Goal: Task Accomplishment & Management: Use online tool/utility

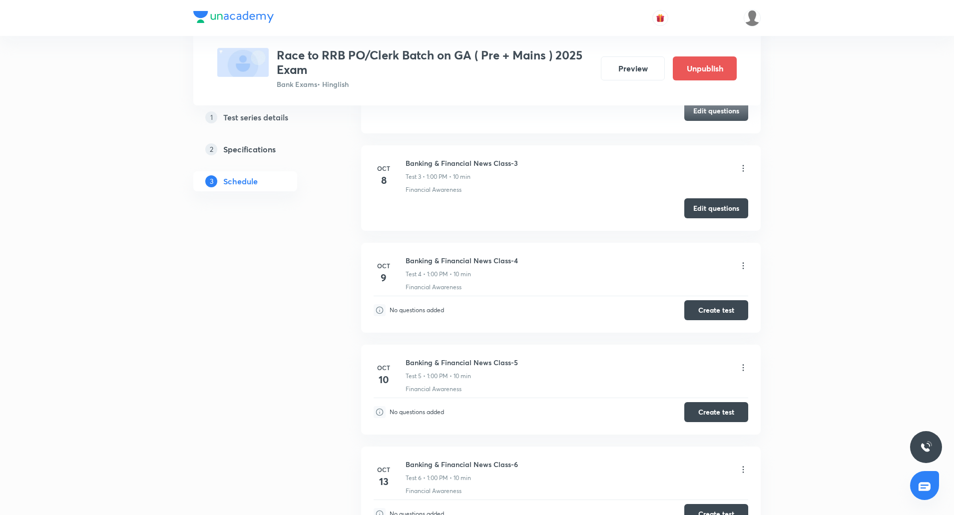
scroll to position [618, 0]
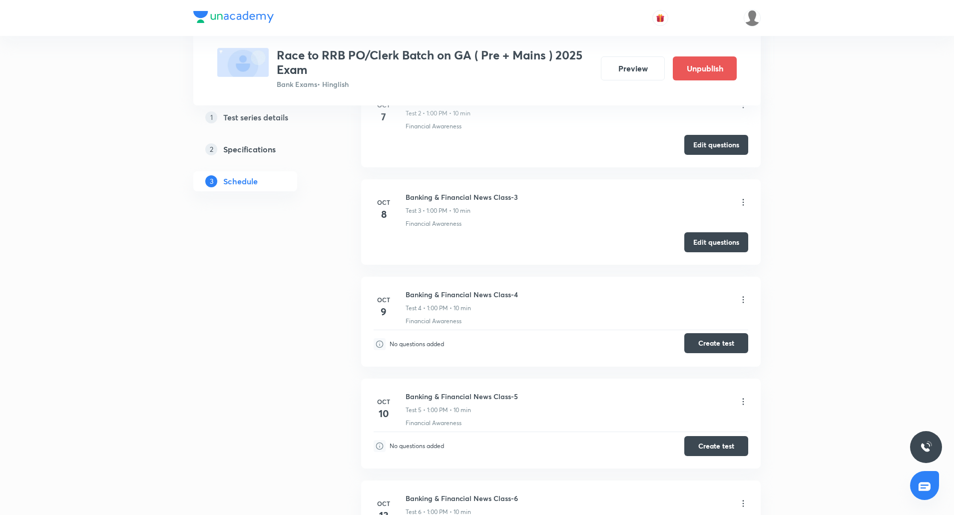
click at [706, 344] on button "Create test" at bounding box center [716, 343] width 64 height 20
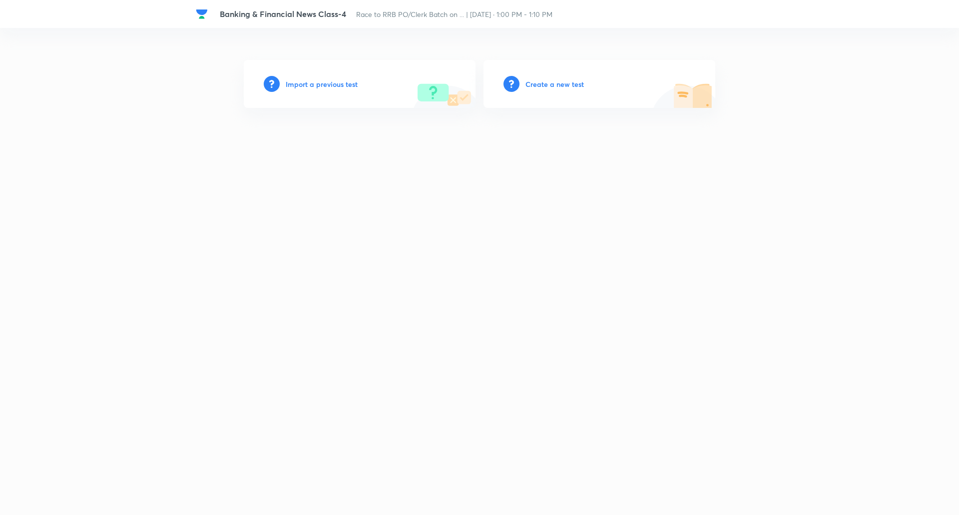
click at [550, 82] on h6 "Create a new test" at bounding box center [554, 84] width 58 height 10
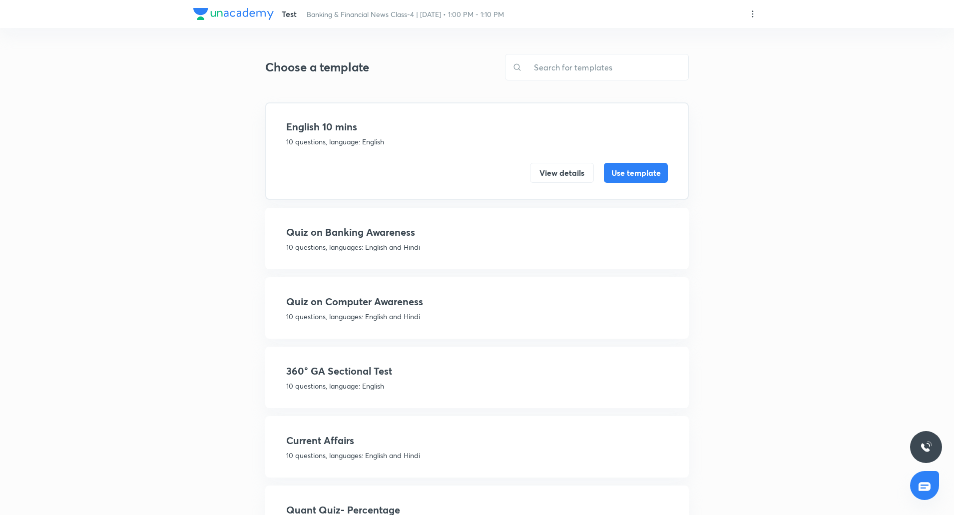
click at [355, 383] on p "10 questions, language: English" at bounding box center [476, 385] width 381 height 10
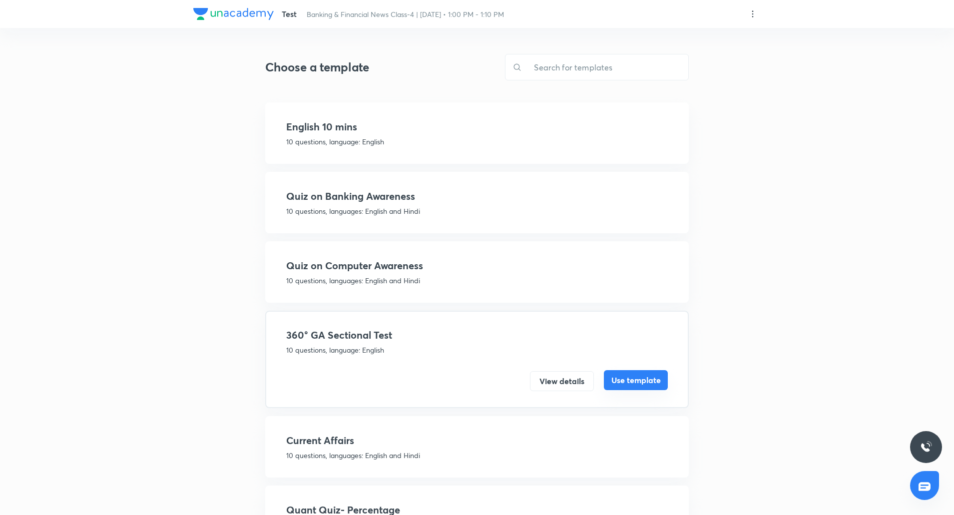
click at [631, 385] on button "Use template" at bounding box center [636, 380] width 64 height 20
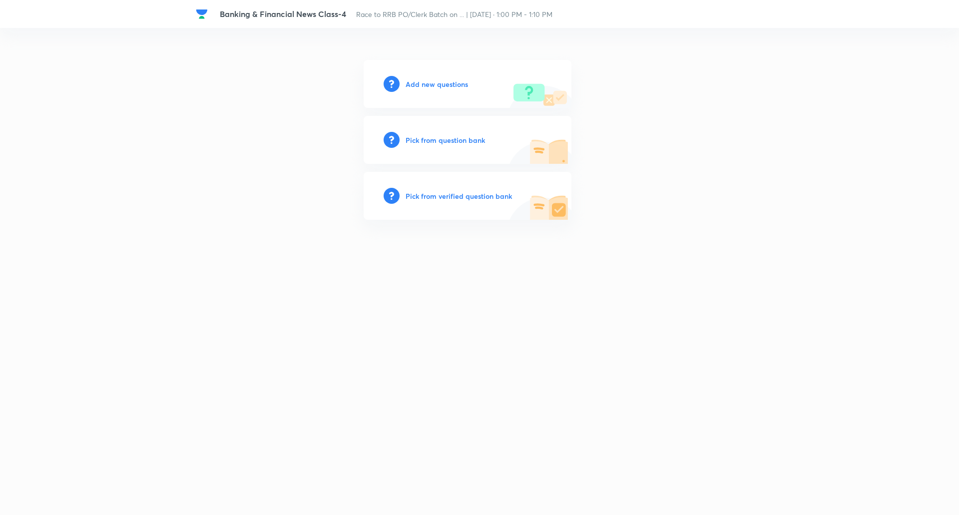
click at [436, 84] on h6 "Add new questions" at bounding box center [436, 84] width 62 height 10
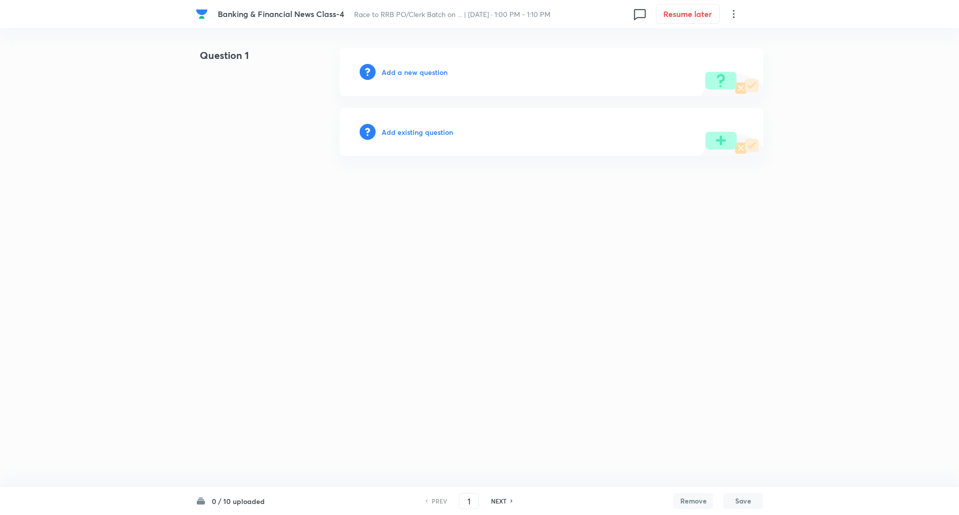
click at [434, 72] on h6 "Add a new question" at bounding box center [414, 72] width 66 height 10
click at [434, 72] on h6 "Choose a question type" at bounding box center [419, 72] width 77 height 10
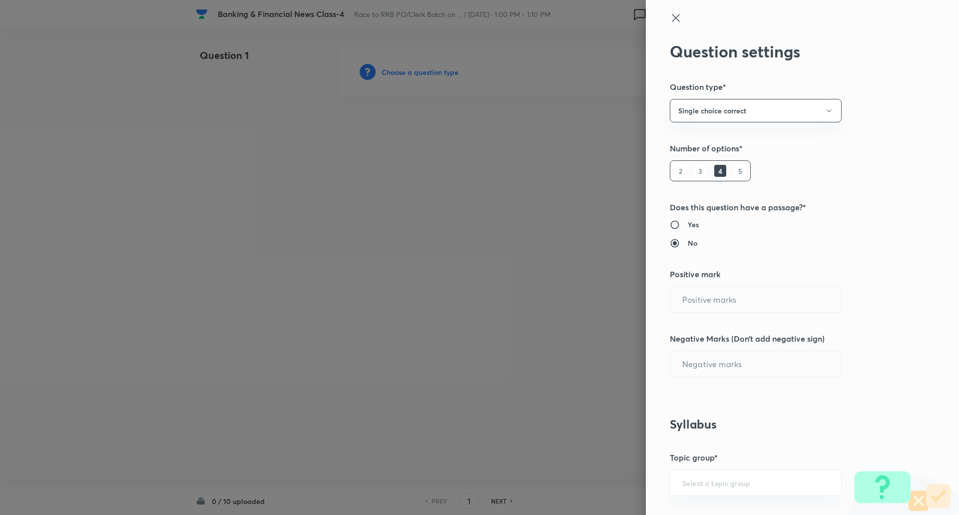
type input "1"
click at [734, 171] on h6 "5" at bounding box center [740, 171] width 12 height 12
click at [697, 364] on input "0" at bounding box center [755, 363] width 171 height 25
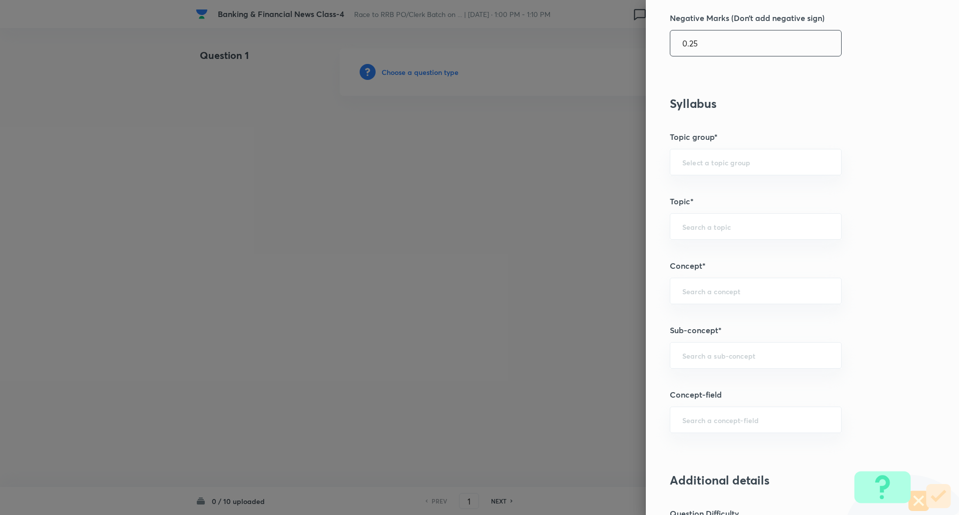
scroll to position [322, 0]
type input "0.25"
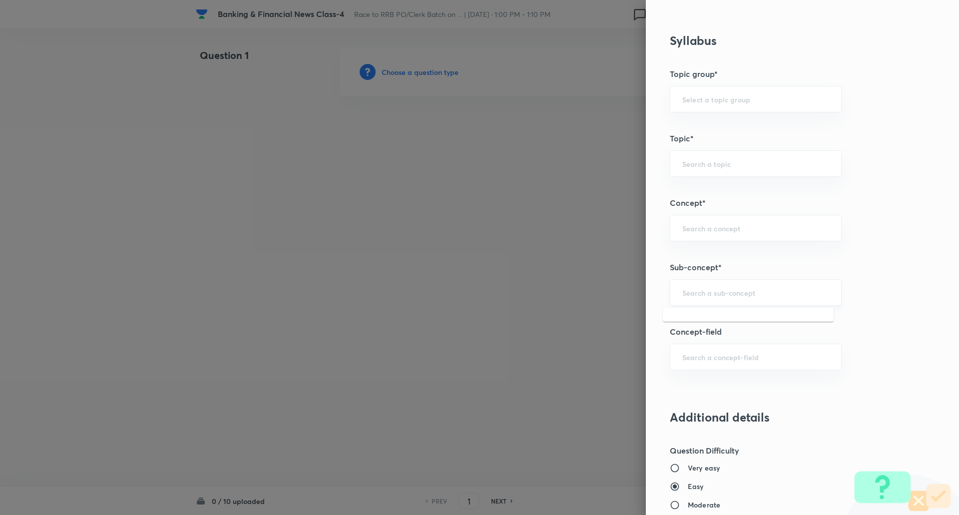
click at [697, 296] on input "text" at bounding box center [755, 292] width 147 height 9
type input "r"
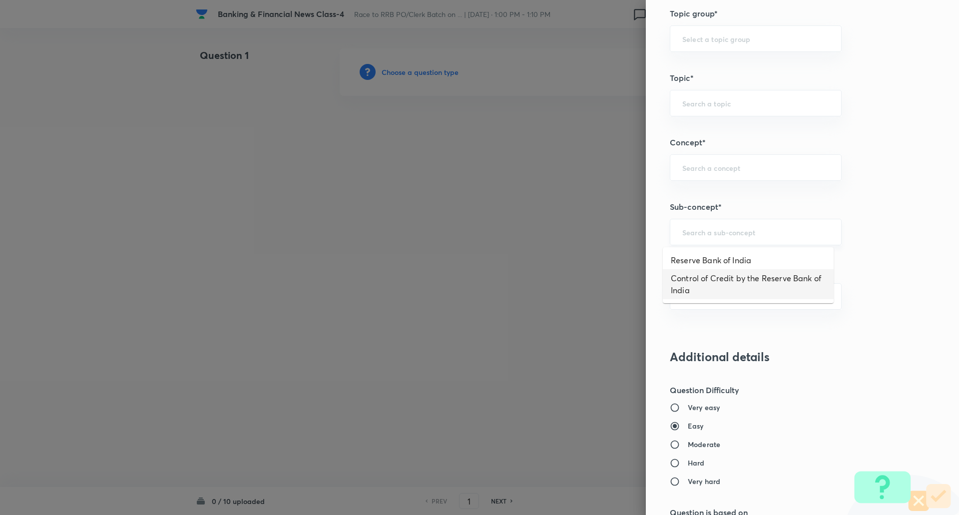
scroll to position [444, 0]
click at [713, 263] on li "Reserve Bank of India" at bounding box center [747, 260] width 171 height 18
type input "Reserve Bank of India"
type input "Awareness"
type input "Banking Awareness"
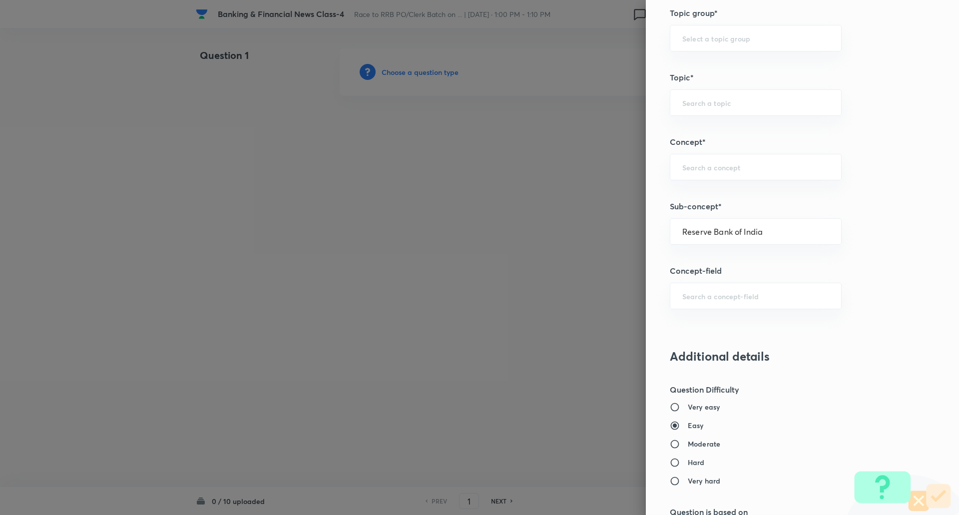
type input "Indian Banking System"
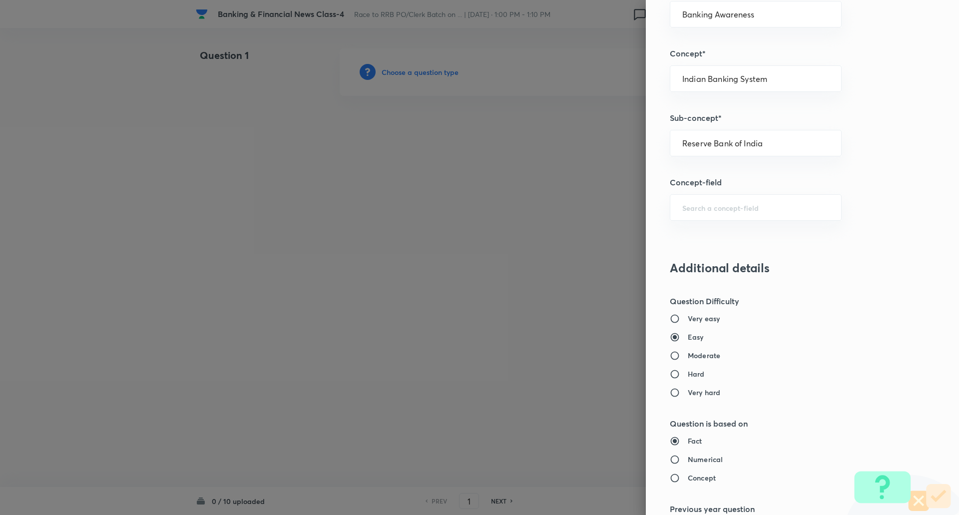
scroll to position [550, 0]
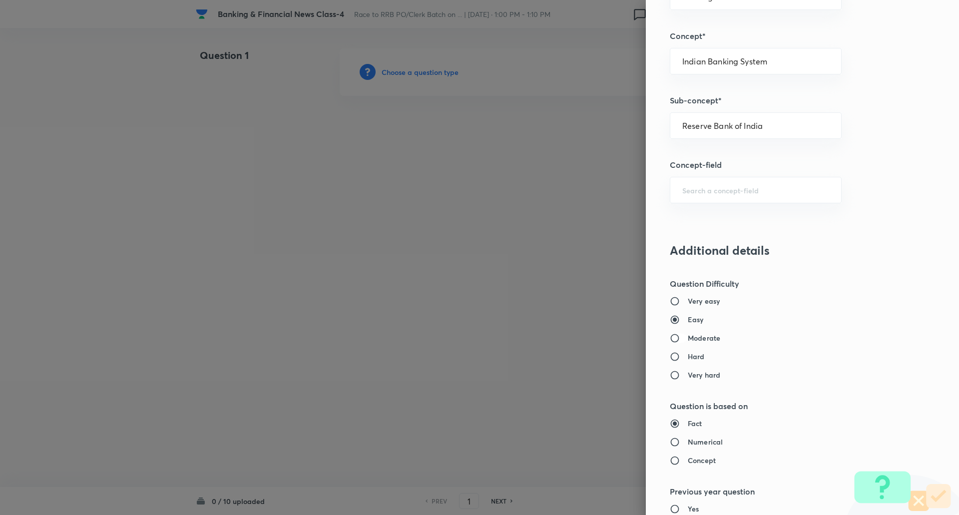
click at [669, 337] on input "Moderate" at bounding box center [678, 338] width 18 height 10
radio input "true"
radio input "false"
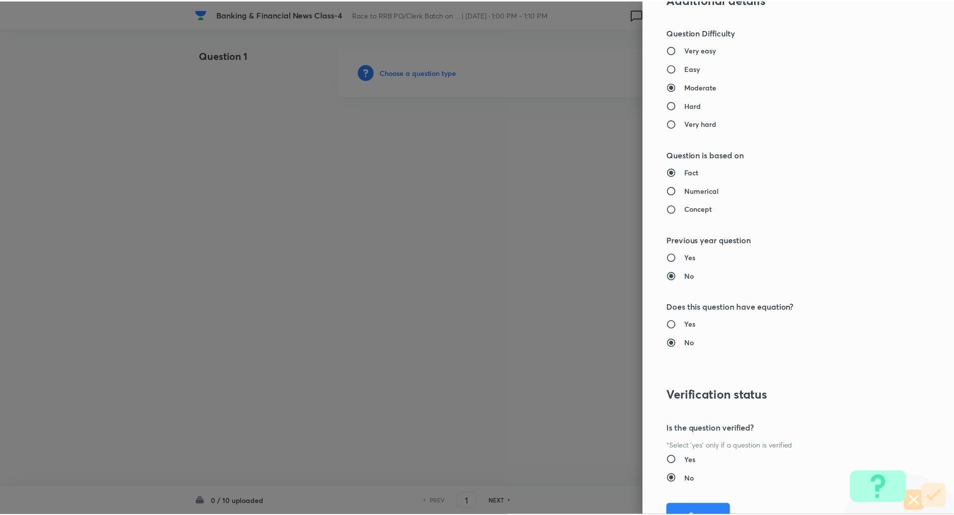
scroll to position [846, 0]
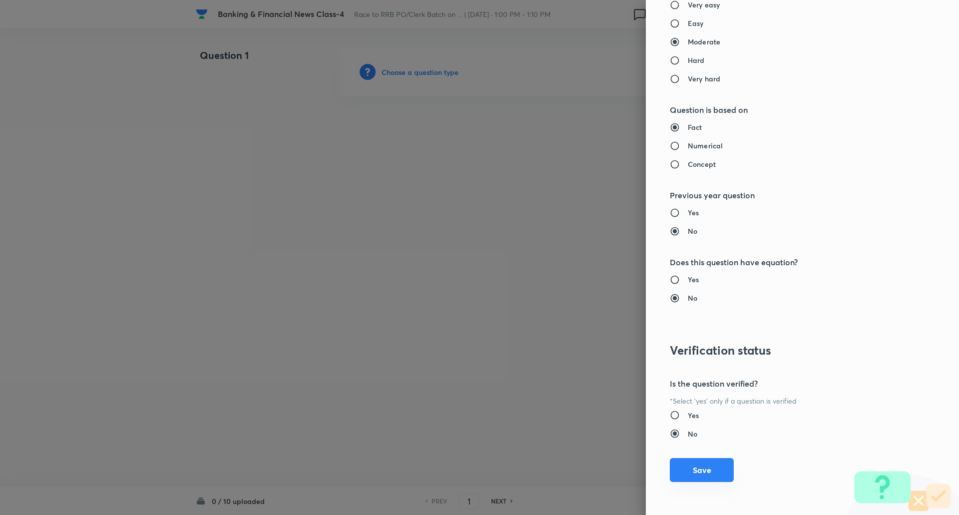
click at [682, 473] on button "Save" at bounding box center [701, 470] width 64 height 24
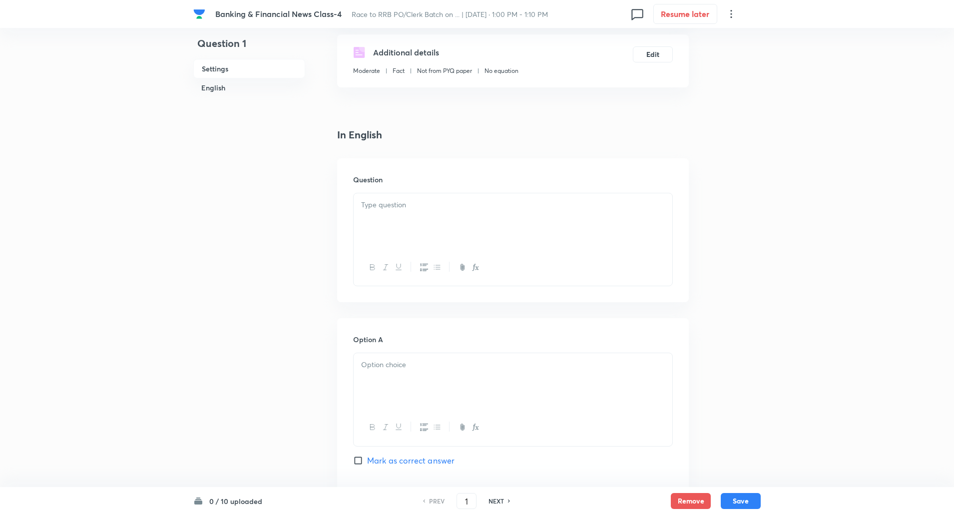
scroll to position [173, 0]
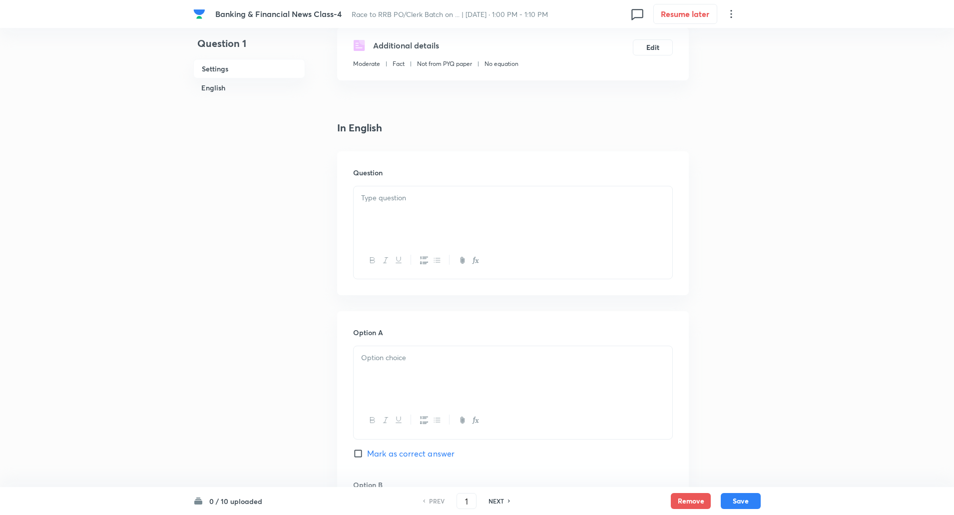
click at [607, 236] on div at bounding box center [512, 214] width 319 height 56
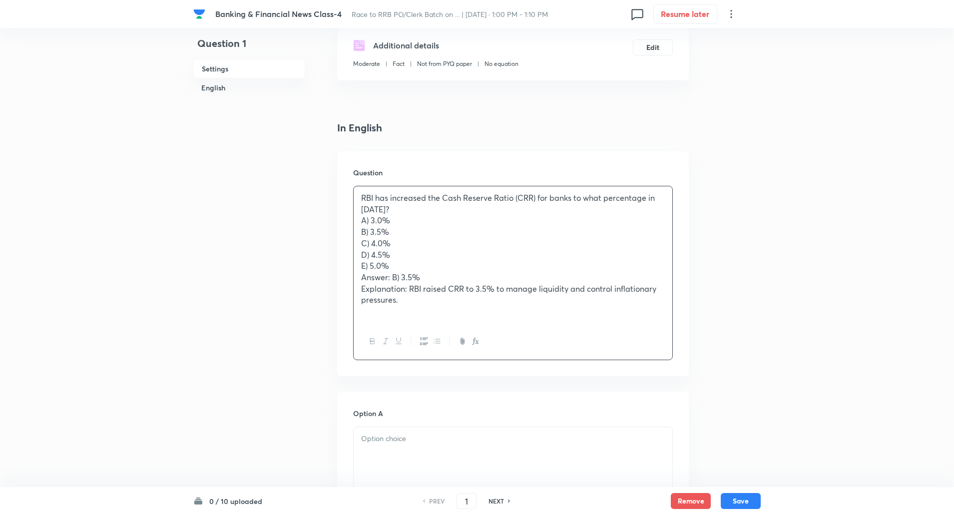
click at [451, 221] on p "A) 3.0%" at bounding box center [513, 220] width 304 height 11
click at [431, 208] on p "RBI has increased the Cash Reserve Ratio (CRR) for banks to what percentage in …" at bounding box center [513, 203] width 304 height 22
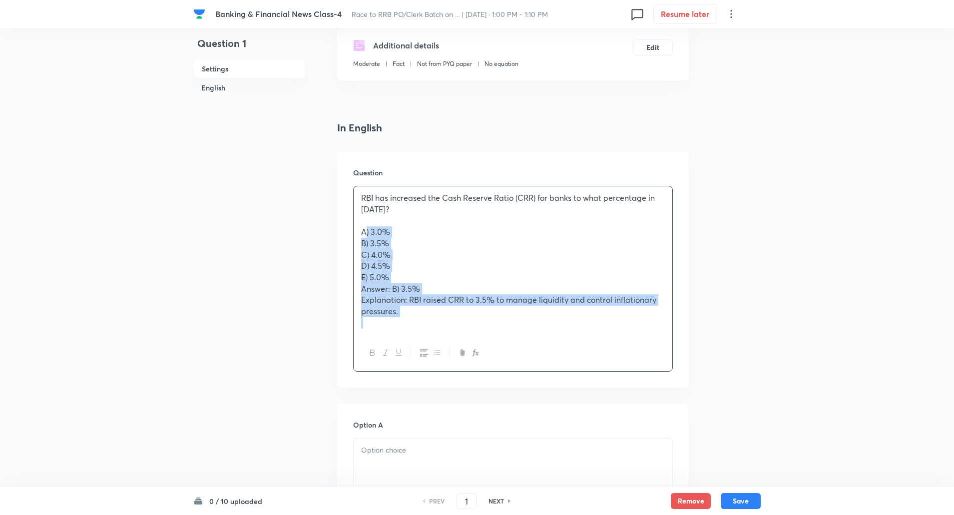
drag, startPoint x: 354, startPoint y: 235, endPoint x: 557, endPoint y: 434, distance: 283.8
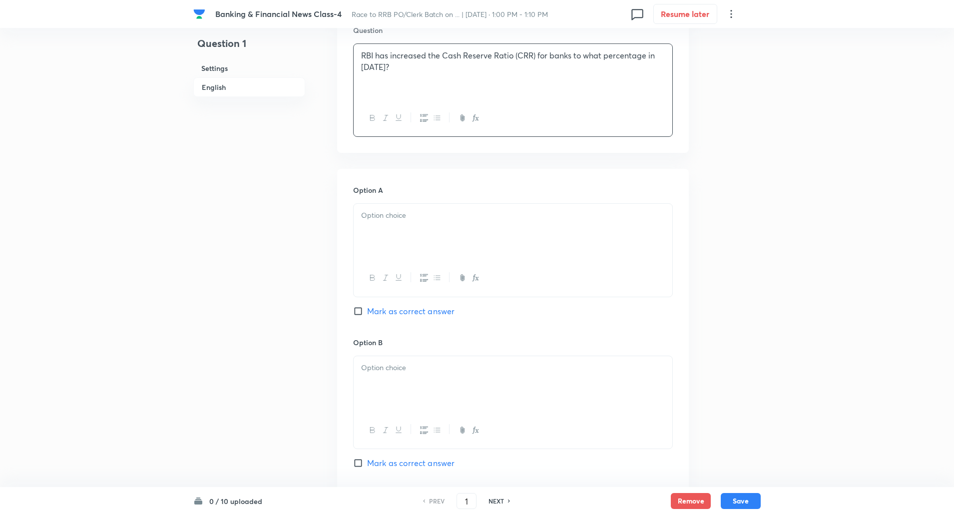
scroll to position [316, 0]
click at [604, 220] on p at bounding box center [513, 214] width 304 height 11
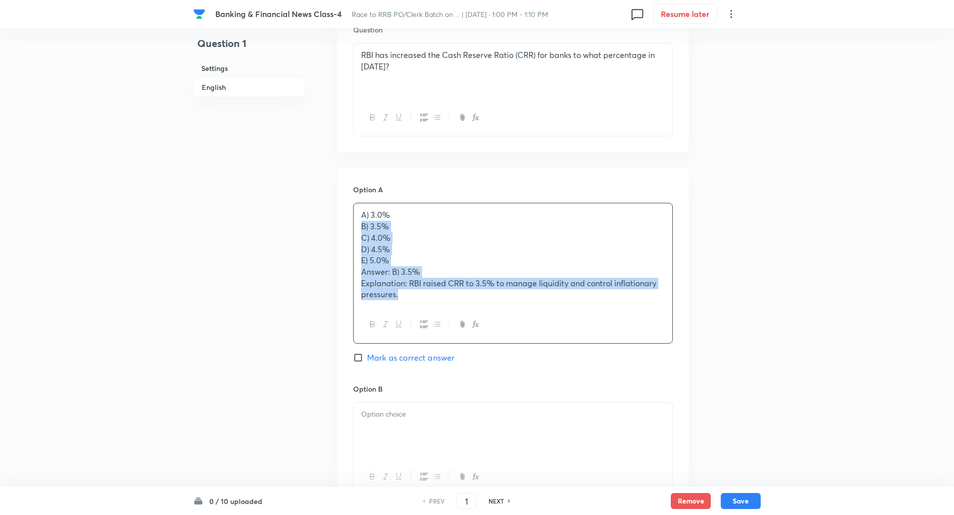
drag, startPoint x: 361, startPoint y: 231, endPoint x: 458, endPoint y: 344, distance: 149.1
click at [458, 344] on div "Option A A) 3.0% B) 3.5% C) 4.0% D) 4.5% E) 5.0% Answer: B) 3.5% Explanation: R…" at bounding box center [513, 283] width 320 height 199
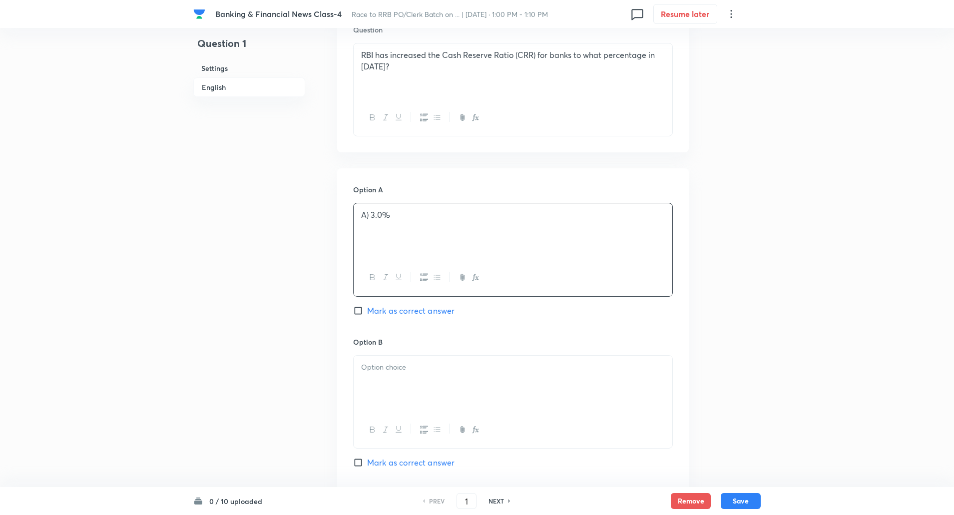
click at [369, 216] on p "A) 3.0%" at bounding box center [513, 214] width 304 height 11
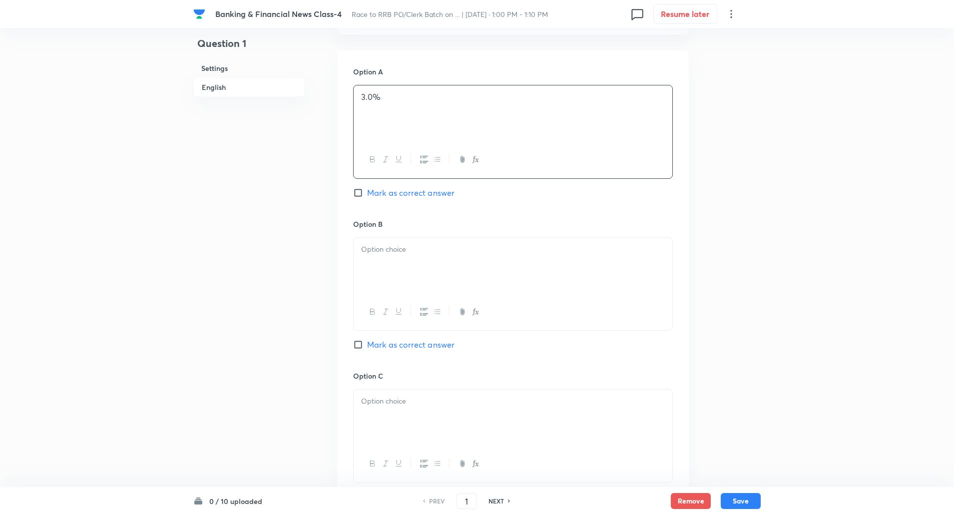
scroll to position [434, 0]
click at [368, 248] on p at bounding box center [513, 248] width 304 height 11
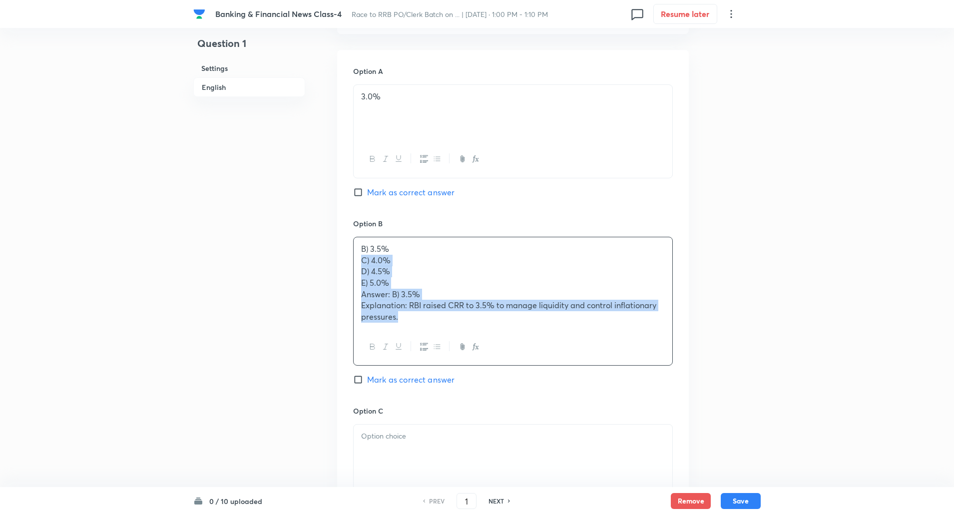
drag, startPoint x: 361, startPoint y: 258, endPoint x: 419, endPoint y: 378, distance: 134.0
click at [419, 378] on div "Option B B) 3.5% C) 4.0% D) 4.5% E) 5.0% Answer: B) 3.5% Explanation: RBI raise…" at bounding box center [513, 311] width 320 height 187
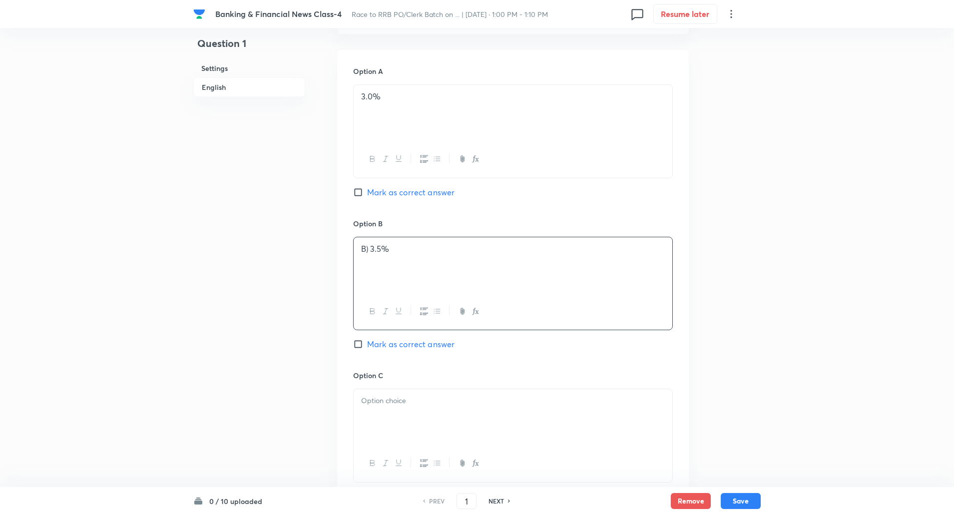
click at [371, 251] on p "B) 3.5%" at bounding box center [513, 248] width 304 height 11
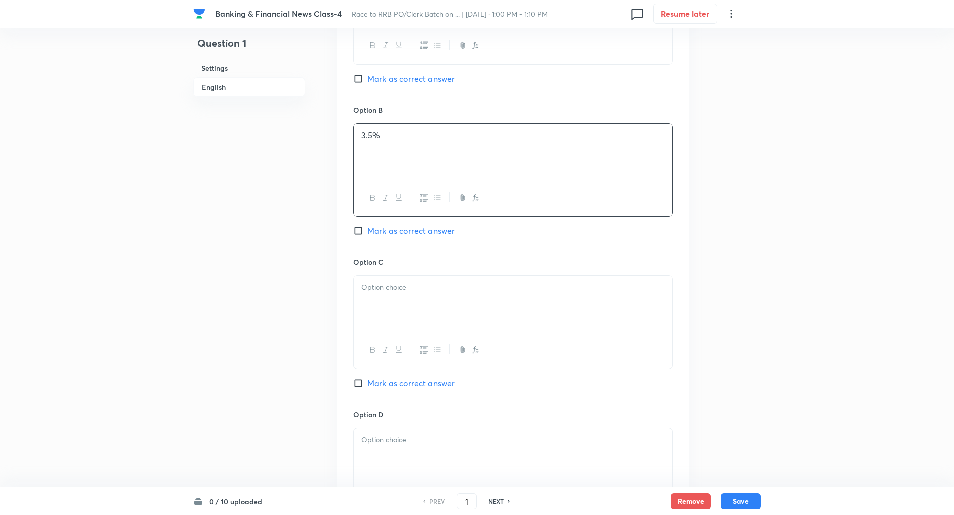
scroll to position [552, 0]
click at [370, 271] on div at bounding box center [513, 317] width 320 height 93
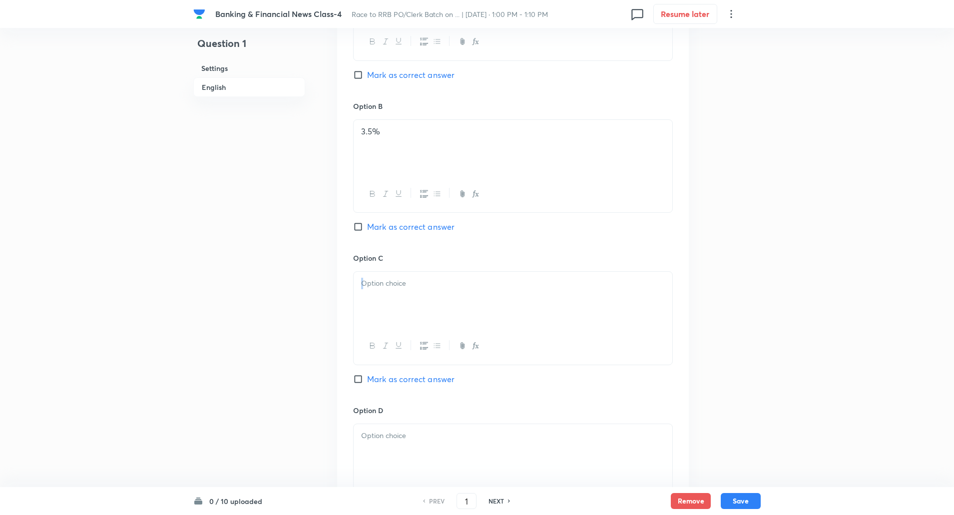
drag, startPoint x: 370, startPoint y: 271, endPoint x: 372, endPoint y: 295, distance: 24.0
click at [372, 295] on div at bounding box center [513, 317] width 320 height 93
click at [372, 295] on div at bounding box center [512, 300] width 319 height 56
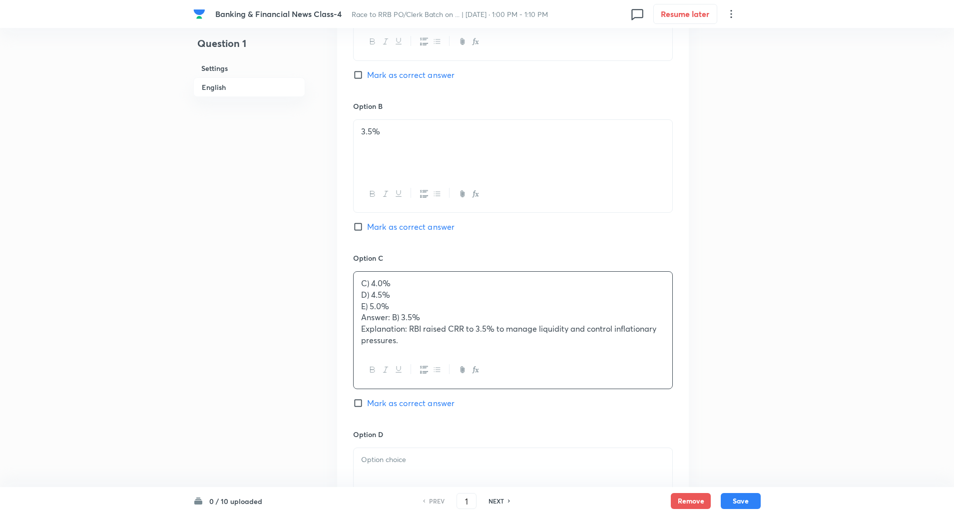
click at [355, 229] on input "Mark as correct answer" at bounding box center [360, 227] width 14 height 10
checkbox input "true"
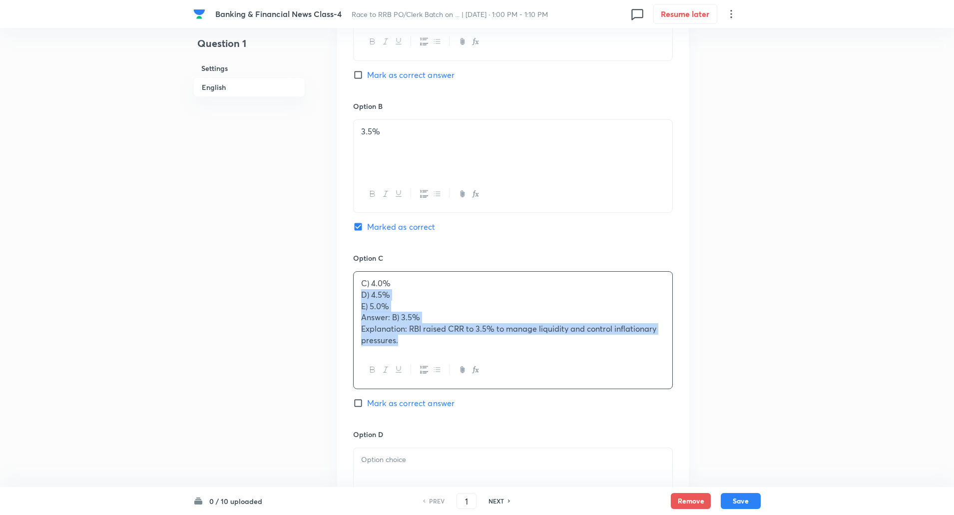
drag, startPoint x: 357, startPoint y: 292, endPoint x: 451, endPoint y: 392, distance: 137.0
click at [451, 392] on div "Option C C) 4.0% D) 4.5% E) 5.0% Answer: B) 3.5% Explanation: RBI raised CRR to…" at bounding box center [513, 341] width 320 height 176
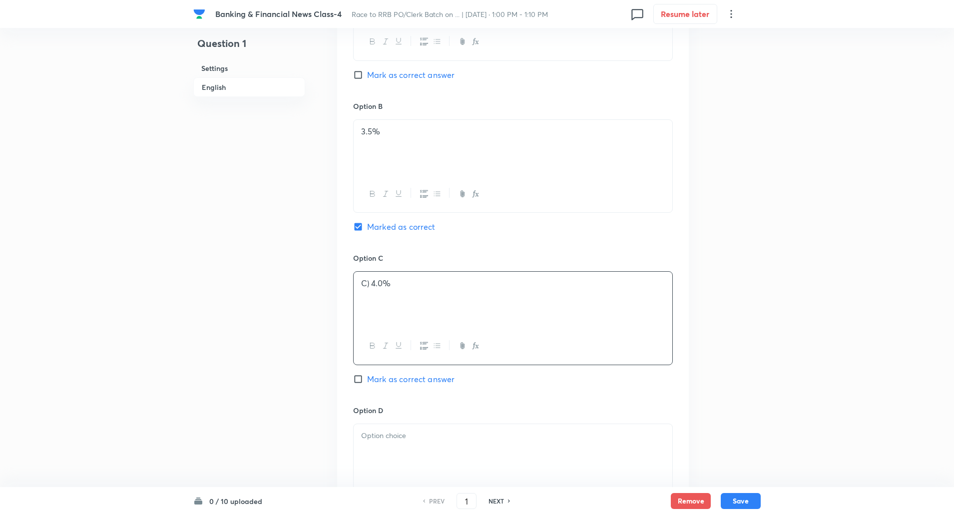
click at [368, 284] on p "C) 4.0%" at bounding box center [513, 283] width 304 height 11
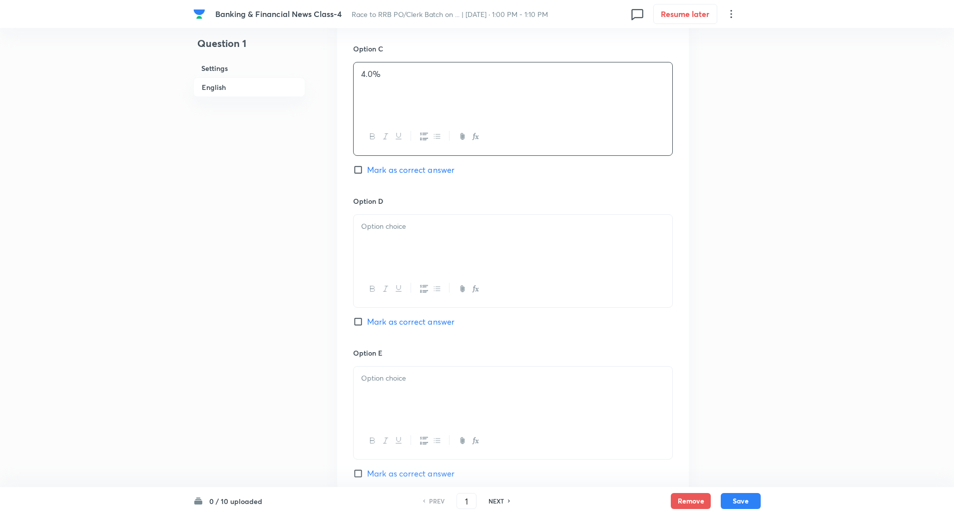
scroll to position [762, 0]
click at [417, 228] on p at bounding box center [513, 225] width 304 height 11
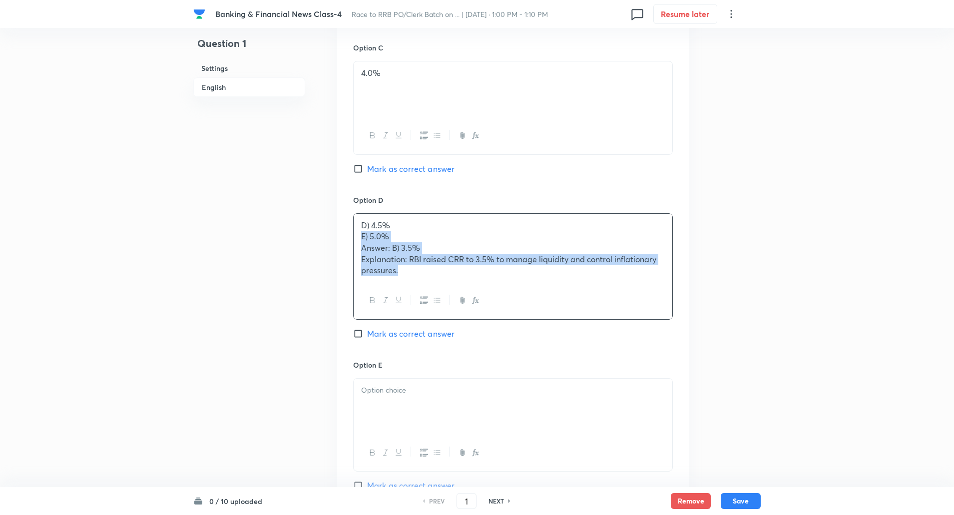
drag, startPoint x: 360, startPoint y: 234, endPoint x: 528, endPoint y: 477, distance: 295.4
click at [528, 477] on div "Option A 3.0% Mark as correct answer Option B 3.5% Marked as correct Option C 4…" at bounding box center [512, 114] width 351 height 785
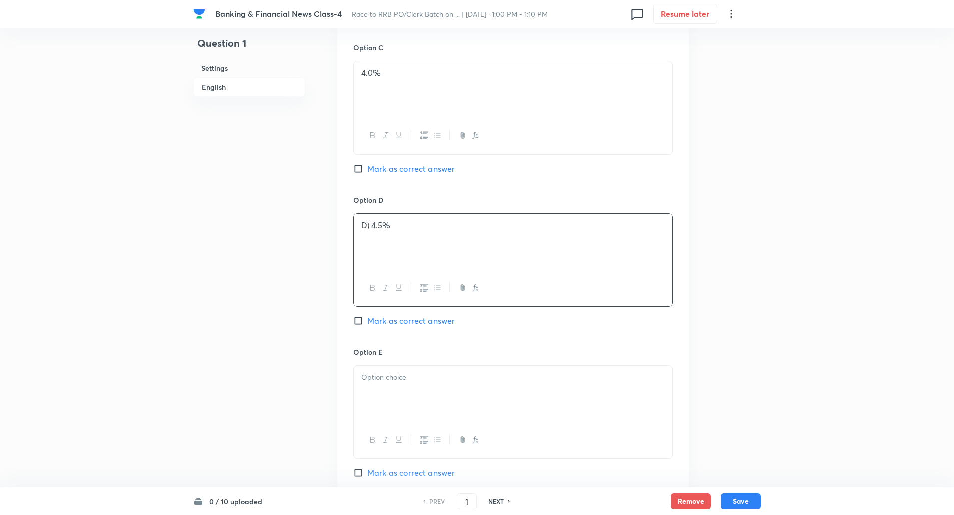
click at [371, 221] on p "D) 4.5%" at bounding box center [513, 225] width 304 height 11
click at [377, 252] on div at bounding box center [512, 239] width 319 height 56
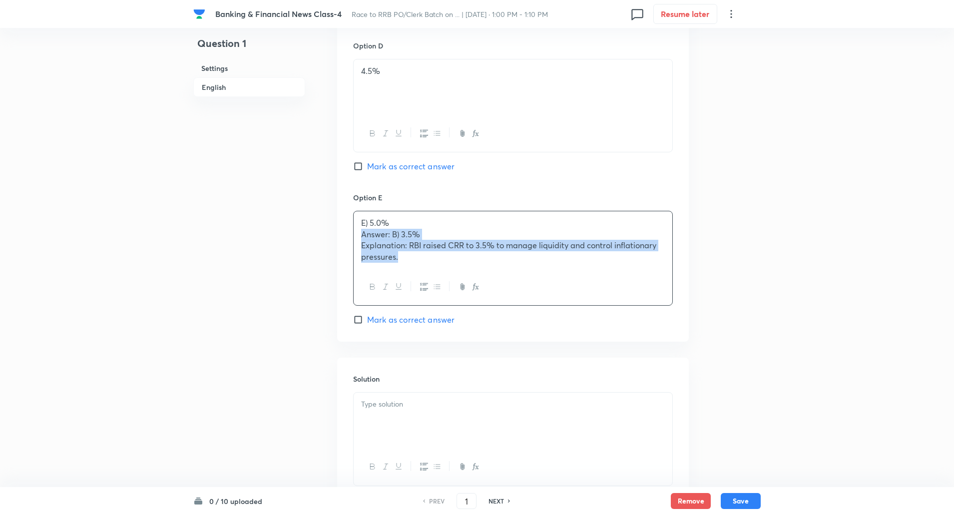
drag, startPoint x: 360, startPoint y: 237, endPoint x: 534, endPoint y: 370, distance: 218.6
click at [371, 230] on p at bounding box center [513, 234] width 304 height 11
click at [368, 226] on p "E) 5.0%" at bounding box center [513, 222] width 304 height 11
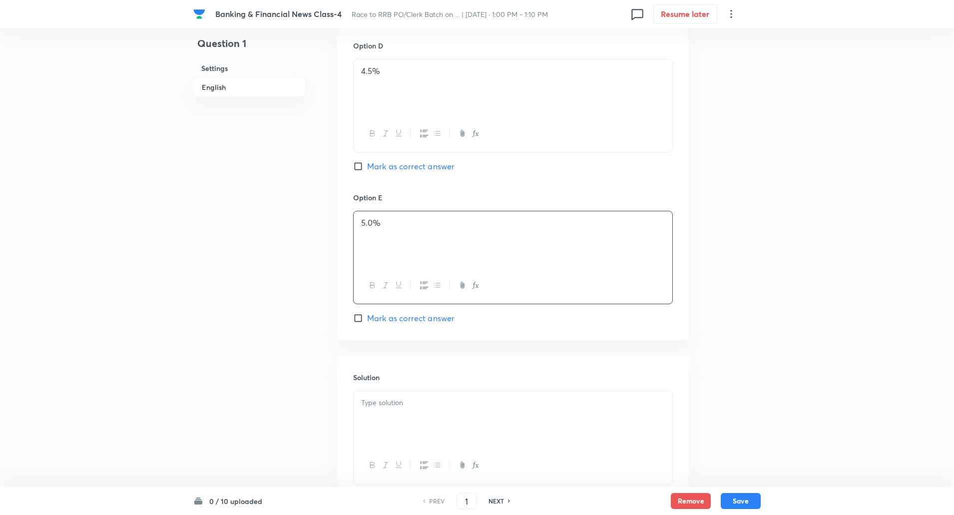
scroll to position [990, 0]
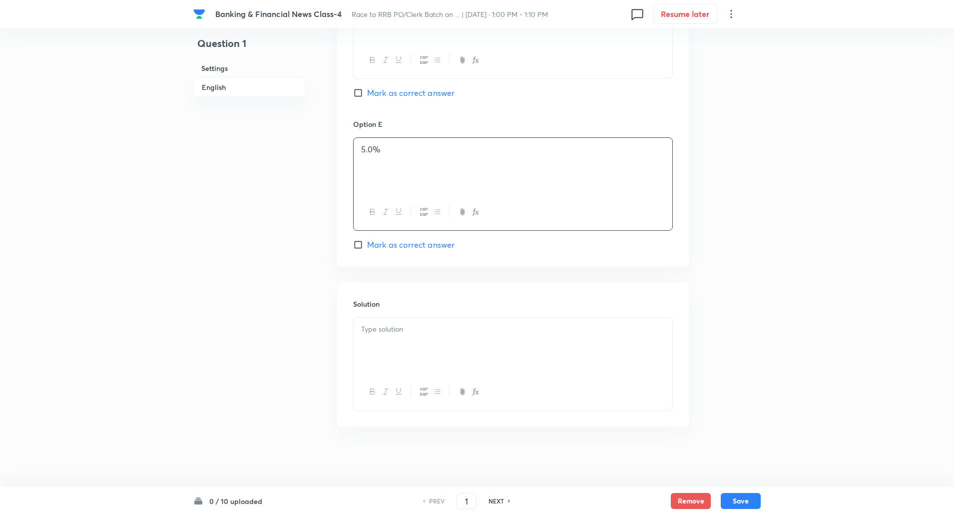
click at [373, 346] on div at bounding box center [512, 346] width 319 height 56
drag, startPoint x: 356, startPoint y: 330, endPoint x: 407, endPoint y: 346, distance: 53.8
click at [407, 346] on div "Answer: B) 3.5% Explanation: RBI raised CRR to 3.5% to manage liquidity and con…" at bounding box center [512, 346] width 319 height 56
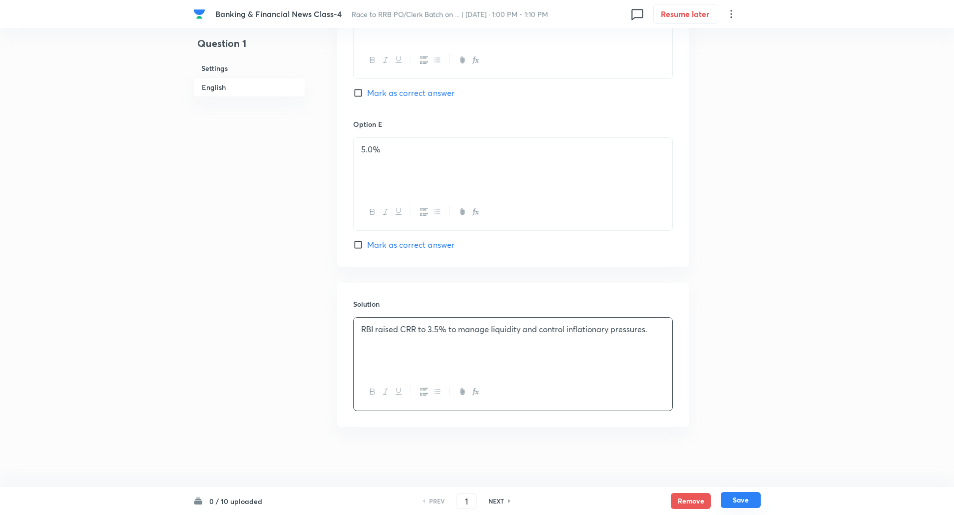
click at [741, 497] on button "Save" at bounding box center [740, 500] width 40 height 16
type input "2"
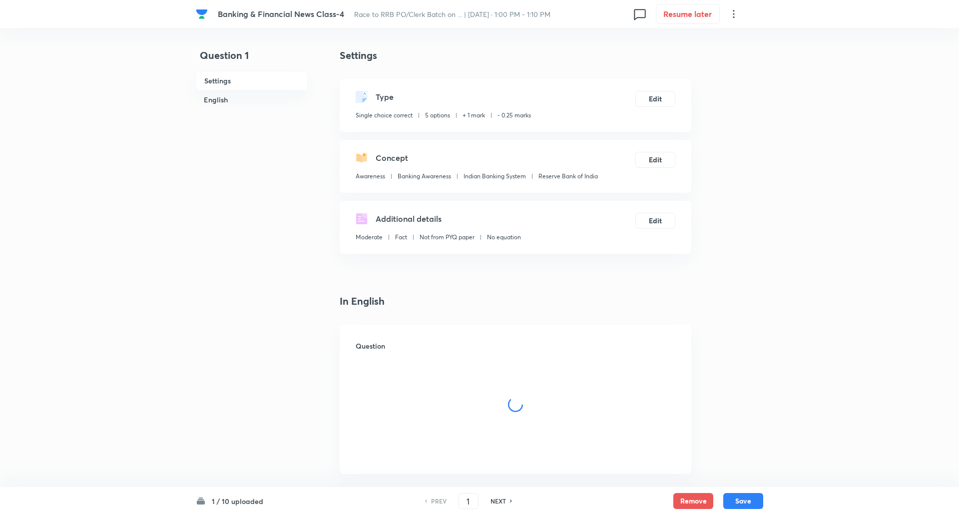
checkbox input "true"
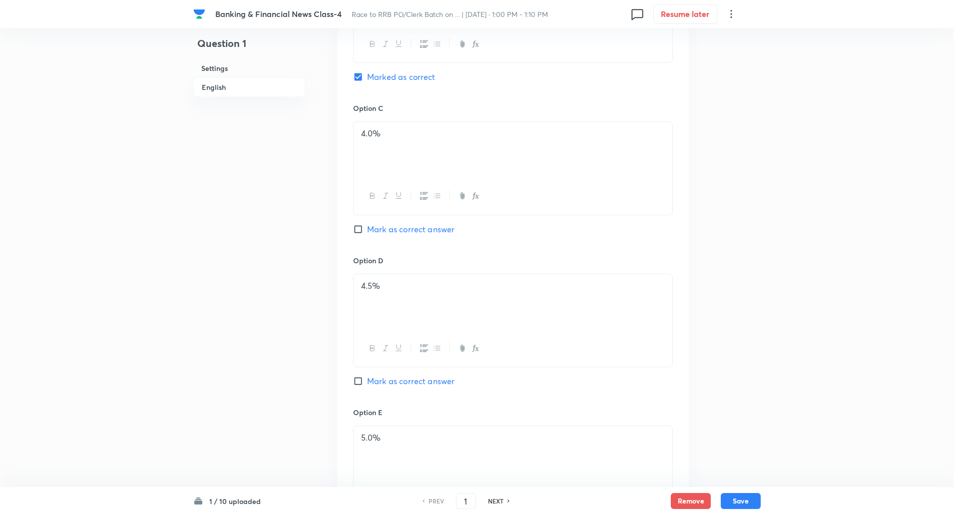
scroll to position [715, 0]
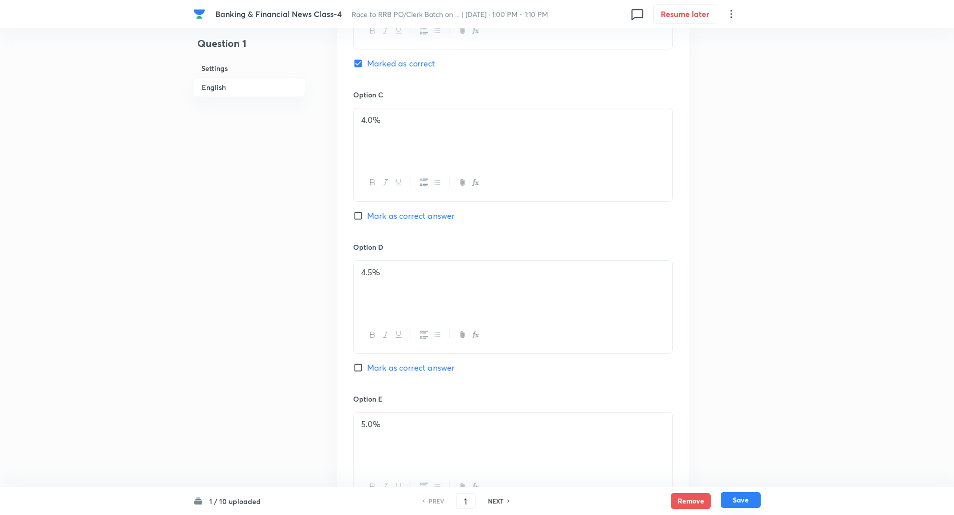
click at [738, 503] on button "Save" at bounding box center [740, 500] width 40 height 16
type input "2"
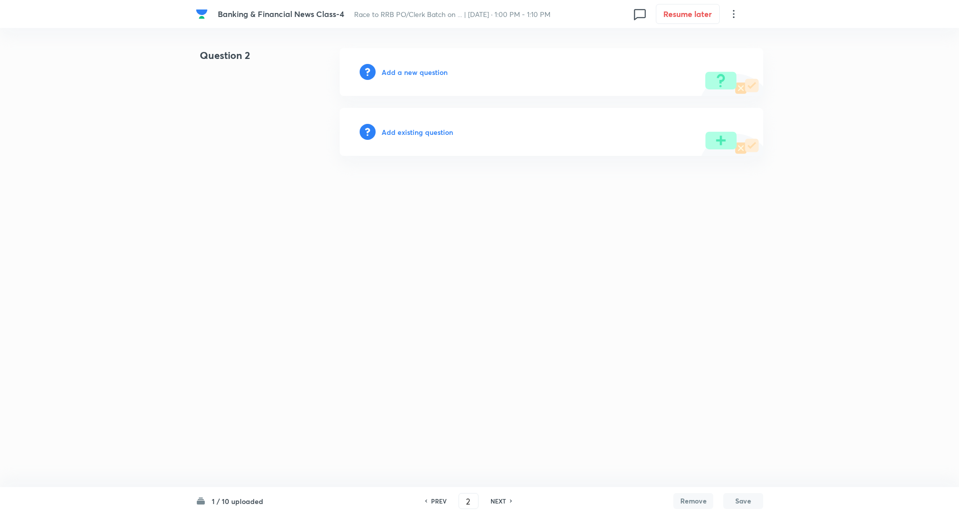
click at [440, 74] on h6 "Add a new question" at bounding box center [414, 72] width 66 height 10
click at [440, 74] on h6 "Choose a question type" at bounding box center [419, 72] width 77 height 10
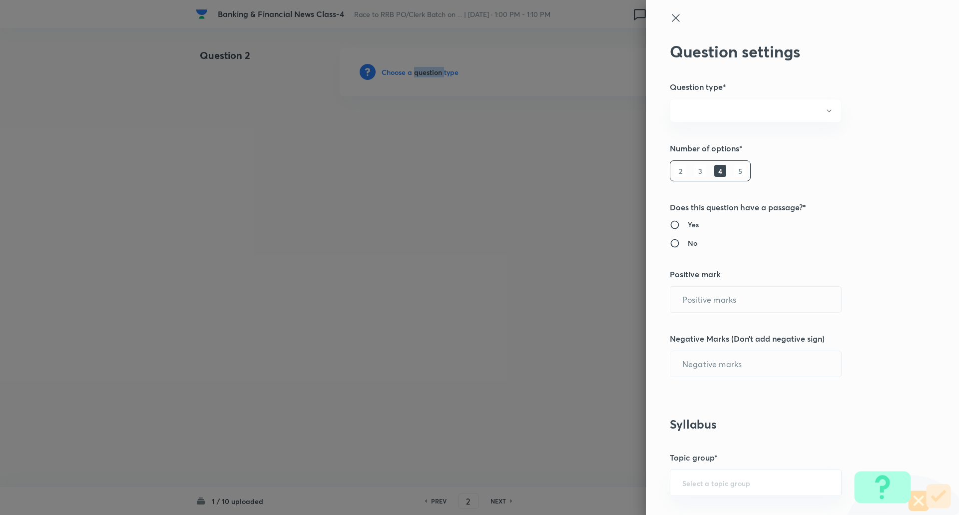
radio input "true"
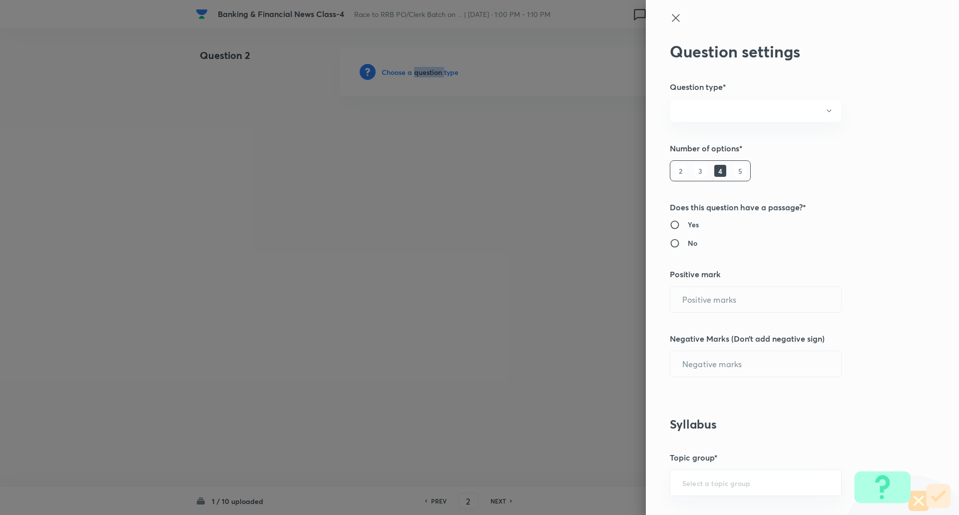
radio input "true"
type input "1"
type input "0.25"
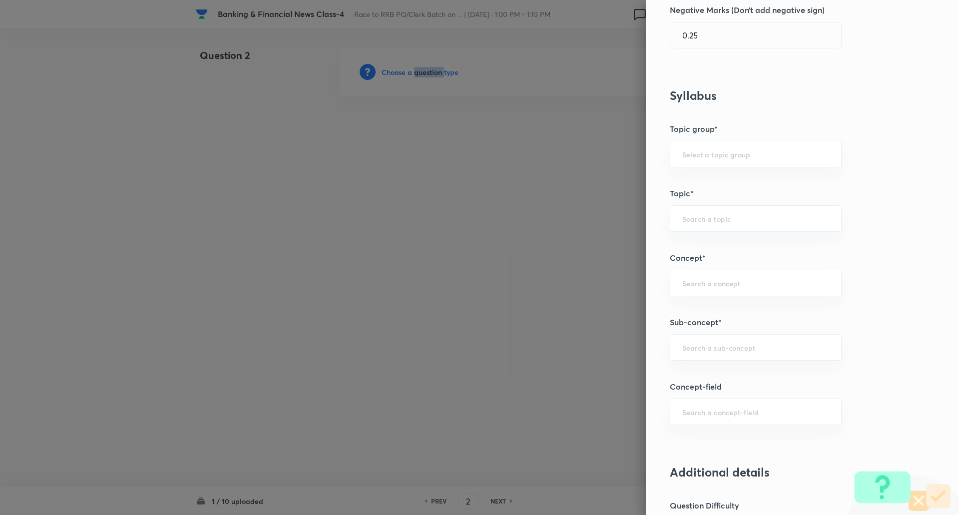
scroll to position [330, 0]
click at [741, 342] on input "text" at bounding box center [755, 345] width 147 height 9
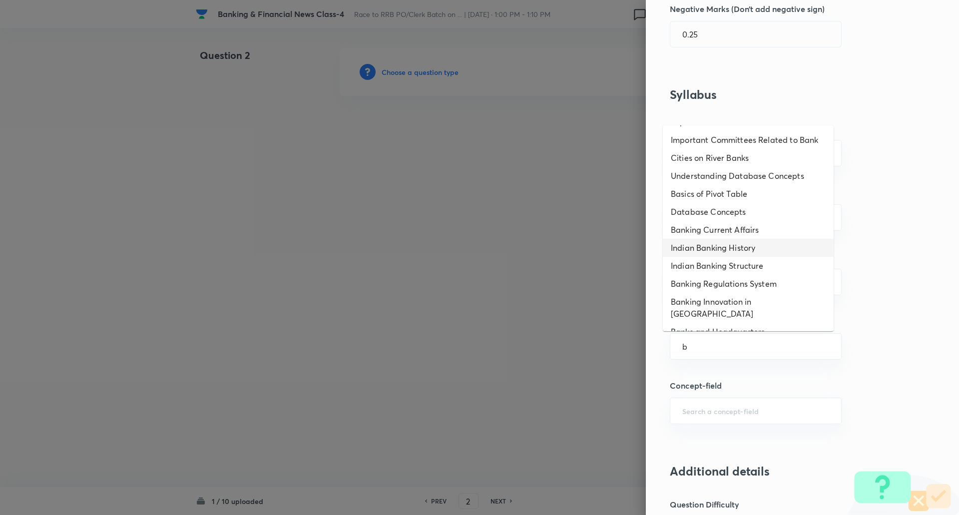
scroll to position [358, 0]
click at [748, 220] on li "Banking Current Affairs" at bounding box center [747, 229] width 171 height 18
type input "Banking Current Affairs"
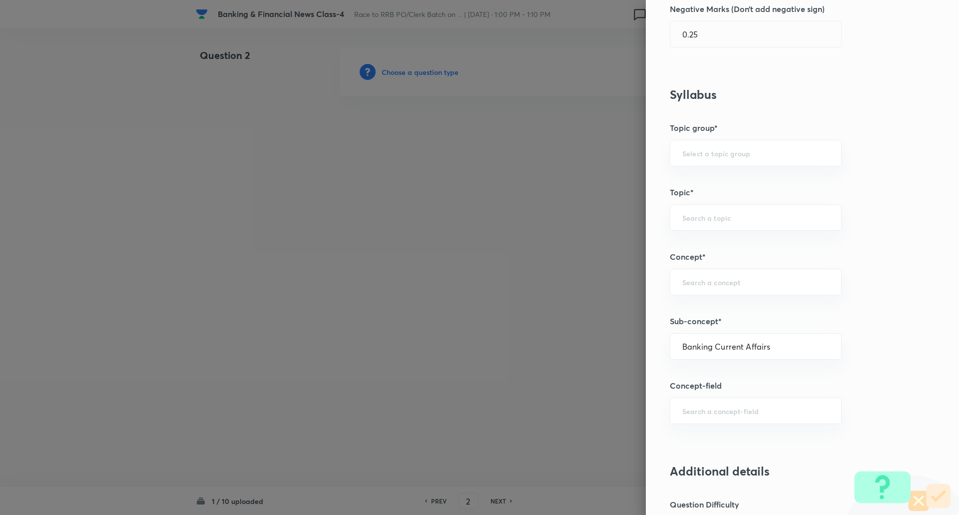
type input "Awareness"
type input "Current Affairs"
type input "Banking Current Affairs"
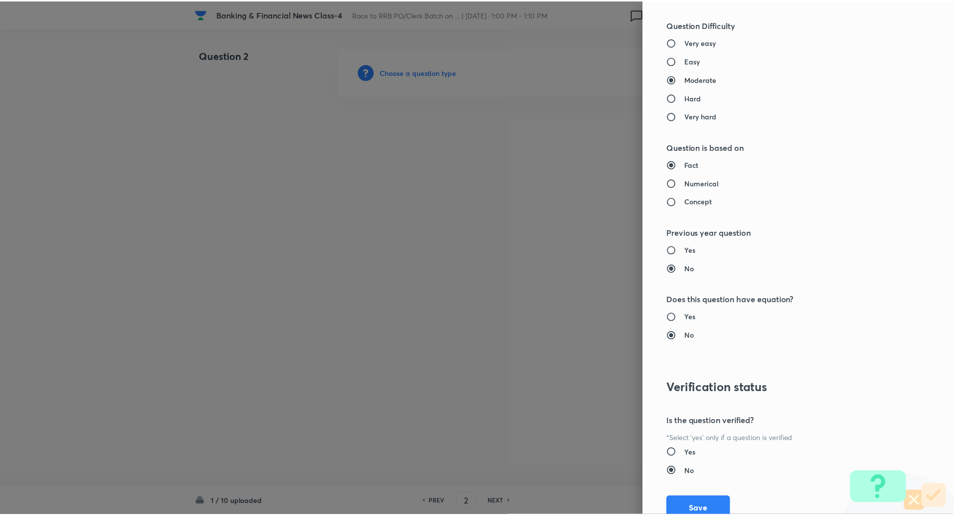
scroll to position [823, 0]
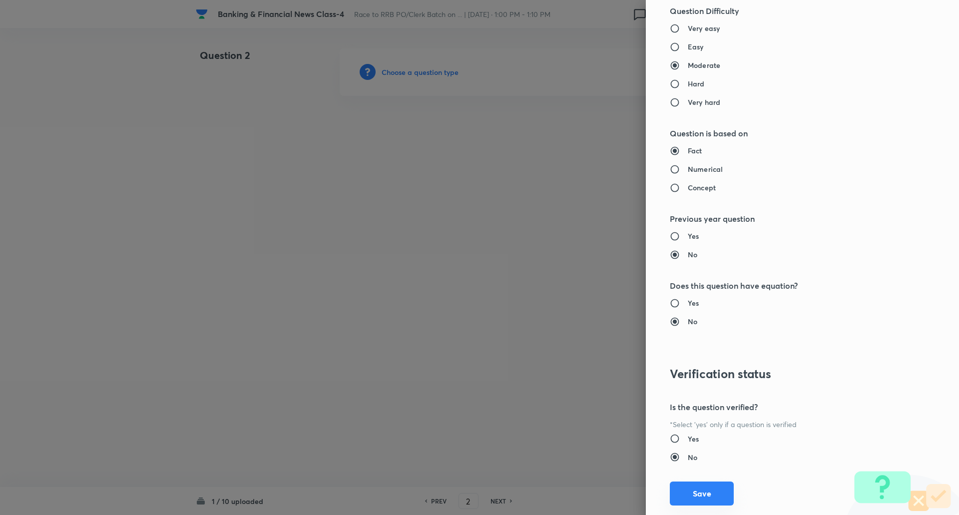
click at [681, 501] on button "Save" at bounding box center [701, 493] width 64 height 24
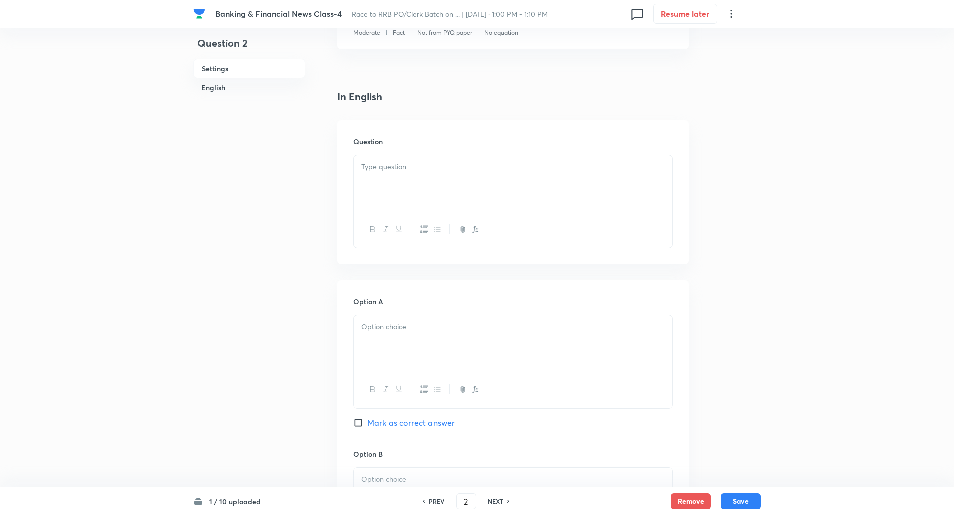
scroll to position [228, 0]
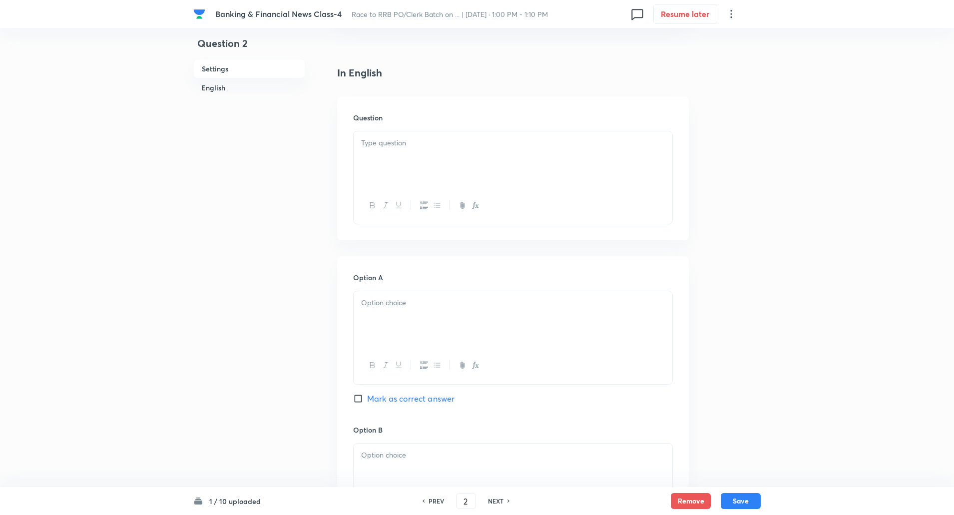
click at [568, 143] on p at bounding box center [513, 142] width 304 height 11
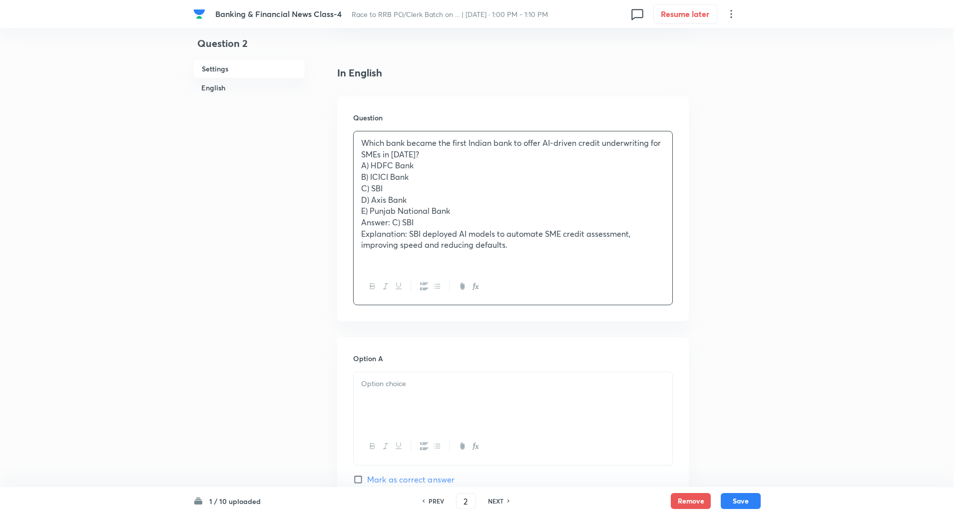
click at [428, 154] on p "Which bank became the first Indian bank to offer AI-driven credit underwriting …" at bounding box center [513, 148] width 304 height 22
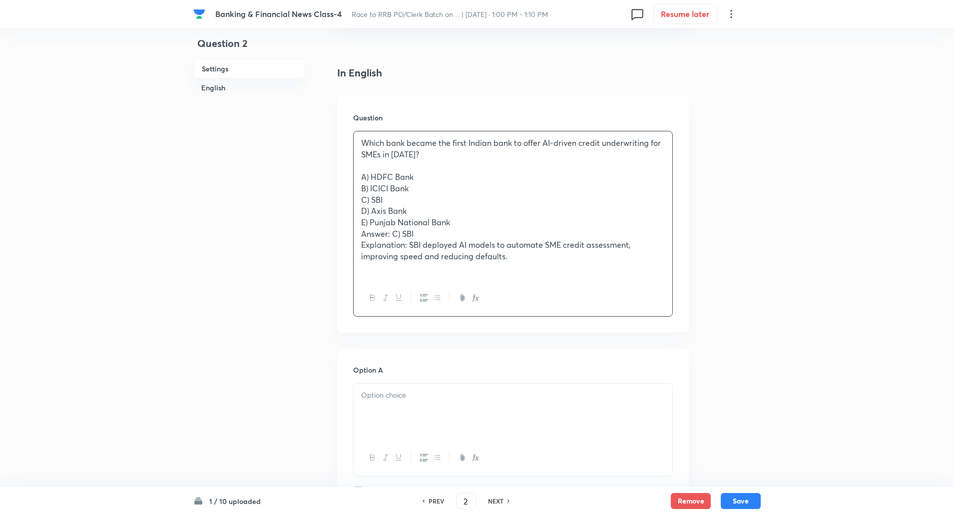
click at [363, 183] on p "B) ICICI Bank" at bounding box center [513, 188] width 304 height 11
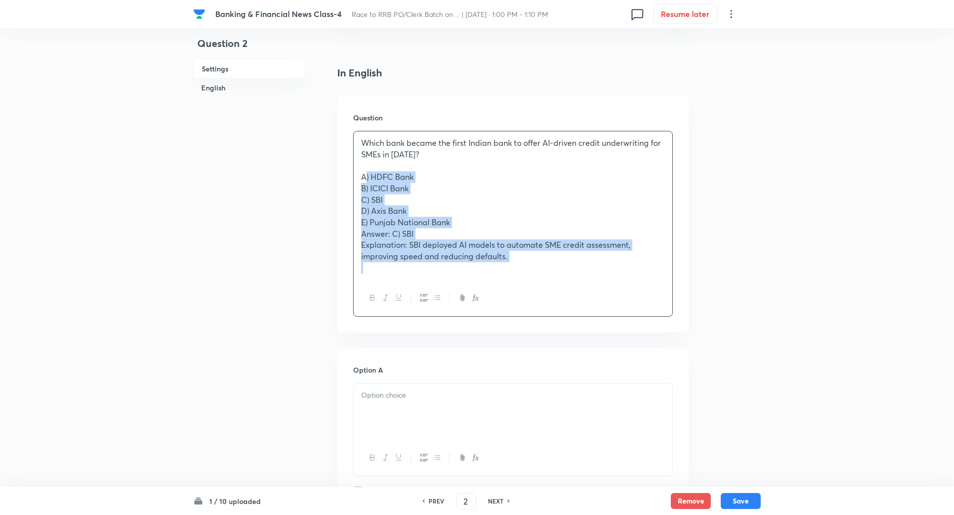
drag, startPoint x: 359, startPoint y: 176, endPoint x: 696, endPoint y: 353, distance: 380.3
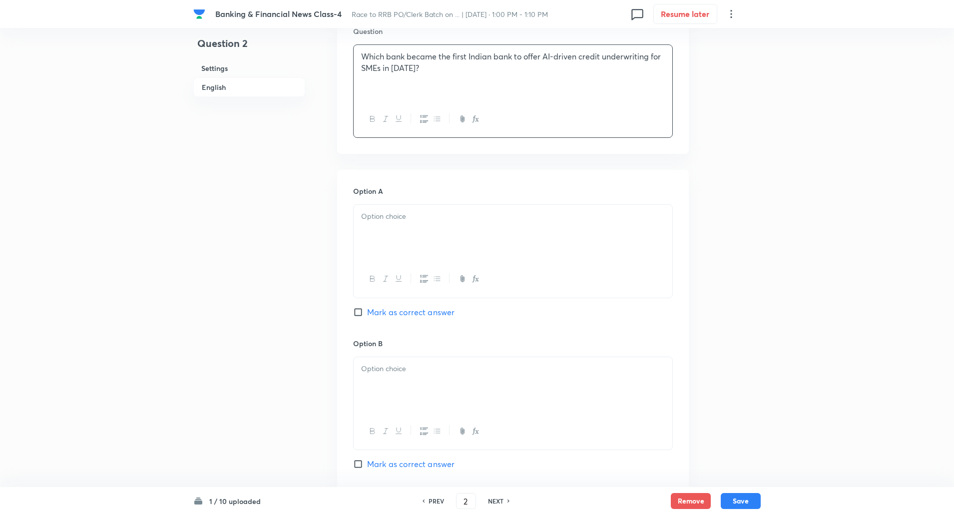
scroll to position [315, 0]
click at [636, 252] on div at bounding box center [512, 232] width 319 height 56
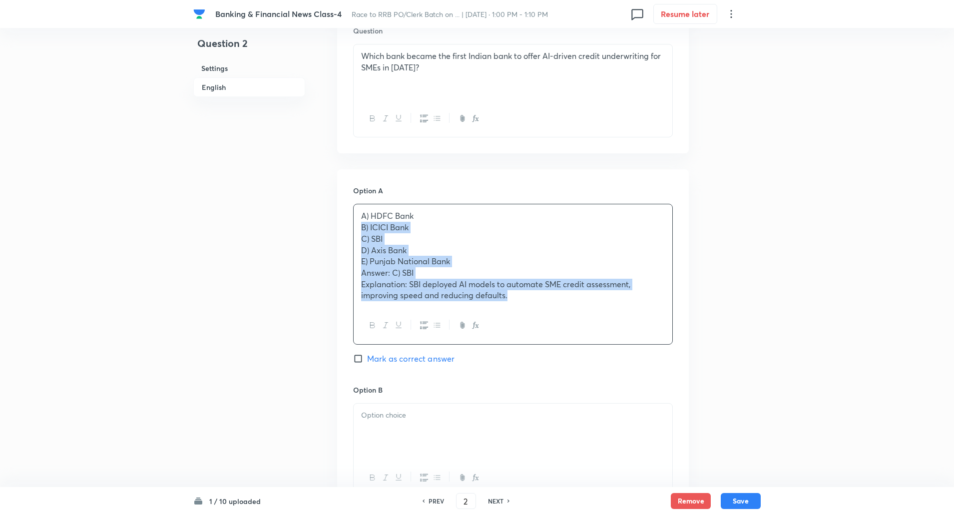
drag, startPoint x: 357, startPoint y: 229, endPoint x: 686, endPoint y: 456, distance: 399.4
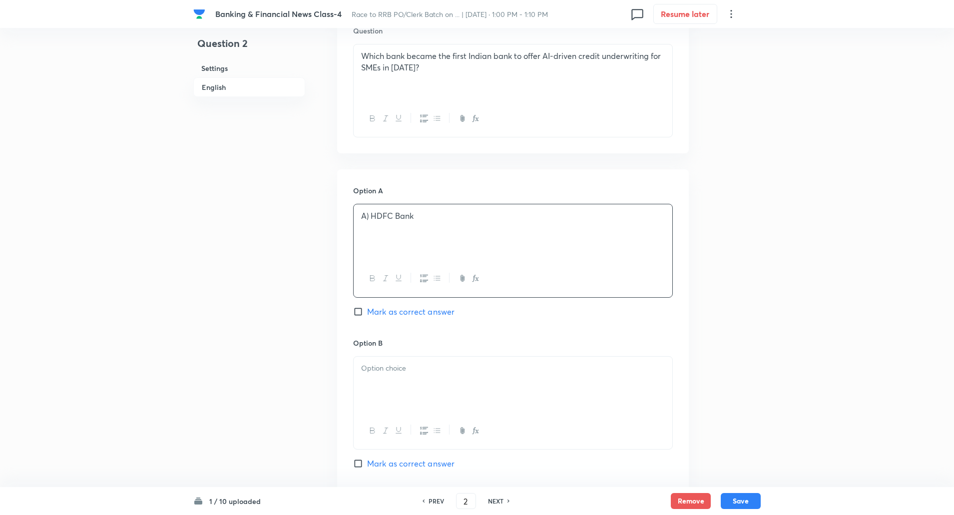
click at [368, 221] on p "A) HDFC Bank" at bounding box center [513, 215] width 304 height 11
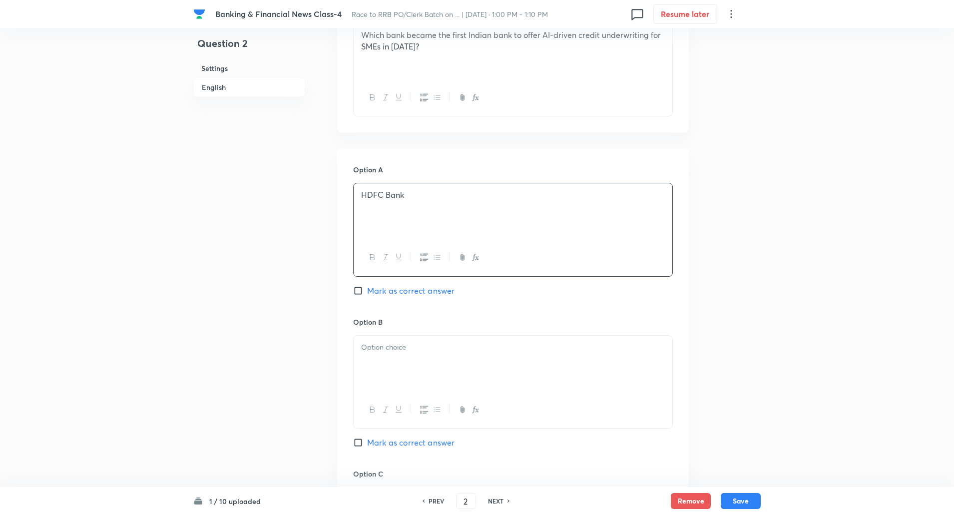
click at [366, 360] on div at bounding box center [512, 363] width 319 height 56
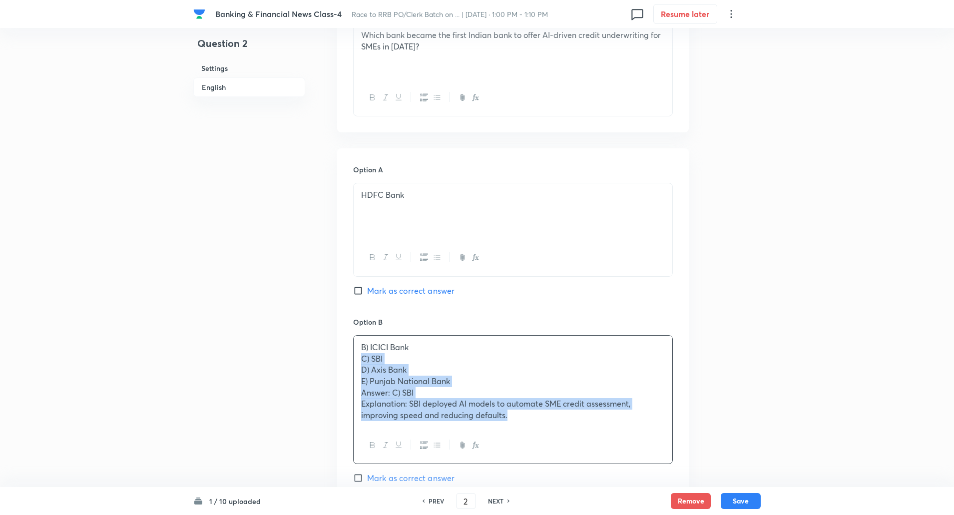
drag, startPoint x: 359, startPoint y: 360, endPoint x: 544, endPoint y: 454, distance: 207.4
click at [544, 454] on div "B) ICICI Bank C) SBI D) Axis Bank E) Punjab National Bank Answer: C) SBI Explan…" at bounding box center [513, 399] width 320 height 129
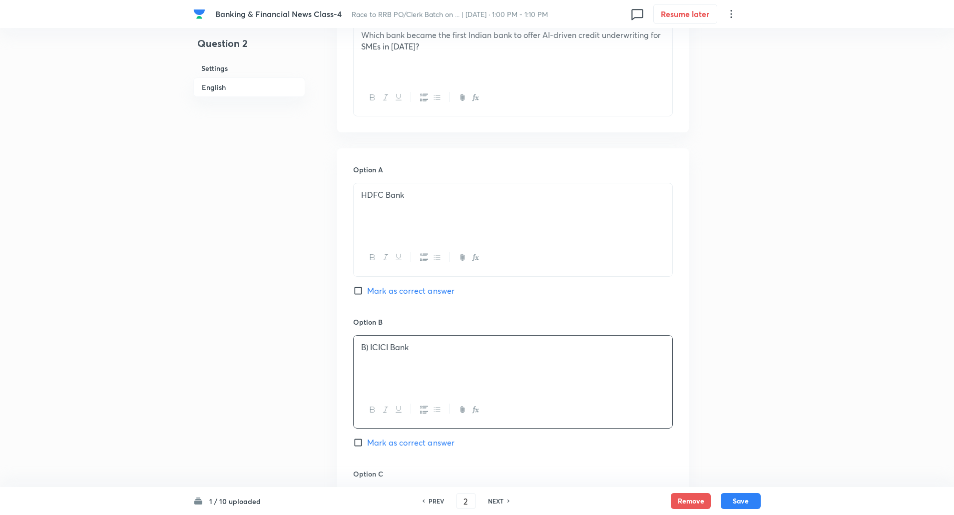
click at [369, 346] on p "B) ICICI Bank" at bounding box center [513, 346] width 304 height 11
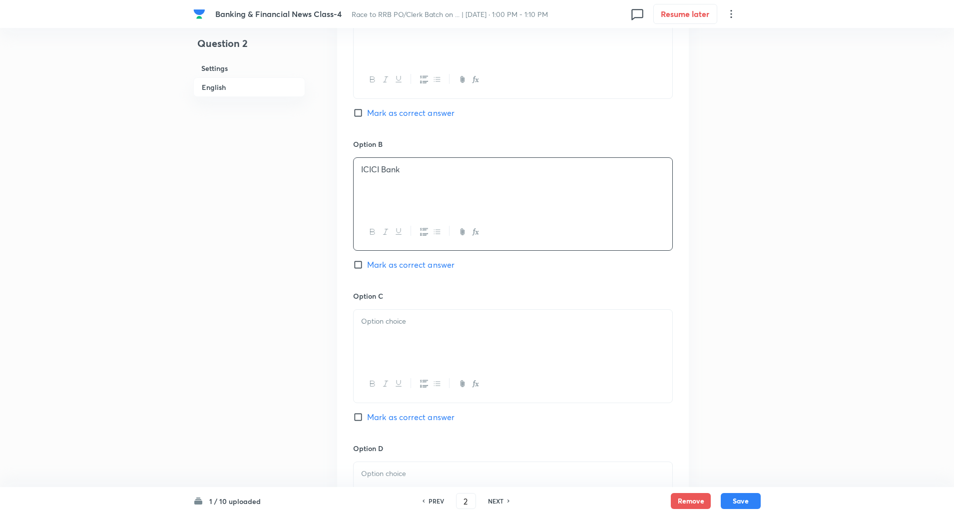
scroll to position [514, 0]
click at [382, 327] on div at bounding box center [512, 337] width 319 height 56
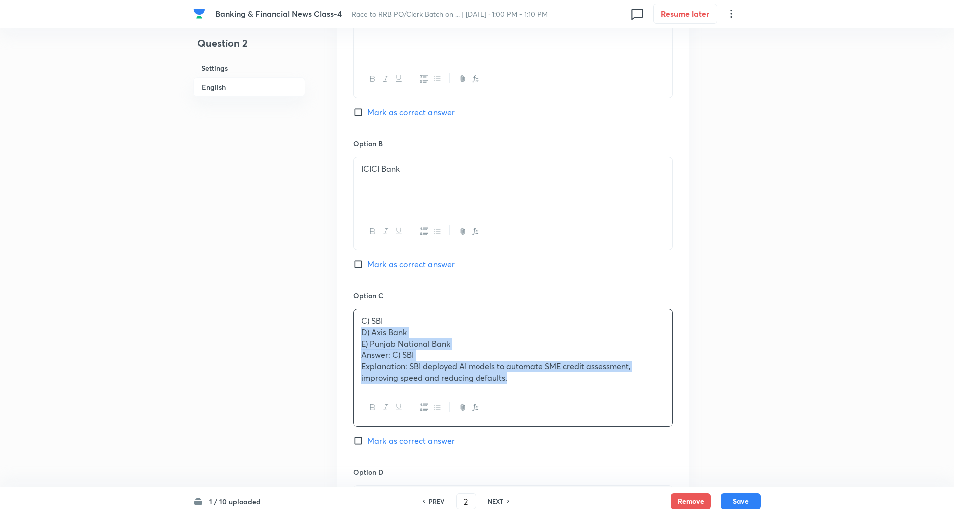
drag, startPoint x: 355, startPoint y: 328, endPoint x: 563, endPoint y: 421, distance: 227.2
click at [563, 421] on div "C) SBI D) Axis Bank E) Punjab National Bank Answer: C) SBI Explanation: SBI dep…" at bounding box center [513, 368] width 320 height 118
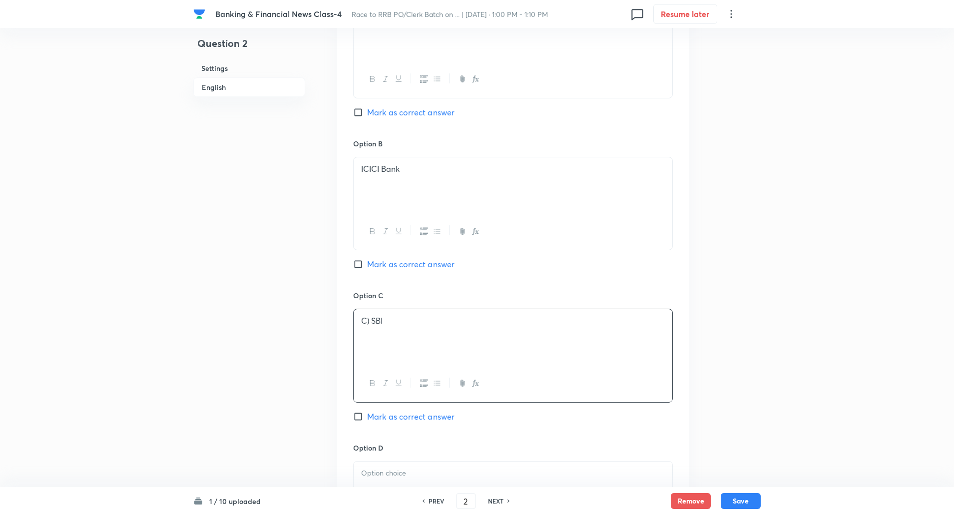
click at [370, 323] on p "C) SBI" at bounding box center [513, 320] width 304 height 11
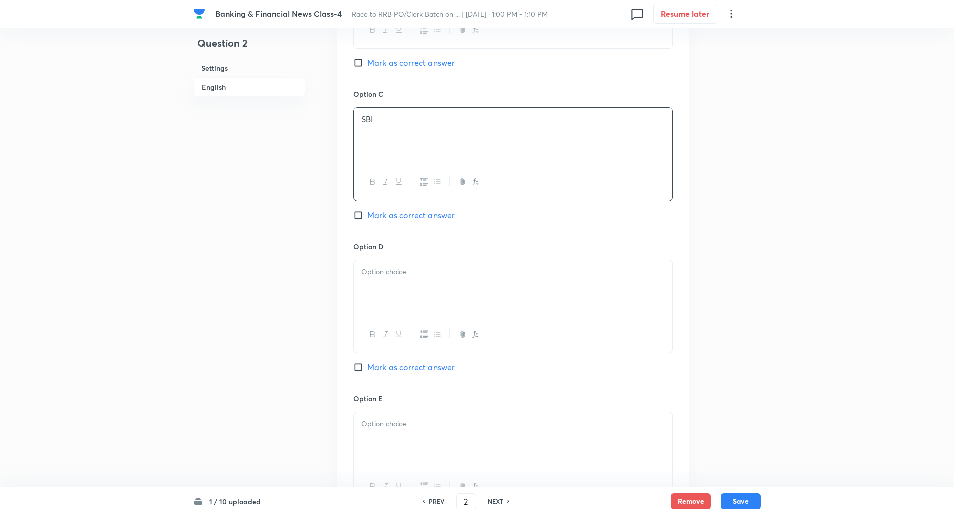
scroll to position [718, 0]
click at [358, 212] on input "Mark as correct answer" at bounding box center [360, 213] width 14 height 10
checkbox input "true"
click at [395, 280] on div at bounding box center [512, 286] width 319 height 56
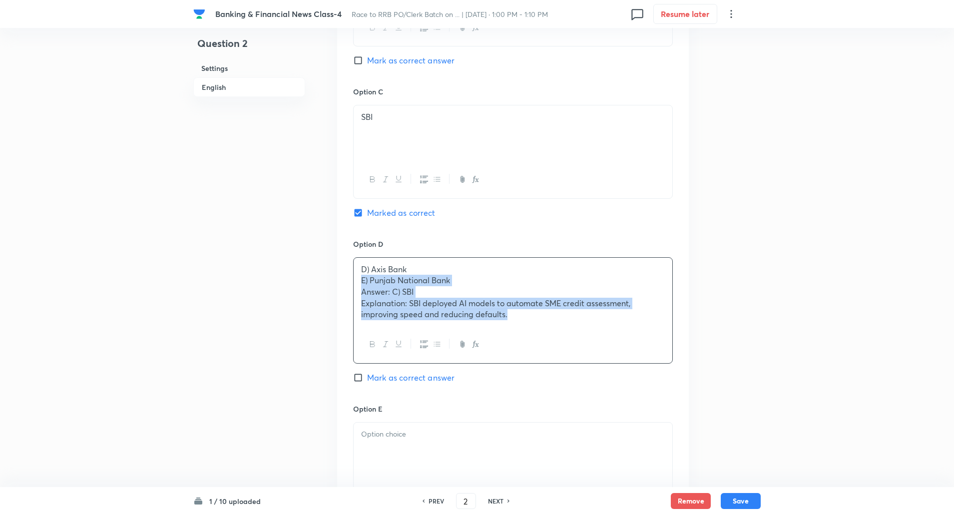
drag, startPoint x: 361, startPoint y: 279, endPoint x: 657, endPoint y: 394, distance: 317.1
click at [657, 394] on div "Option D D) Axis Bank E) Punjab National Bank Answer: C) SBI Explanation: SBI d…" at bounding box center [513, 321] width 320 height 165
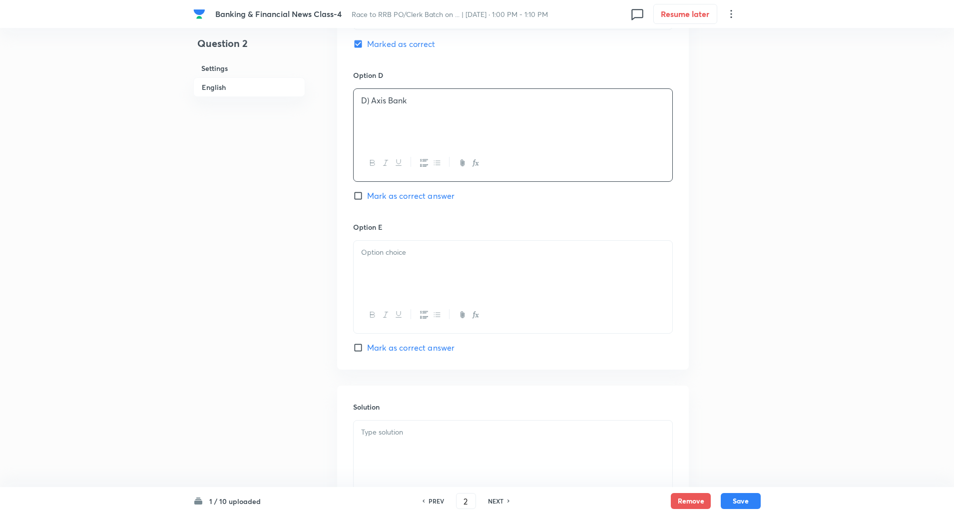
scroll to position [893, 0]
click at [371, 95] on p "D) Axis Bank" at bounding box center [513, 94] width 304 height 11
click at [386, 250] on p at bounding box center [513, 246] width 304 height 11
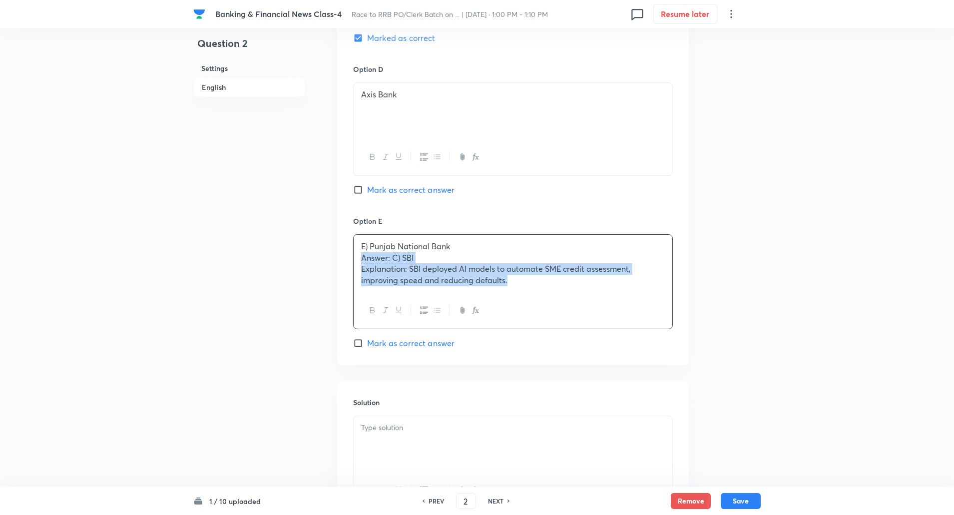
drag, startPoint x: 359, startPoint y: 262, endPoint x: 540, endPoint y: 333, distance: 195.0
click at [540, 333] on div "Option E E) Punjab National Bank Answer: C) SBI Explanation: SBI deployed AI mo…" at bounding box center [513, 282] width 320 height 133
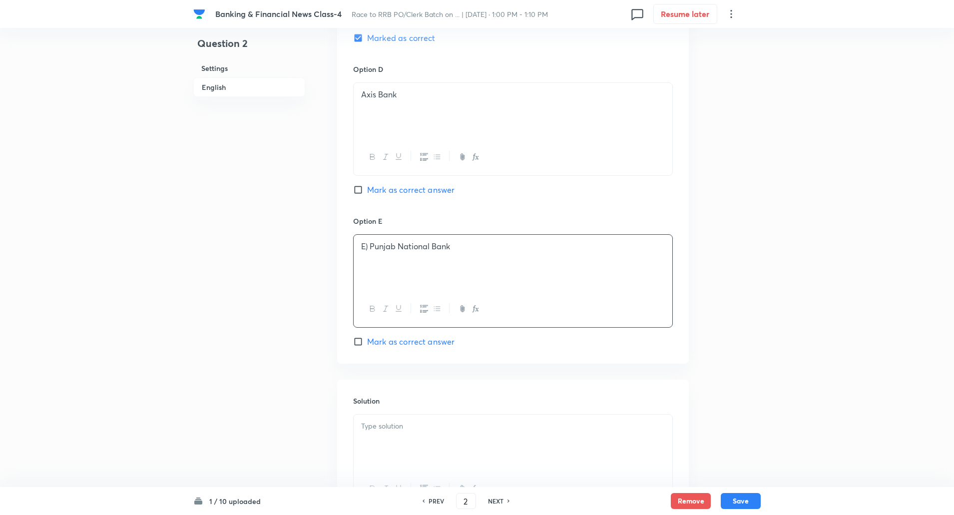
click at [370, 249] on p "E) Punjab National Bank" at bounding box center [513, 246] width 304 height 11
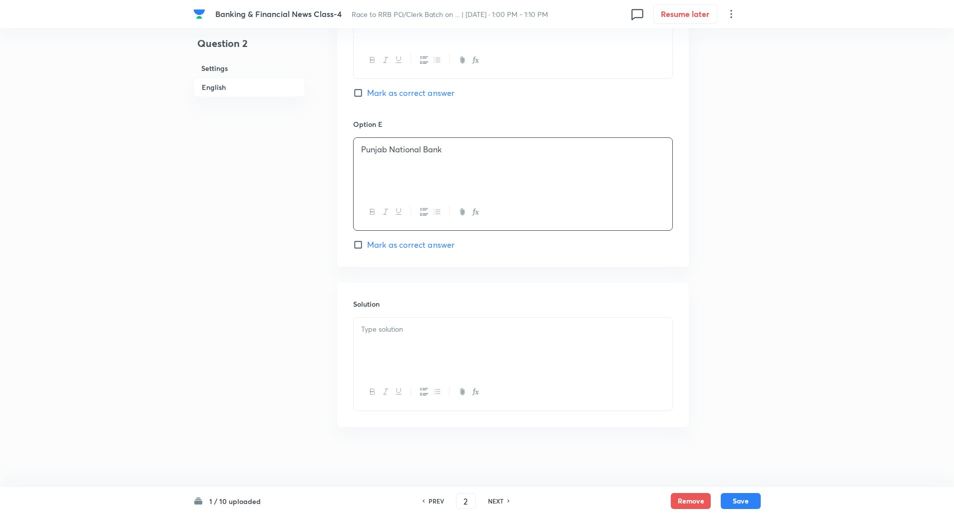
click at [369, 335] on p at bounding box center [513, 329] width 304 height 11
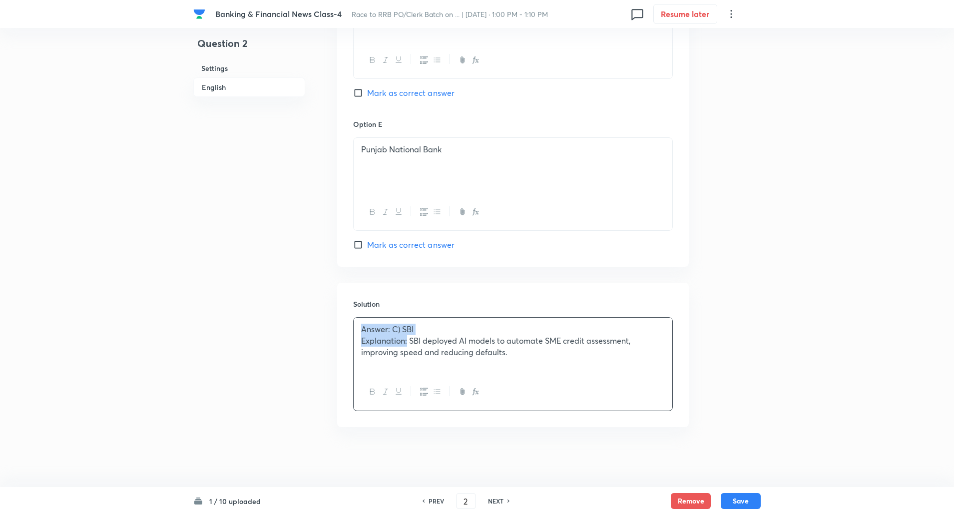
drag, startPoint x: 356, startPoint y: 331, endPoint x: 407, endPoint y: 340, distance: 51.9
click at [407, 340] on div "Answer: C) SBI Explanation: SBI deployed AI models to automate SME credit asses…" at bounding box center [512, 346] width 319 height 56
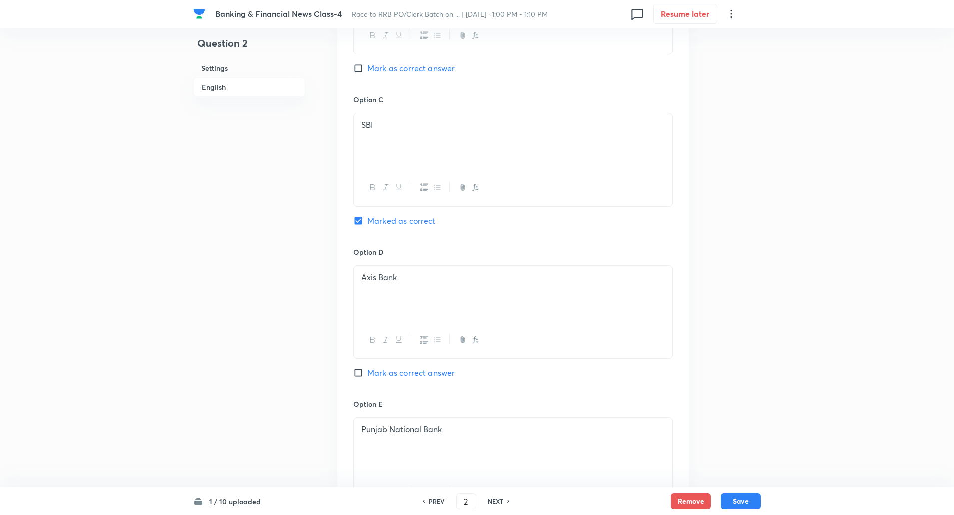
scroll to position [709, 0]
click at [729, 498] on button "Save" at bounding box center [740, 500] width 40 height 16
type input "3"
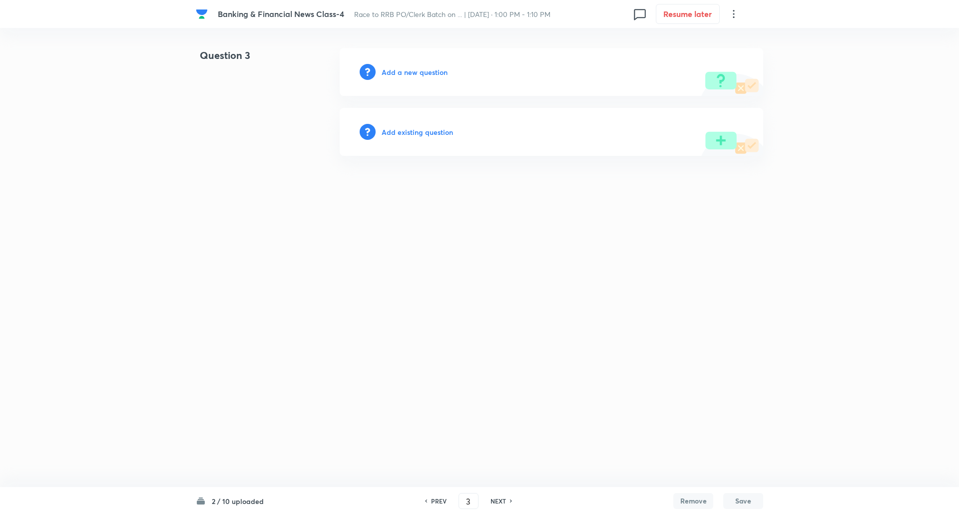
click at [402, 70] on h6 "Add a new question" at bounding box center [414, 72] width 66 height 10
click at [402, 70] on h6 "Choose a question type" at bounding box center [419, 72] width 77 height 10
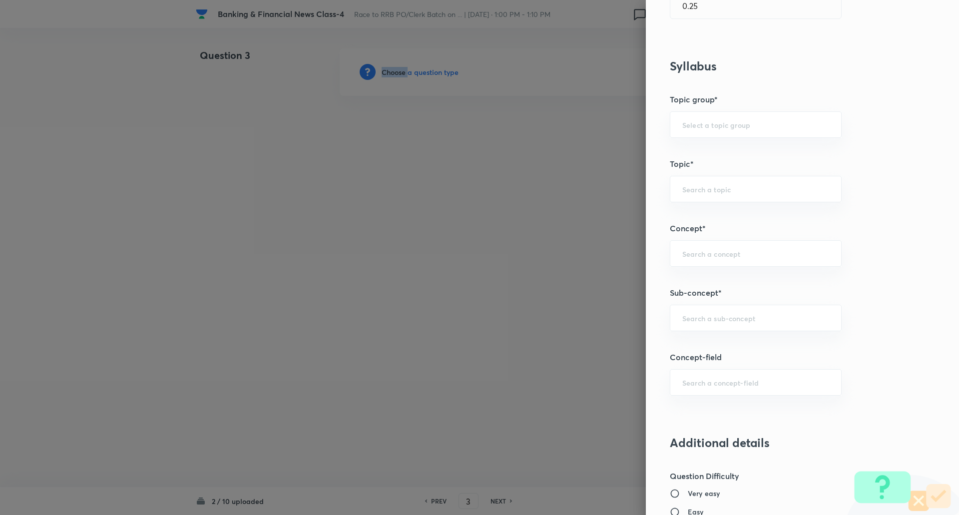
scroll to position [358, 0]
click at [707, 317] on input "text" at bounding box center [755, 317] width 147 height 9
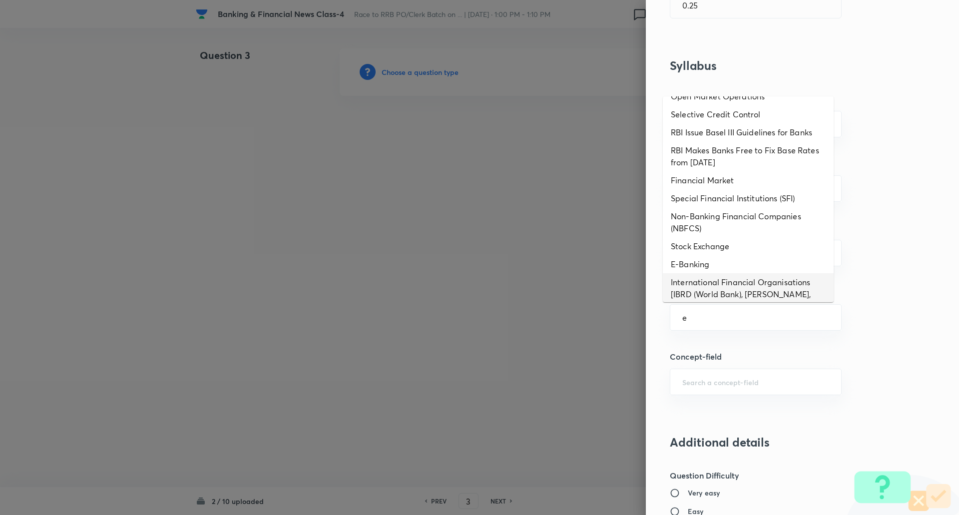
scroll to position [277, 0]
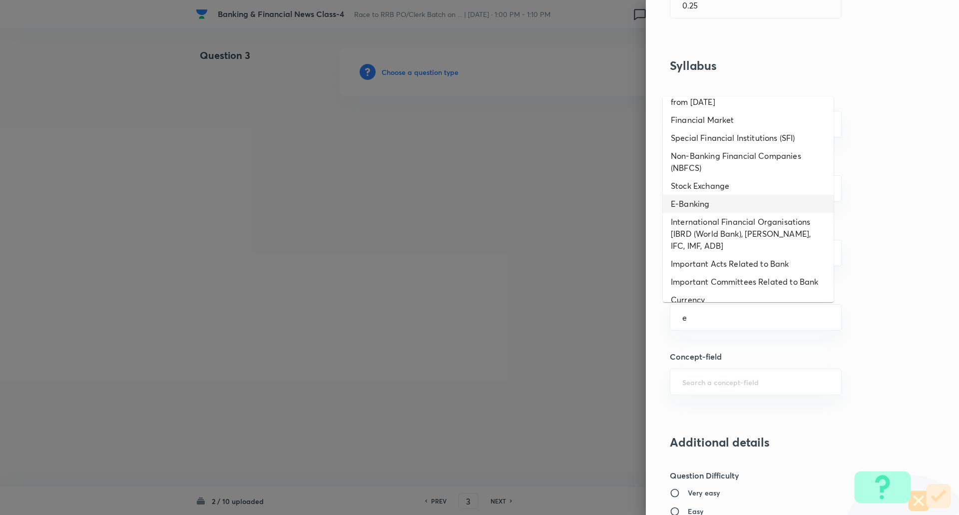
click at [700, 208] on li "E-Banking" at bounding box center [747, 204] width 171 height 18
type input "E-Banking"
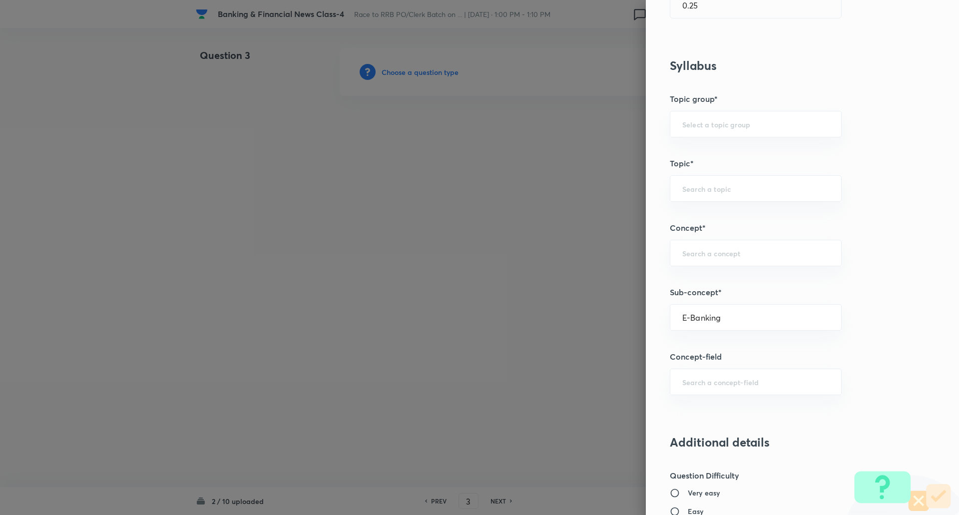
type input "Awareness"
type input "Banking Awareness"
type input "Financial Awareness"
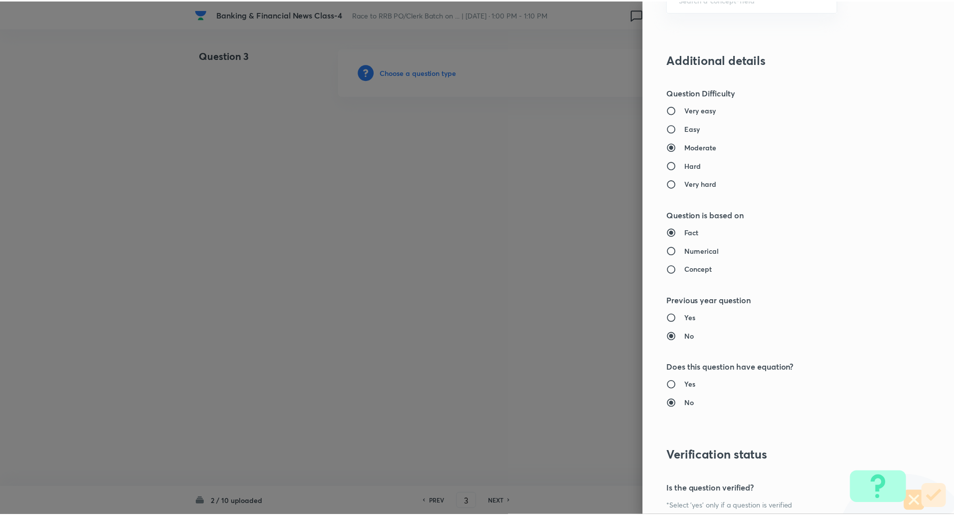
scroll to position [846, 0]
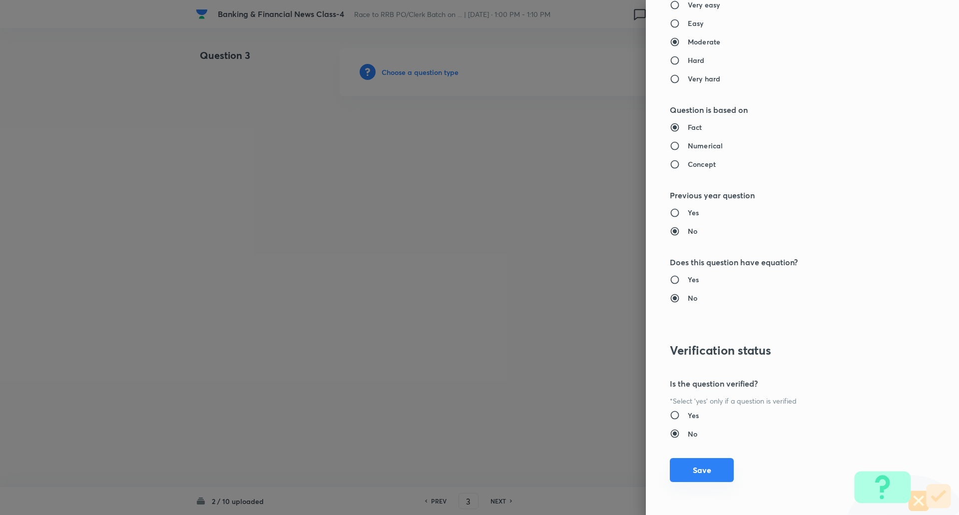
click at [698, 461] on button "Save" at bounding box center [701, 470] width 64 height 24
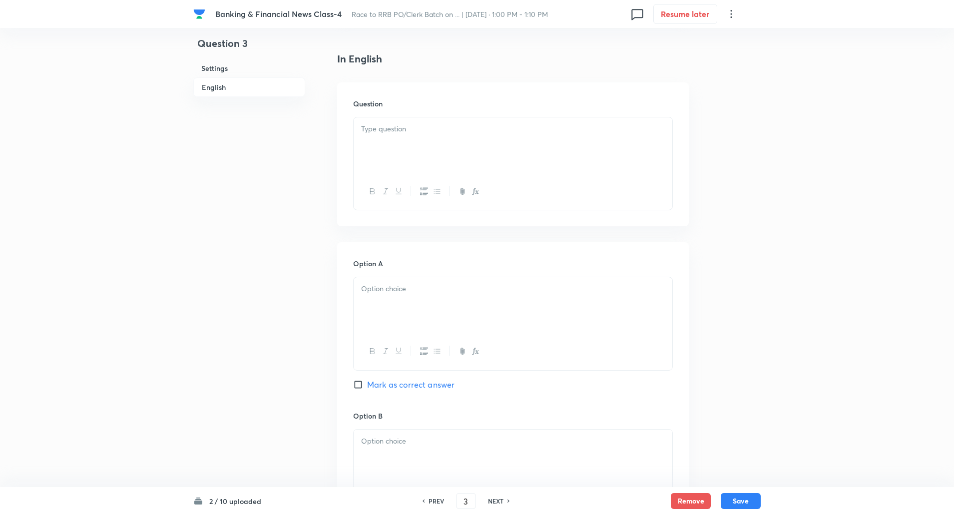
scroll to position [271, 0]
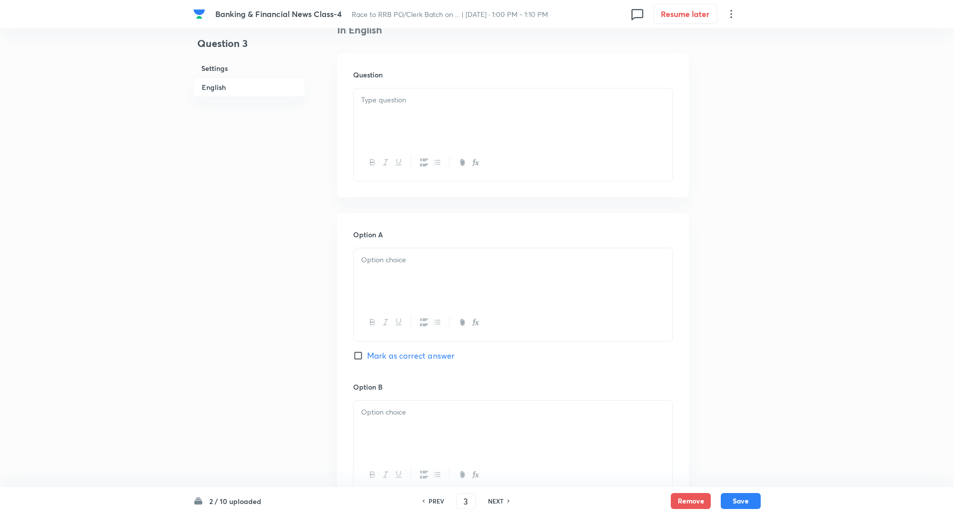
click at [652, 130] on div at bounding box center [512, 116] width 319 height 56
paste div
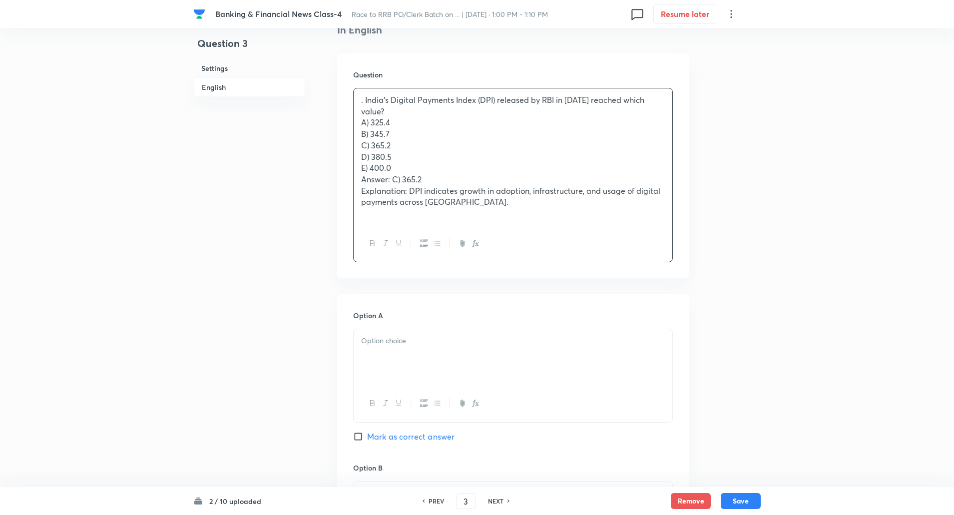
click at [366, 103] on p ". India’s Digital Payments Index (DPI) released by RBI in 2025 reached which va…" at bounding box center [513, 105] width 304 height 22
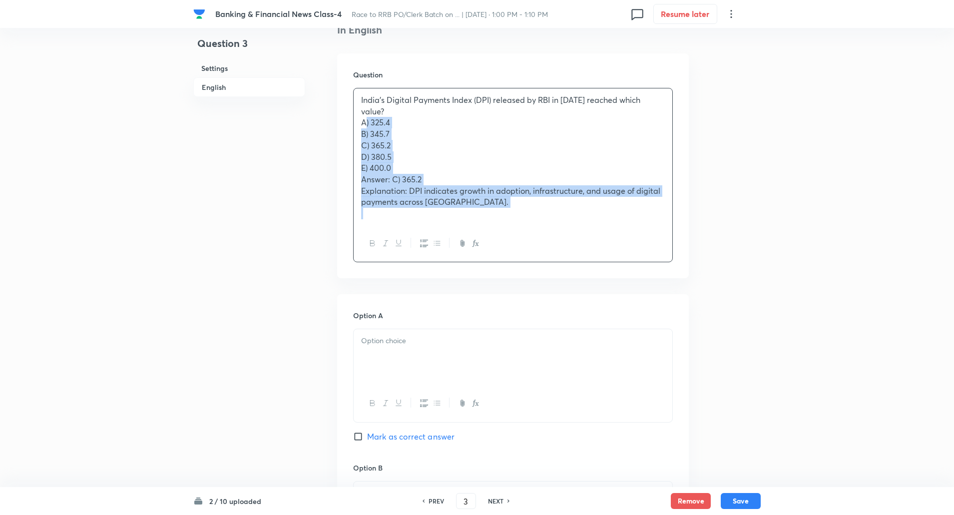
drag, startPoint x: 358, startPoint y: 112, endPoint x: 457, endPoint y: 219, distance: 145.2
click at [457, 219] on div "India’s Digital Payments Index (DPI) released by RBI in 2025 reached which valu…" at bounding box center [513, 175] width 320 height 174
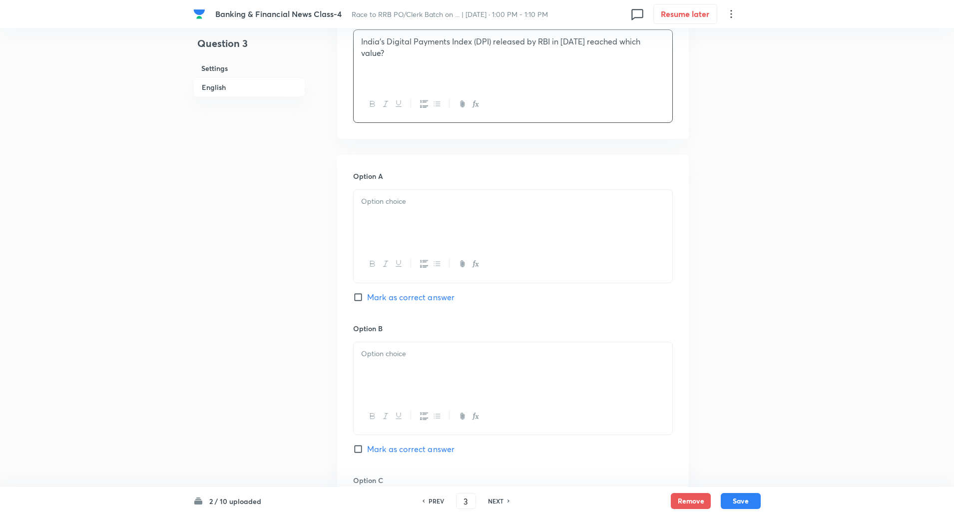
scroll to position [333, 0]
click at [457, 219] on div at bounding box center [512, 214] width 319 height 56
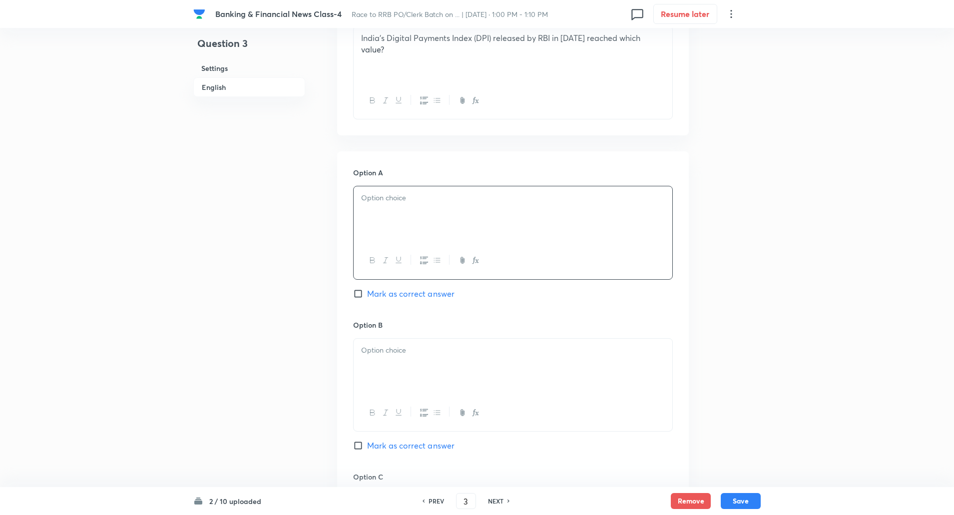
click at [457, 219] on div at bounding box center [512, 214] width 319 height 56
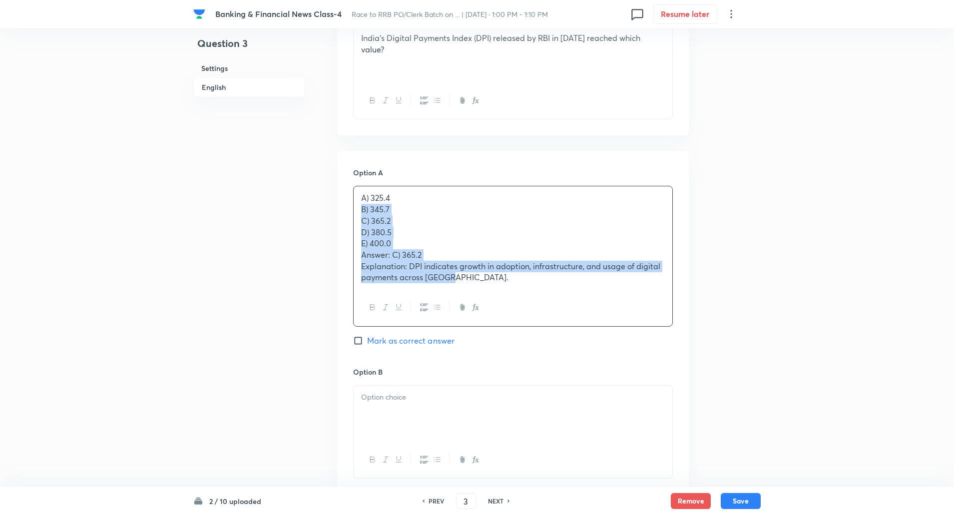
drag, startPoint x: 361, startPoint y: 211, endPoint x: 586, endPoint y: 381, distance: 281.5
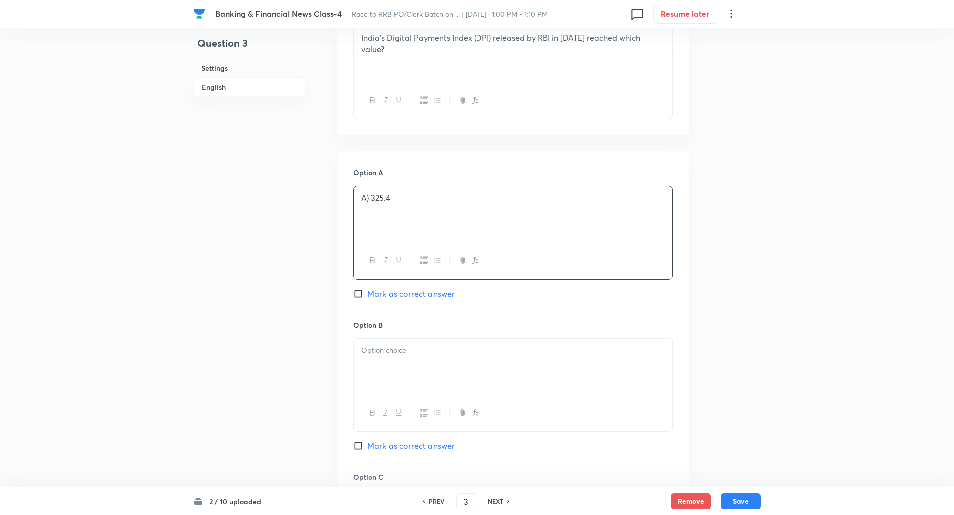
click at [369, 200] on p "A) 325.4" at bounding box center [513, 197] width 304 height 11
click at [450, 361] on div at bounding box center [512, 366] width 319 height 56
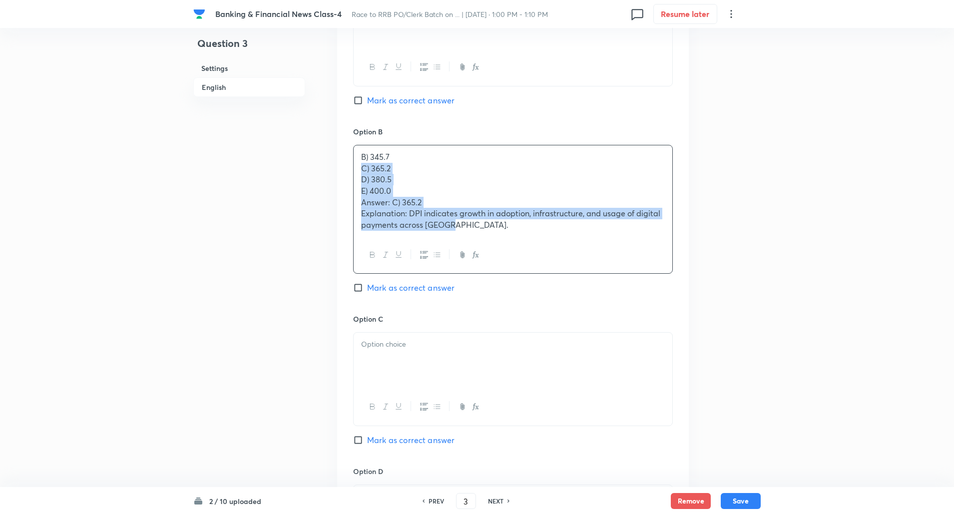
drag, startPoint x: 357, startPoint y: 361, endPoint x: 637, endPoint y: 538, distance: 330.6
click at [637, 514] on html "Banking & Financial News Class-4 Race to RRB PO/Clerk Batch on ... | Oct 9, 202…" at bounding box center [477, 244] width 954 height 1540
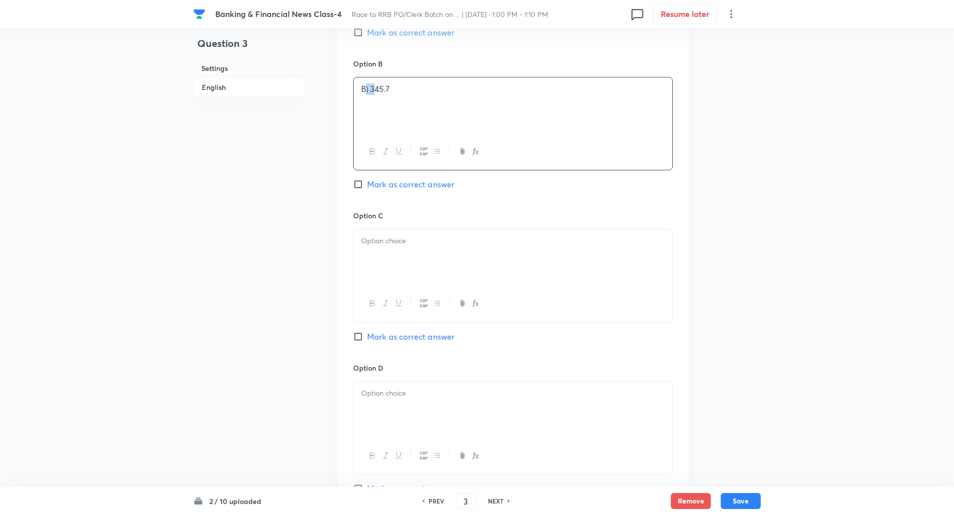
drag, startPoint x: 366, startPoint y: 88, endPoint x: 374, endPoint y: 91, distance: 8.7
click at [374, 91] on p "B) 345.7" at bounding box center [513, 88] width 304 height 11
click at [367, 87] on p "B) 345.7" at bounding box center [513, 88] width 304 height 11
click at [405, 247] on div at bounding box center [512, 257] width 319 height 56
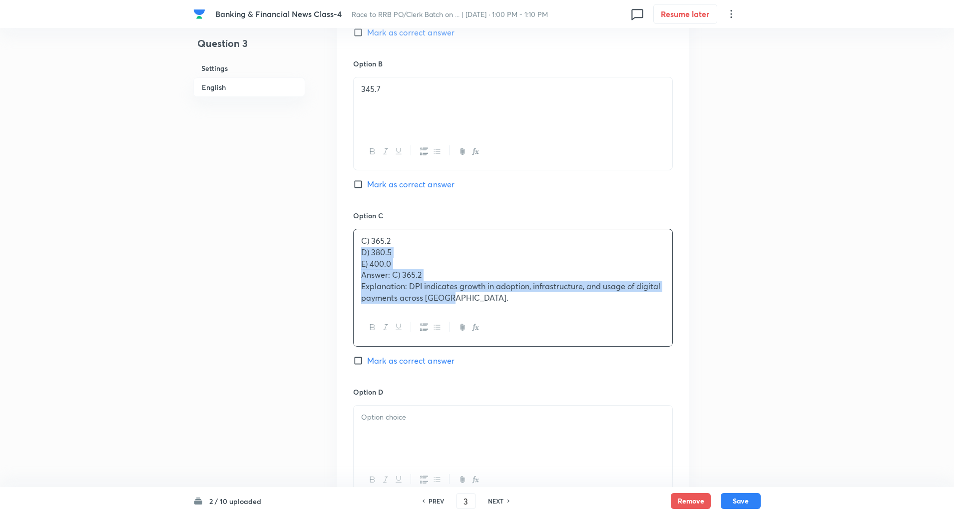
drag, startPoint x: 359, startPoint y: 252, endPoint x: 491, endPoint y: 339, distance: 158.1
click at [491, 339] on div "C) 365.2 D) 380.5 E) 400.0 Answer: C) 365.2 Explanation: DPI indicates growth i…" at bounding box center [513, 288] width 320 height 118
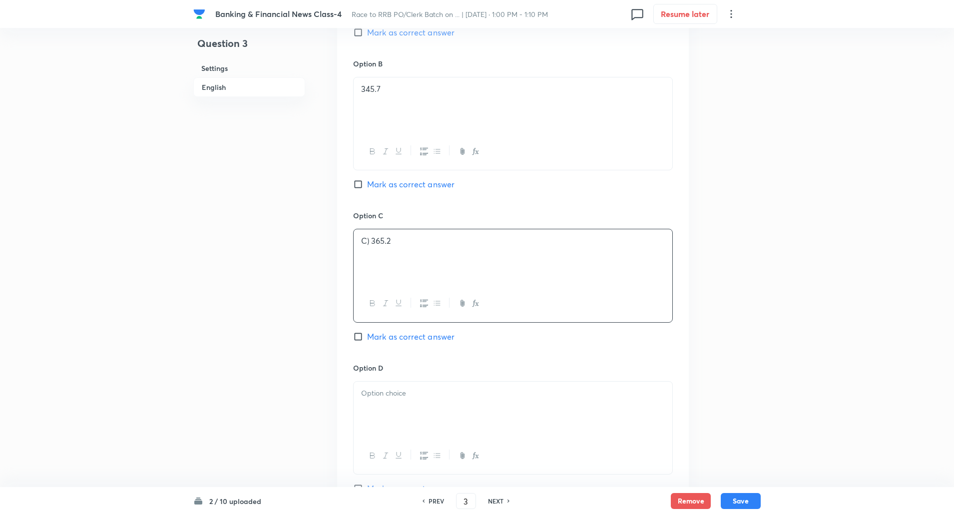
click at [371, 244] on p "C) 365.2" at bounding box center [513, 240] width 304 height 11
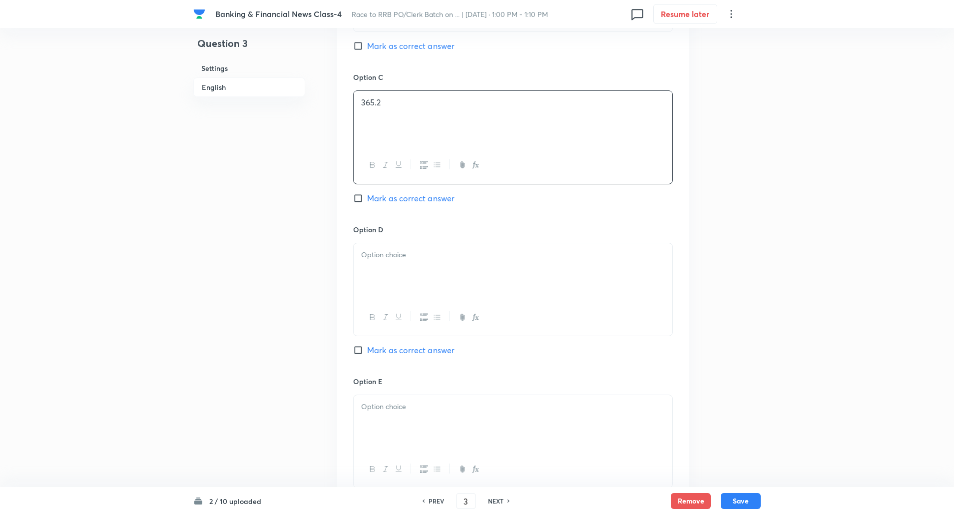
scroll to position [733, 0]
click at [358, 199] on input "Mark as correct answer" at bounding box center [360, 197] width 14 height 10
checkbox input "true"
click at [378, 258] on p at bounding box center [513, 253] width 304 height 11
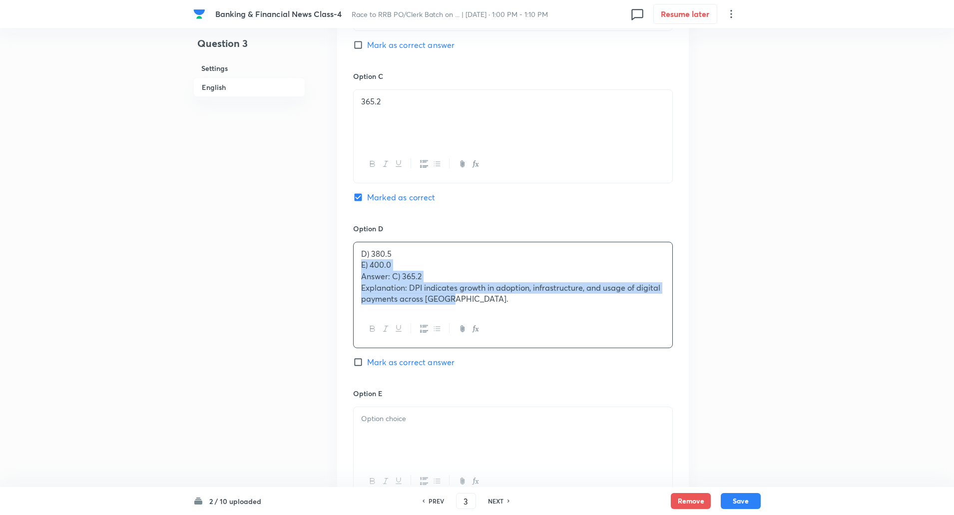
drag, startPoint x: 359, startPoint y: 264, endPoint x: 505, endPoint y: 373, distance: 182.6
click at [505, 373] on div "Option D D) 380.5 E) 400.0 Answer: C) 365.2 Explanation: DPI indicates growth i…" at bounding box center [513, 305] width 320 height 165
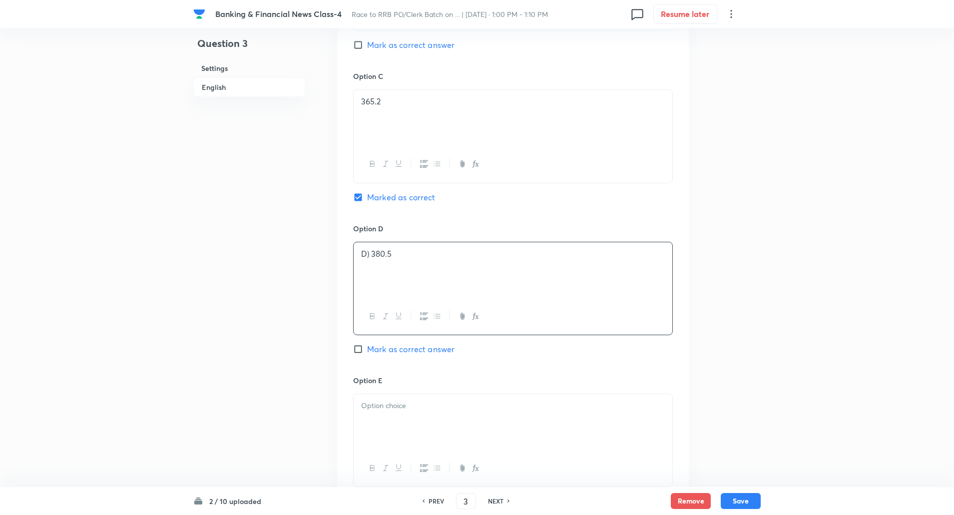
click at [370, 255] on p "D) 380.5" at bounding box center [513, 253] width 304 height 11
click at [402, 407] on p at bounding box center [513, 405] width 304 height 11
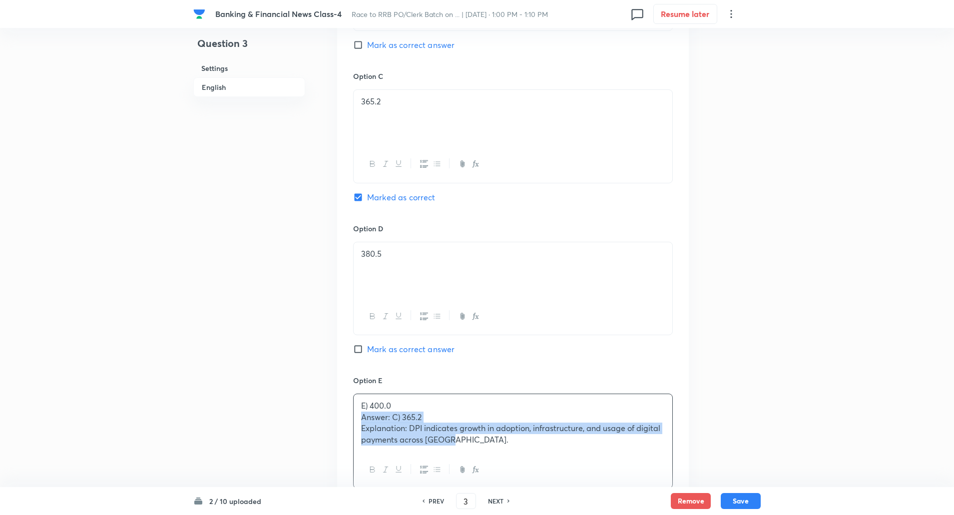
drag, startPoint x: 362, startPoint y: 419, endPoint x: 472, endPoint y: 468, distance: 120.9
click at [472, 468] on div "E) 400.0 Answer: C) 365.2 Explanation: DPI indicates growth in adoption, infras…" at bounding box center [513, 440] width 320 height 95
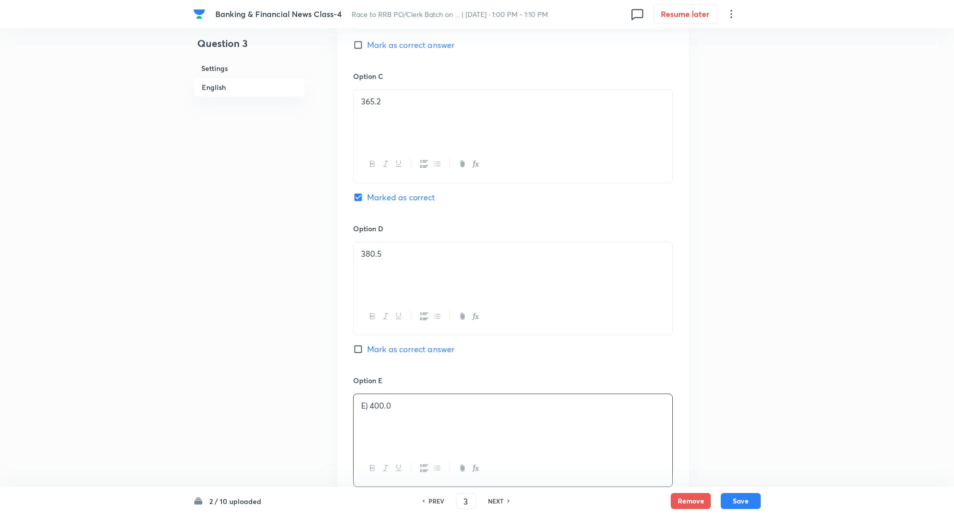
click at [372, 409] on p "E) 400.0" at bounding box center [513, 405] width 304 height 11
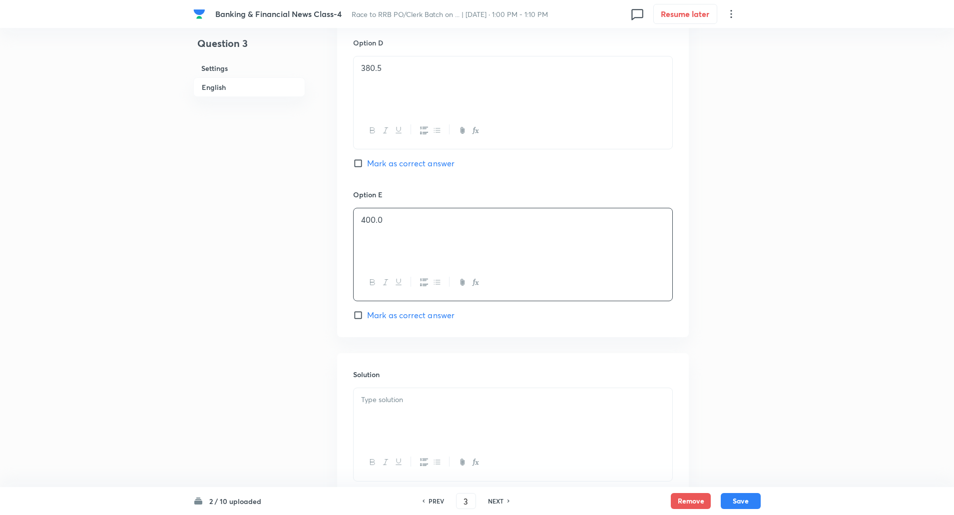
scroll to position [990, 0]
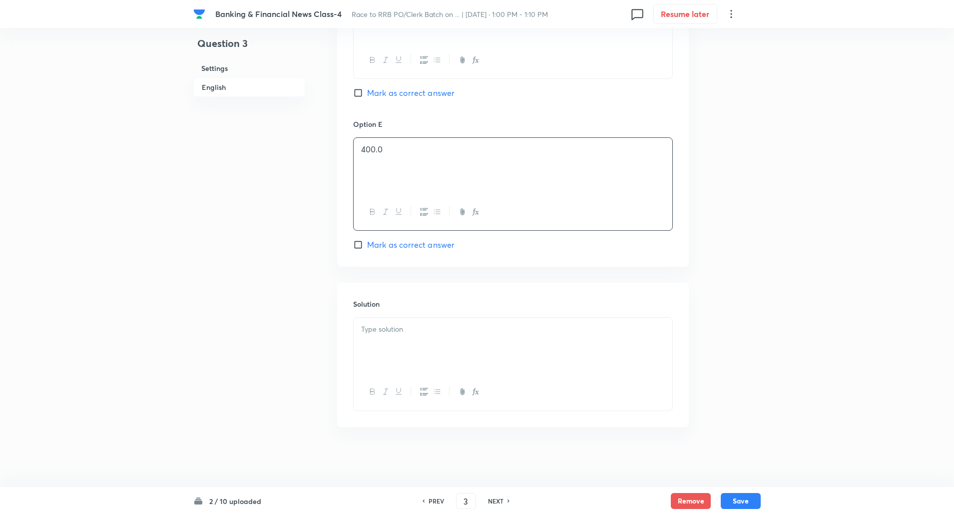
click at [380, 334] on p at bounding box center [513, 329] width 304 height 11
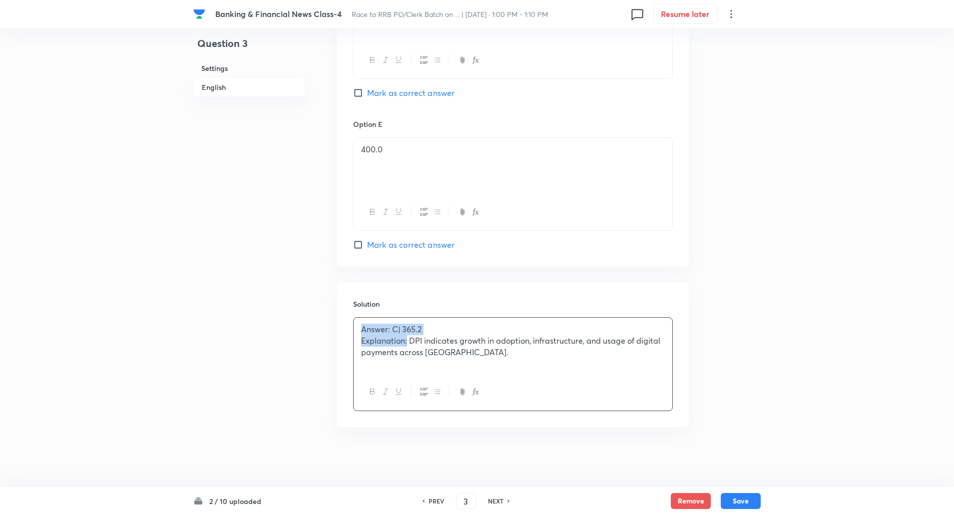
drag, startPoint x: 356, startPoint y: 333, endPoint x: 406, endPoint y: 344, distance: 51.5
click at [406, 344] on div "Answer: C) 365.2 Explanation: DPI indicates growth in adoption, infrastructure,…" at bounding box center [512, 346] width 319 height 56
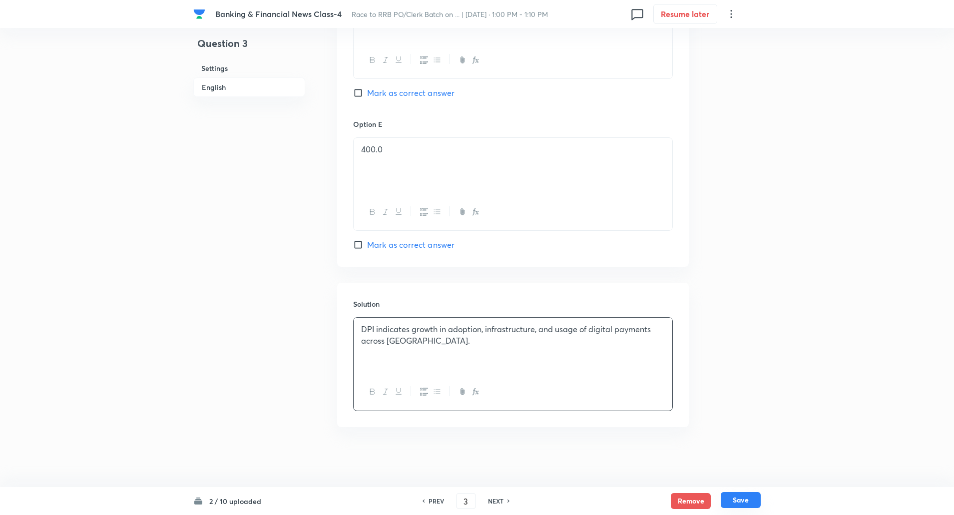
click at [723, 497] on button "Save" at bounding box center [740, 500] width 40 height 16
type input "4"
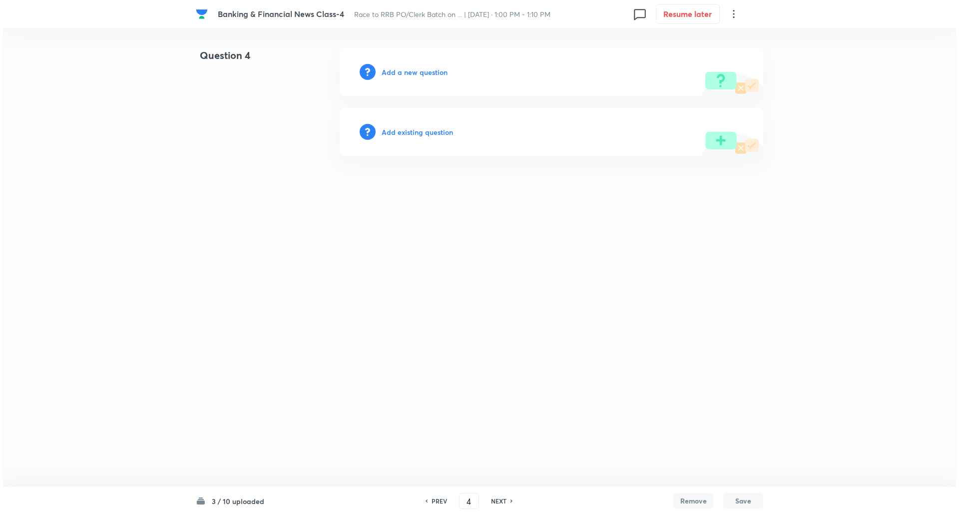
scroll to position [0, 0]
click at [417, 71] on h6 "Add a new question" at bounding box center [414, 72] width 66 height 10
click at [417, 71] on h6 "Choose a question type" at bounding box center [419, 72] width 77 height 10
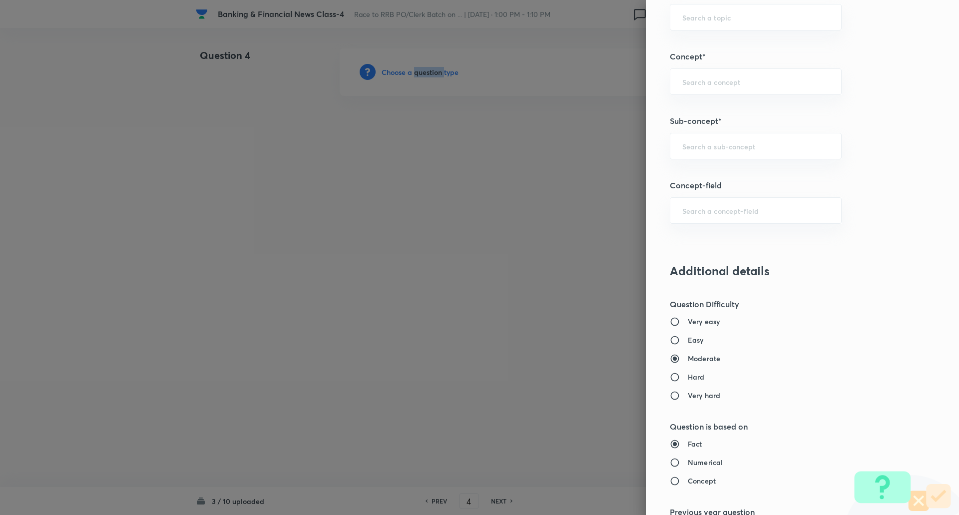
scroll to position [539, 0]
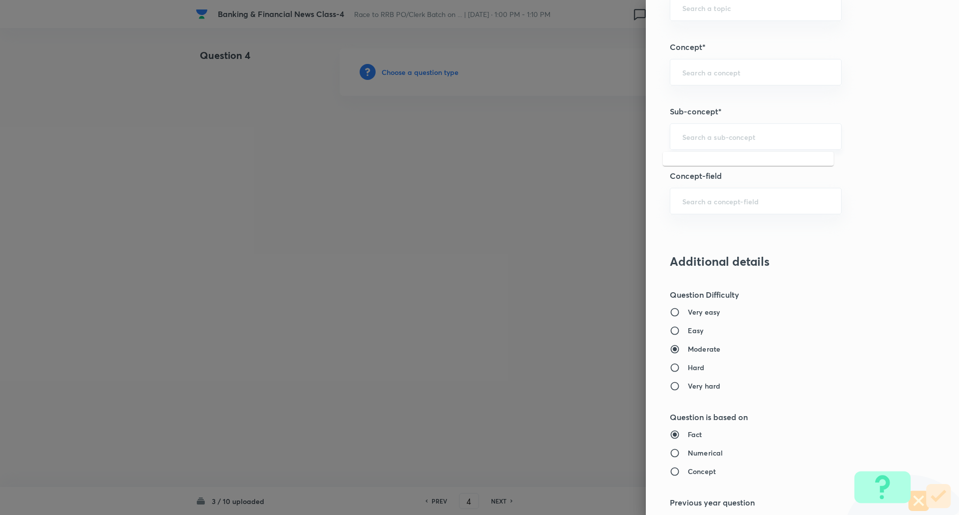
click at [742, 138] on input "text" at bounding box center [755, 136] width 147 height 9
type input "g"
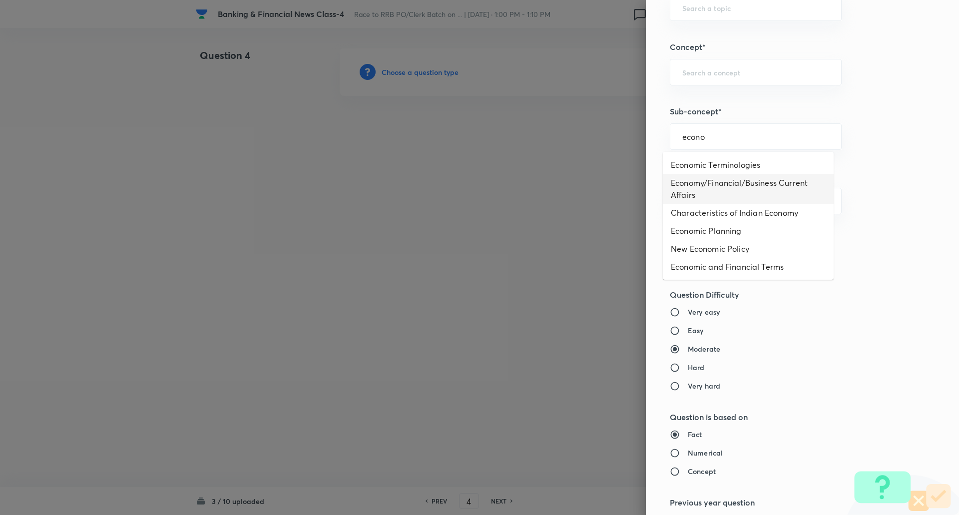
click at [744, 180] on li "Economy/Financial/Business Current Affairs" at bounding box center [747, 189] width 171 height 30
type input "Economy/Financial/Business Current Affairs"
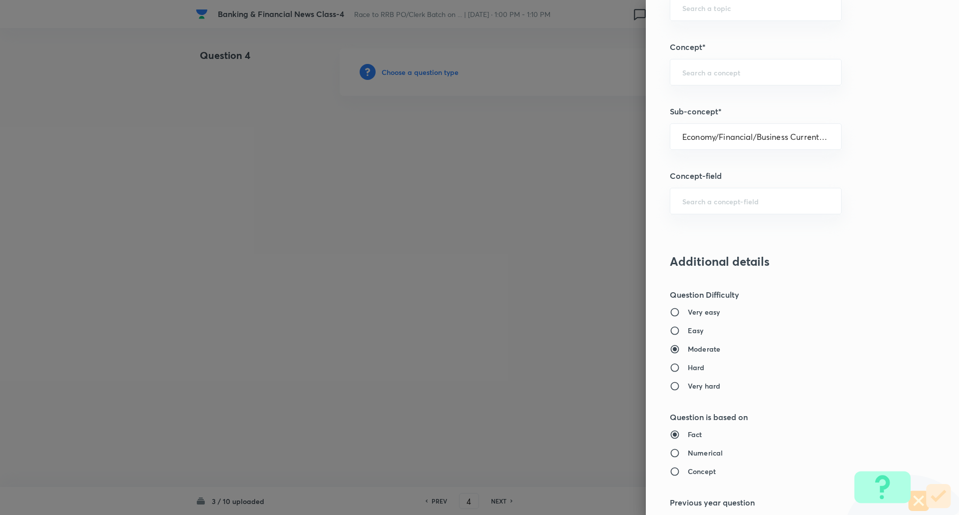
type input "Awareness"
type input "Current Affairs"
type input "Economy/Financial/Business Current Affairs"
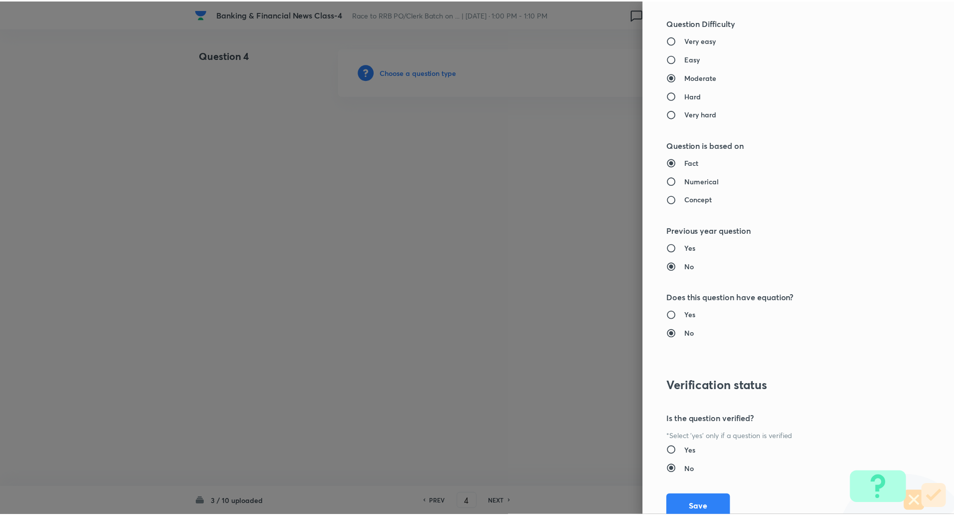
scroll to position [846, 0]
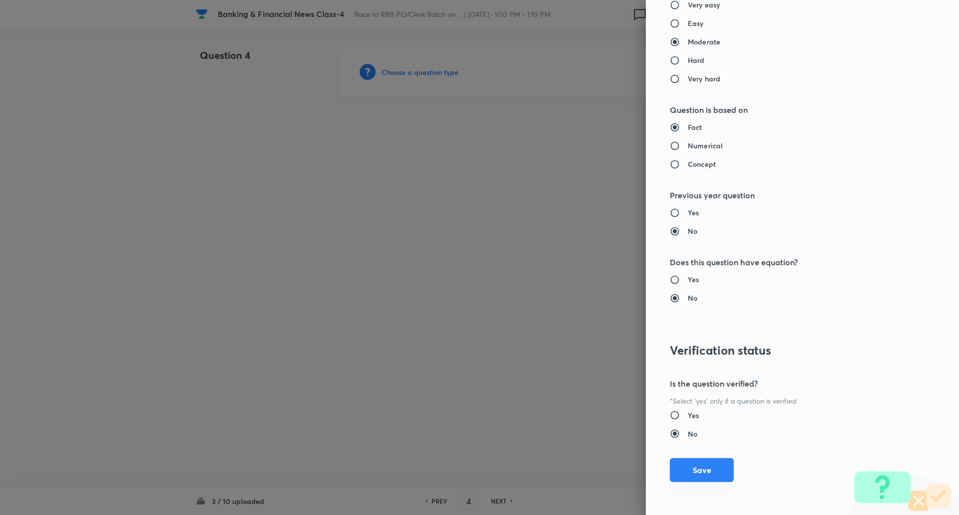
click at [693, 462] on button "Save" at bounding box center [701, 470] width 64 height 24
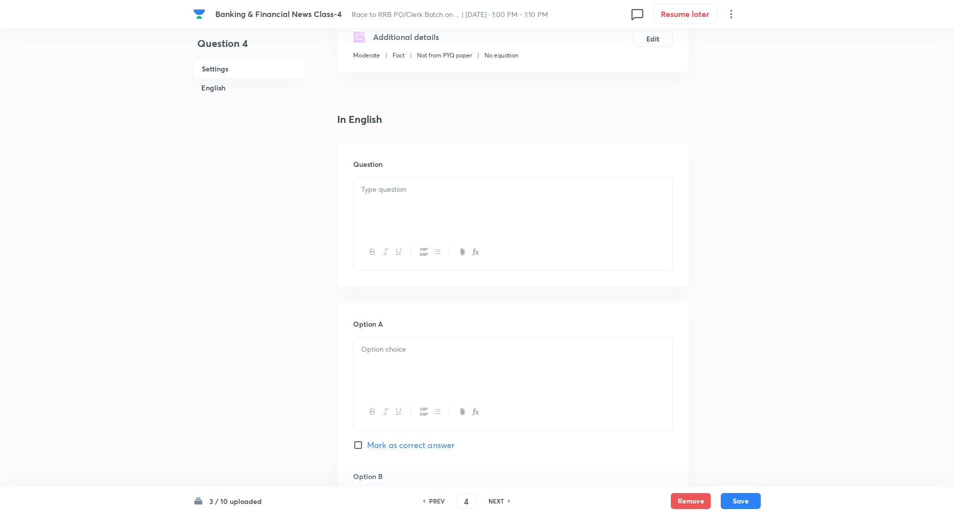
scroll to position [195, 0]
click at [588, 187] on p at bounding box center [513, 188] width 304 height 11
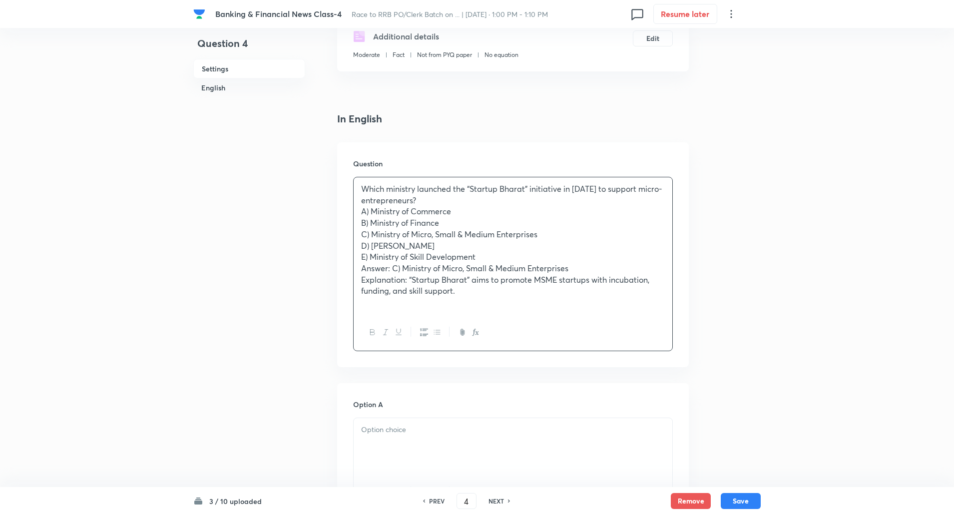
click at [436, 197] on p "Which ministry launched the “Startup Bharat” initiative in 2025 to support micr…" at bounding box center [513, 194] width 304 height 22
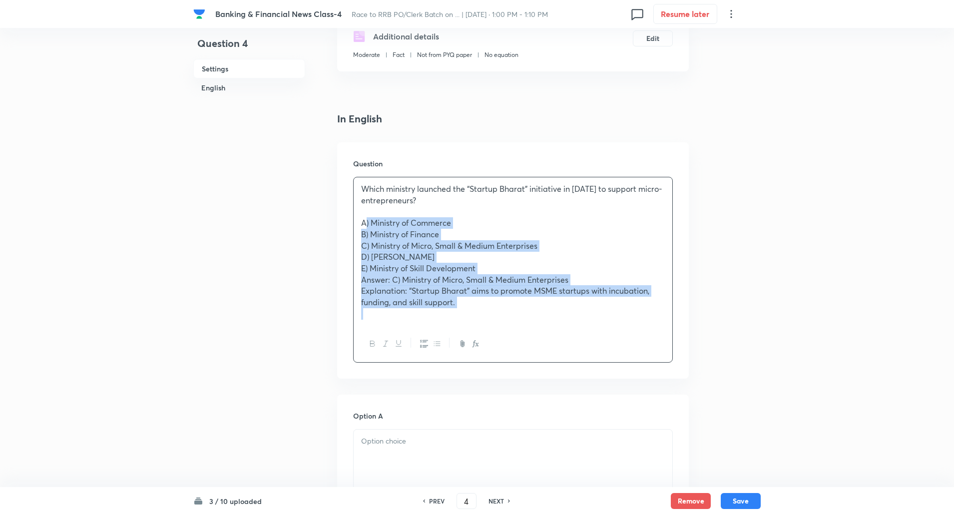
drag, startPoint x: 361, startPoint y: 223, endPoint x: 492, endPoint y: 324, distance: 165.5
click at [492, 324] on div "Which ministry launched the “Startup Bharat” initiative in 2025 to support micr…" at bounding box center [512, 251] width 319 height 148
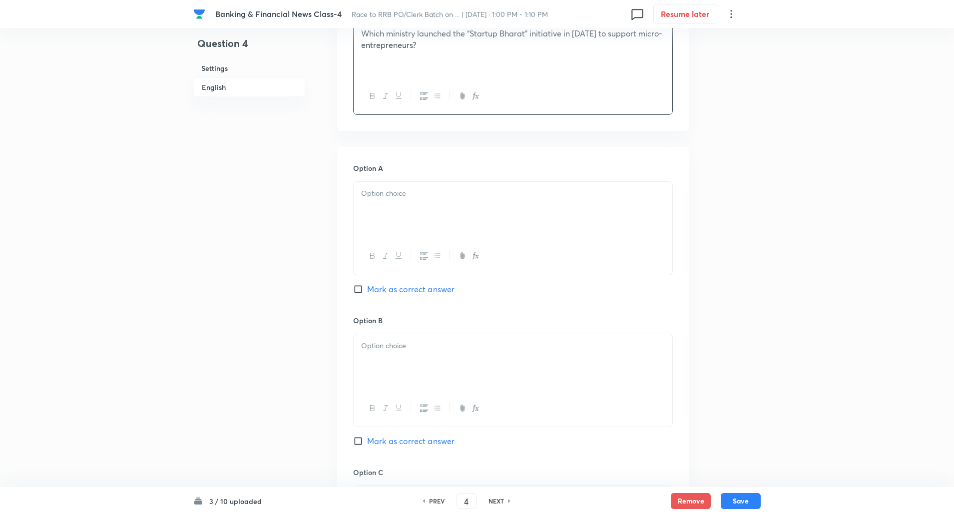
scroll to position [351, 0]
click at [525, 213] on div at bounding box center [512, 209] width 319 height 56
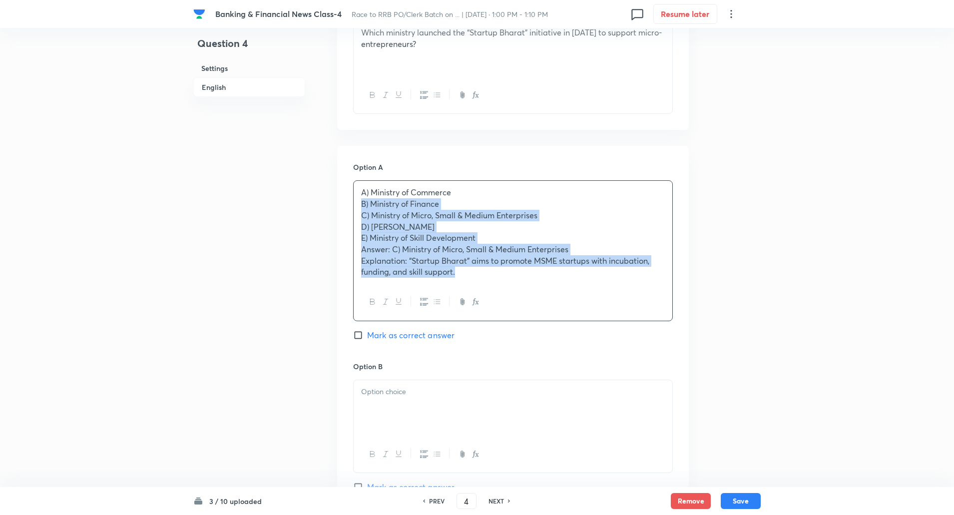
drag, startPoint x: 357, startPoint y: 200, endPoint x: 520, endPoint y: 296, distance: 189.1
click at [520, 296] on div "A) Ministry of Commerce B) Ministry of Finance C) Ministry of Micro, Small & Me…" at bounding box center [513, 250] width 320 height 140
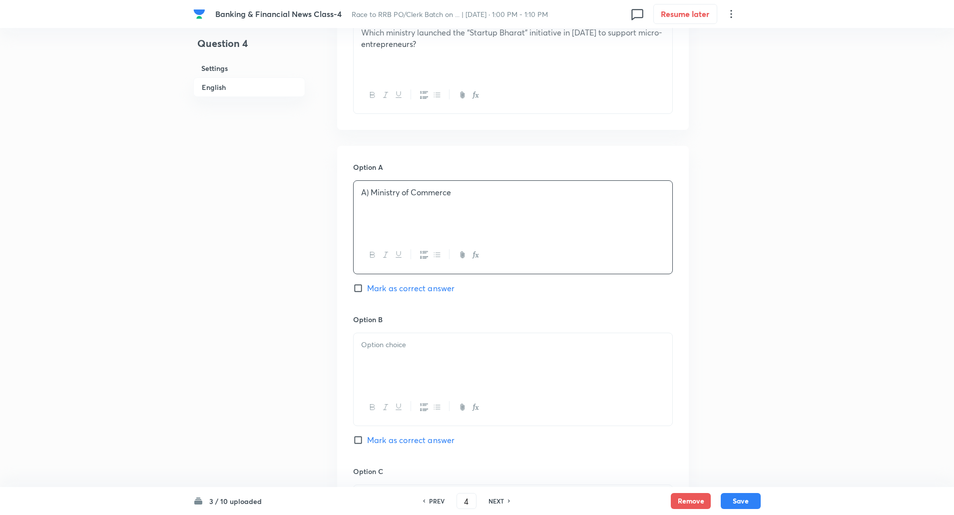
click at [368, 197] on p "A) Ministry of Commerce" at bounding box center [513, 192] width 304 height 11
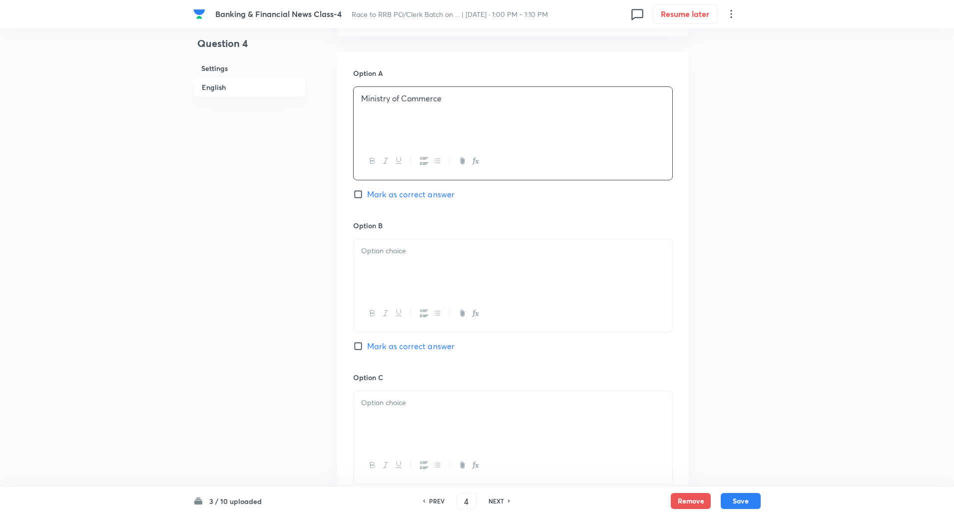
scroll to position [471, 0]
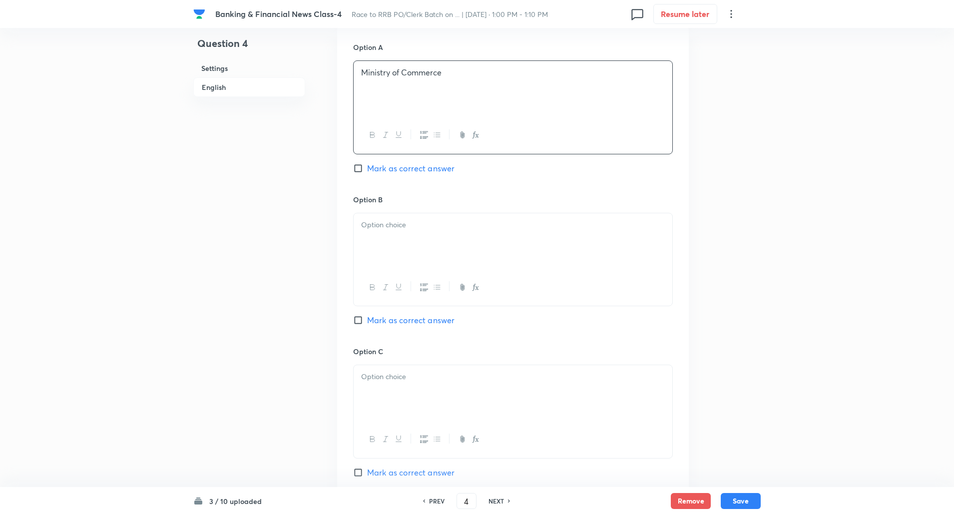
click at [371, 242] on div at bounding box center [512, 241] width 319 height 56
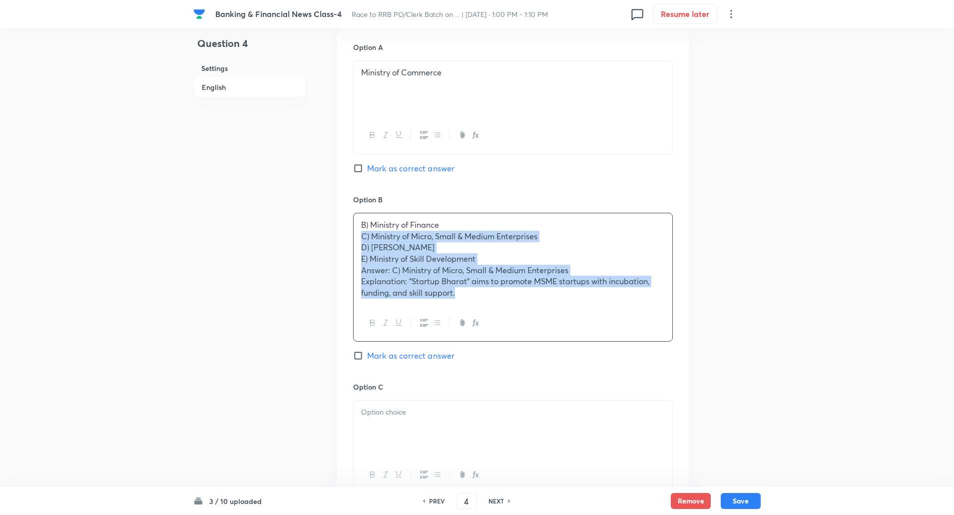
drag, startPoint x: 359, startPoint y: 236, endPoint x: 489, endPoint y: 347, distance: 170.6
click at [489, 347] on div "Option B B) Ministry of Finance C) Ministry of Micro, Small & Medium Enterprise…" at bounding box center [513, 287] width 320 height 187
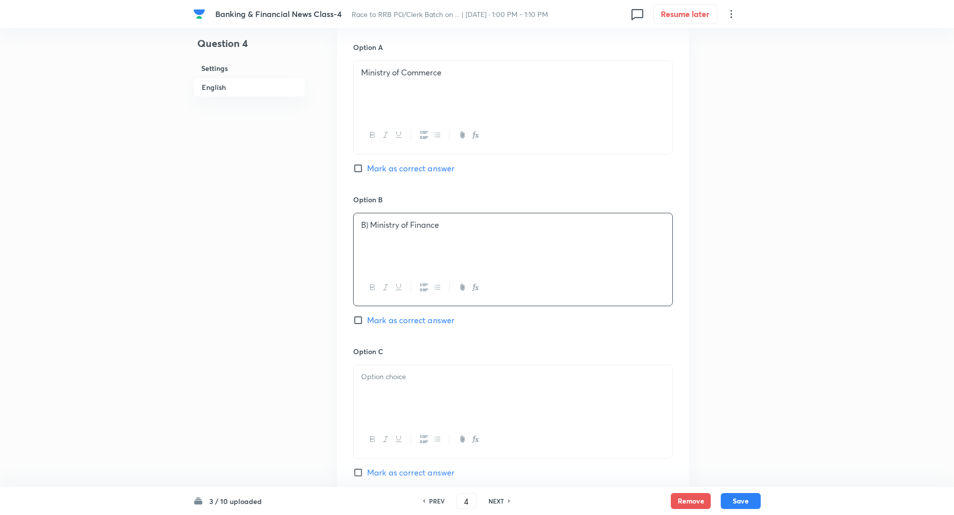
click at [371, 223] on p "B) Ministry of Finance" at bounding box center [513, 224] width 304 height 11
click at [394, 368] on div at bounding box center [512, 393] width 319 height 56
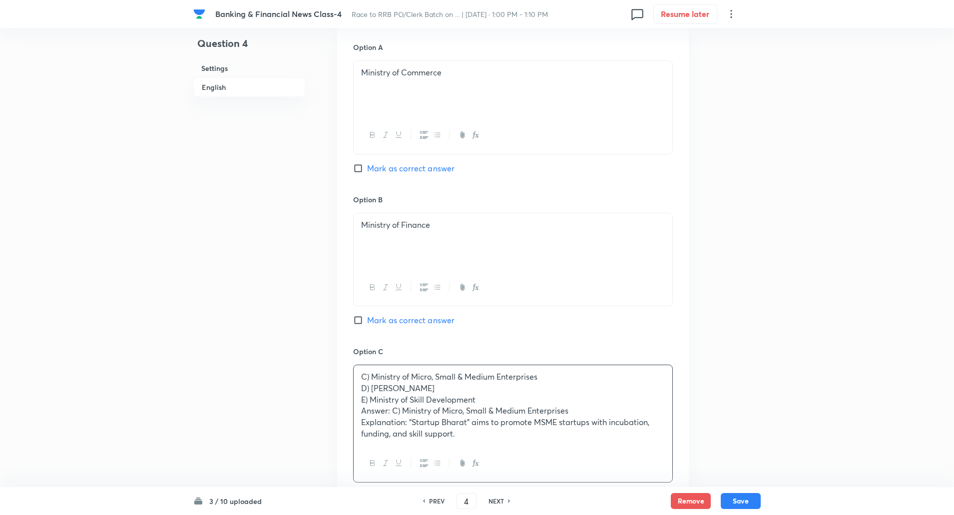
click at [394, 368] on div "C) Ministry of Micro, Small & Medium Enterprises D) NITI Aayog E) Ministry of S…" at bounding box center [512, 405] width 319 height 80
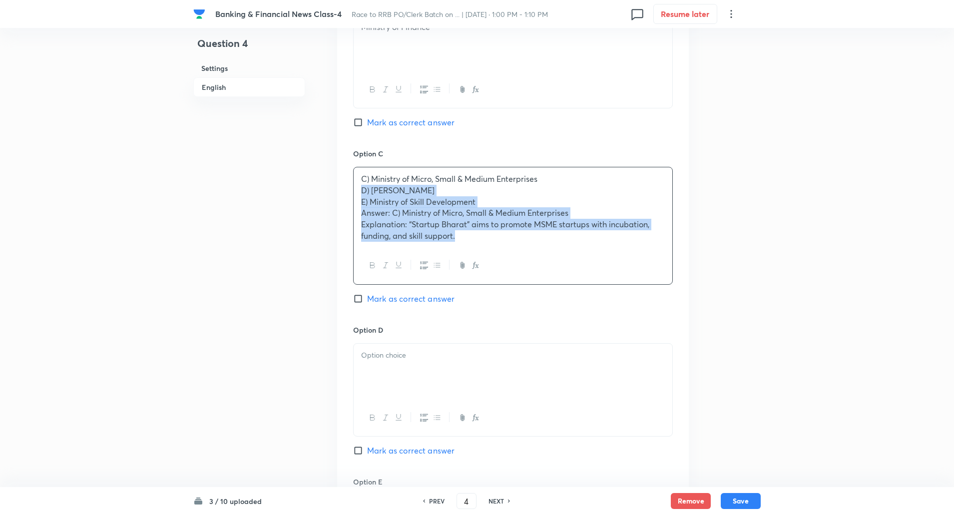
drag, startPoint x: 359, startPoint y: 387, endPoint x: 628, endPoint y: 538, distance: 308.7
click at [628, 514] on html "Banking & Financial News Class-4 Race to RRB PO/Clerk Batch on ... | Oct 9, 202…" at bounding box center [477, 101] width 954 height 1541
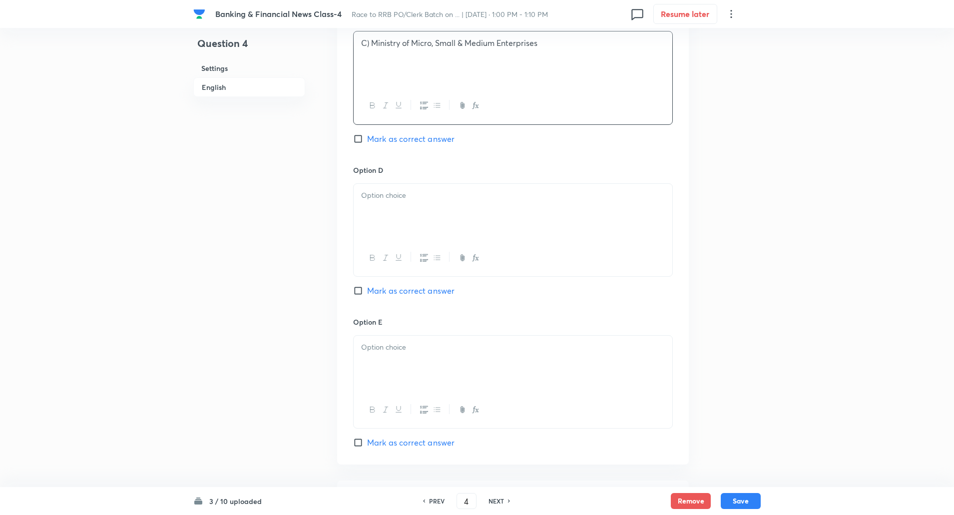
click at [373, 40] on p "C) Ministry of Micro, Small & Medium Enterprises" at bounding box center [513, 42] width 304 height 11
click at [377, 190] on p at bounding box center [513, 195] width 304 height 11
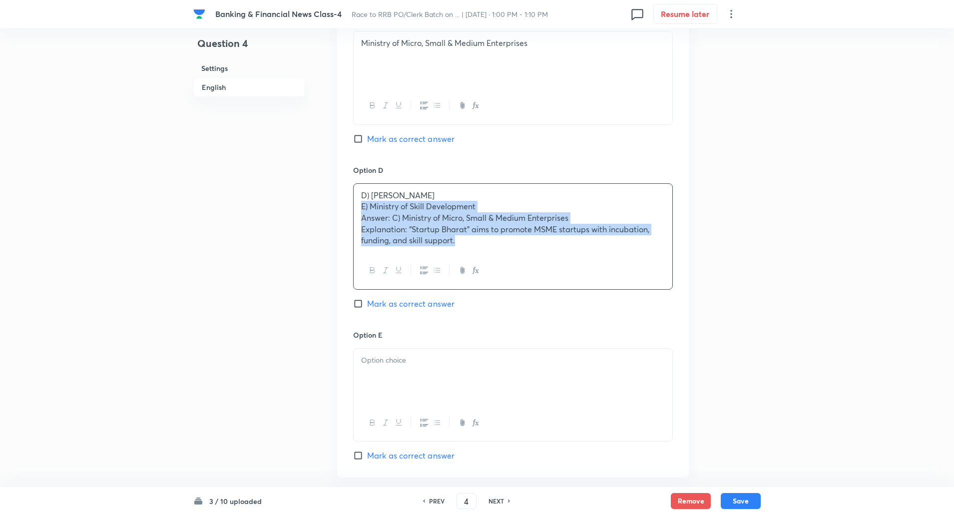
drag, startPoint x: 359, startPoint y: 206, endPoint x: 556, endPoint y: 271, distance: 207.5
click at [556, 271] on div "D) NITI Aayog E) Ministry of Skill Development Answer: C) Ministry of Micro, Sm…" at bounding box center [513, 236] width 320 height 106
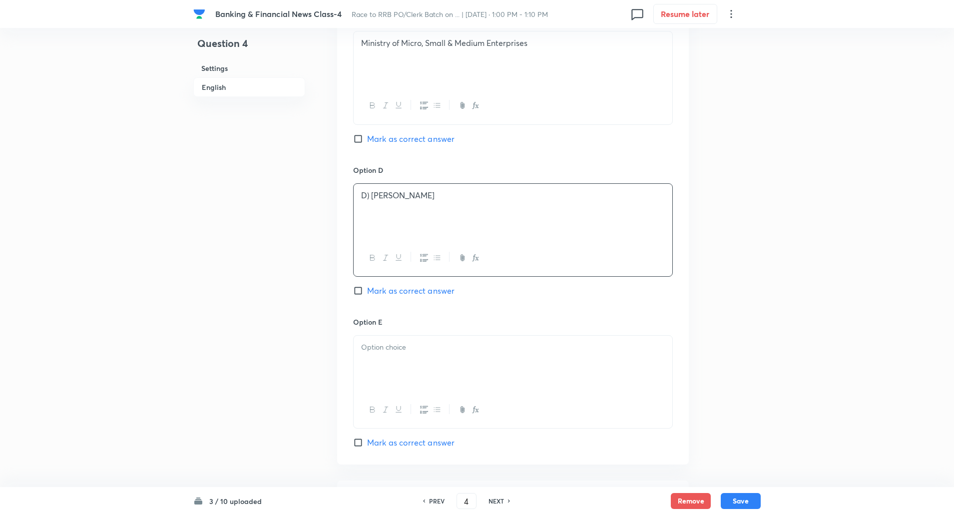
click at [368, 198] on p "D) NITI Aayog" at bounding box center [513, 195] width 304 height 11
click at [401, 365] on div at bounding box center [512, 363] width 319 height 56
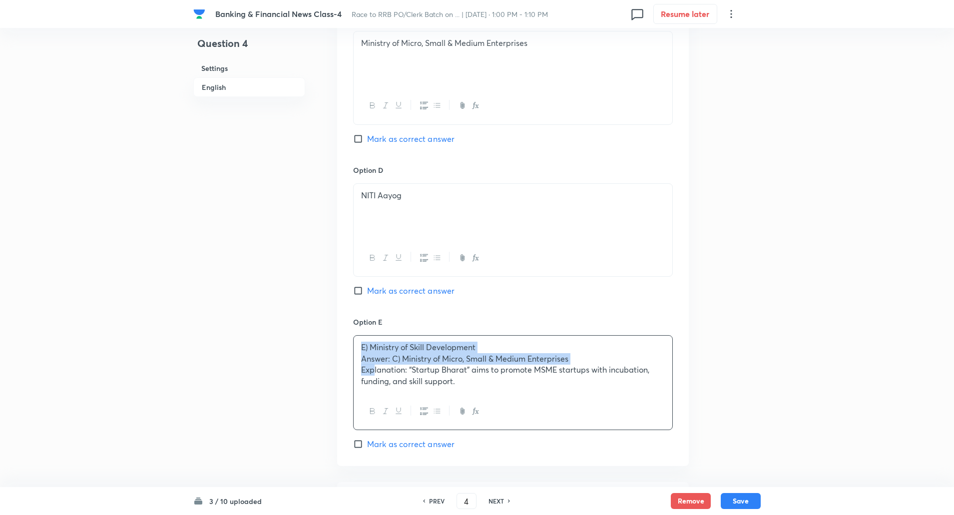
drag, startPoint x: 362, startPoint y: 344, endPoint x: 373, endPoint y: 364, distance: 22.4
click at [373, 364] on div "E) Ministry of Skill Development Answer: C) Ministry of Micro, Small & Medium E…" at bounding box center [512, 363] width 319 height 57
click at [371, 403] on div at bounding box center [512, 411] width 319 height 36
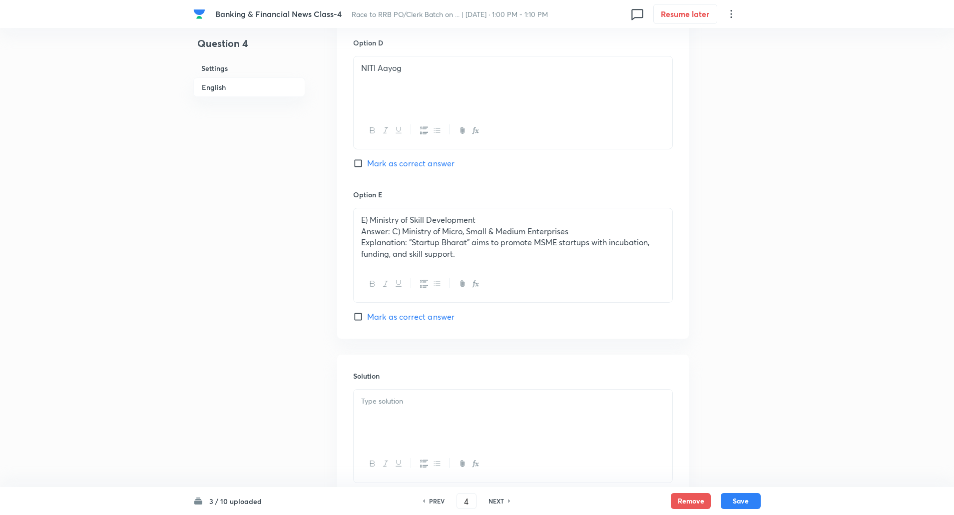
scroll to position [933, 0]
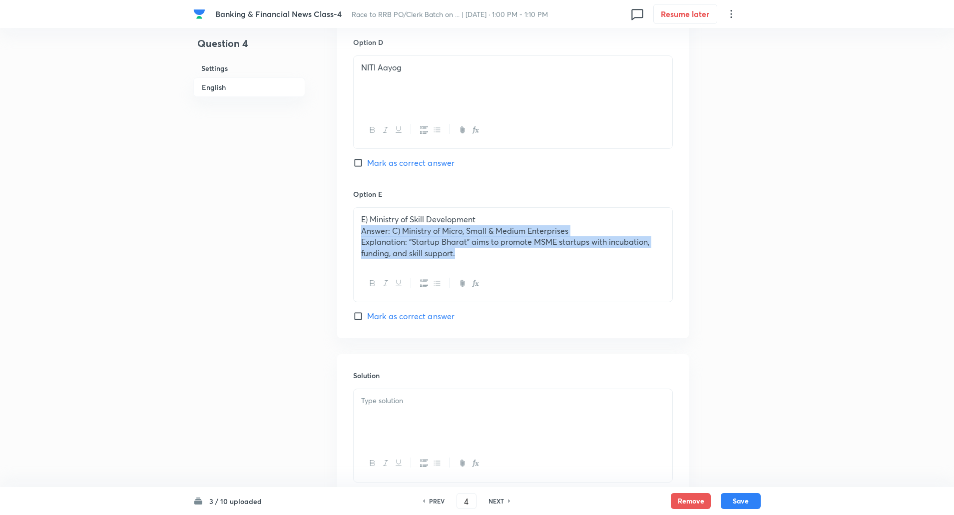
drag, startPoint x: 355, startPoint y: 235, endPoint x: 469, endPoint y: 269, distance: 119.4
click at [469, 269] on div "E) Ministry of Skill Development Answer: C) Ministry of Micro, Small & Medium E…" at bounding box center [513, 254] width 320 height 95
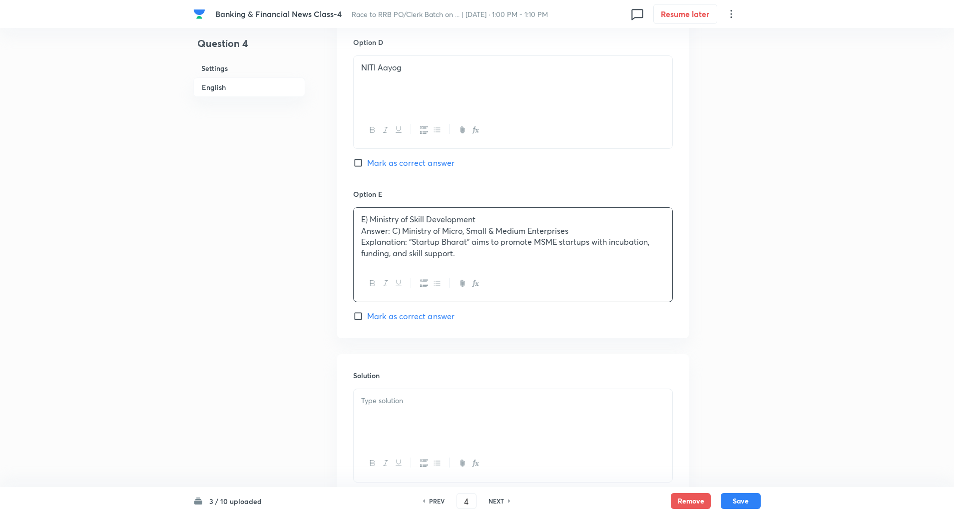
click at [369, 217] on p "E) Ministry of Skill Development" at bounding box center [513, 219] width 304 height 11
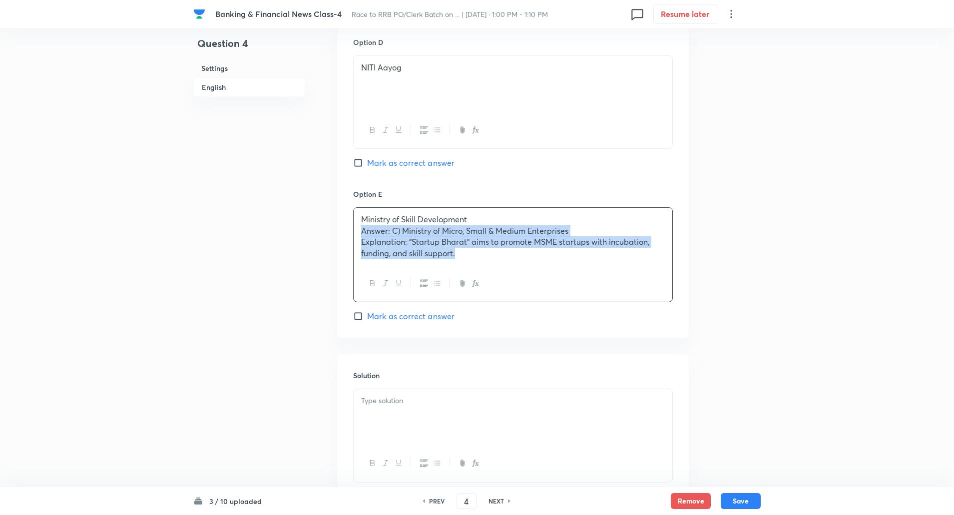
drag, startPoint x: 358, startPoint y: 236, endPoint x: 553, endPoint y: 367, distance: 234.4
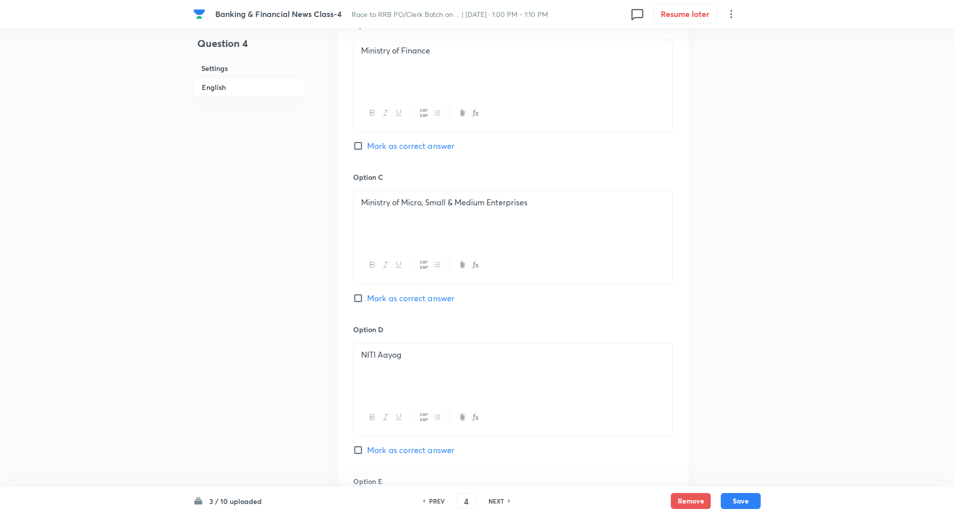
scroll to position [642, 0]
click at [359, 303] on input "Mark as correct answer" at bounding box center [360, 302] width 14 height 10
checkbox input "true"
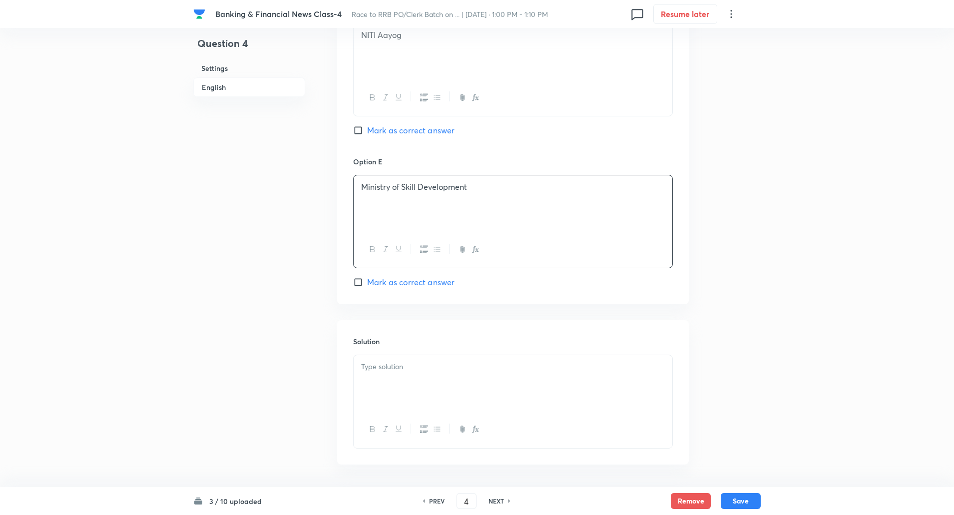
scroll to position [1002, 0]
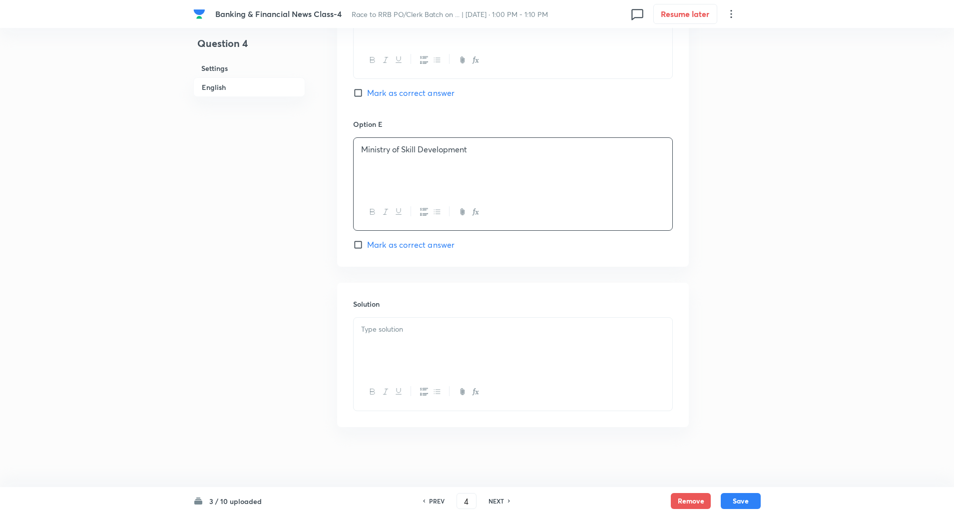
click at [368, 351] on div at bounding box center [512, 346] width 319 height 56
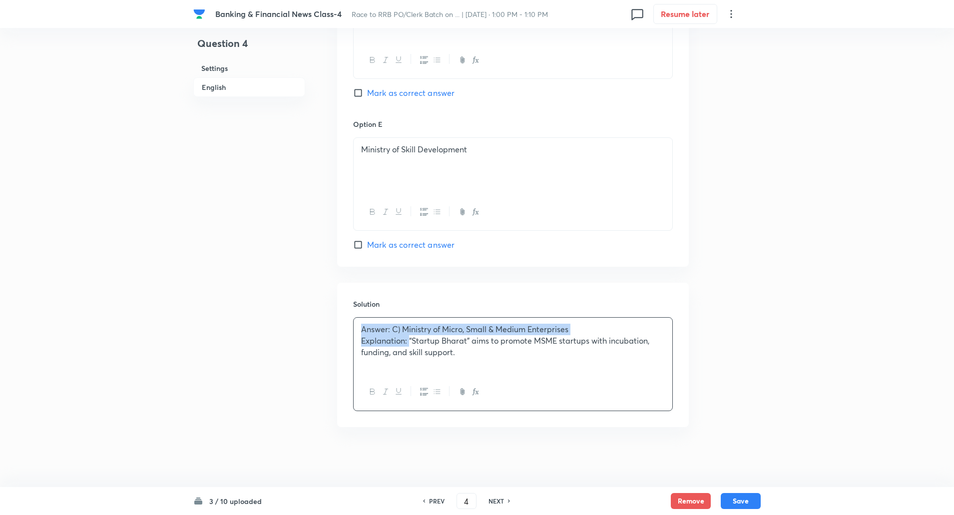
drag, startPoint x: 359, startPoint y: 325, endPoint x: 409, endPoint y: 343, distance: 52.9
click at [409, 343] on div "Answer: C) Ministry of Micro, Small & Medium Enterprises Explanation: “Startup …" at bounding box center [512, 346] width 319 height 56
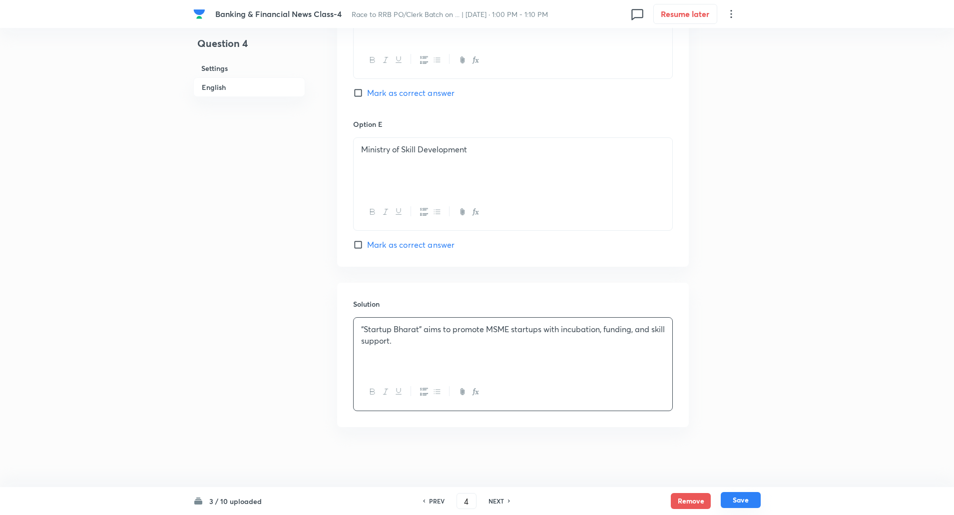
click at [735, 502] on button "Save" at bounding box center [740, 500] width 40 height 16
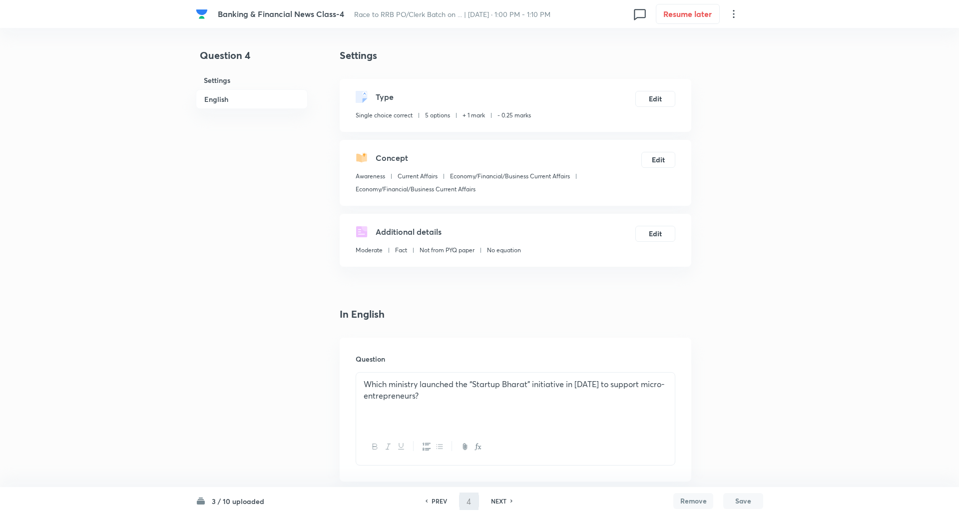
type input "5"
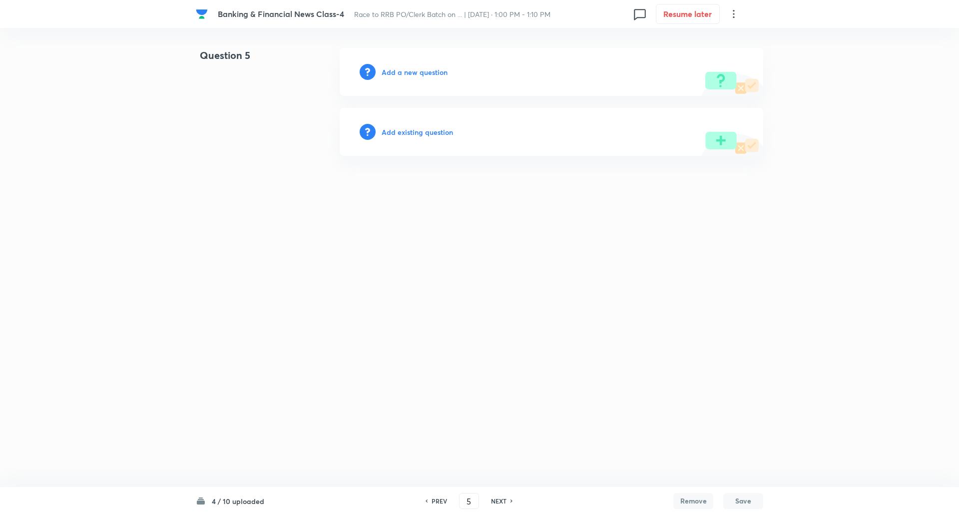
click at [427, 70] on h6 "Add a new question" at bounding box center [414, 72] width 66 height 10
click at [427, 70] on h6 "Choose a question type" at bounding box center [419, 72] width 77 height 10
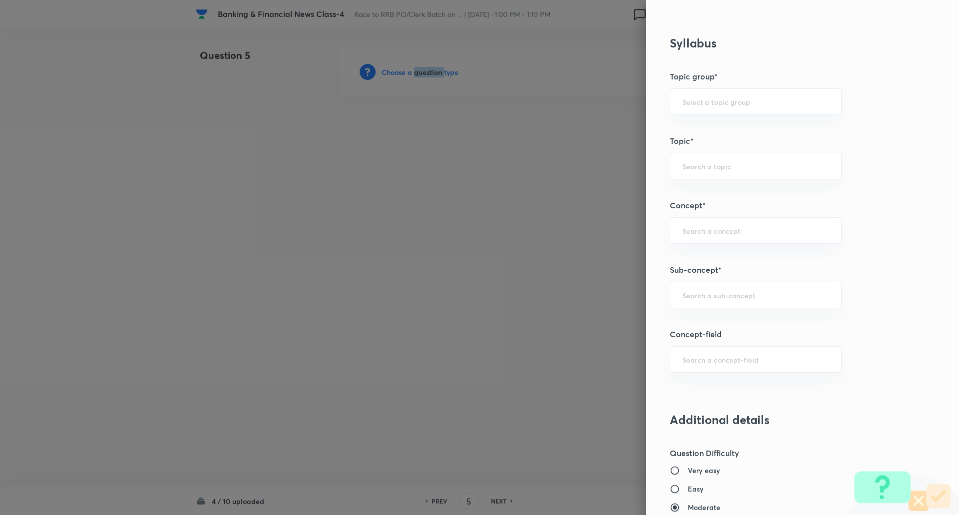
scroll to position [381, 0]
click at [737, 299] on input "text" at bounding box center [755, 294] width 147 height 9
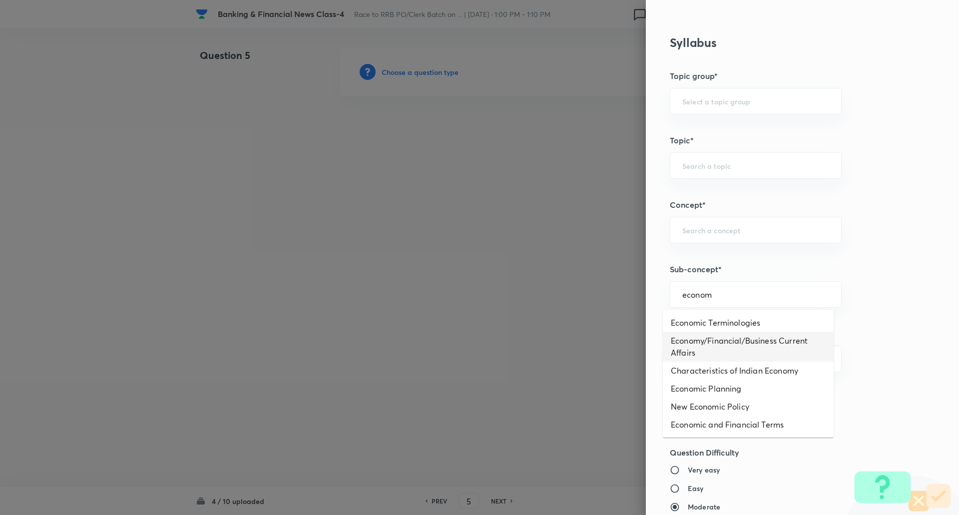
click at [745, 349] on li "Economy/Financial/Business Current Affairs" at bounding box center [747, 346] width 171 height 30
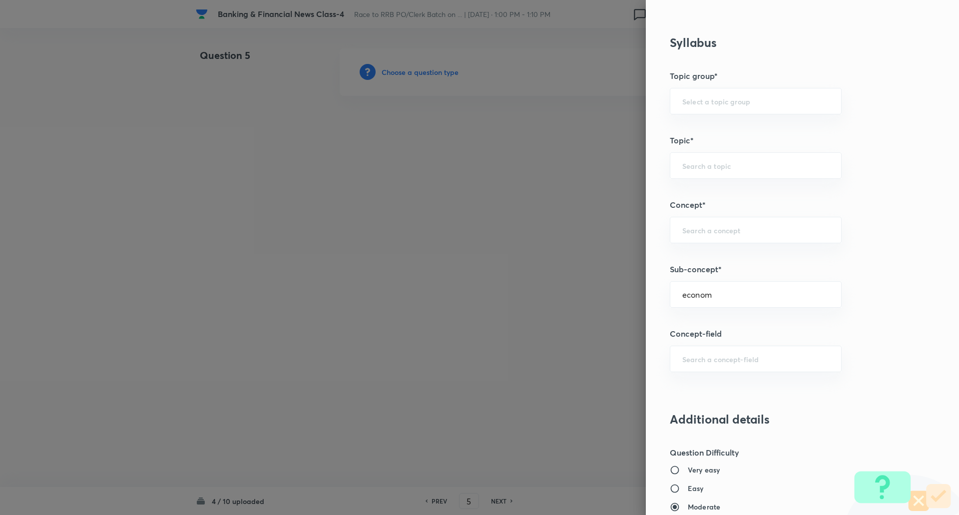
type input "Economy/Financial/Business Current Affairs"
type input "Awareness"
type input "Current Affairs"
type input "Economy/Financial/Business Current Affairs"
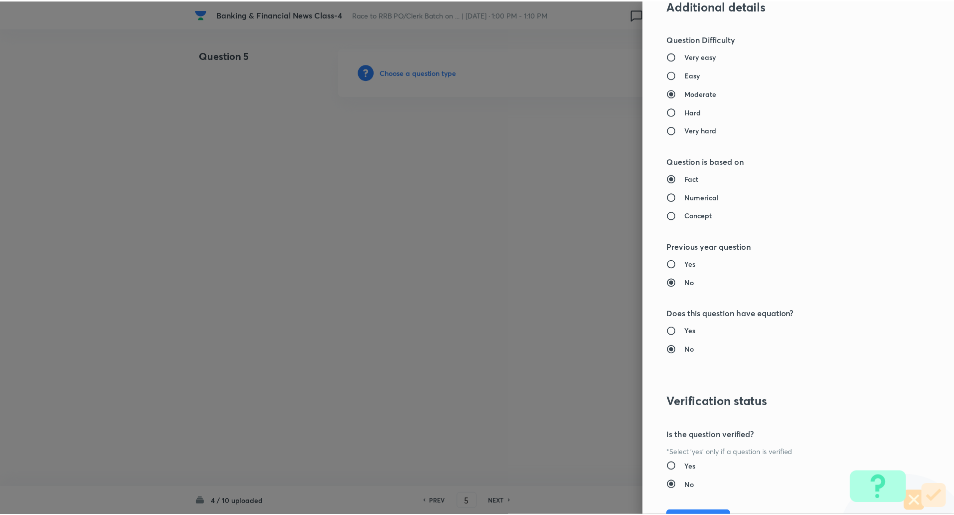
scroll to position [846, 0]
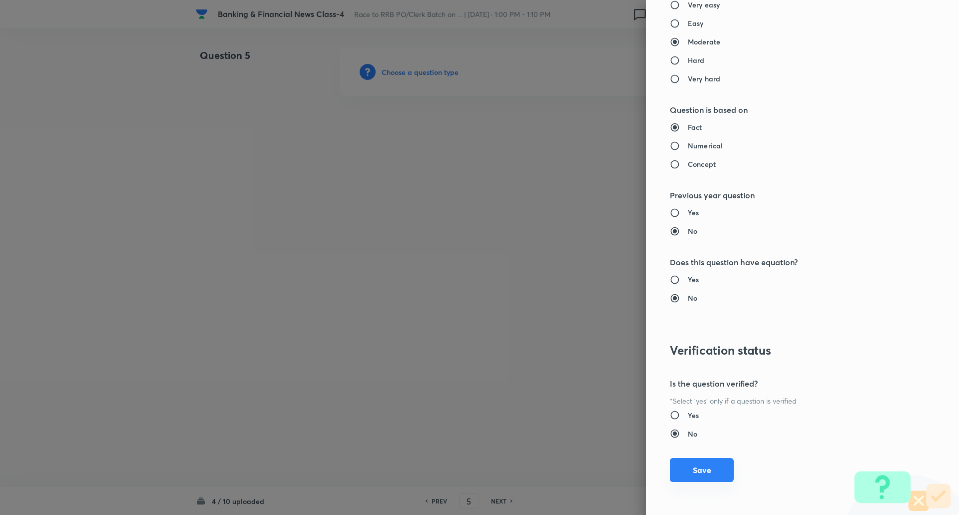
click at [696, 469] on button "Save" at bounding box center [701, 470] width 64 height 24
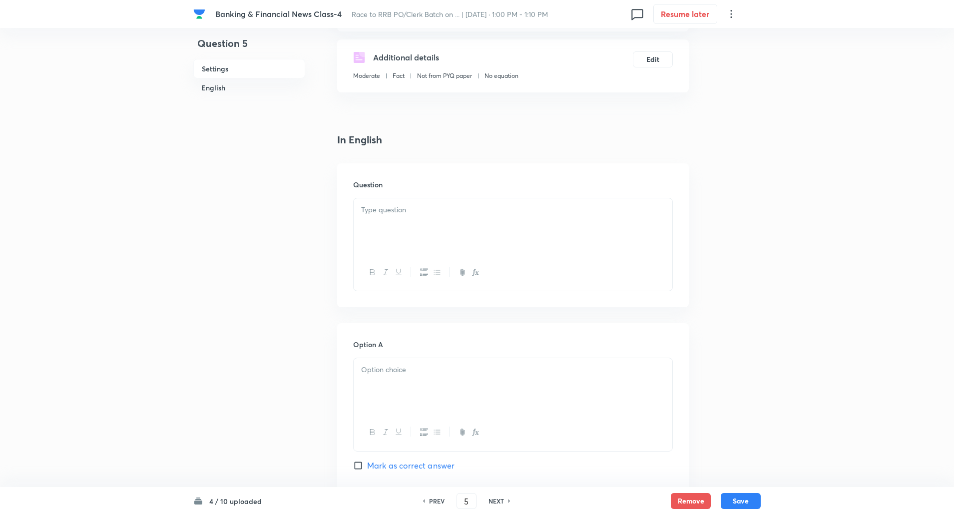
scroll to position [182, 0]
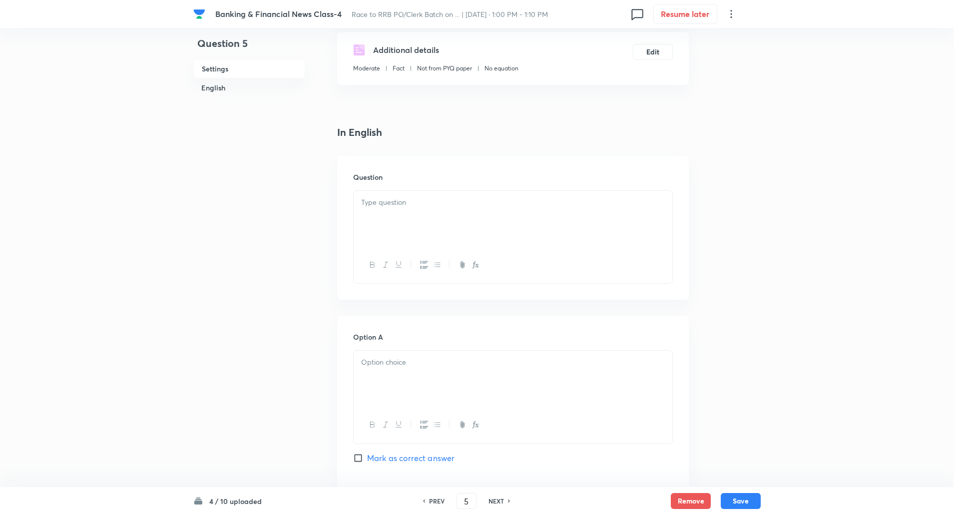
click at [581, 228] on div at bounding box center [512, 219] width 319 height 56
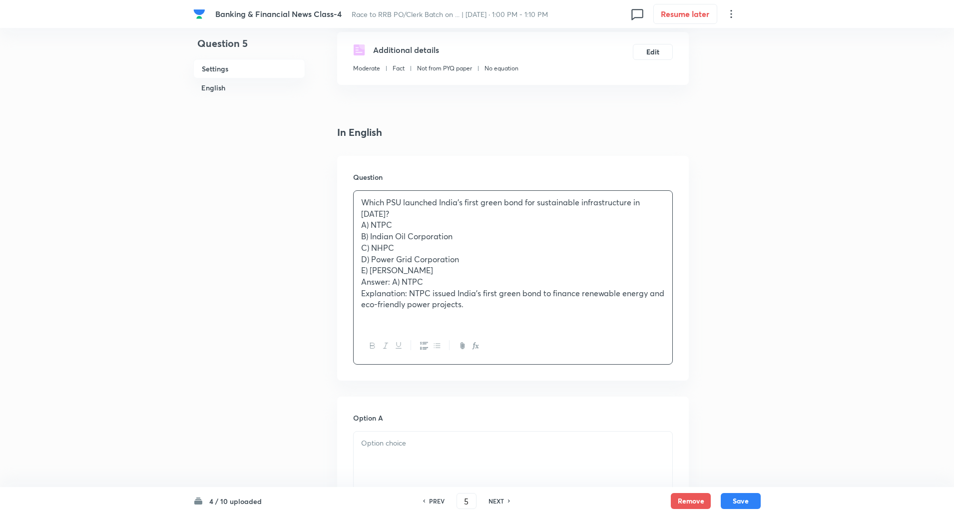
click at [666, 205] on div "Which PSU launched India’s first green bond for sustainable infrastructure in 2…" at bounding box center [512, 259] width 319 height 137
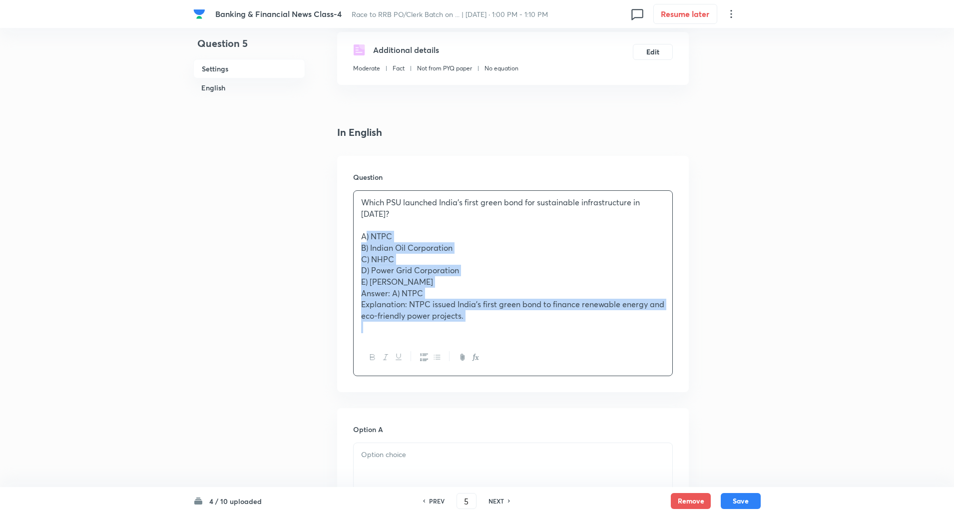
drag, startPoint x: 361, startPoint y: 224, endPoint x: 527, endPoint y: 356, distance: 211.8
click at [527, 356] on div "Which PSU launched India’s first green bond for sustainable infrastructure in 2…" at bounding box center [513, 283] width 320 height 186
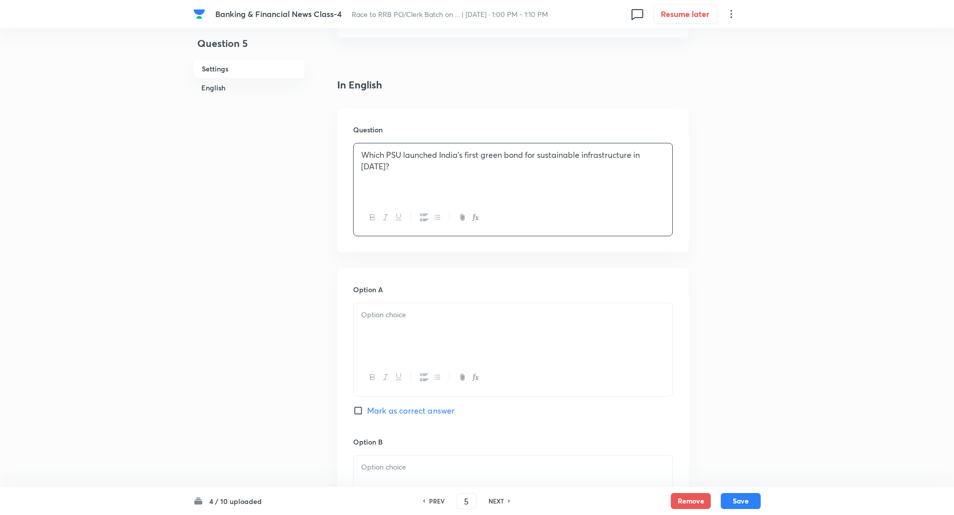
scroll to position [231, 0]
click at [537, 312] on p at bounding box center [513, 313] width 304 height 11
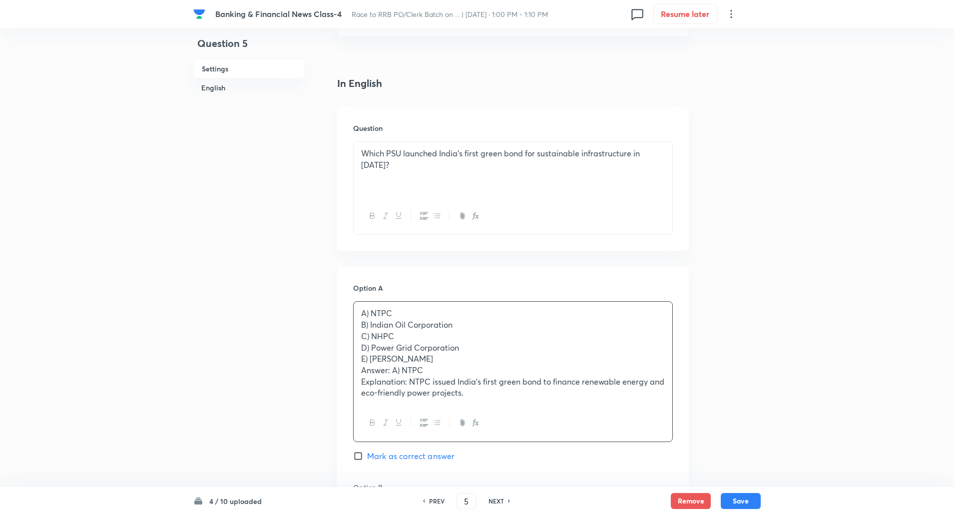
click at [537, 312] on p "A) NTPC" at bounding box center [513, 313] width 304 height 11
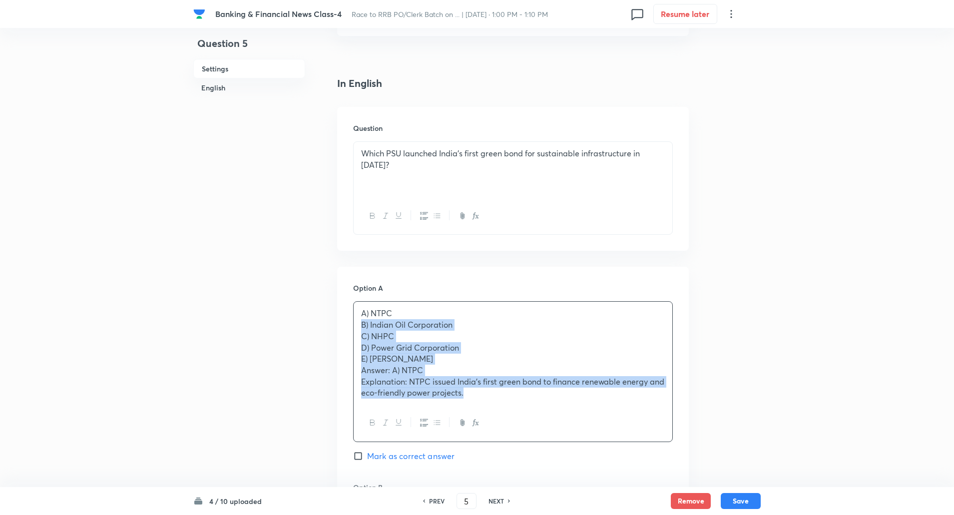
drag, startPoint x: 355, startPoint y: 323, endPoint x: 593, endPoint y: 504, distance: 299.3
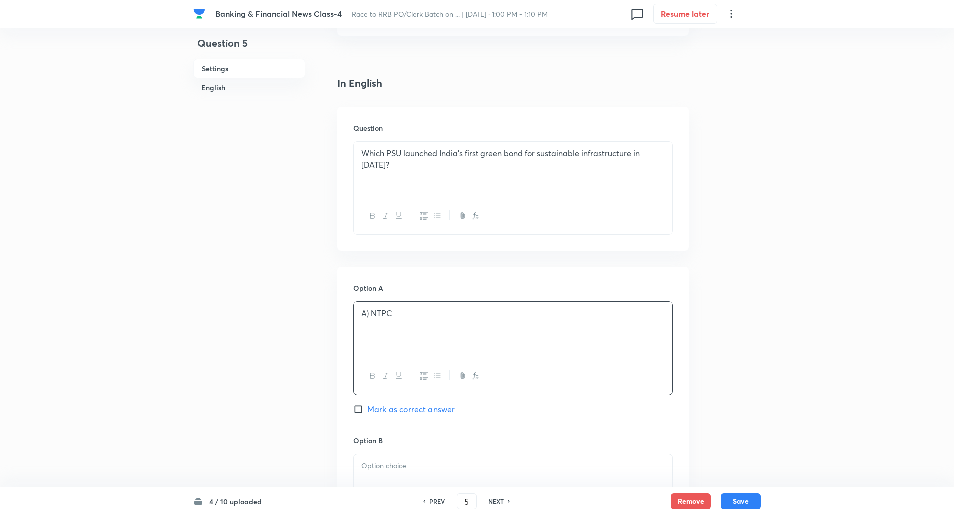
click at [370, 318] on p "A) NTPC" at bounding box center [513, 313] width 304 height 11
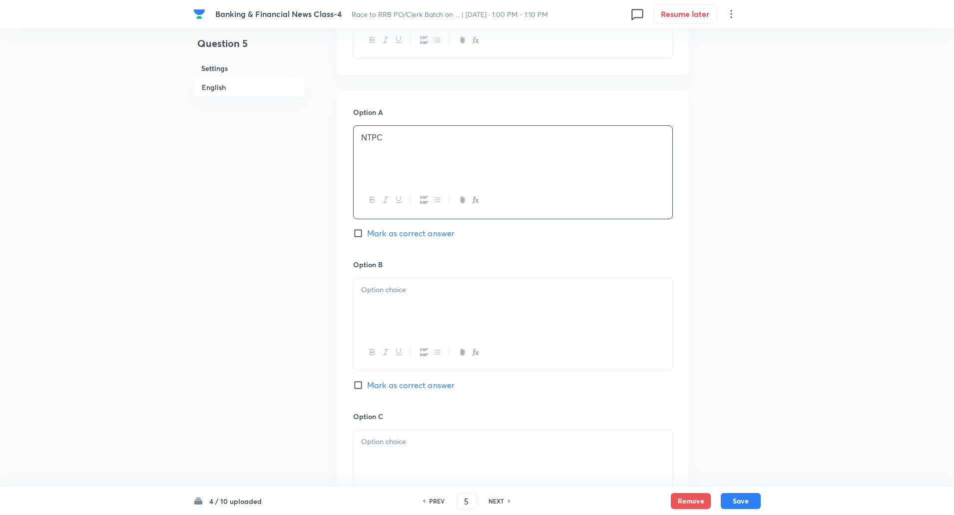
scroll to position [408, 0]
click at [384, 288] on p at bounding box center [513, 287] width 304 height 11
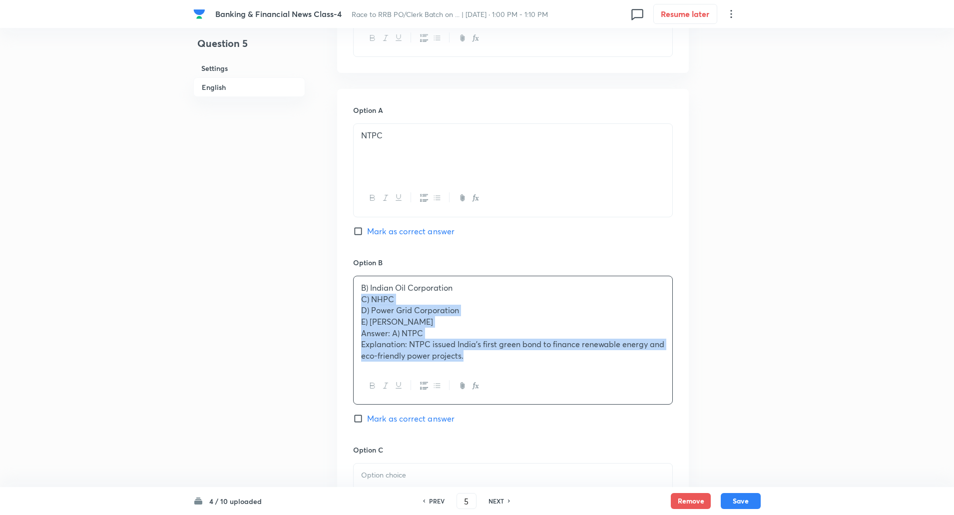
drag, startPoint x: 358, startPoint y: 301, endPoint x: 489, endPoint y: 396, distance: 161.6
click at [489, 396] on div "B) Indian Oil Corporation C) NHPC D) Power Grid Corporation E) GAIL Answer: A) …" at bounding box center [513, 340] width 320 height 129
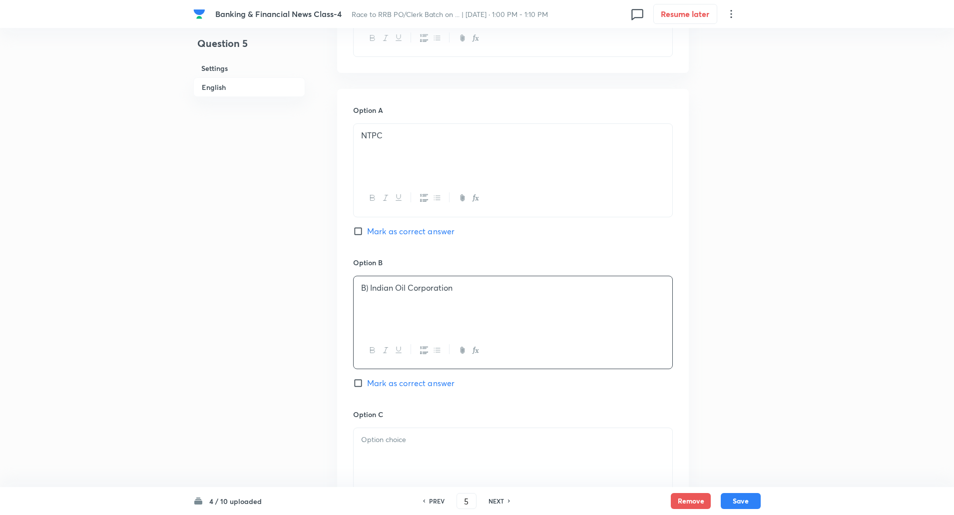
click at [360, 227] on input "Mark as correct answer" at bounding box center [360, 231] width 14 height 10
checkbox input "true"
click at [370, 292] on p "B) Indian Oil Corporation" at bounding box center [513, 287] width 304 height 11
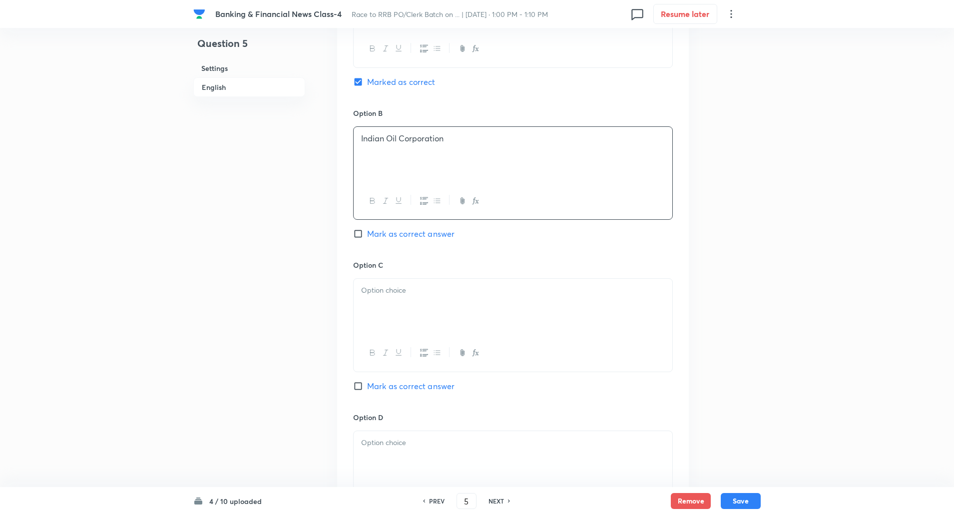
scroll to position [568, 0]
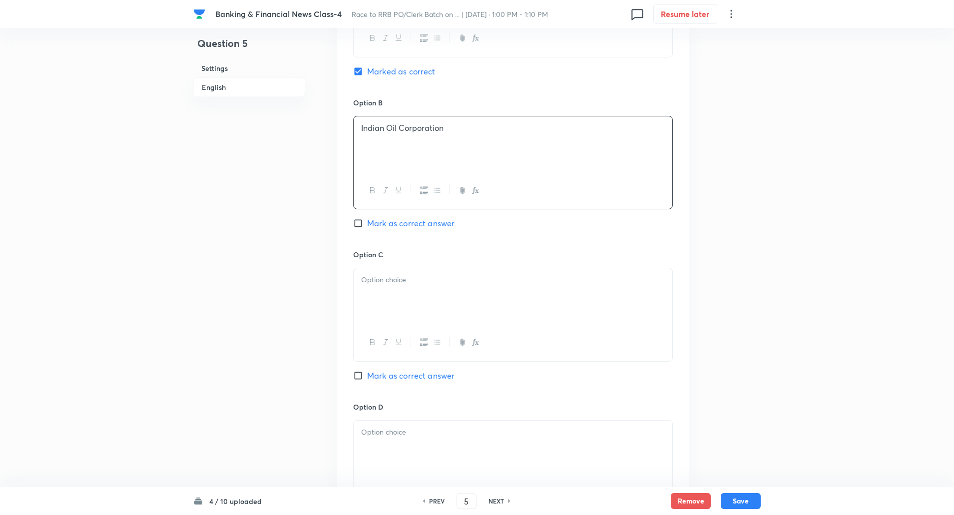
click at [380, 279] on p at bounding box center [513, 279] width 304 height 11
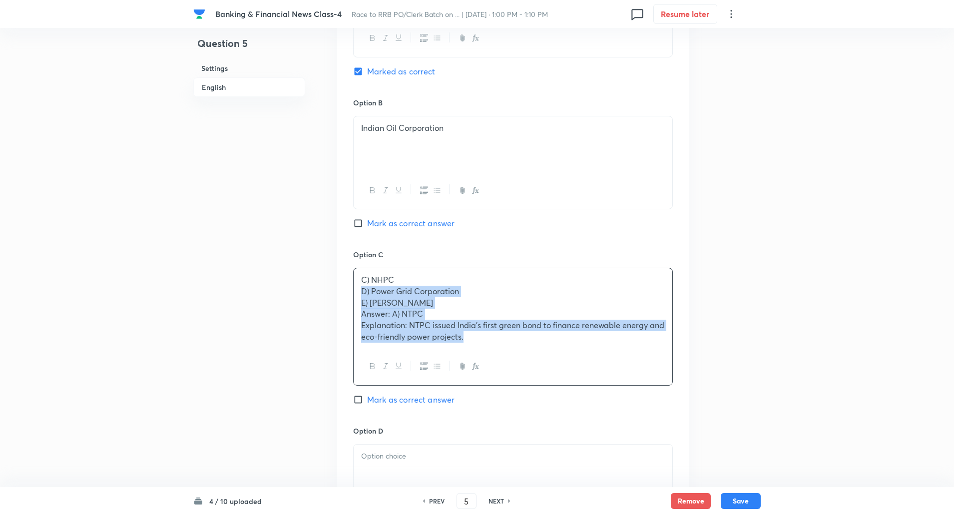
drag, startPoint x: 362, startPoint y: 292, endPoint x: 589, endPoint y: 403, distance: 252.7
click at [589, 403] on div "Option C C) NHPC D) Power Grid Corporation E) GAIL Answer: A) NTPC Explanation:…" at bounding box center [513, 337] width 320 height 176
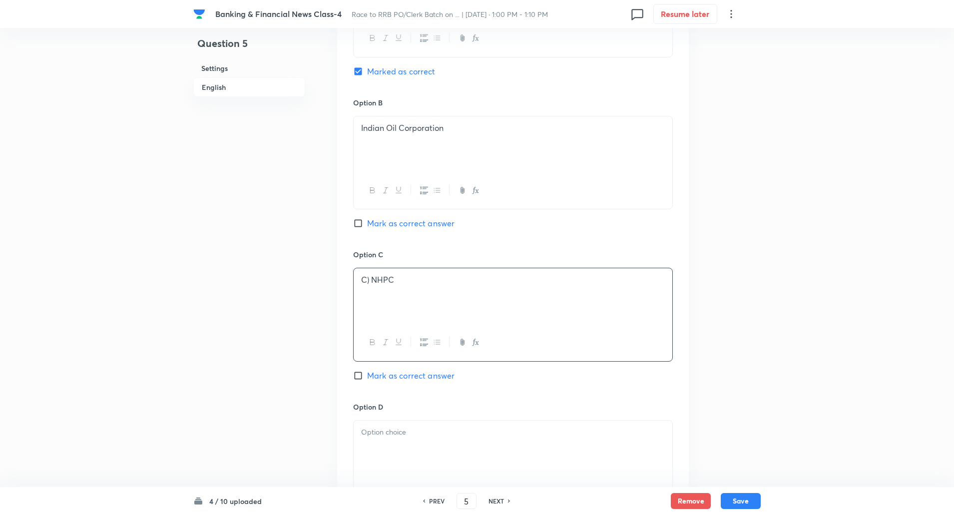
click at [369, 282] on p "C) NHPC" at bounding box center [513, 279] width 304 height 11
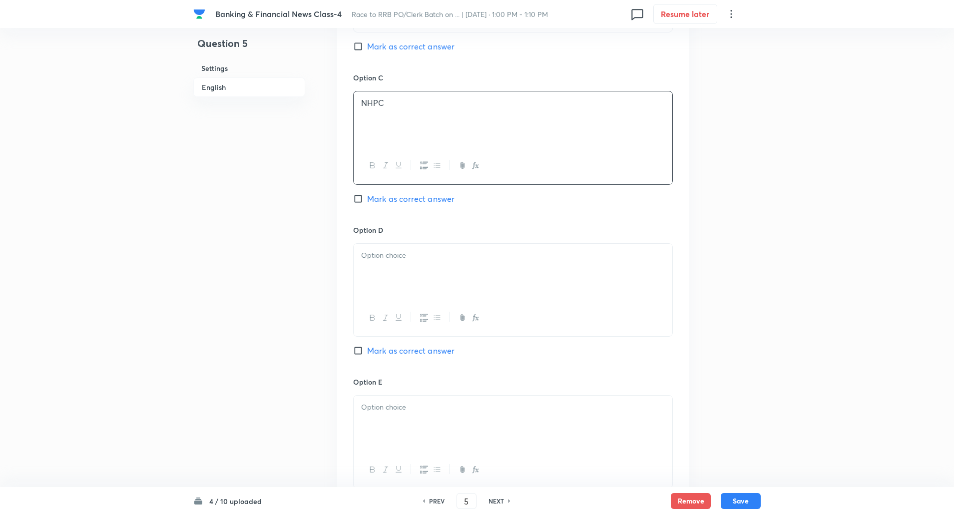
click at [370, 280] on div at bounding box center [512, 272] width 319 height 56
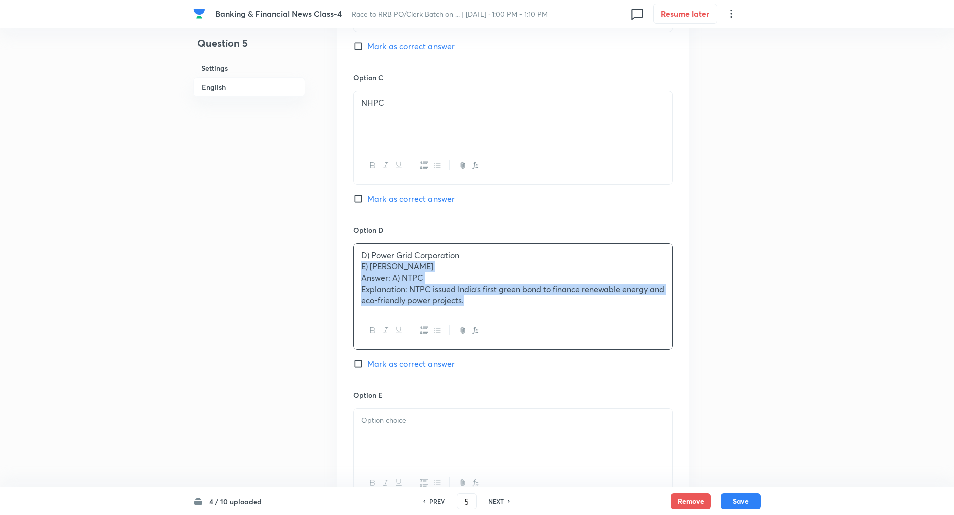
drag, startPoint x: 358, startPoint y: 271, endPoint x: 512, endPoint y: 350, distance: 172.6
click at [512, 350] on div "Option D D) Power Grid Corporation E) GAIL Answer: A) NTPC Explanation: NTPC is…" at bounding box center [513, 307] width 320 height 165
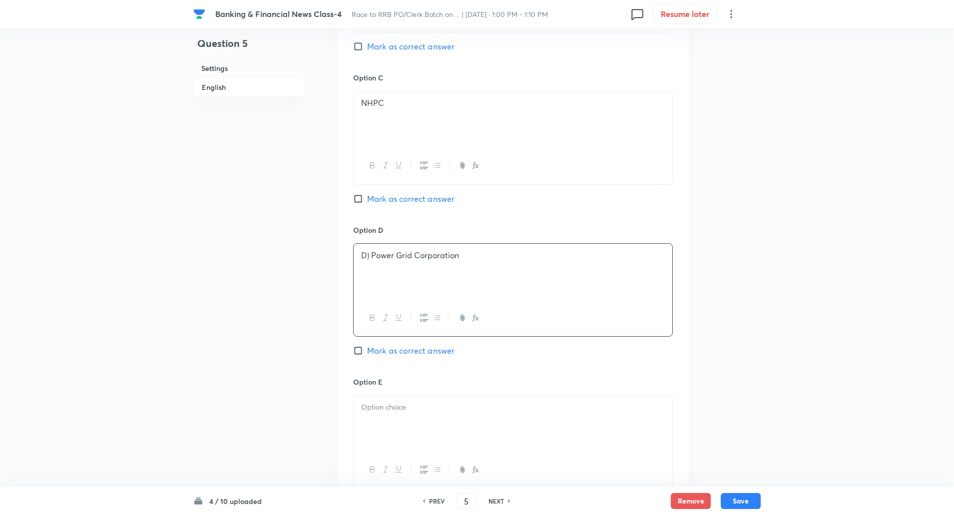
click at [372, 253] on p "D) Power Grid Corporation" at bounding box center [513, 255] width 304 height 11
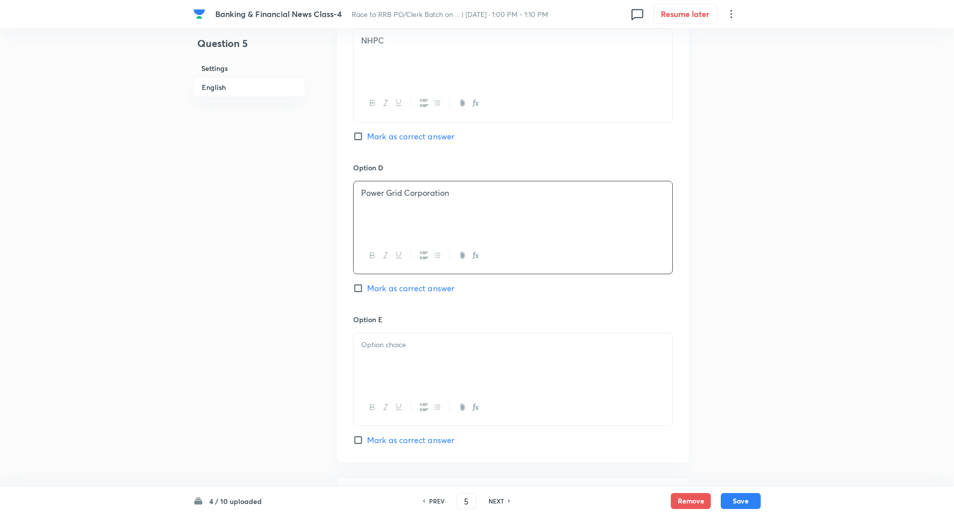
scroll to position [841, 0]
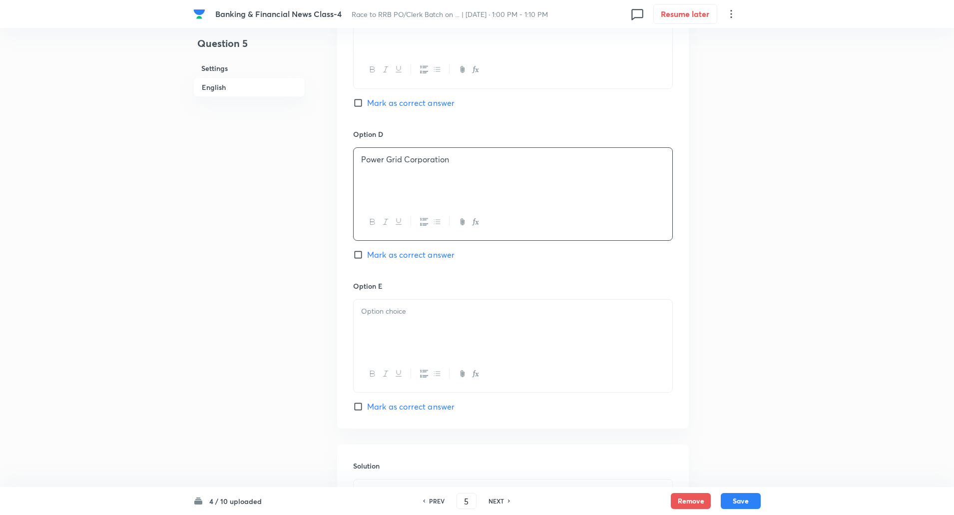
click at [448, 300] on div at bounding box center [512, 328] width 319 height 56
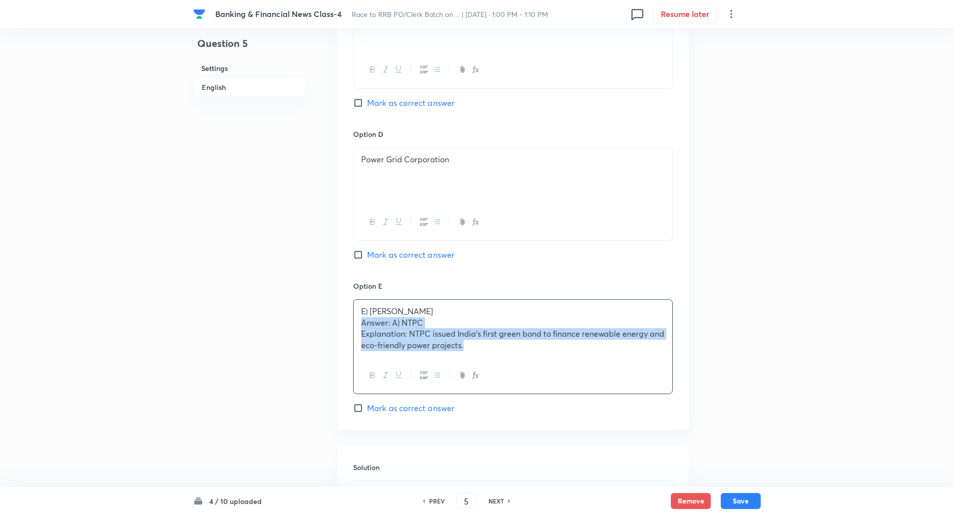
drag, startPoint x: 358, startPoint y: 319, endPoint x: 577, endPoint y: 425, distance: 242.7
click at [577, 425] on div "Option A NTPC Marked as correct Option B Indian Oil Corporation Mark as correct…" at bounding box center [512, 43] width 351 height 773
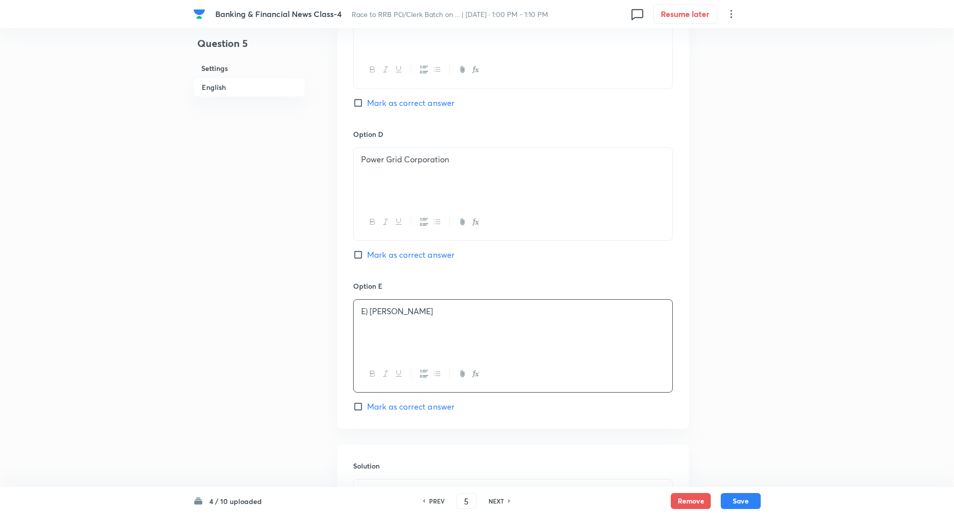
click at [371, 311] on p "E) GAIL" at bounding box center [513, 311] width 304 height 11
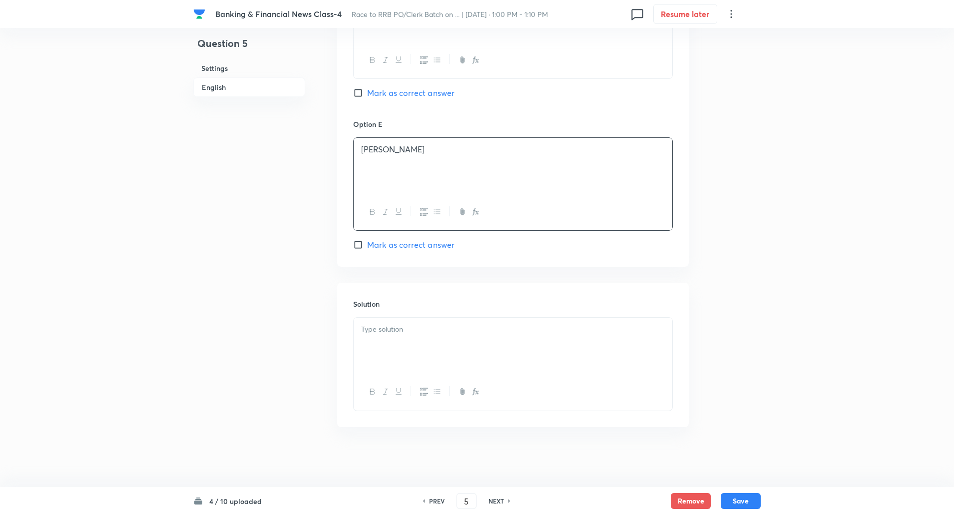
click at [375, 337] on div at bounding box center [512, 346] width 319 height 56
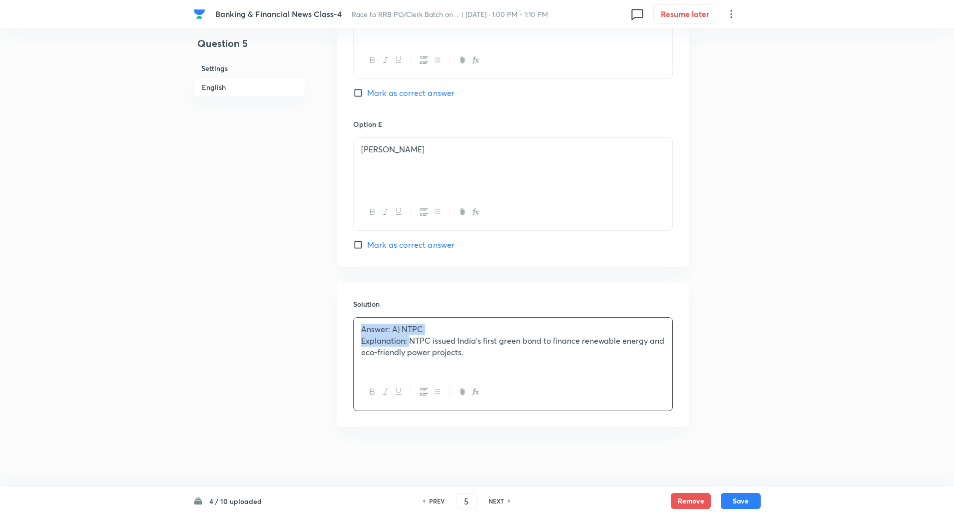
drag, startPoint x: 360, startPoint y: 329, endPoint x: 409, endPoint y: 344, distance: 51.3
click at [409, 344] on div "Answer: A) NTPC Explanation: NTPC issued India’s first green bond to finance re…" at bounding box center [512, 346] width 319 height 56
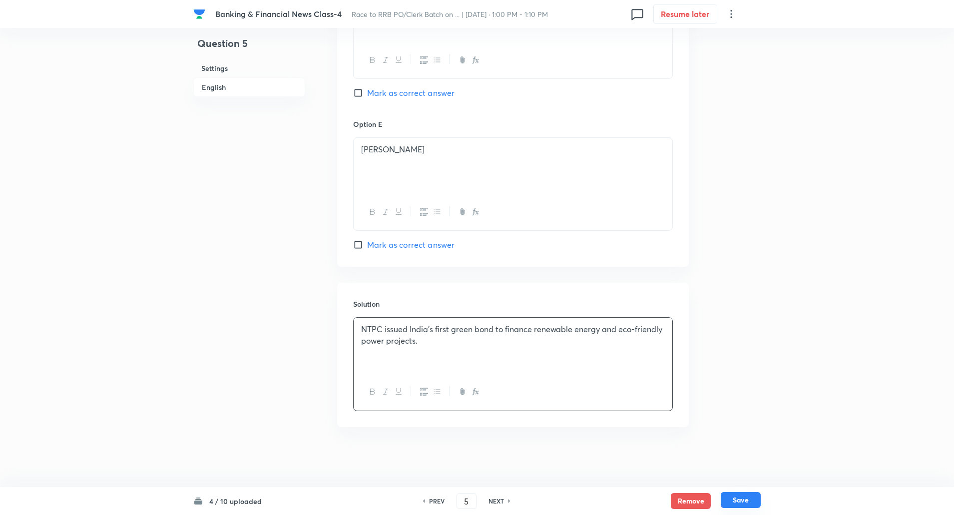
click at [753, 503] on button "Save" at bounding box center [740, 500] width 40 height 16
type input "6"
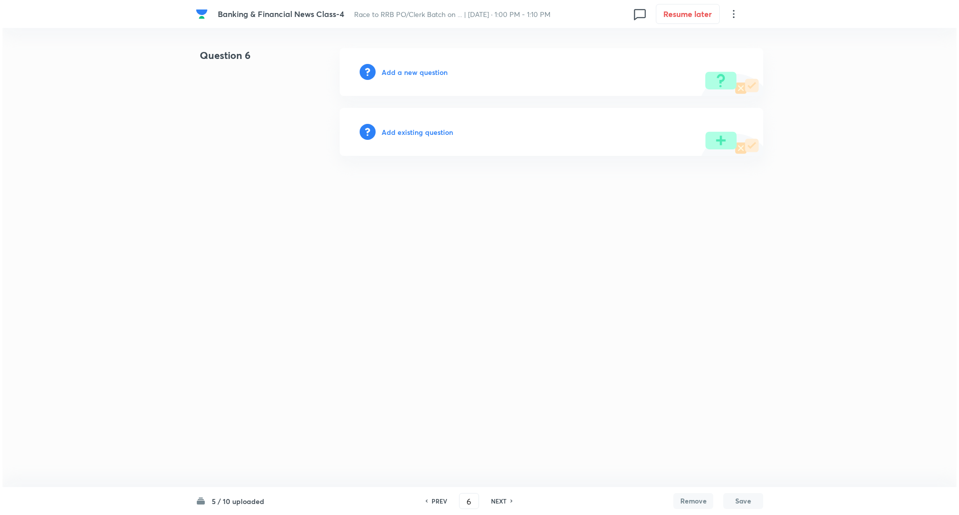
scroll to position [0, 0]
click at [430, 71] on h6 "Add a new question" at bounding box center [414, 72] width 66 height 10
click at [430, 71] on h6 "Choose a question type" at bounding box center [419, 72] width 77 height 10
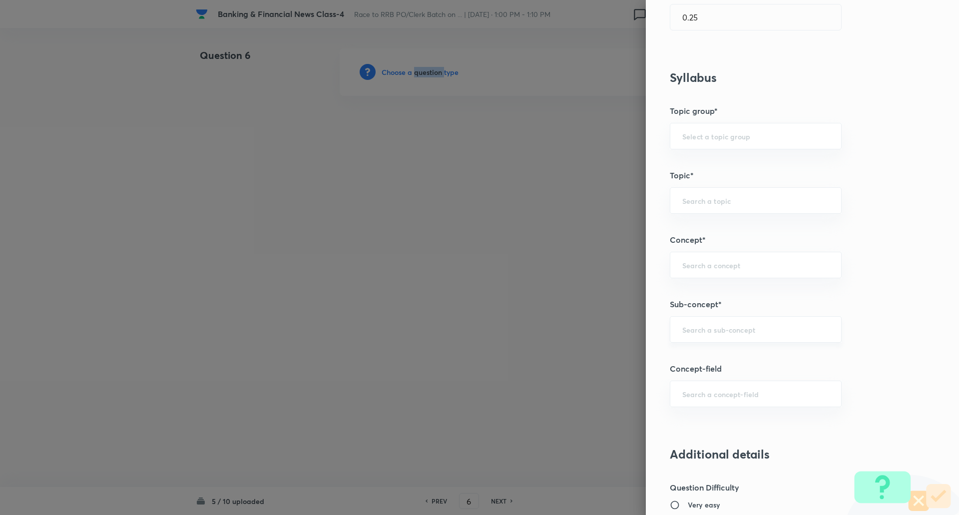
scroll to position [348, 0]
click at [711, 331] on input "text" at bounding box center [755, 327] width 147 height 9
click at [702, 358] on li "Reserve Bank of India" at bounding box center [747, 356] width 171 height 18
type input "Reserve Bank of India"
type input "Awareness"
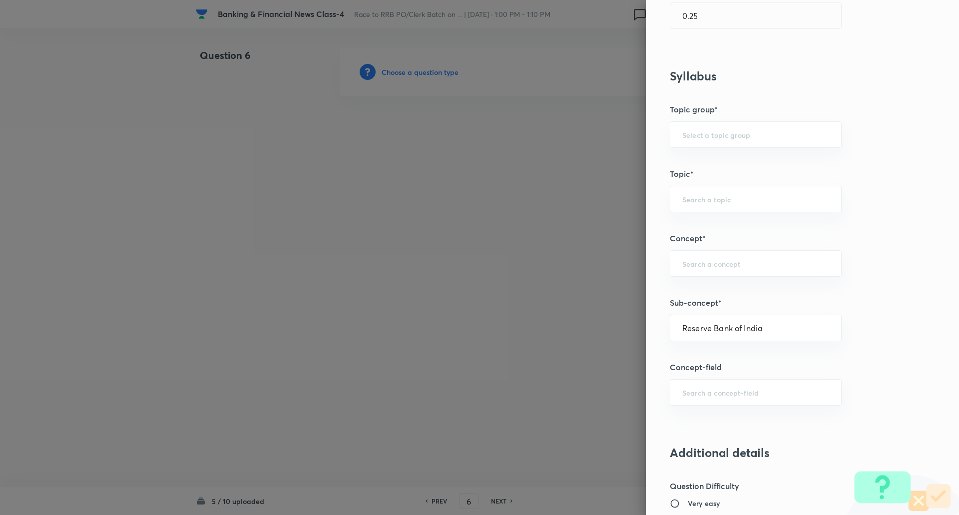
type input "Banking Awareness"
type input "Indian Banking System"
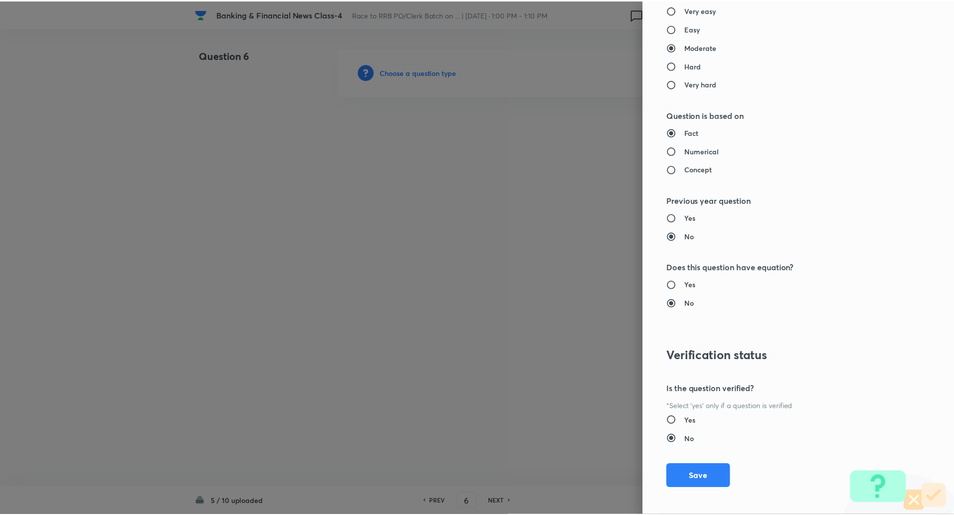
scroll to position [846, 0]
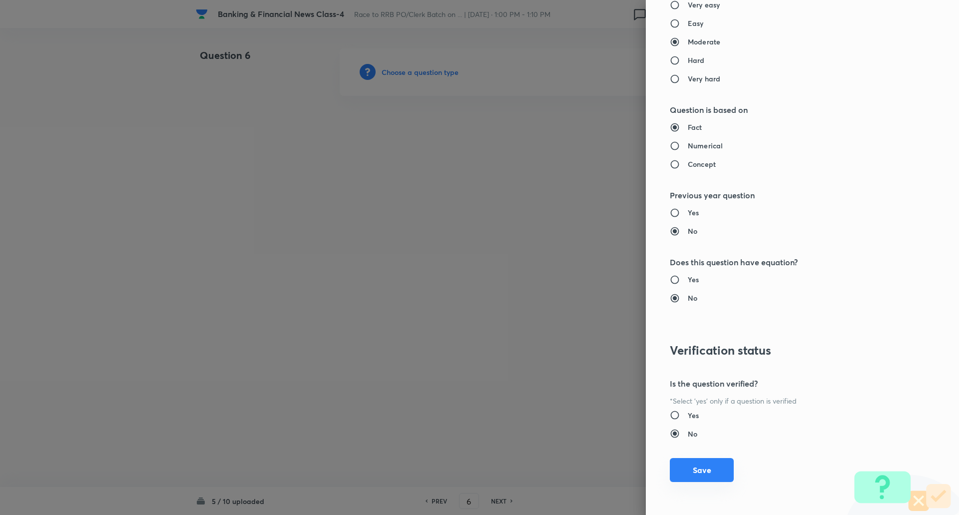
click at [679, 464] on button "Save" at bounding box center [701, 470] width 64 height 24
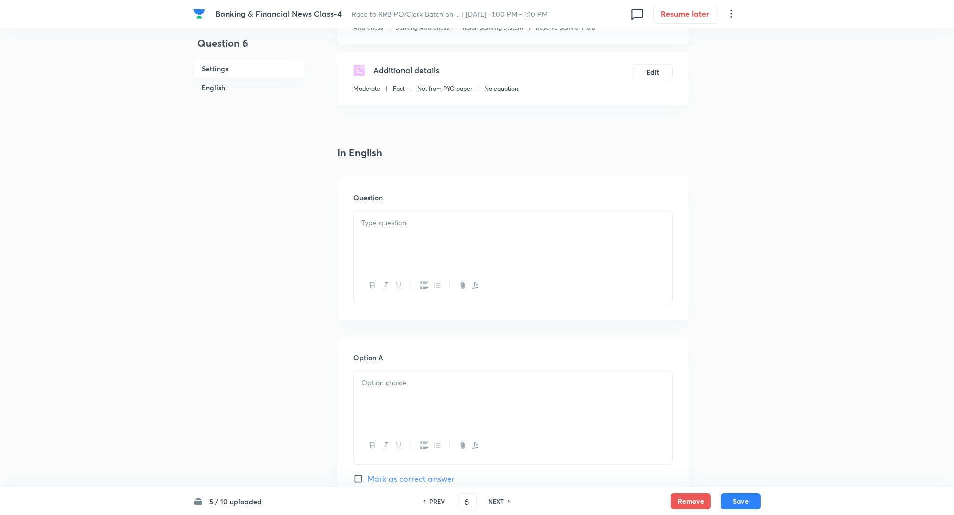
scroll to position [153, 0]
click at [593, 236] on div at bounding box center [512, 235] width 319 height 56
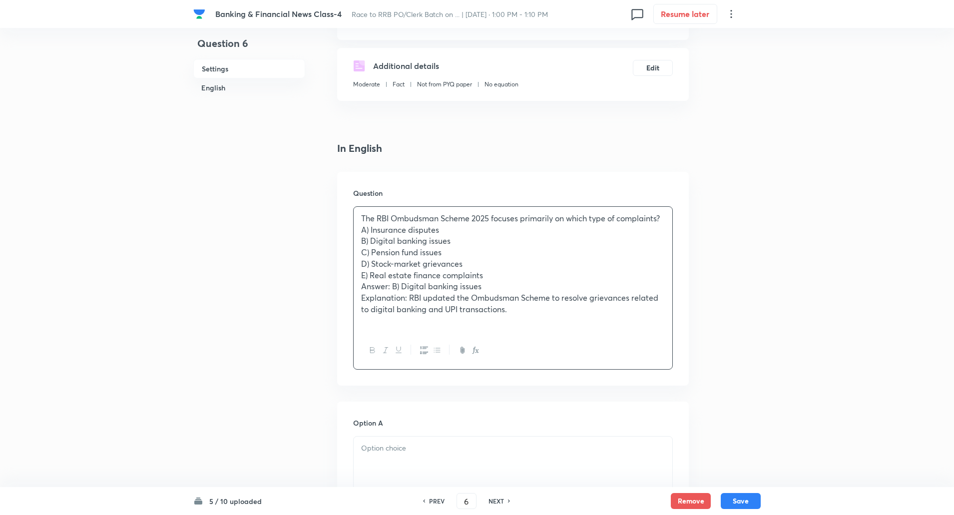
click at [667, 217] on div "The RBI Ombudsman Scheme 2025 focuses primarily on which type of complaints? A)…" at bounding box center [512, 269] width 319 height 125
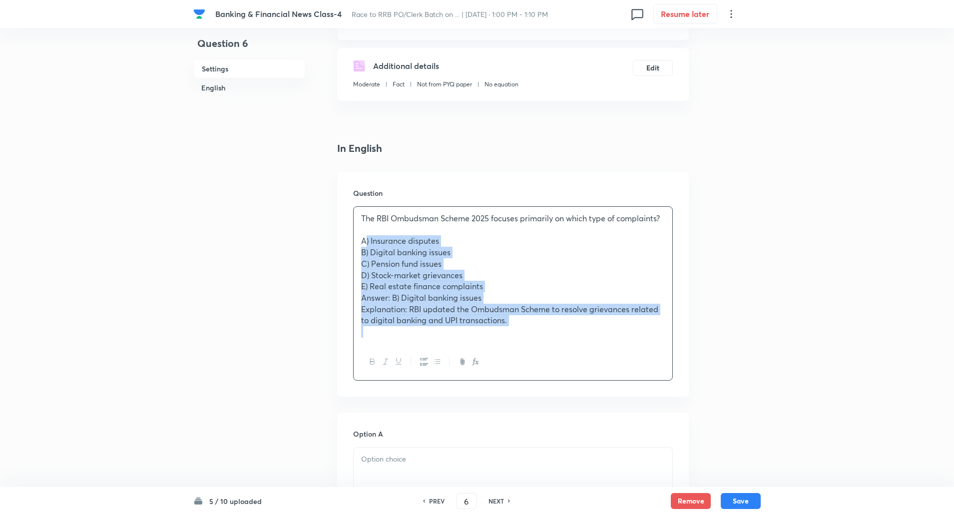
drag, startPoint x: 361, startPoint y: 240, endPoint x: 614, endPoint y: 355, distance: 277.9
click at [614, 355] on div "The RBI Ombudsman Scheme 2025 focuses primarily on which type of complaints? A)…" at bounding box center [513, 293] width 320 height 174
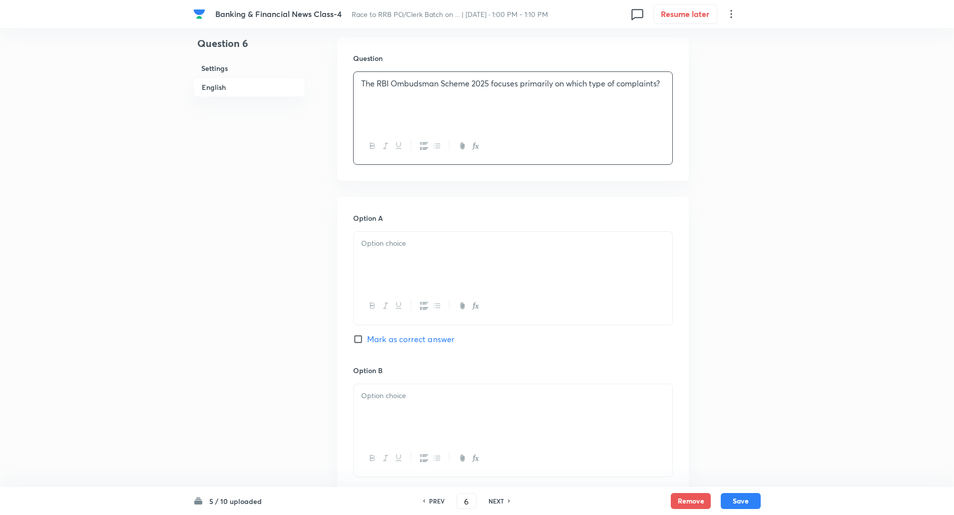
scroll to position [292, 0]
drag, startPoint x: 646, startPoint y: 226, endPoint x: 645, endPoint y: 232, distance: 5.6
click at [645, 232] on div "Option A Mark as correct answer" at bounding box center [513, 285] width 320 height 152
click at [645, 232] on div at bounding box center [512, 256] width 319 height 56
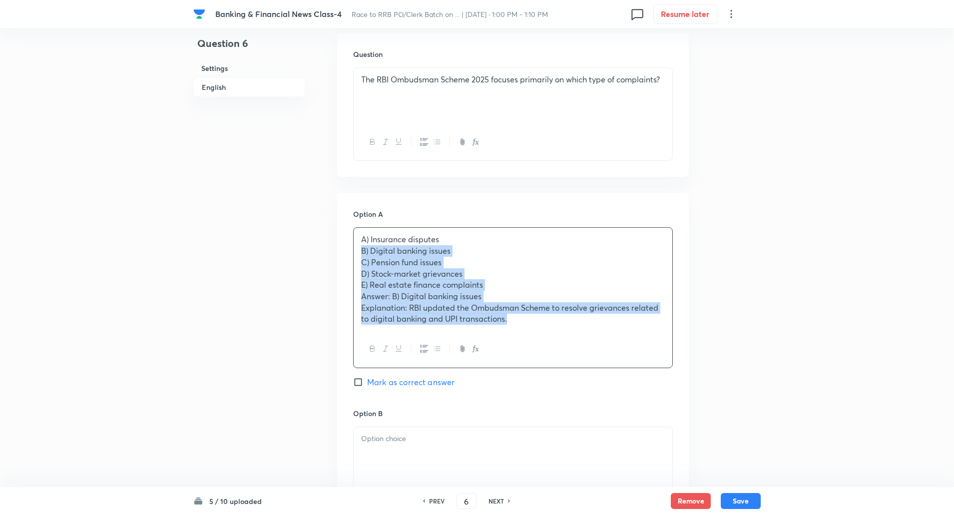
drag, startPoint x: 362, startPoint y: 249, endPoint x: 646, endPoint y: 392, distance: 317.5
click at [646, 392] on div "Option A A) Insurance disputes B) Digital banking issues C) Pension fund issues…" at bounding box center [513, 308] width 320 height 199
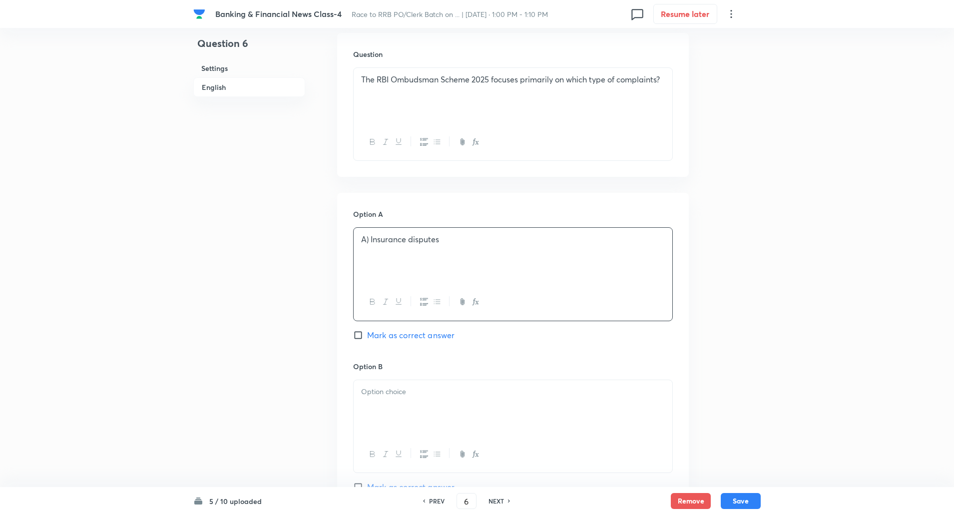
click at [370, 240] on p "A) Insurance disputes" at bounding box center [513, 239] width 304 height 11
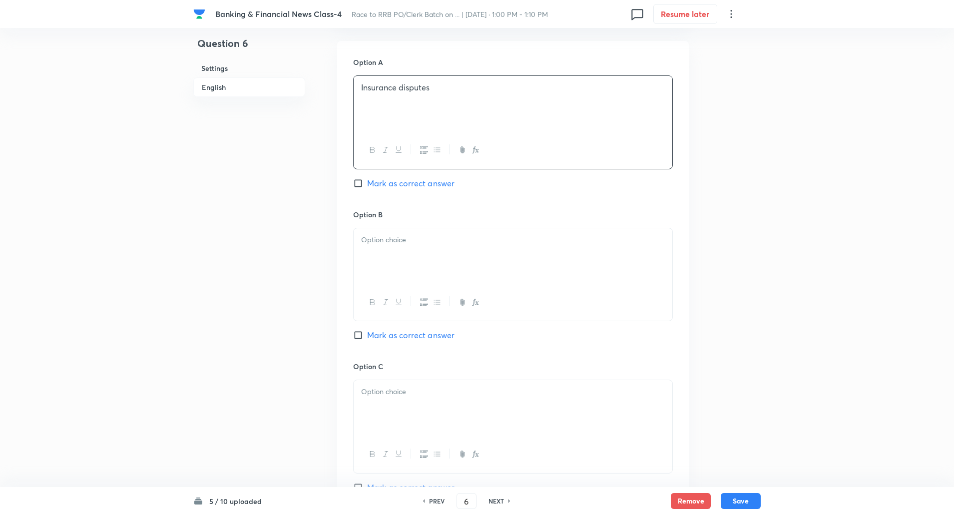
scroll to position [446, 0]
click at [370, 242] on p at bounding box center [513, 236] width 304 height 11
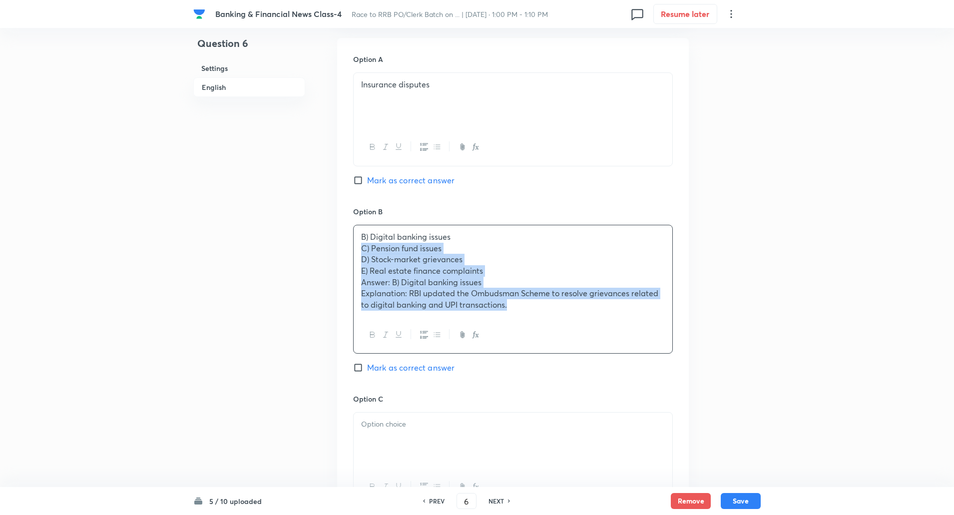
drag, startPoint x: 360, startPoint y: 247, endPoint x: 524, endPoint y: 332, distance: 184.2
click at [524, 332] on div "B) Digital banking issues C) Pension fund issues D) Stock-market grievances E) …" at bounding box center [513, 289] width 320 height 129
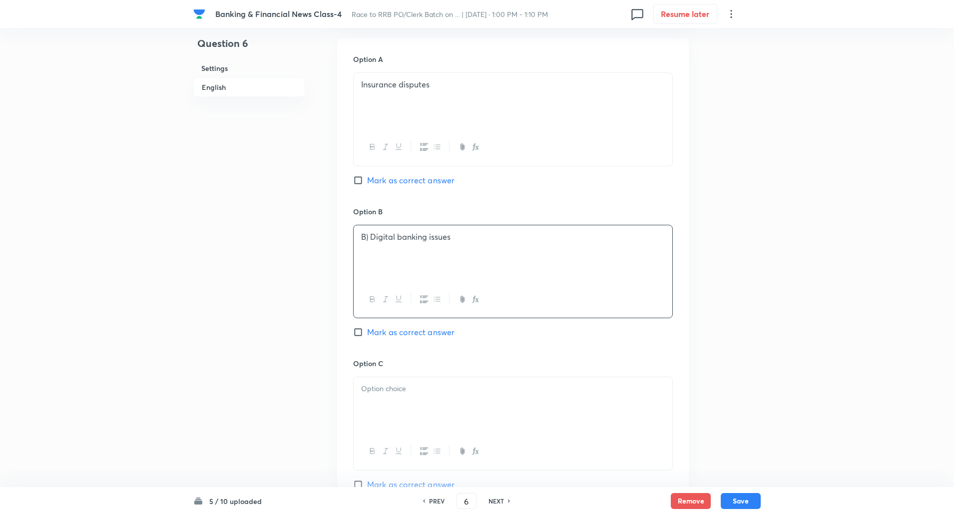
click at [367, 239] on p "B) Digital banking issues" at bounding box center [513, 236] width 304 height 11
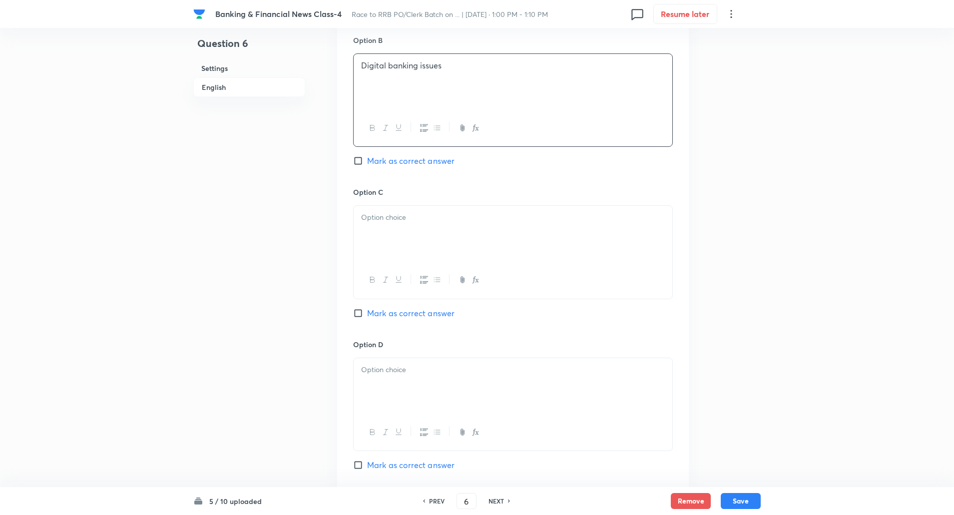
scroll to position [618, 0]
click at [367, 239] on div at bounding box center [512, 233] width 319 height 56
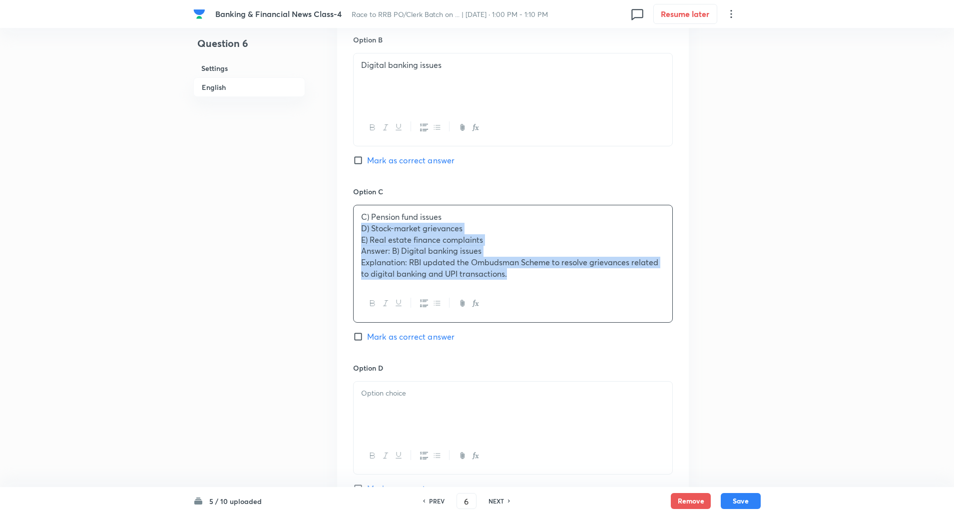
drag, startPoint x: 360, startPoint y: 228, endPoint x: 594, endPoint y: 308, distance: 247.2
click at [594, 308] on div "C) Pension fund issues D) Stock-market grievances E) Real estate finance compla…" at bounding box center [513, 264] width 320 height 118
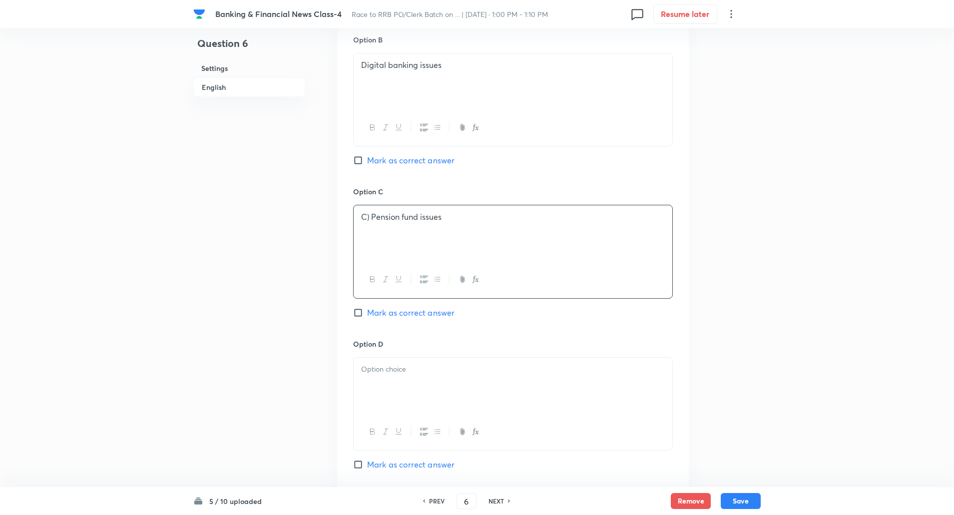
click at [371, 217] on p "C) Pension fund issues" at bounding box center [513, 216] width 304 height 11
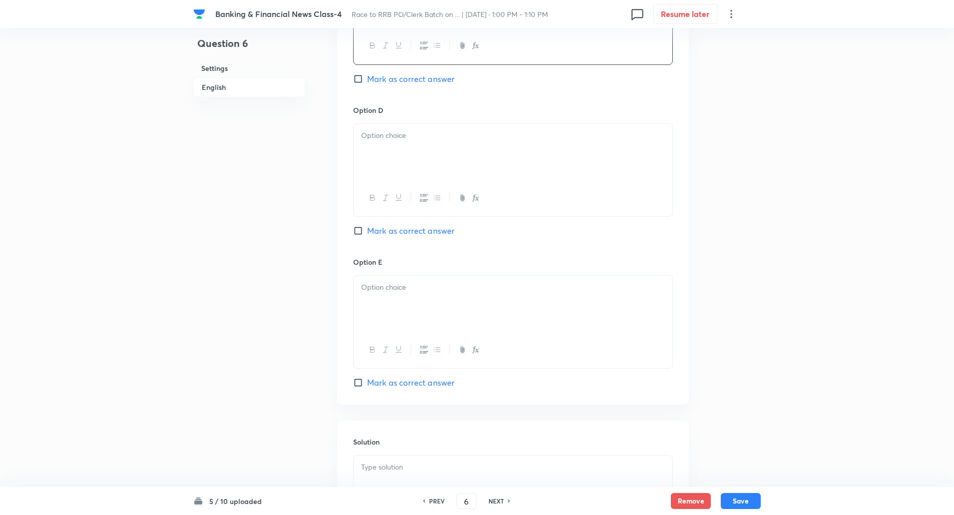
scroll to position [883, 0]
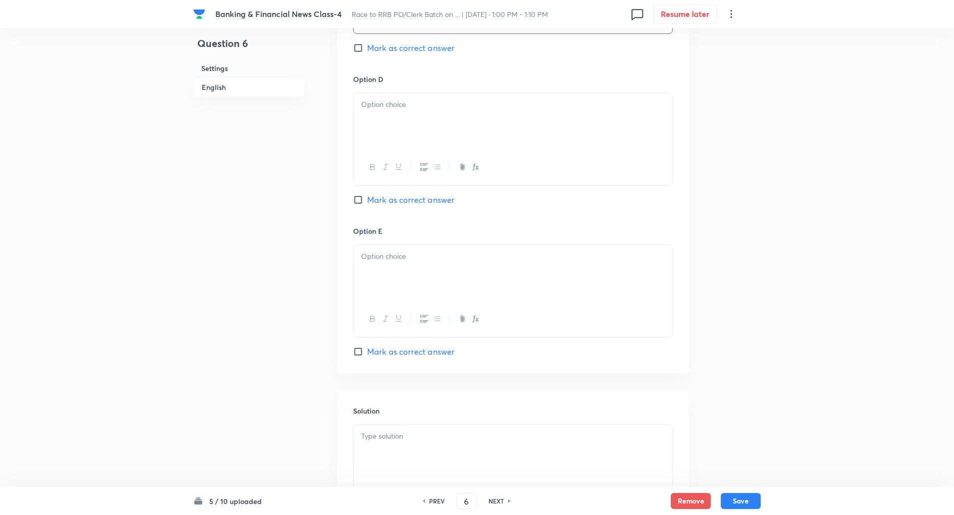
click at [440, 107] on p at bounding box center [513, 104] width 304 height 11
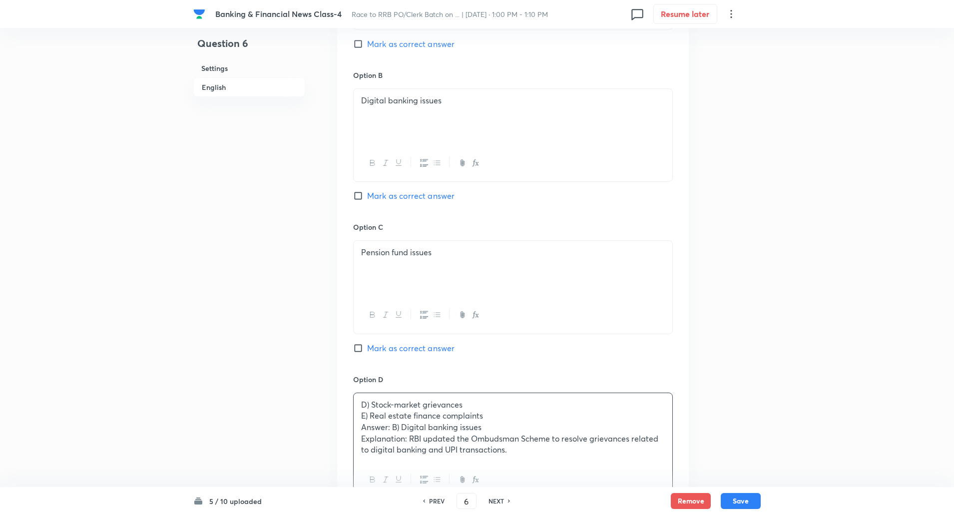
scroll to position [580, 0]
click at [360, 193] on input "Mark as correct answer" at bounding box center [360, 198] width 14 height 10
checkbox input "true"
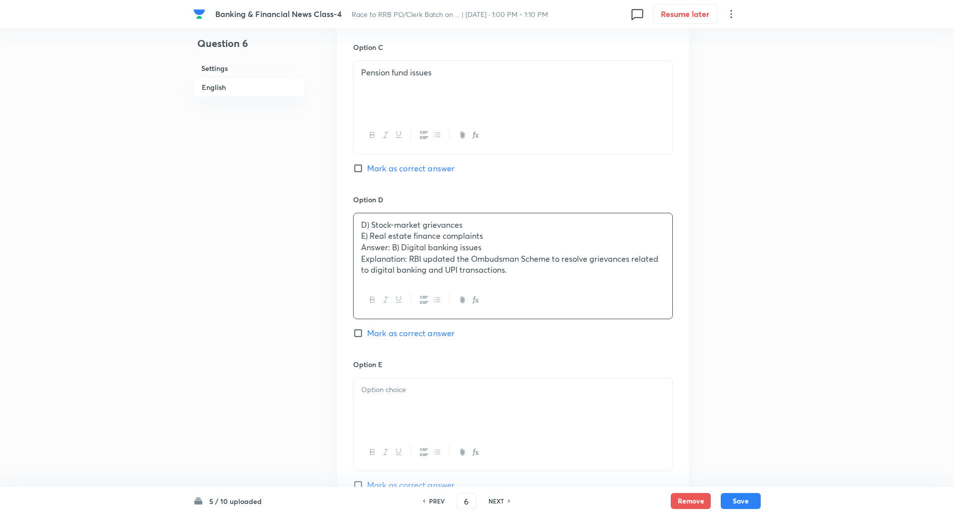
scroll to position [765, 0]
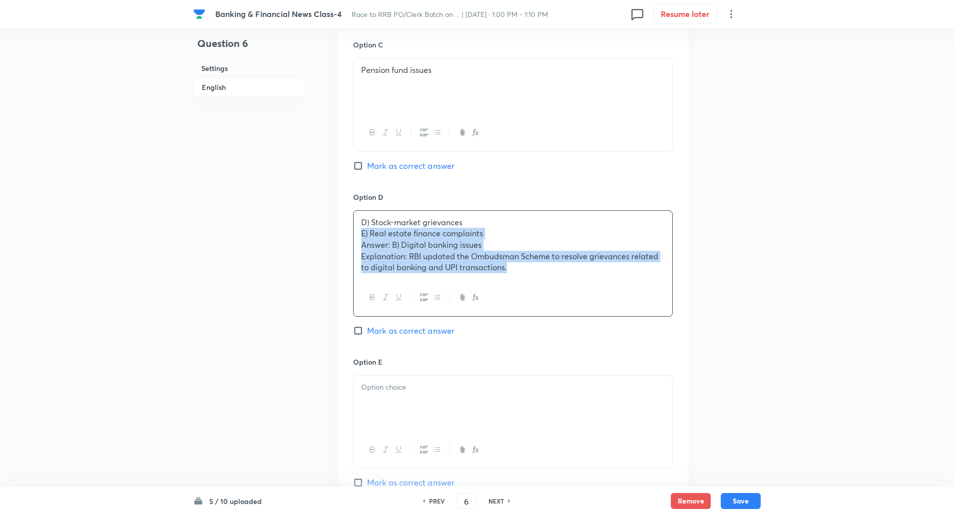
drag, startPoint x: 357, startPoint y: 235, endPoint x: 547, endPoint y: 284, distance: 195.3
click at [547, 284] on div "D) Stock-market grievances E) Real estate finance complaints Answer: B) Digital…" at bounding box center [513, 263] width 320 height 106
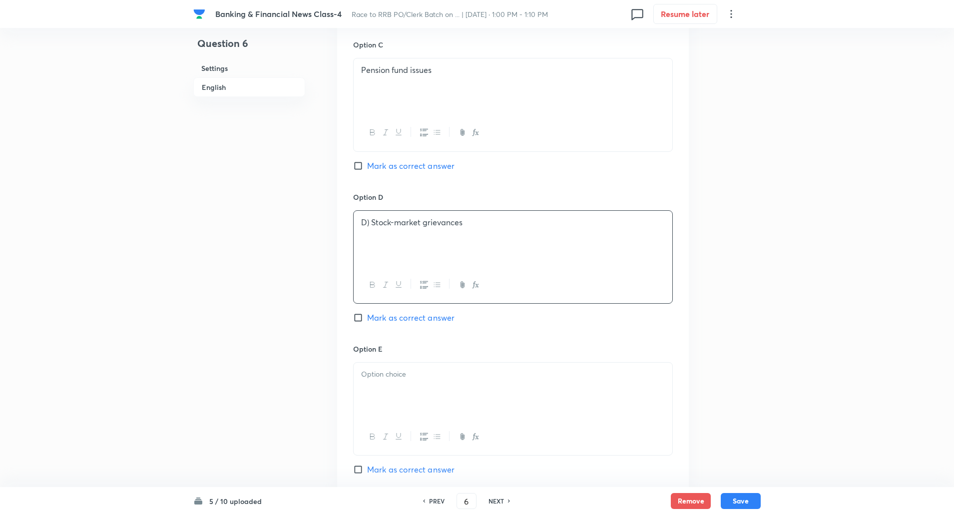
click at [372, 223] on p "D) Stock-market grievances" at bounding box center [513, 222] width 304 height 11
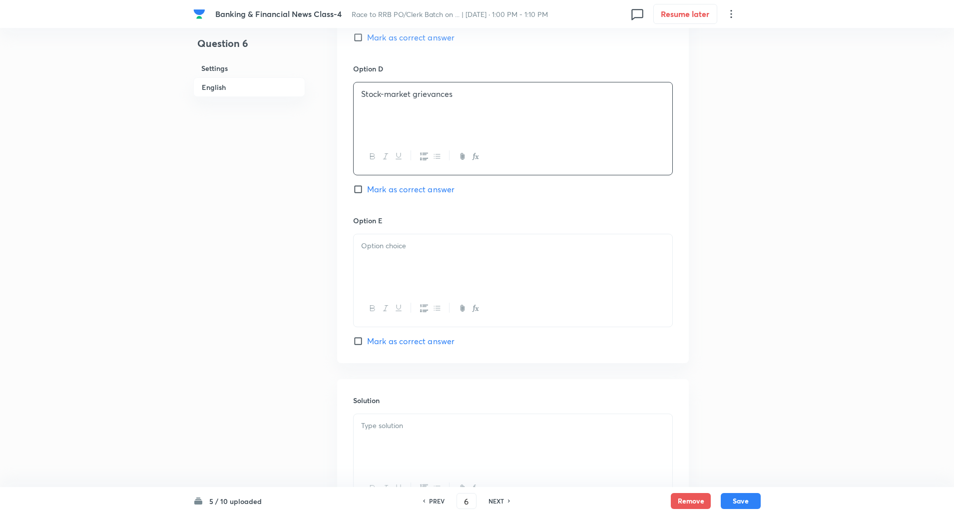
scroll to position [894, 0]
click at [372, 239] on p at bounding box center [513, 244] width 304 height 11
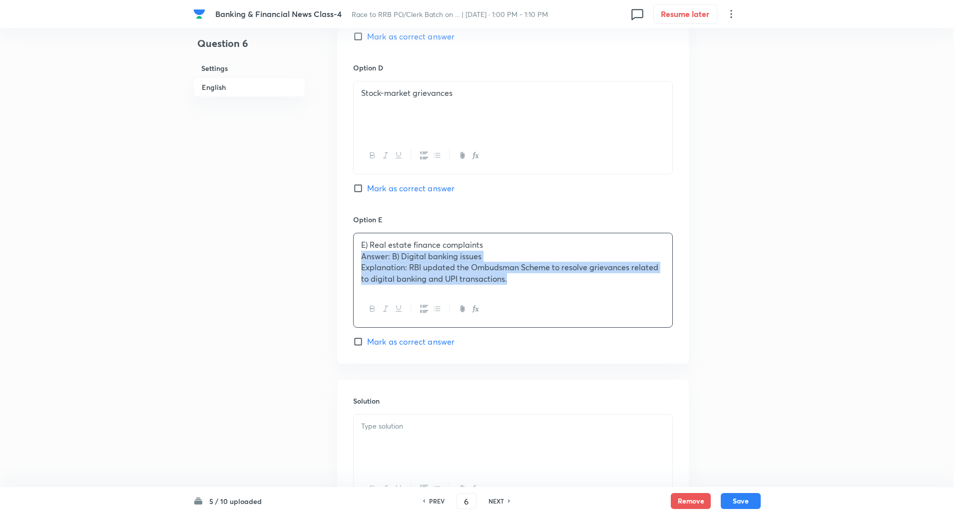
drag, startPoint x: 361, startPoint y: 254, endPoint x: 575, endPoint y: 409, distance: 263.7
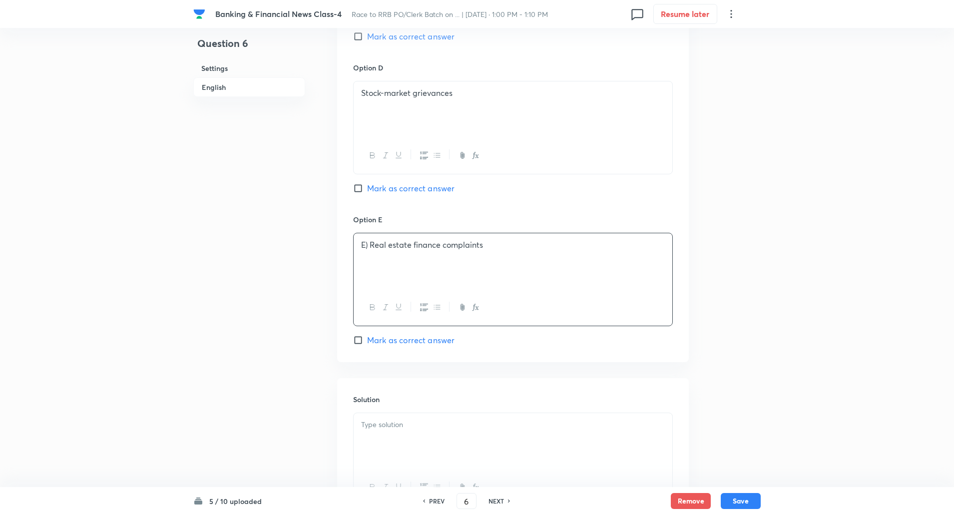
click at [369, 247] on p "E) Real estate finance complaints" at bounding box center [513, 244] width 304 height 11
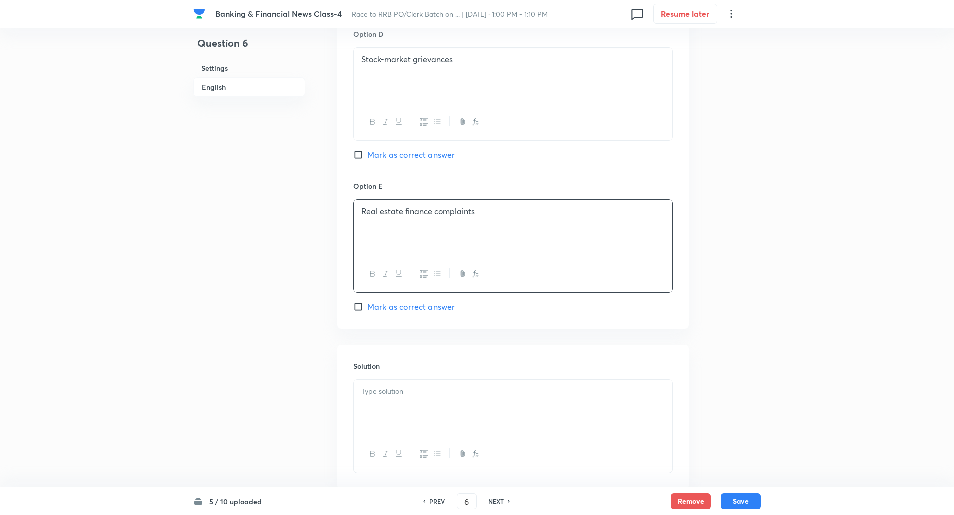
scroll to position [990, 0]
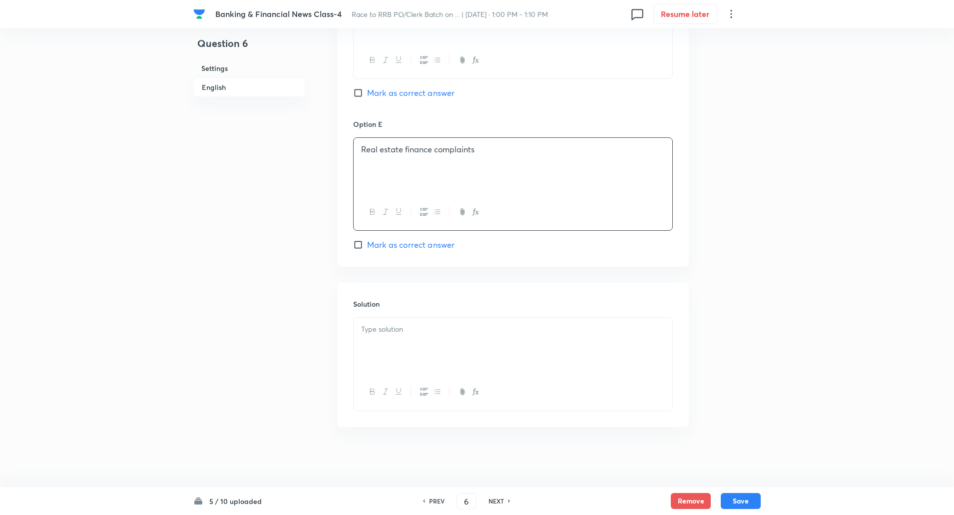
click at [362, 331] on p at bounding box center [513, 329] width 304 height 11
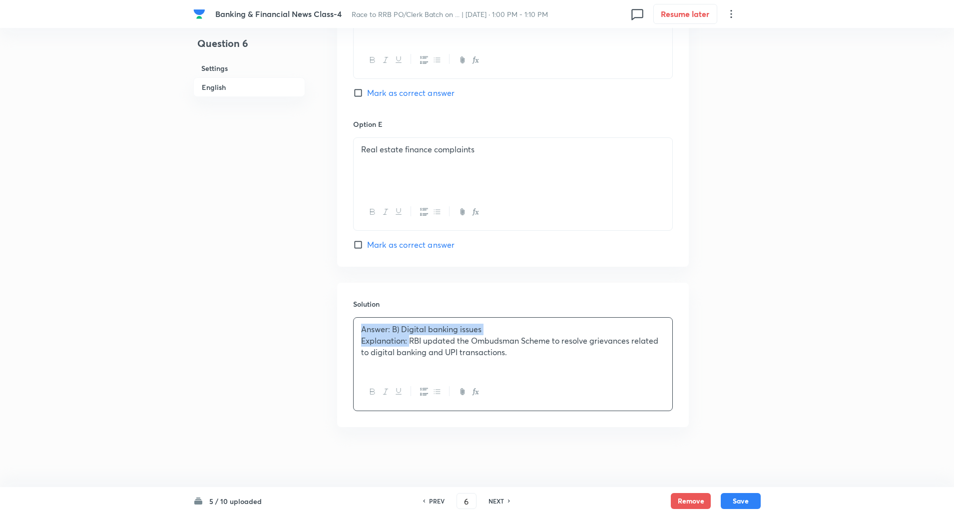
drag, startPoint x: 362, startPoint y: 331, endPoint x: 409, endPoint y: 341, distance: 48.1
click at [409, 341] on div "Answer: B) Digital banking issues Explanation: RBI updated the Ombudsman Scheme…" at bounding box center [512, 346] width 319 height 56
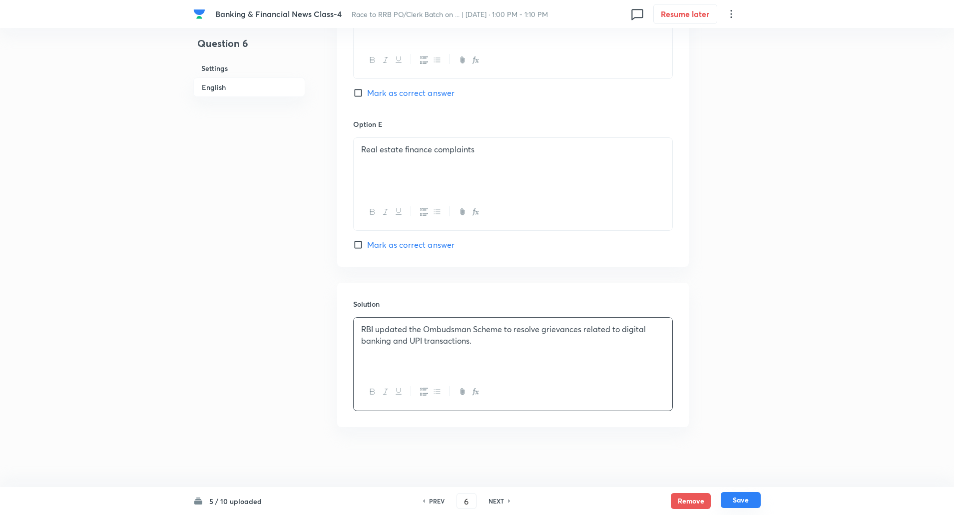
click at [746, 496] on button "Save" at bounding box center [740, 500] width 40 height 16
type input "7"
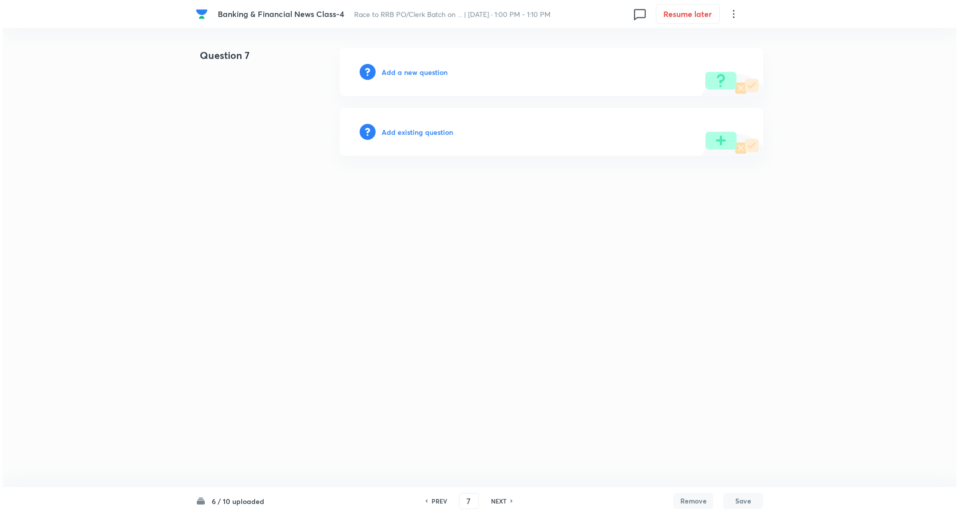
scroll to position [0, 0]
click at [418, 73] on h6 "Add a new question" at bounding box center [414, 72] width 66 height 10
click at [418, 73] on h6 "Choose a question type" at bounding box center [419, 72] width 77 height 10
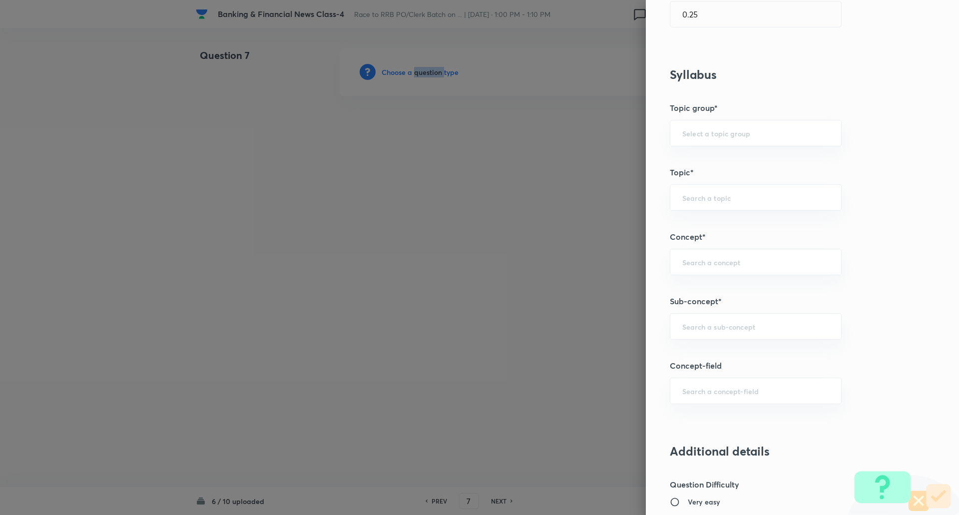
scroll to position [356, 0]
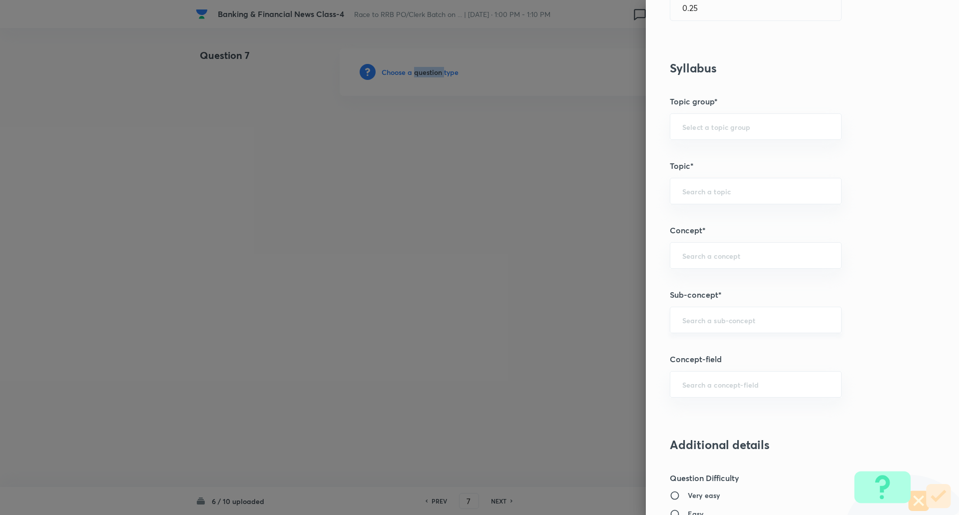
click at [715, 331] on div "​" at bounding box center [755, 320] width 172 height 26
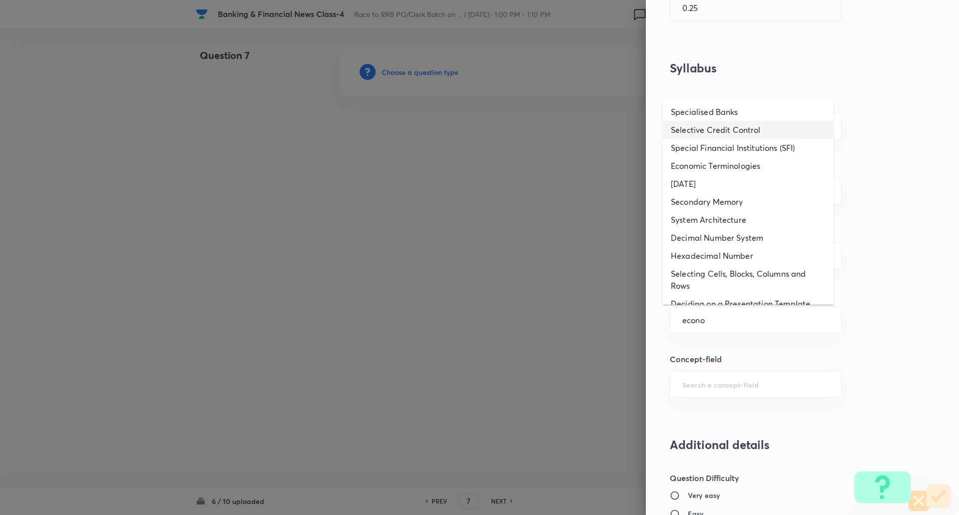
type input "econo"
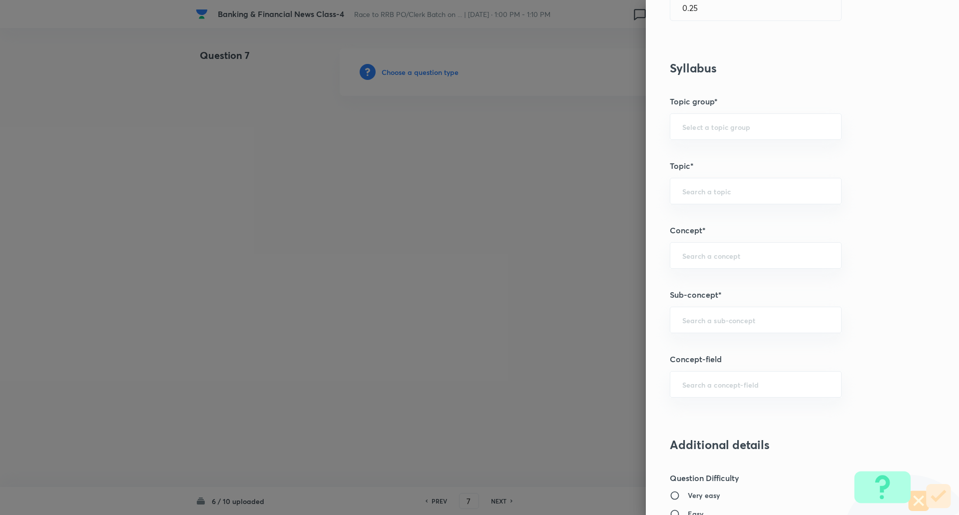
drag, startPoint x: 739, startPoint y: 364, endPoint x: 652, endPoint y: 291, distance: 114.0
click at [652, 291] on div "Question settings Question type* Single choice correct Number of options* 2 3 4…" at bounding box center [802, 257] width 313 height 515
click at [705, 309] on div "​" at bounding box center [755, 320] width 172 height 26
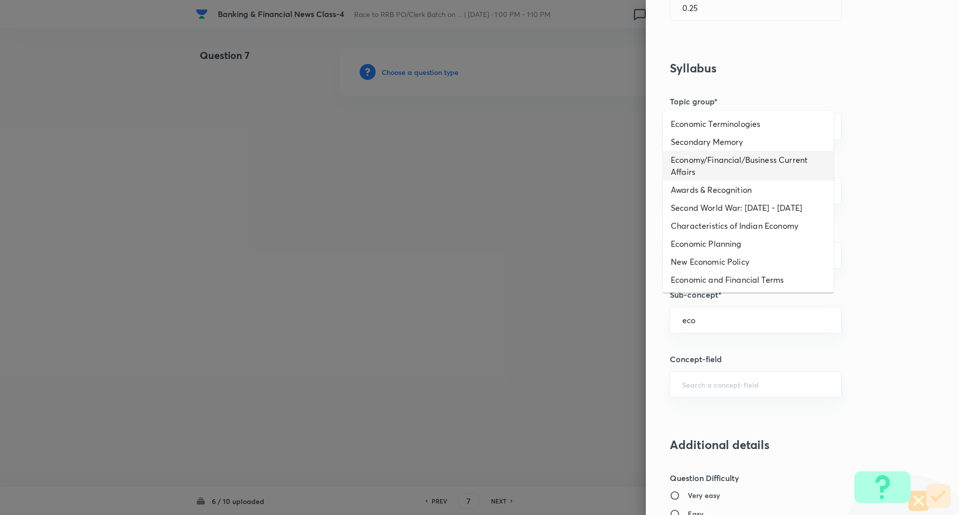
click at [784, 164] on li "Economy/Financial/Business Current Affairs" at bounding box center [747, 166] width 171 height 30
type input "Economy/Financial/Business Current Affairs"
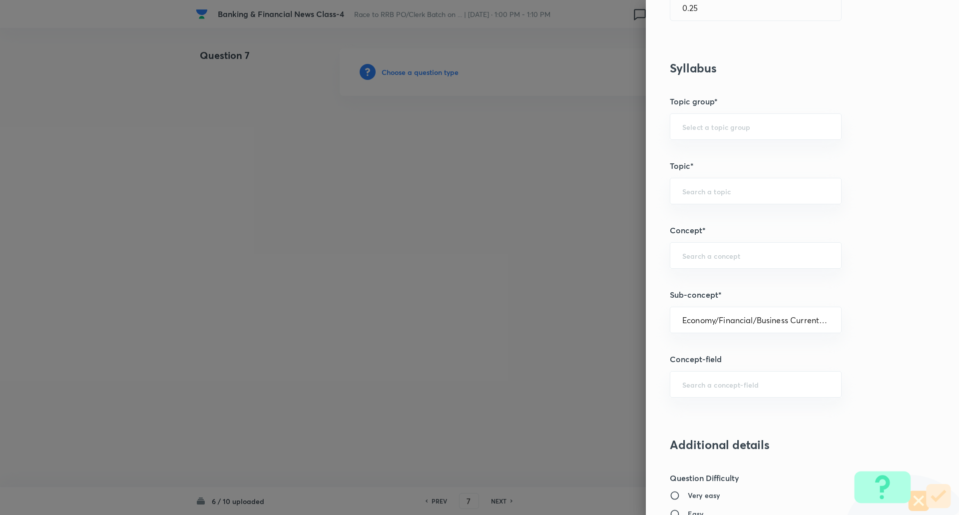
type input "Awareness"
type input "Current Affairs"
type input "Economy/Financial/Business Current Affairs"
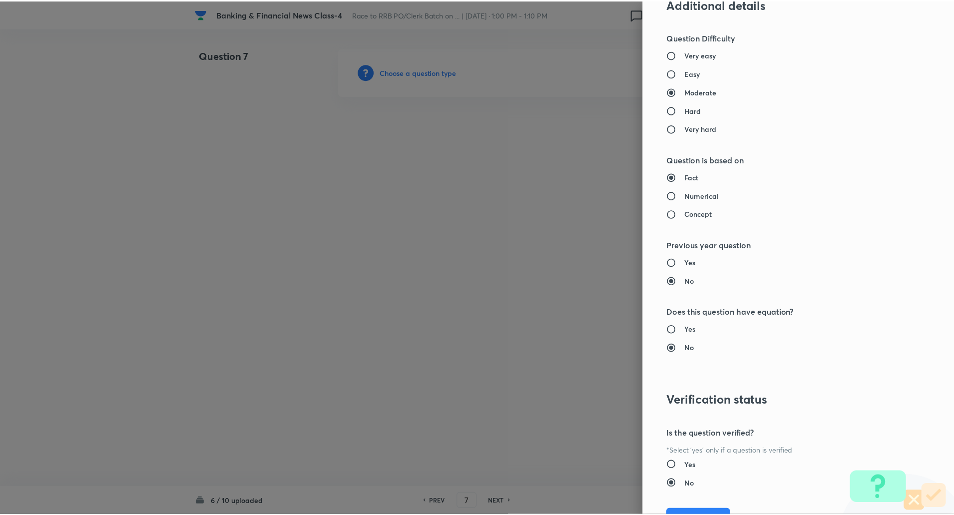
scroll to position [846, 0]
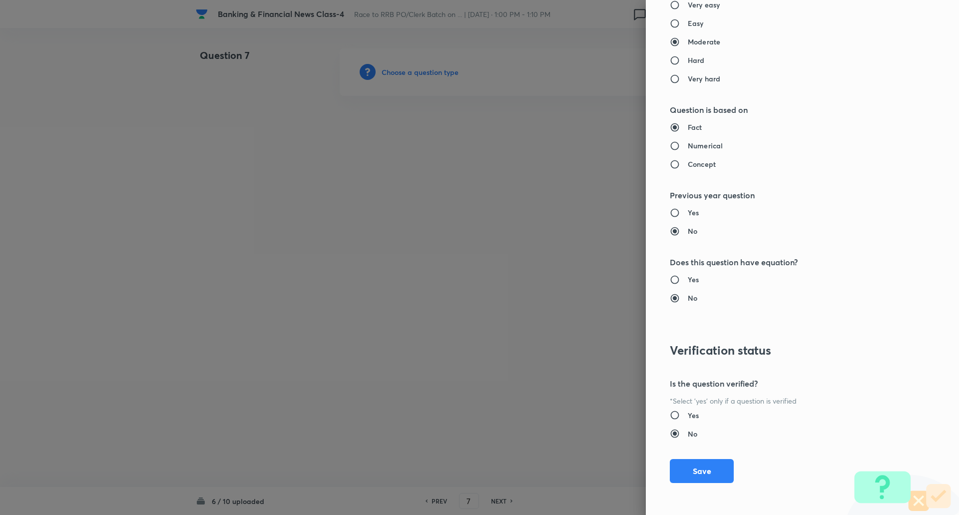
click at [691, 467] on button "Save" at bounding box center [701, 471] width 64 height 24
click at [691, 467] on div "Question settings Question type* Single choice correct Number of options* 2 3 4…" at bounding box center [802, 257] width 313 height 515
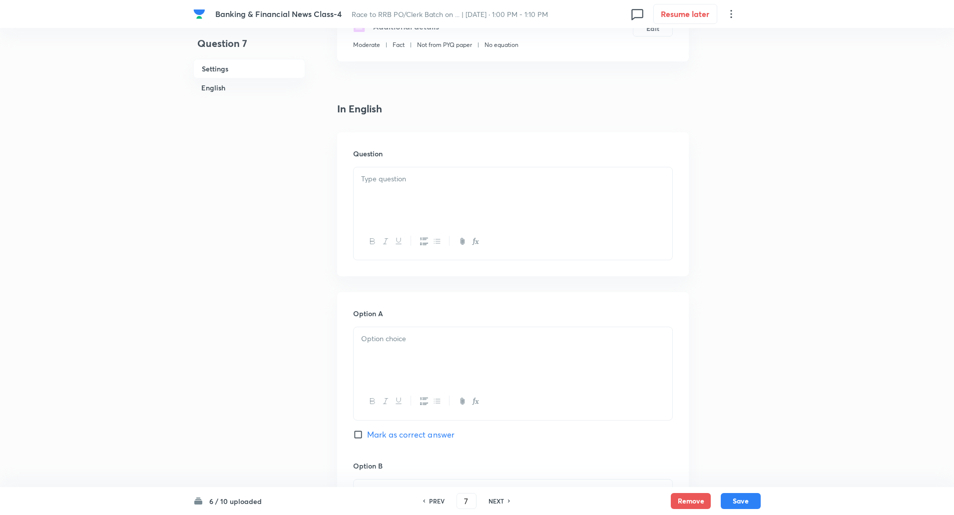
scroll to position [206, 0]
click at [605, 177] on p at bounding box center [513, 178] width 304 height 11
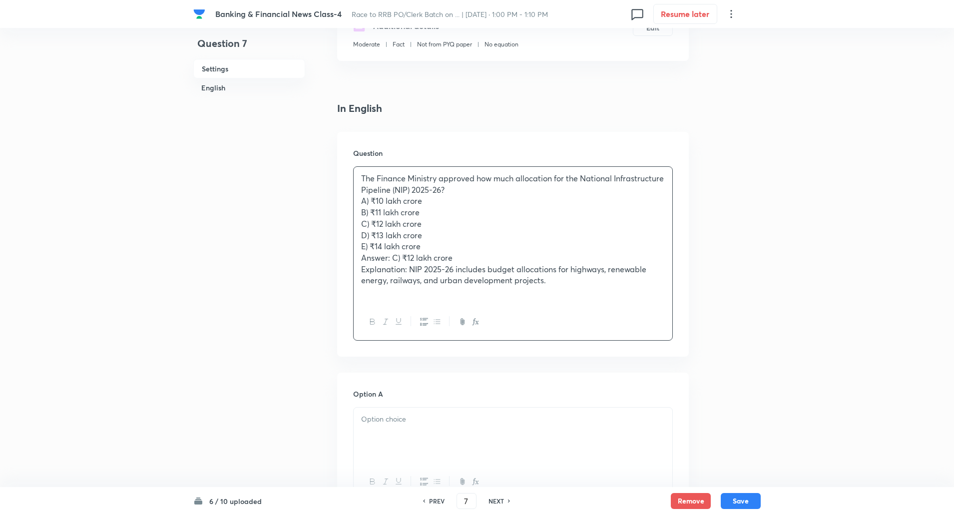
click at [505, 189] on p "The Finance Ministry approved how much allocation for the National Infrastructu…" at bounding box center [513, 184] width 304 height 22
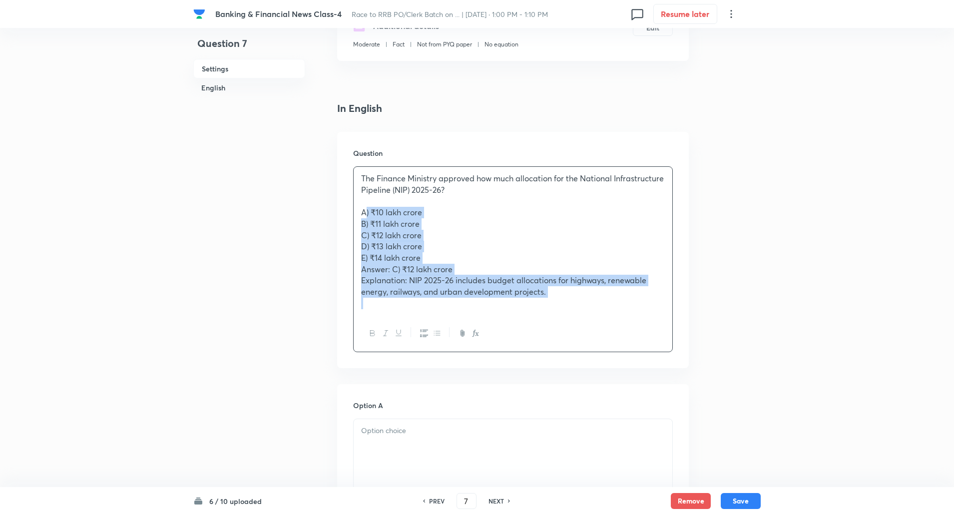
drag, startPoint x: 357, startPoint y: 213, endPoint x: 537, endPoint y: 317, distance: 207.8
click at [537, 317] on div "The Finance Ministry approved how much allocation for the National Infrastructu…" at bounding box center [513, 259] width 320 height 186
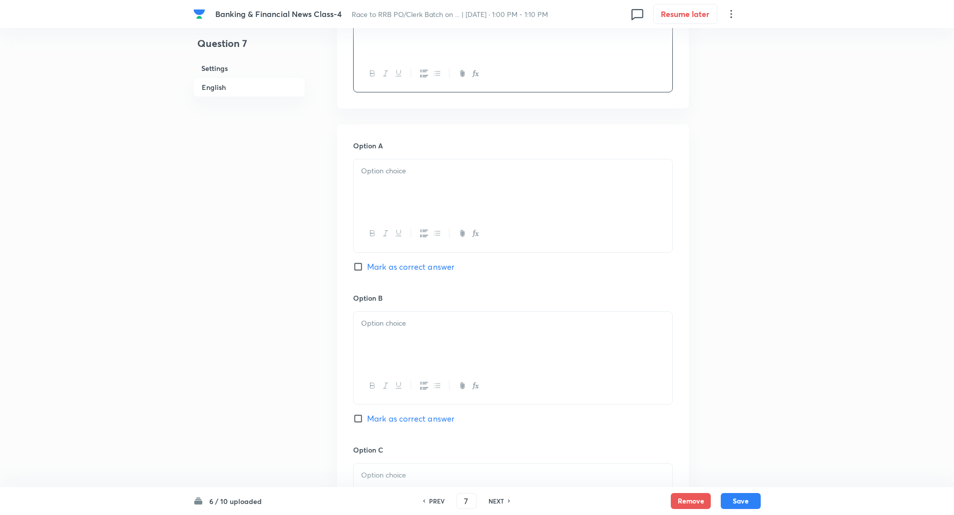
scroll to position [397, 0]
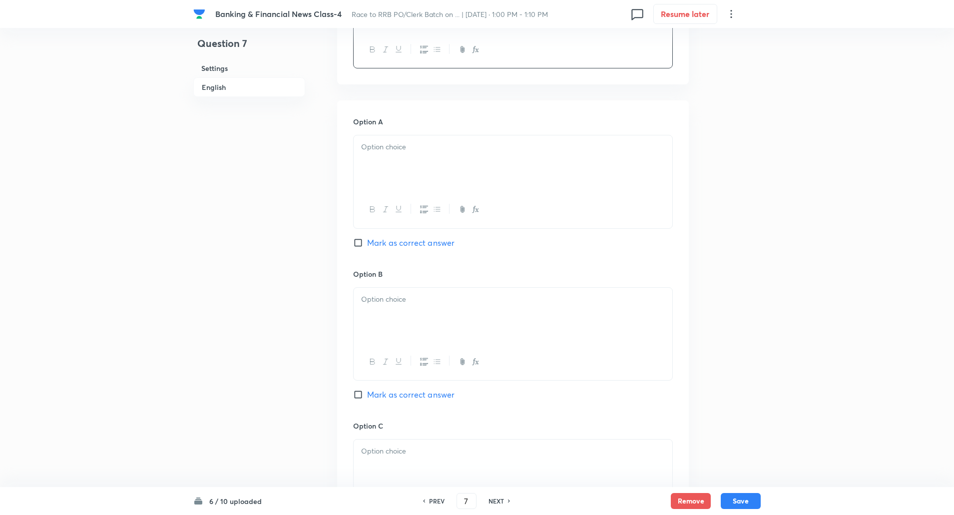
click at [579, 148] on p at bounding box center [513, 146] width 304 height 11
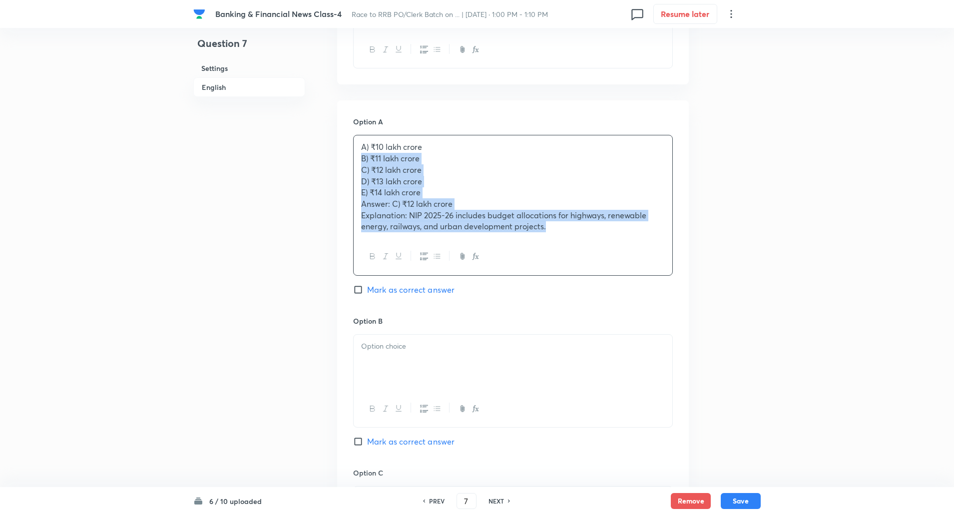
drag, startPoint x: 360, startPoint y: 160, endPoint x: 684, endPoint y: 339, distance: 370.5
click at [684, 339] on div "Option A A) ₹10 lakh crore B) ₹11 lakh crore C) ₹12 lakh crore D) ₹13 lakh cror…" at bounding box center [512, 509] width 351 height 819
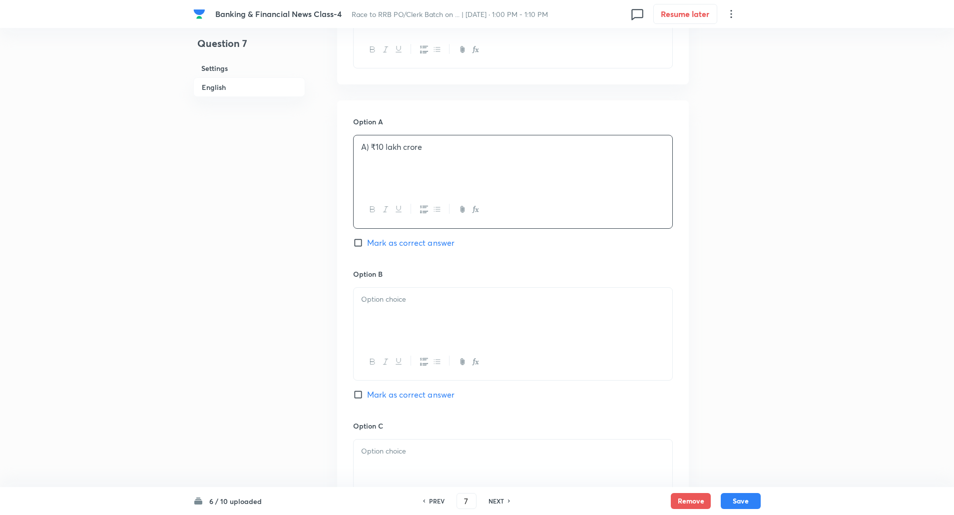
click at [369, 149] on p "A) ₹10 lakh crore" at bounding box center [513, 146] width 304 height 11
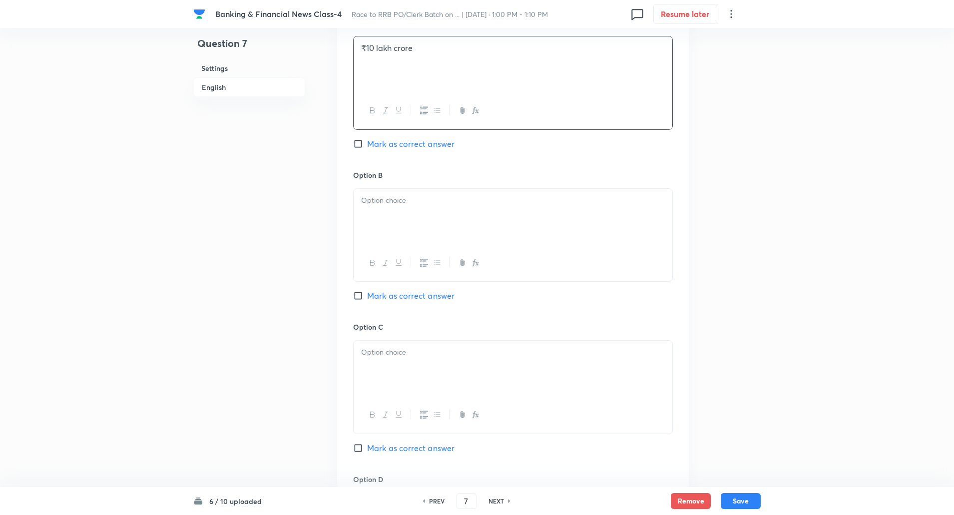
scroll to position [497, 0]
click at [375, 202] on p at bounding box center [513, 198] width 304 height 11
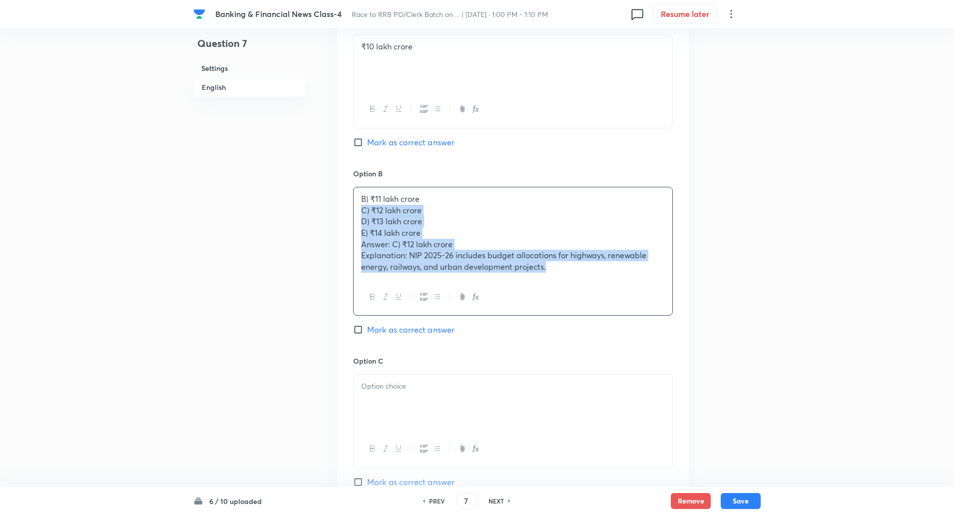
drag, startPoint x: 359, startPoint y: 212, endPoint x: 649, endPoint y: 327, distance: 311.5
click at [649, 327] on div "Option B B) ₹11 lakh crore C) ₹12 lakh crore D) ₹13 lakh crore E) ₹14 lakh cror…" at bounding box center [513, 261] width 320 height 187
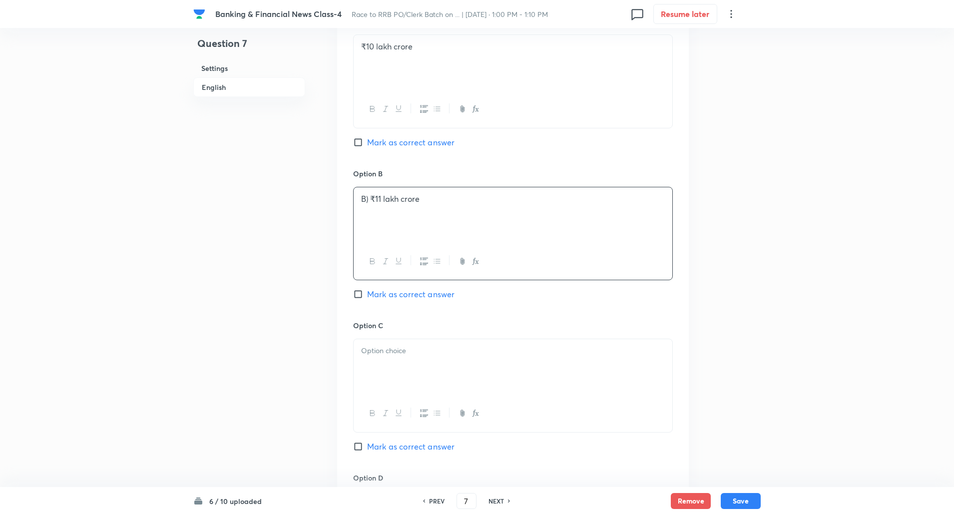
click at [367, 199] on p "B) ₹11 lakh crore" at bounding box center [513, 198] width 304 height 11
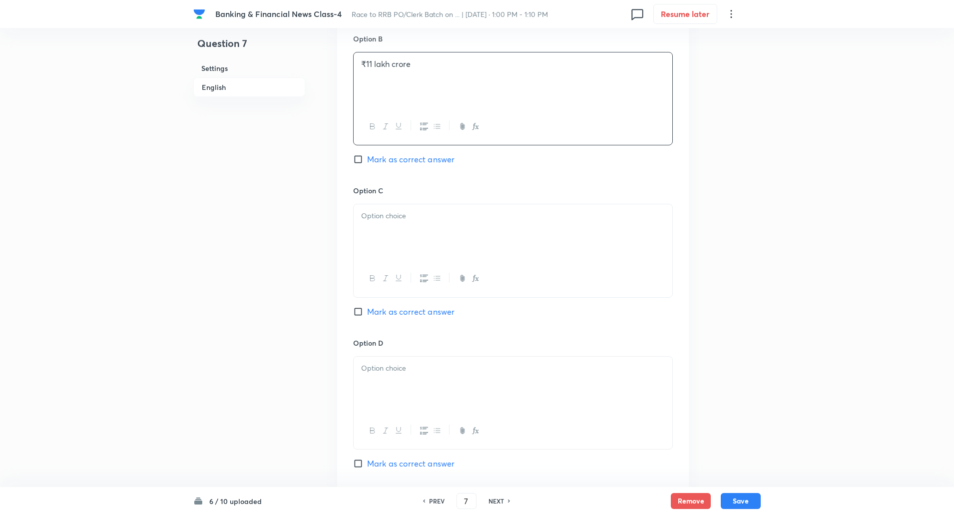
scroll to position [636, 0]
click at [367, 209] on p at bounding box center [513, 212] width 304 height 11
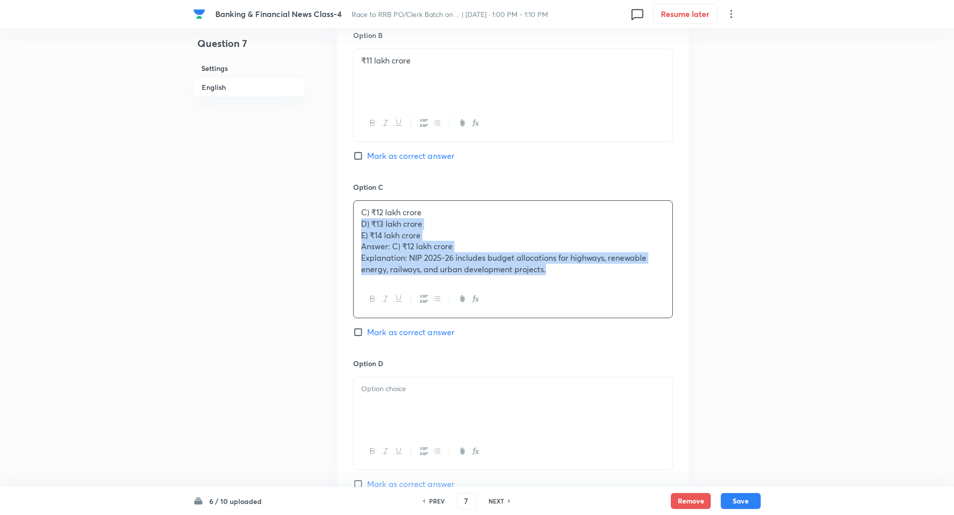
drag, startPoint x: 358, startPoint y: 223, endPoint x: 621, endPoint y: 323, distance: 280.7
click at [621, 323] on div "Option C C) ₹12 lakh crore D) ₹13 lakh crore E) ₹14 lakh crore Answer: C) ₹12 l…" at bounding box center [513, 270] width 320 height 176
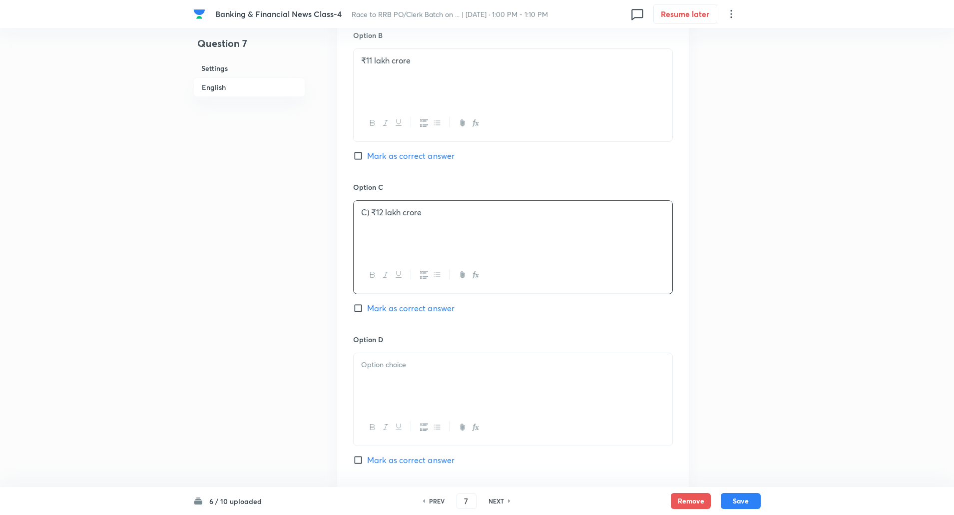
click at [370, 215] on p "C) ₹12 lakh crore" at bounding box center [513, 212] width 304 height 11
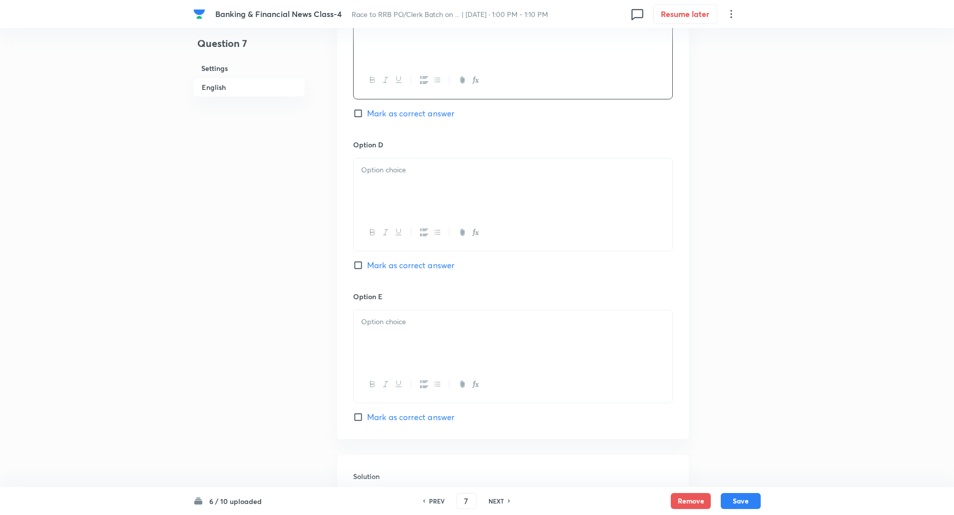
scroll to position [843, 0]
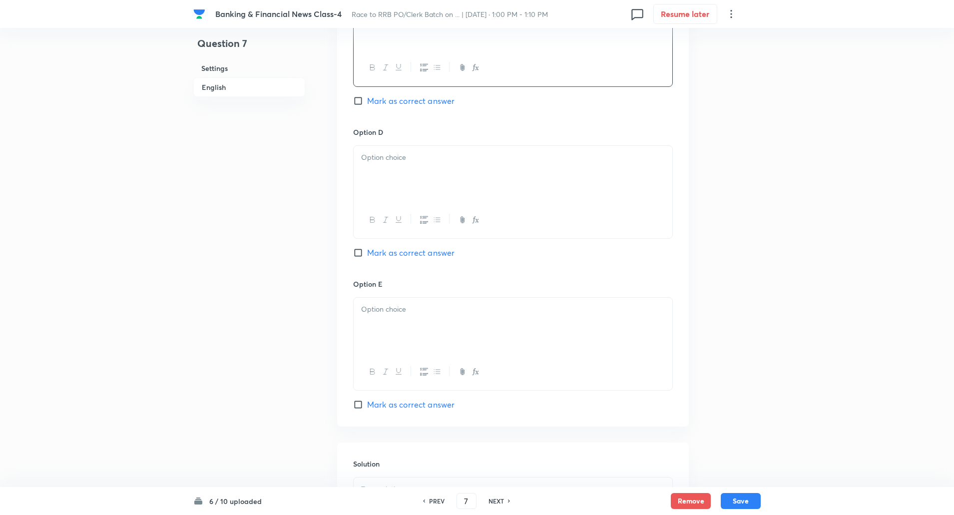
click at [475, 157] on p at bounding box center [513, 157] width 304 height 11
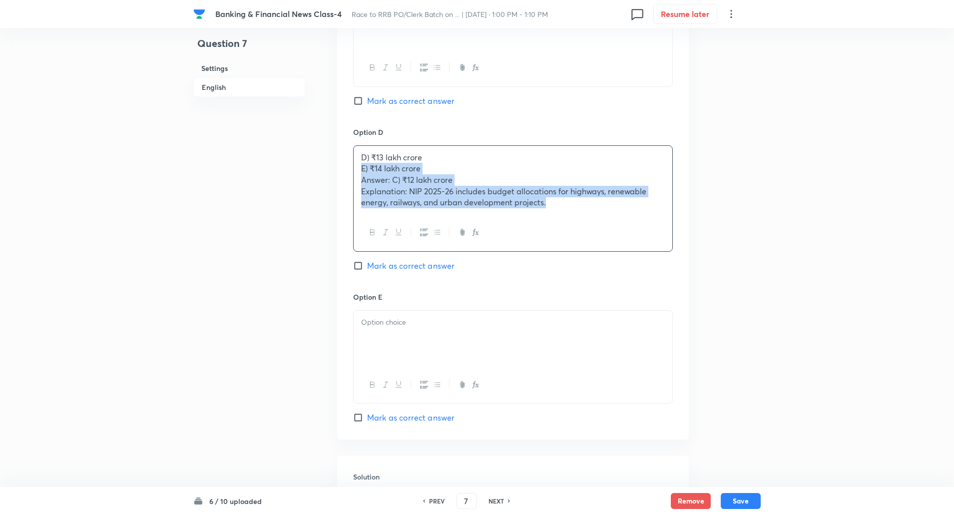
drag, startPoint x: 361, startPoint y: 172, endPoint x: 592, endPoint y: 275, distance: 253.2
click at [592, 275] on div "Option D D) ₹13 lakh crore E) ₹14 lakh crore Answer: C) ₹12 lakh crore Explanat…" at bounding box center [513, 209] width 320 height 165
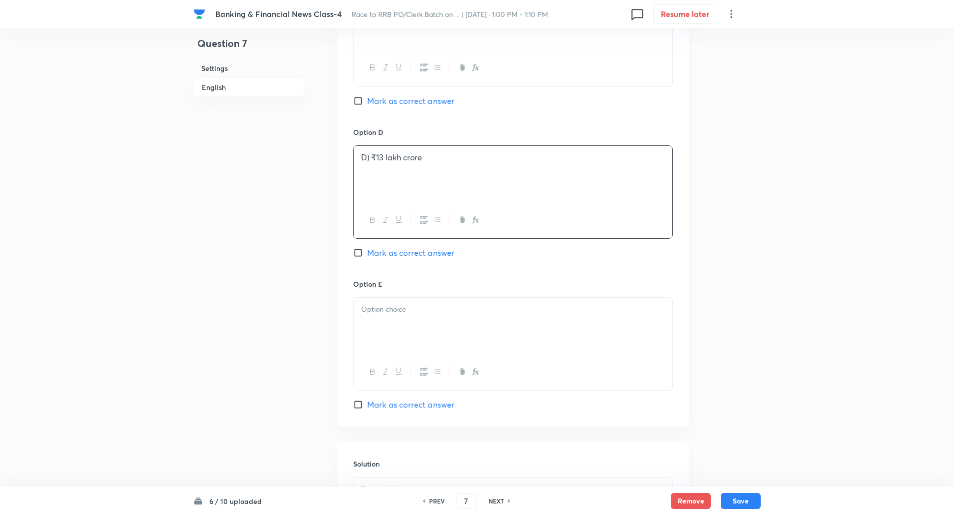
click at [370, 157] on p "D) ₹13 lakh crore" at bounding box center [513, 157] width 304 height 11
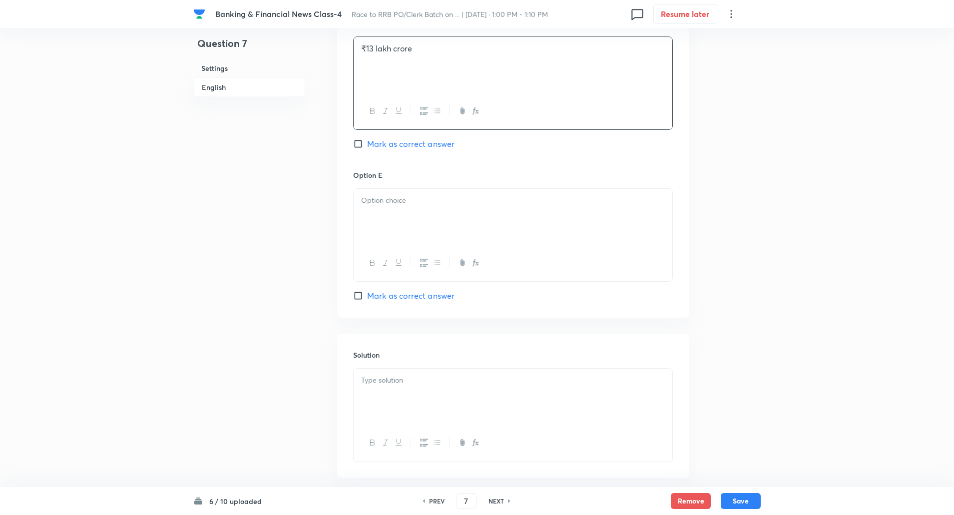
scroll to position [999, 0]
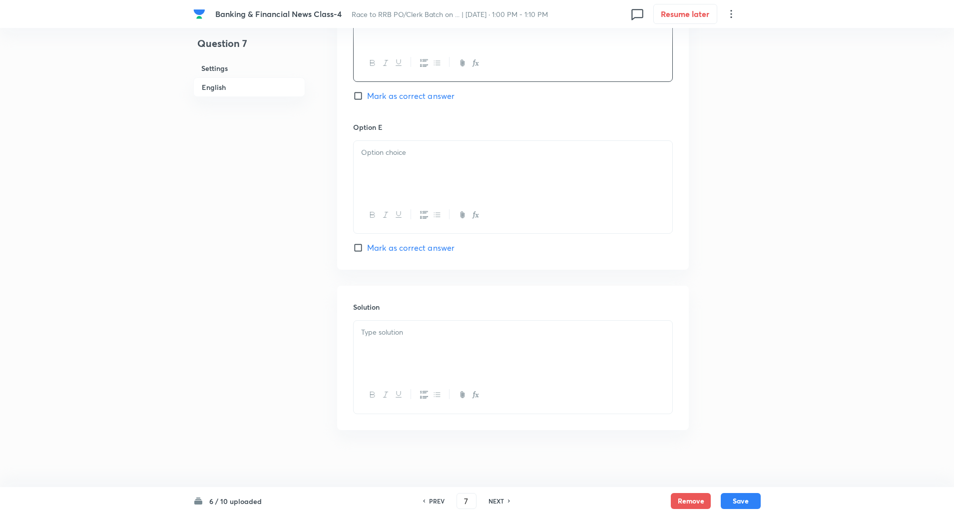
click at [370, 159] on div at bounding box center [512, 169] width 319 height 56
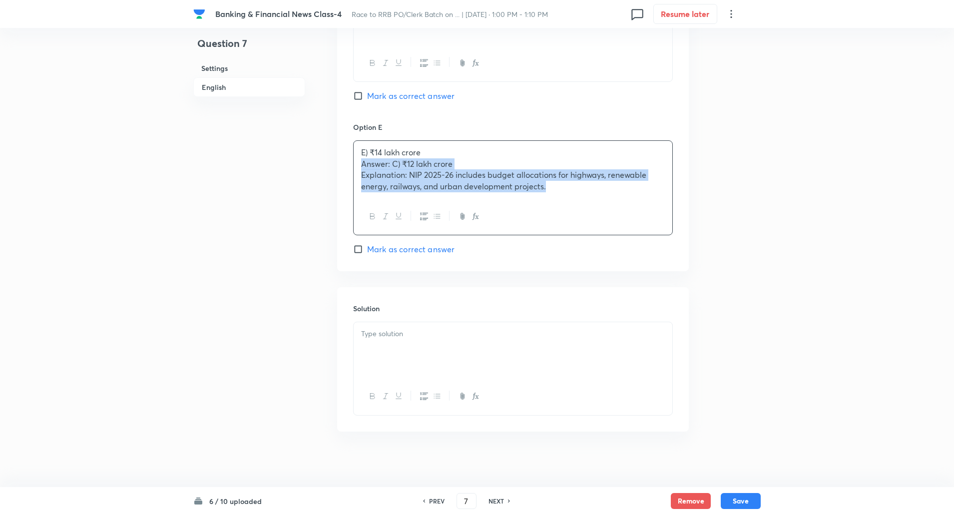
drag, startPoint x: 357, startPoint y: 169, endPoint x: 570, endPoint y: 256, distance: 230.4
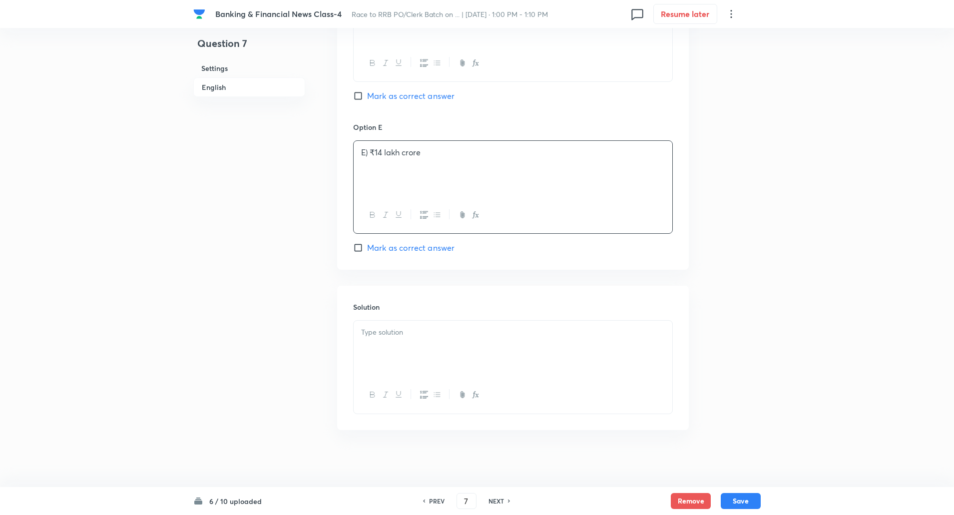
click at [369, 152] on p "E) ₹14 lakh crore" at bounding box center [513, 152] width 304 height 11
click at [372, 329] on p at bounding box center [513, 329] width 304 height 11
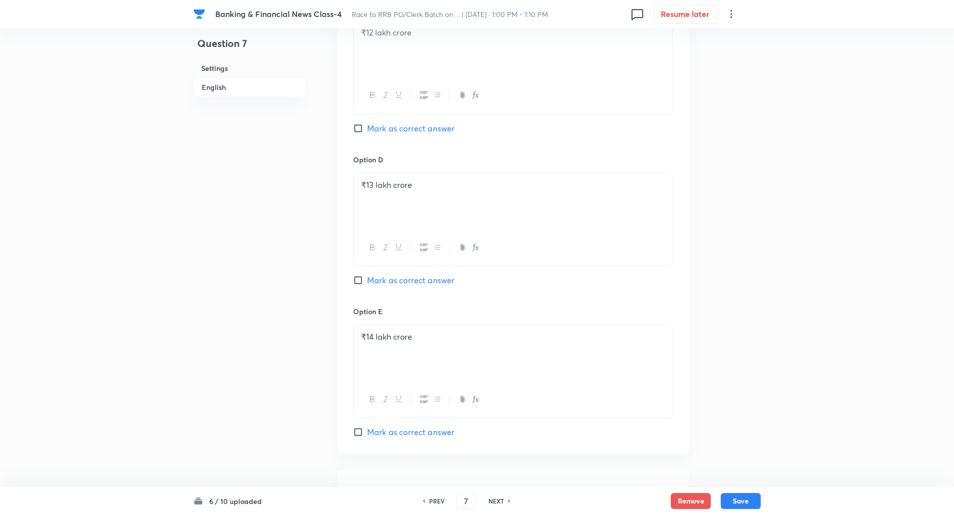
scroll to position [783, 0]
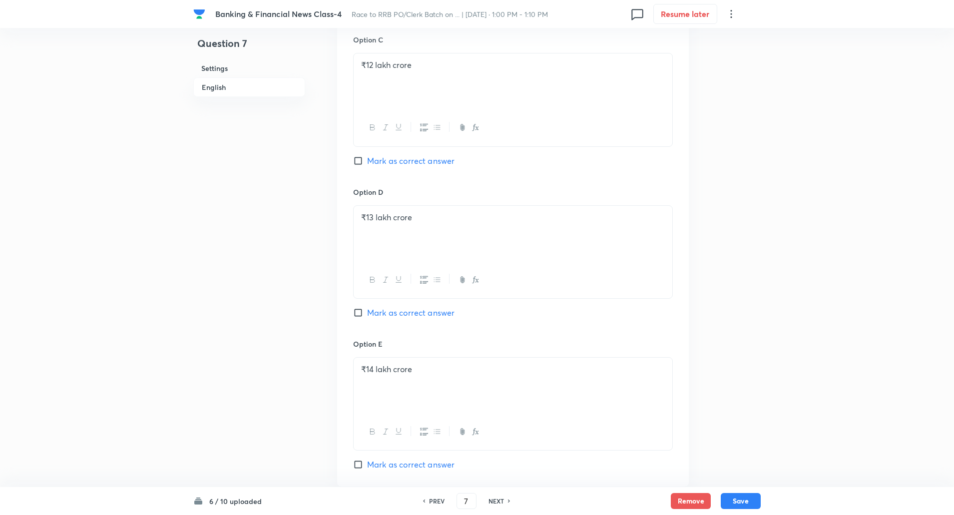
click at [362, 159] on input "Mark as correct answer" at bounding box center [360, 161] width 14 height 10
checkbox input "true"
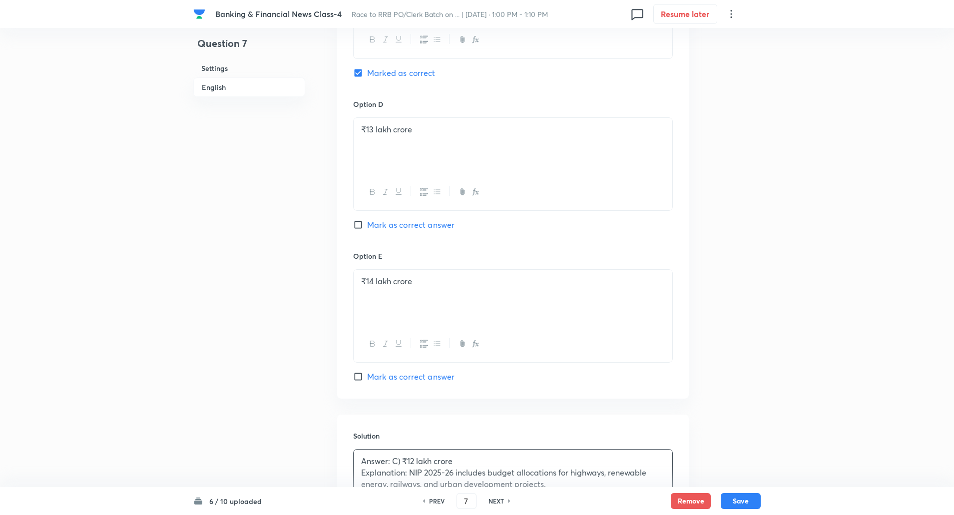
scroll to position [1002, 0]
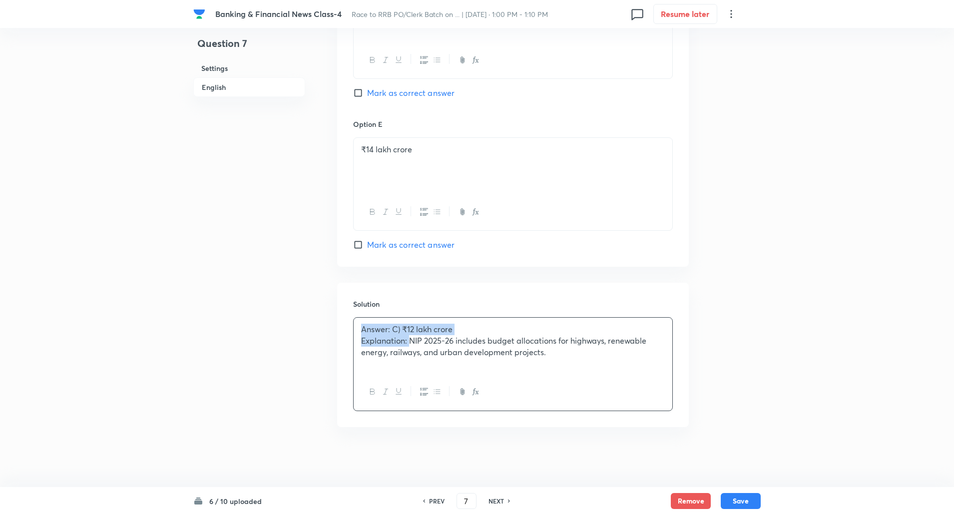
drag, startPoint x: 358, startPoint y: 332, endPoint x: 409, endPoint y: 344, distance: 52.2
click at [409, 344] on div "Answer: C) ₹12 lakh crore Explanation: NIP 2025-26 includes budget allocations …" at bounding box center [512, 346] width 319 height 56
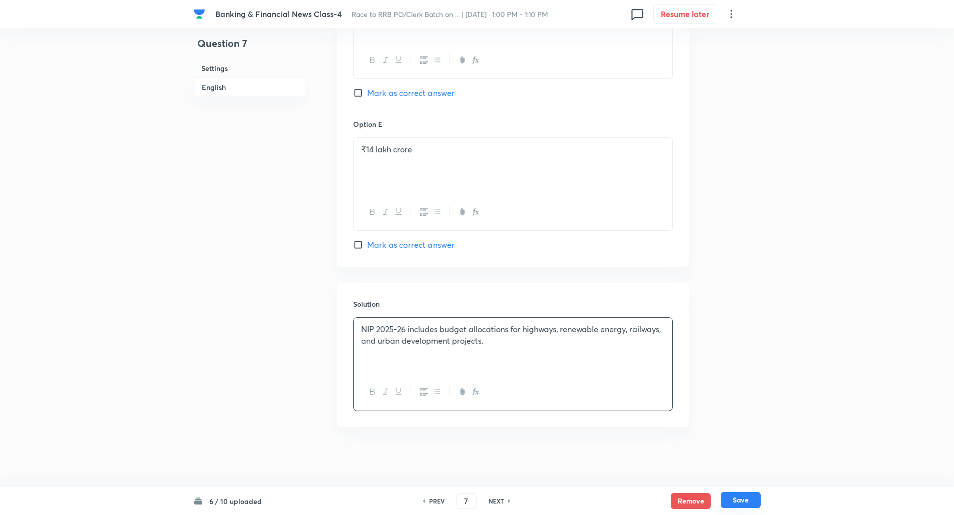
click at [731, 502] on button "Save" at bounding box center [740, 500] width 40 height 16
type input "8"
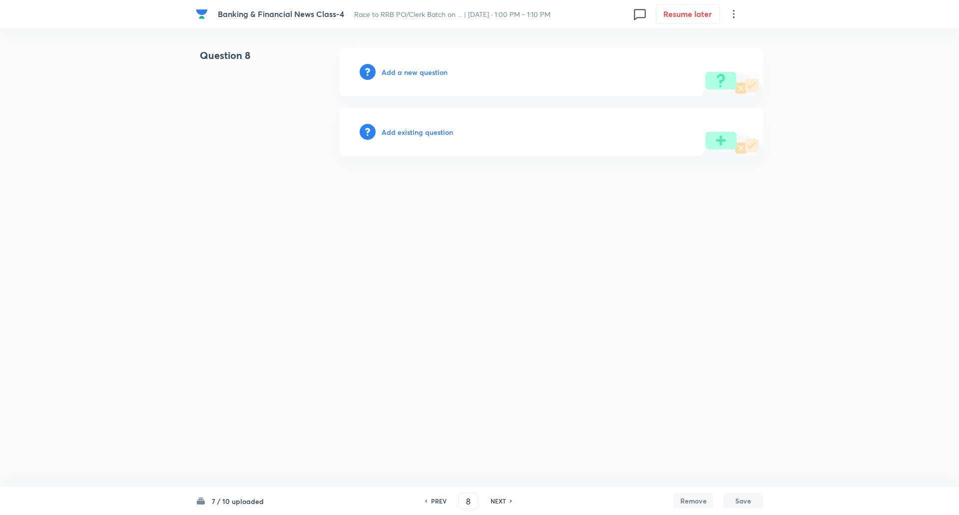
click at [395, 75] on h6 "Add a new question" at bounding box center [414, 72] width 66 height 10
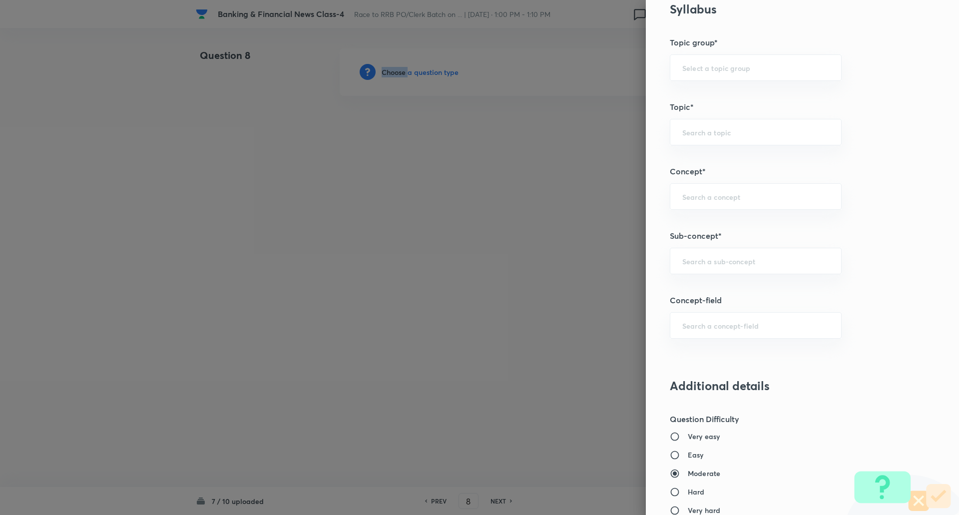
scroll to position [432, 0]
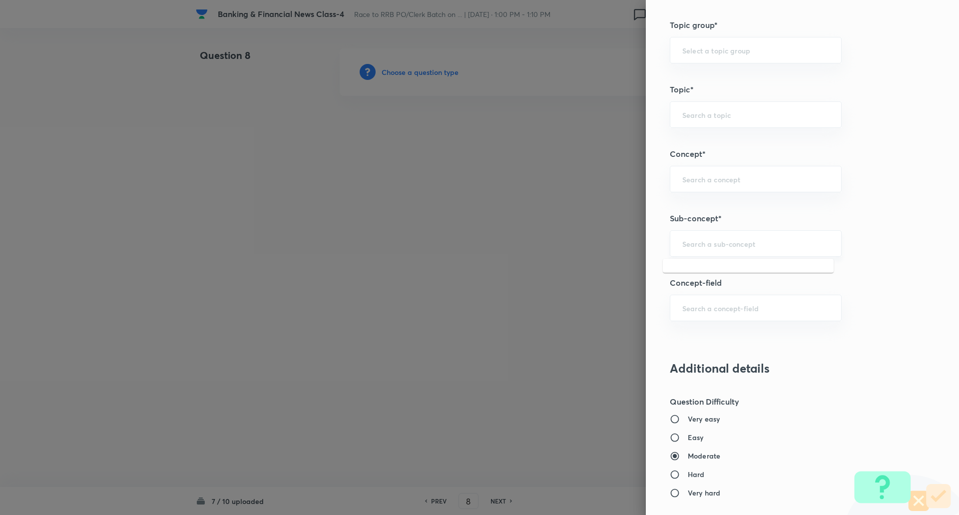
click at [721, 242] on input "text" at bounding box center [755, 243] width 147 height 9
type input "e"
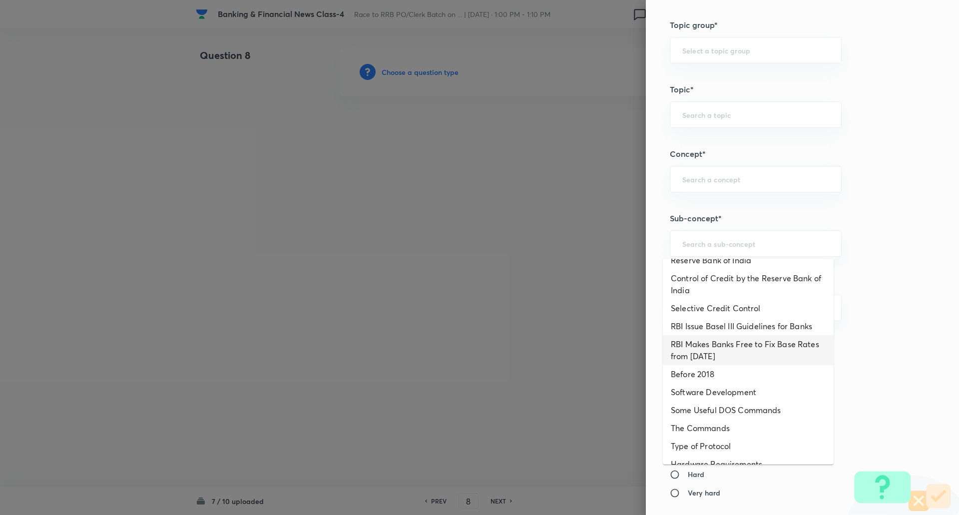
scroll to position [0, 0]
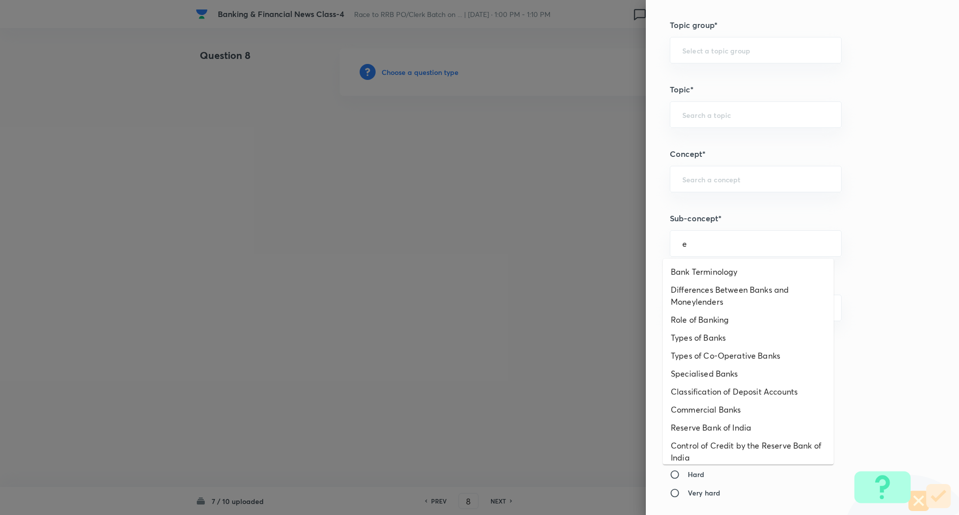
type input "e"
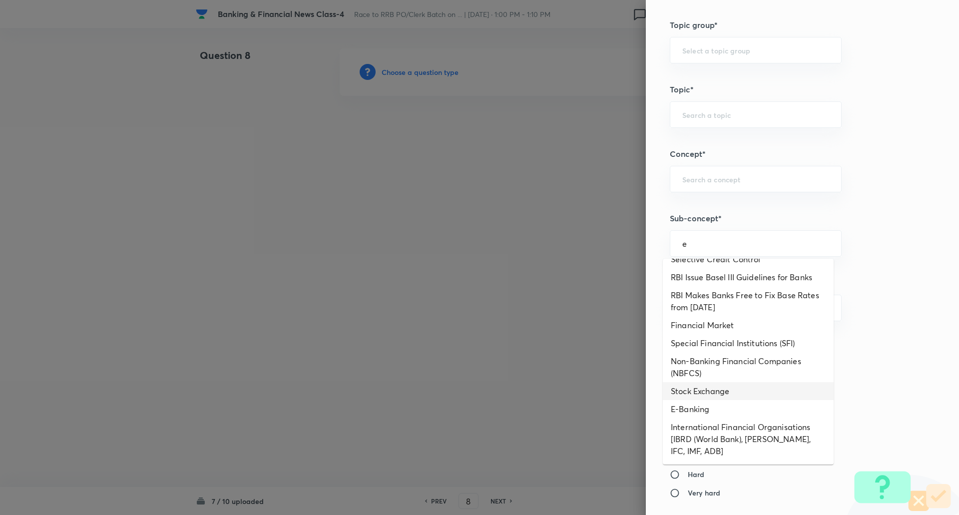
scroll to position [235, 0]
click at [724, 406] on li "E-Banking" at bounding box center [747, 408] width 171 height 18
type input "E-Banking"
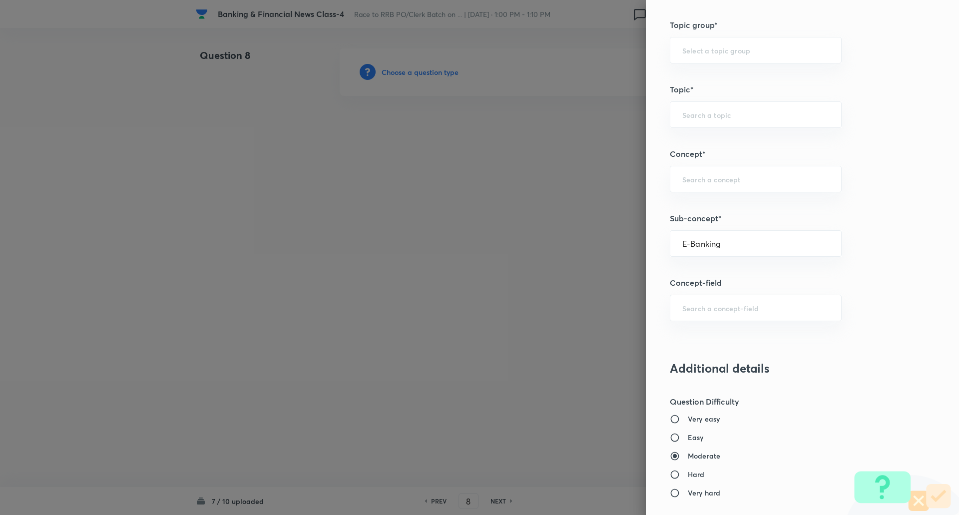
type input "Awareness"
type input "Banking Awareness"
type input "Financial Awareness"
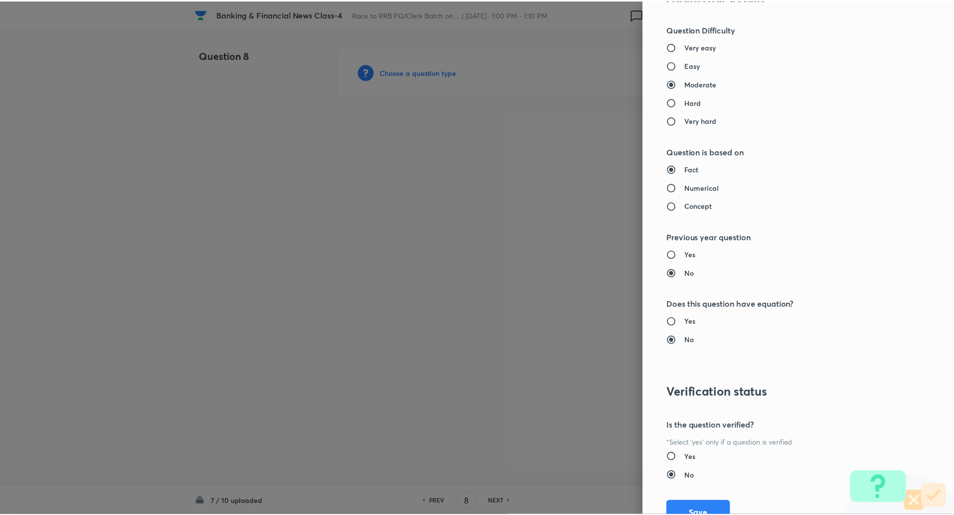
scroll to position [805, 0]
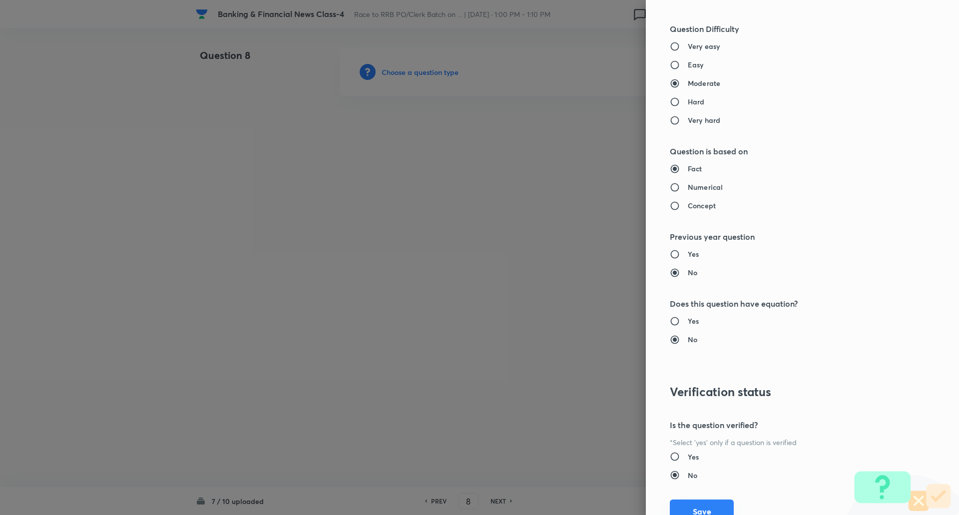
click at [688, 506] on button "Save" at bounding box center [701, 511] width 64 height 24
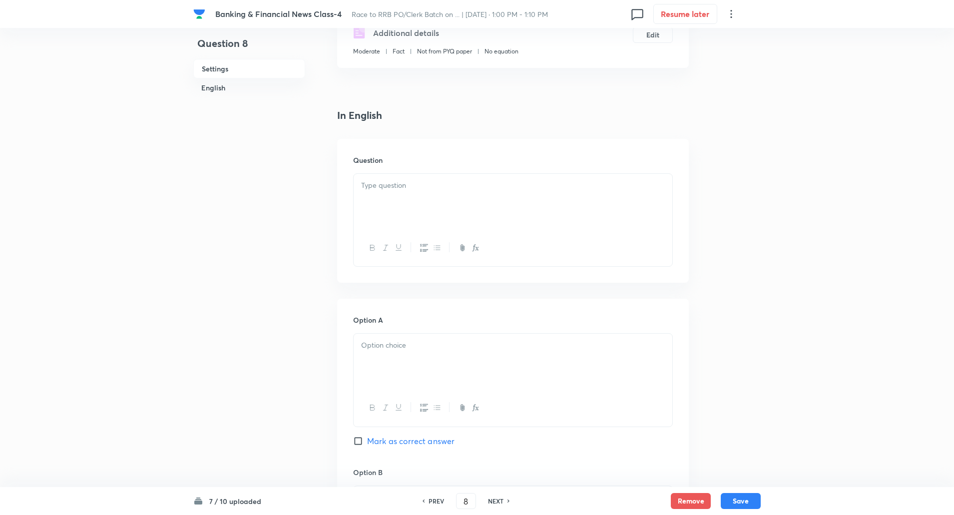
scroll to position [191, 0]
click at [533, 189] on div at bounding box center [512, 196] width 319 height 56
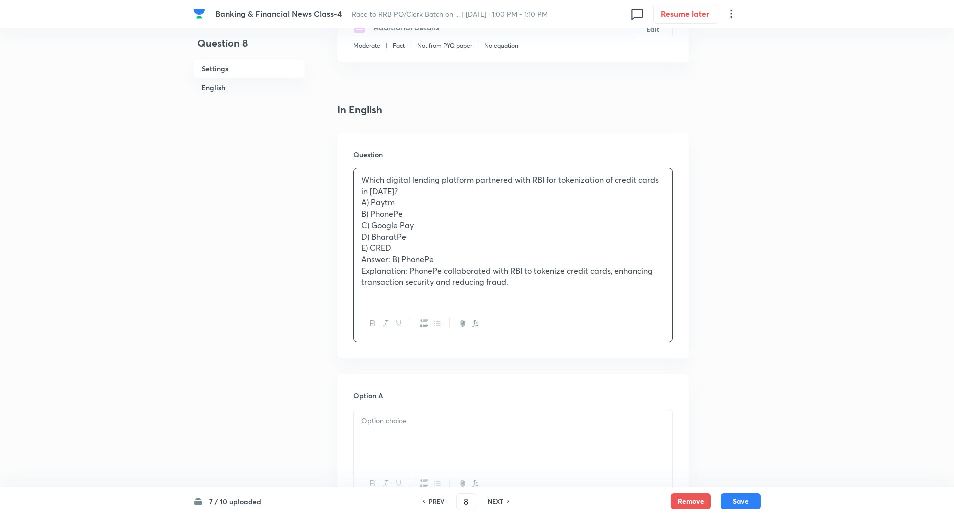
click at [398, 194] on p "Which digital lending platform partnered with RBI for tokenization of credit ca…" at bounding box center [513, 185] width 304 height 22
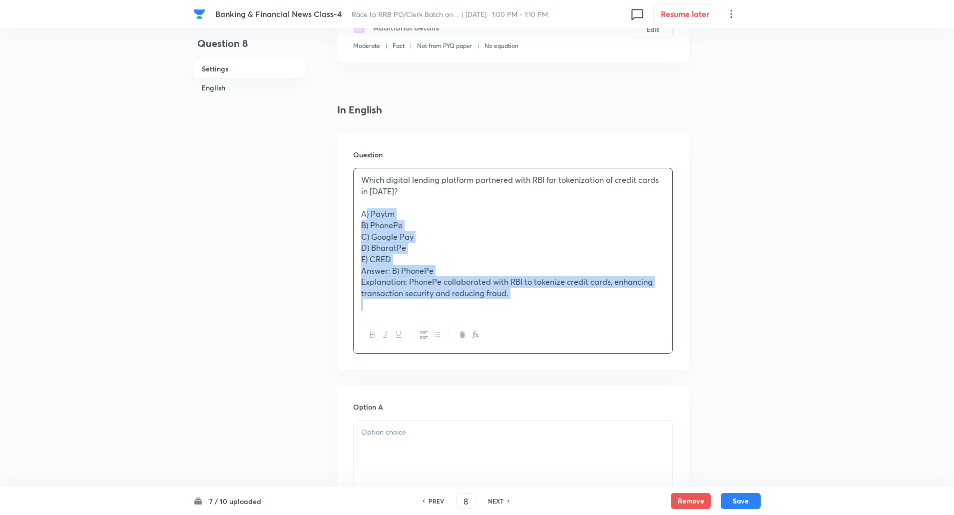
drag, startPoint x: 362, startPoint y: 211, endPoint x: 566, endPoint y: 339, distance: 241.4
click at [566, 339] on div "Which digital lending platform partnered with RBI for tokenization of credit ca…" at bounding box center [513, 261] width 320 height 186
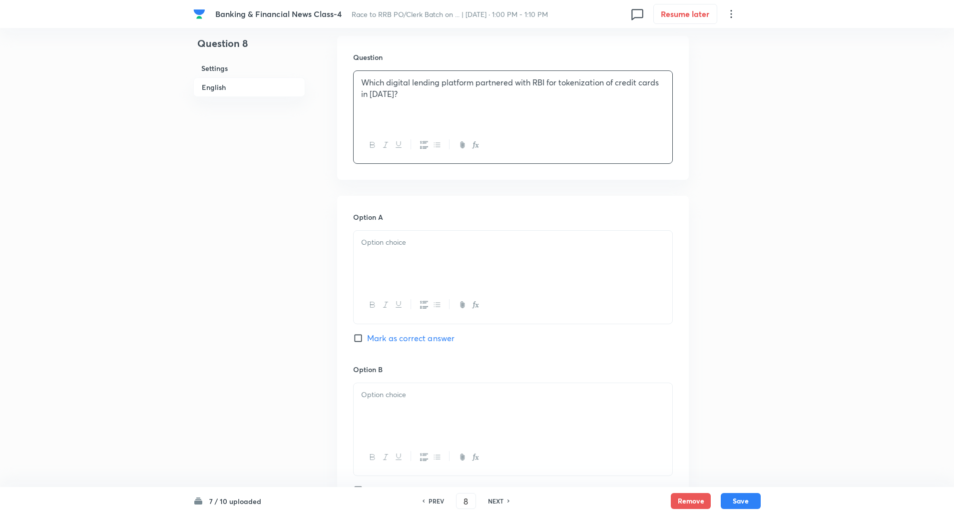
scroll to position [291, 0]
click at [570, 256] on div at bounding box center [512, 257] width 319 height 56
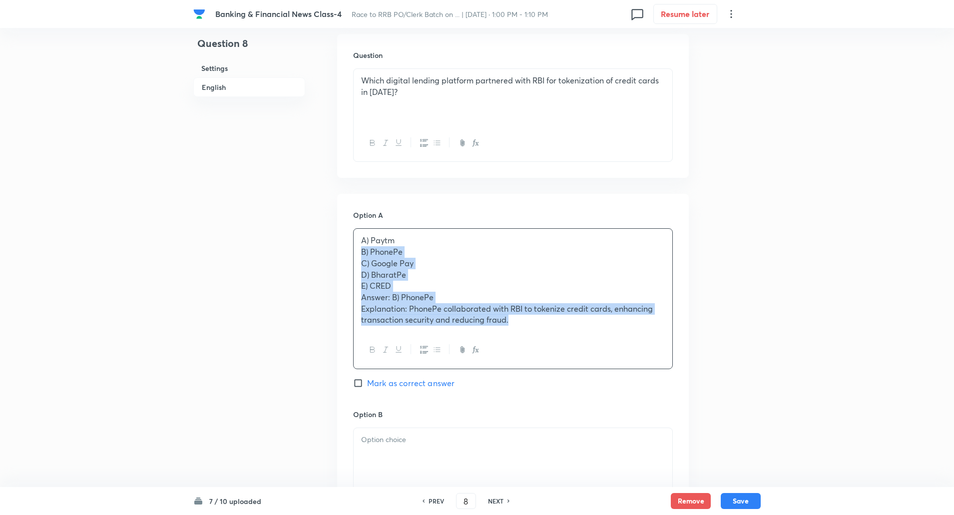
drag, startPoint x: 357, startPoint y: 254, endPoint x: 658, endPoint y: 403, distance: 335.4
click at [658, 403] on div "Option A A) Paytm B) PhonePe C) Google Pay D) BharatPe E) CRED Answer: B) Phone…" at bounding box center [513, 309] width 320 height 199
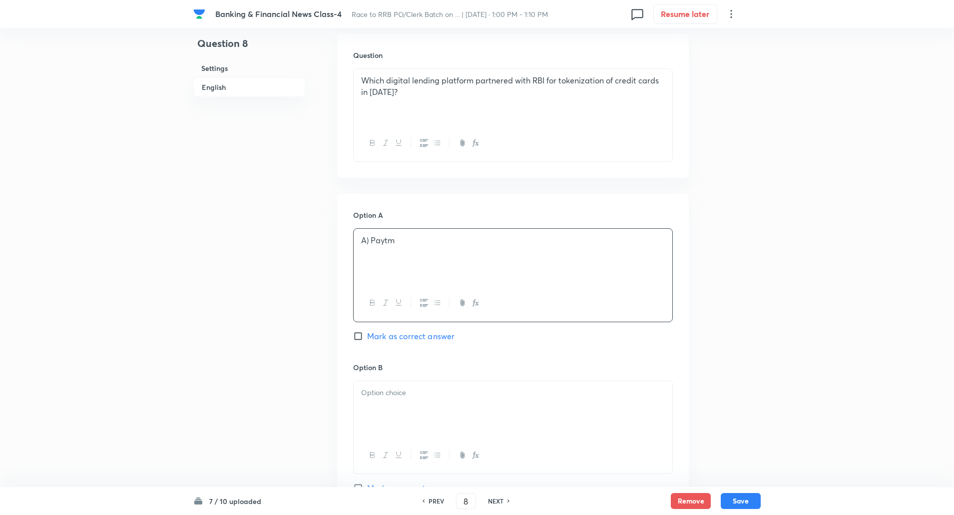
click at [369, 240] on p "A) Paytm" at bounding box center [513, 240] width 304 height 11
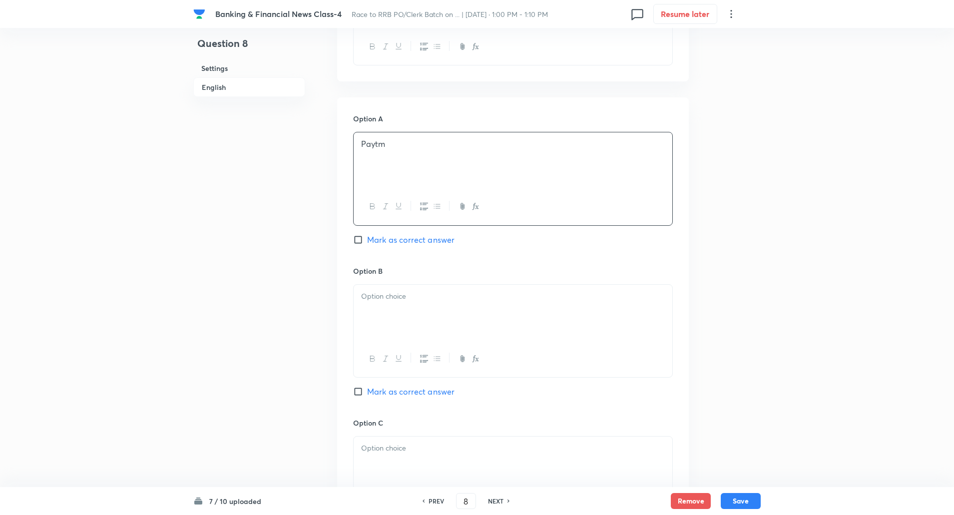
scroll to position [401, 0]
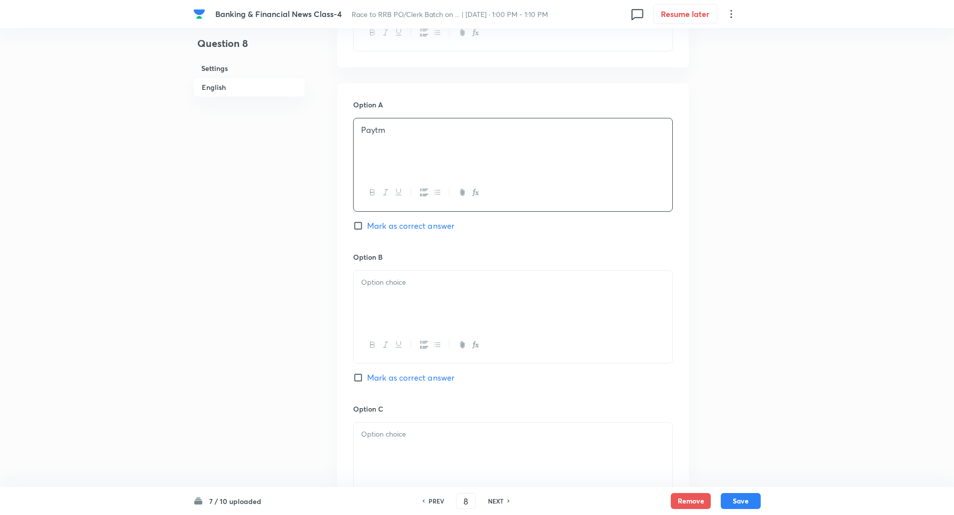
click at [366, 288] on div at bounding box center [512, 299] width 319 height 56
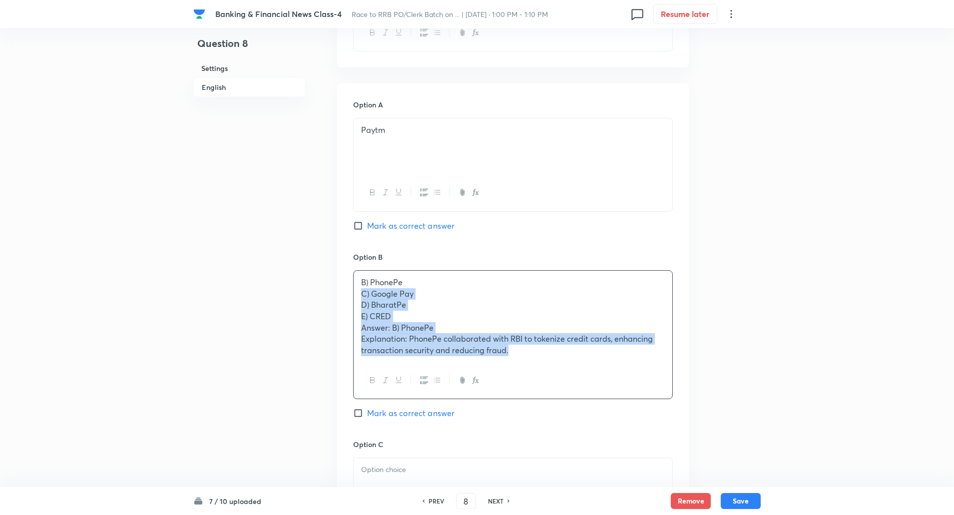
drag, startPoint x: 360, startPoint y: 293, endPoint x: 629, endPoint y: 424, distance: 299.0
click at [629, 424] on div "Option B B) PhonePe C) Google Pay D) BharatPe E) CRED Answer: B) PhonePe Explan…" at bounding box center [513, 345] width 320 height 187
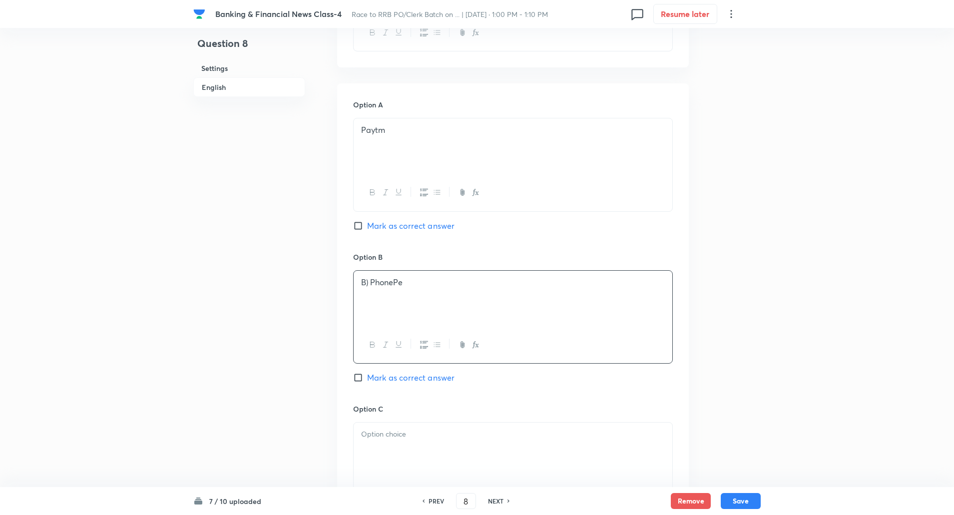
click at [370, 283] on p "B) PhonePe" at bounding box center [513, 282] width 304 height 11
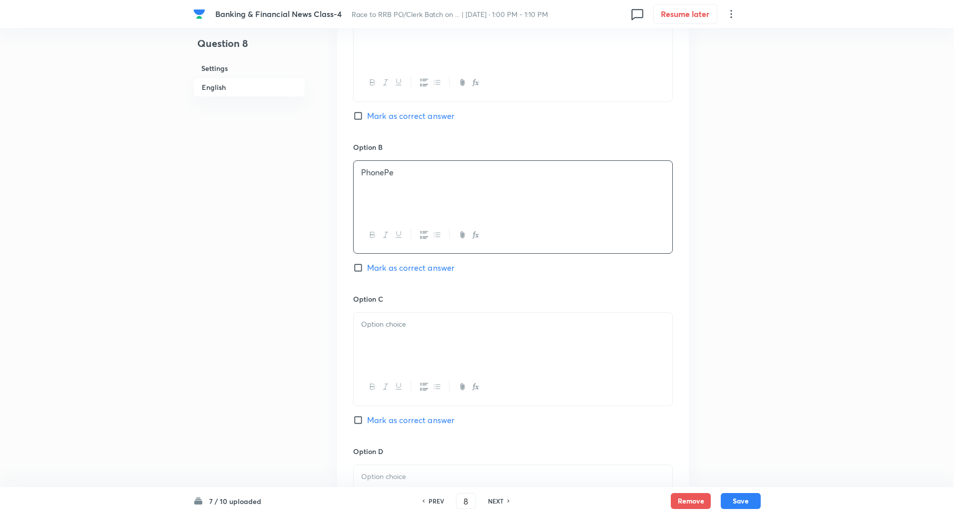
scroll to position [534, 0]
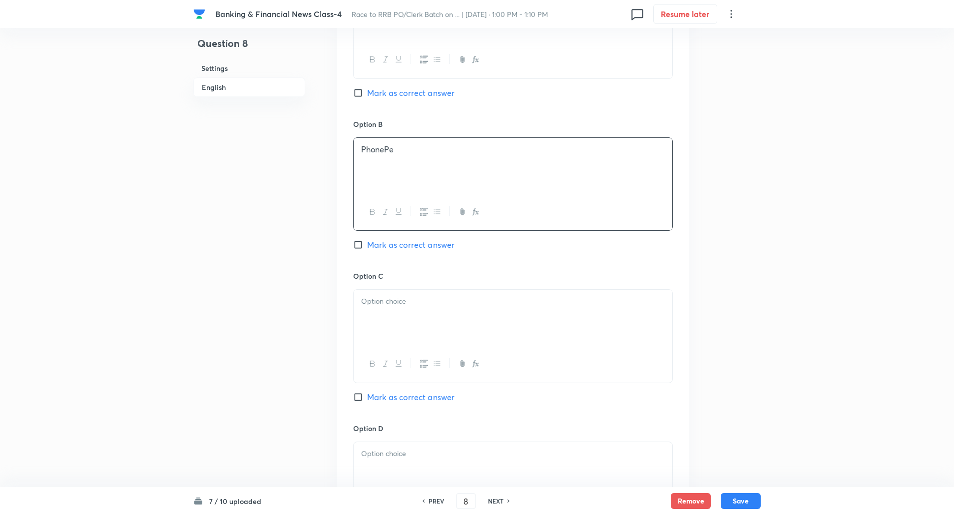
click at [370, 299] on p at bounding box center [513, 301] width 304 height 11
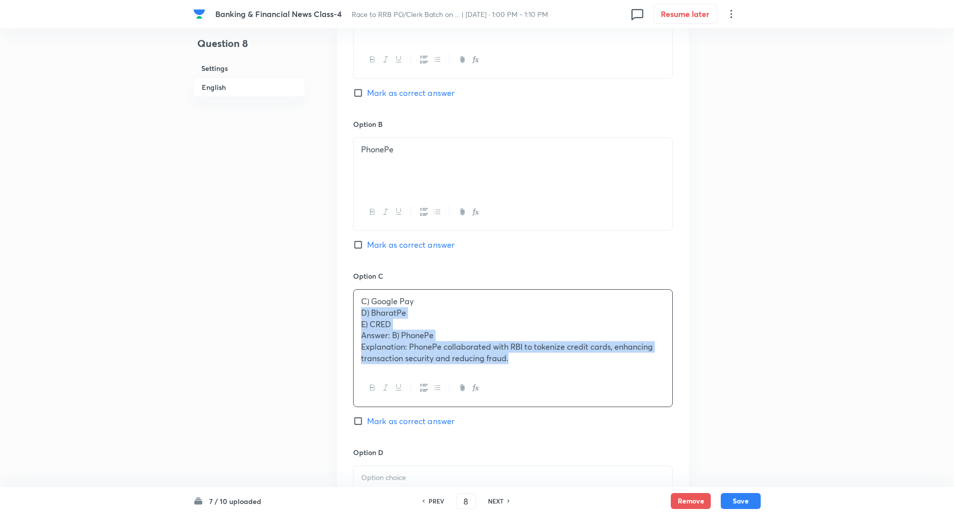
drag, startPoint x: 355, startPoint y: 311, endPoint x: 594, endPoint y: 413, distance: 259.2
click at [594, 413] on div "Option C C) Google Pay D) BharatPe E) CRED Answer: B) PhonePe Explanation: Phon…" at bounding box center [513, 359] width 320 height 176
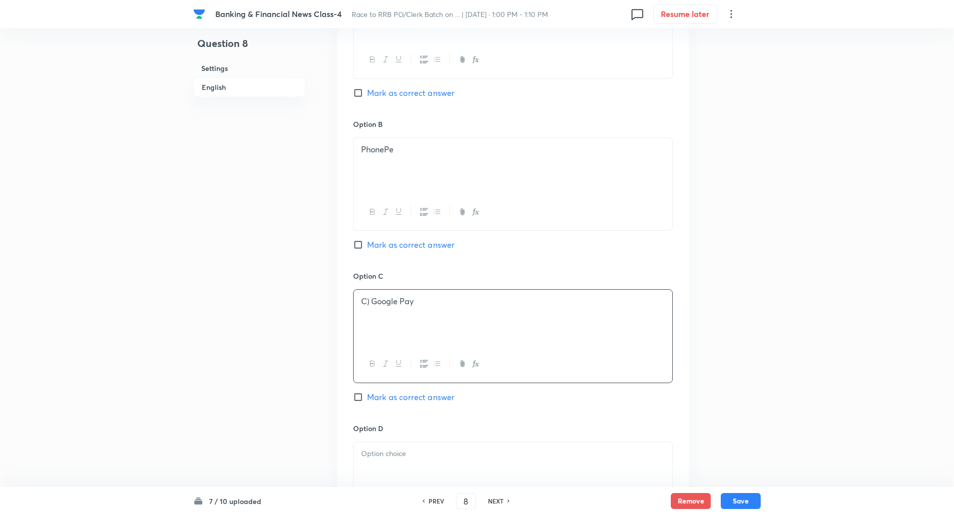
click at [370, 301] on p "C) Google Pay" at bounding box center [513, 301] width 304 height 11
click at [372, 308] on div at bounding box center [512, 315] width 319 height 56
click at [356, 239] on input "Mark as correct answer" at bounding box center [360, 244] width 14 height 10
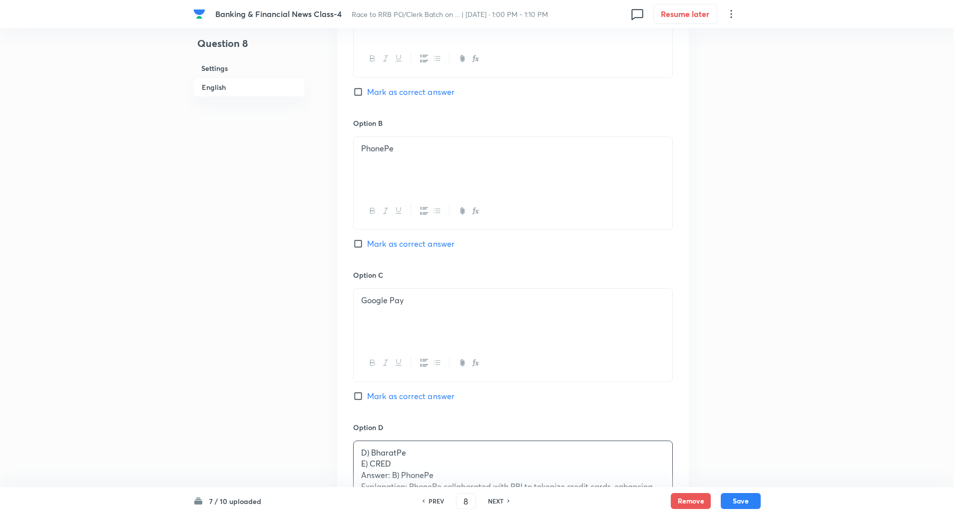
checkbox input "true"
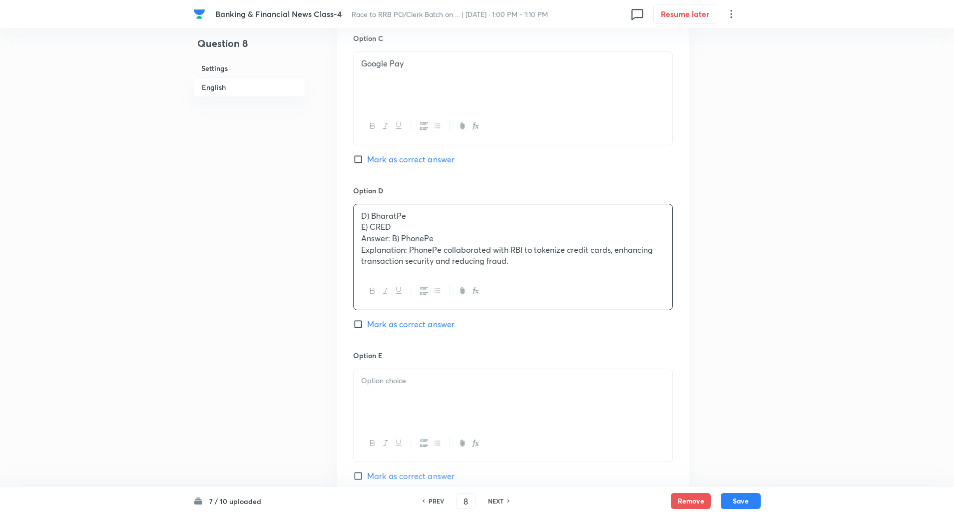
scroll to position [772, 0]
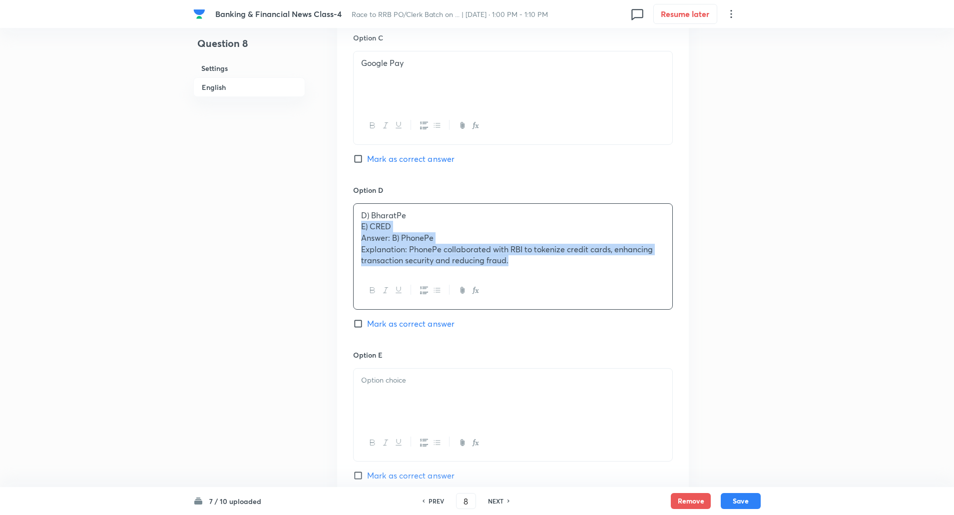
drag, startPoint x: 359, startPoint y: 228, endPoint x: 652, endPoint y: 334, distance: 310.8
click at [652, 334] on div "Option D D) BharatPe E) CRED Answer: B) PhonePe Explanation: PhonePe collaborat…" at bounding box center [513, 267] width 320 height 165
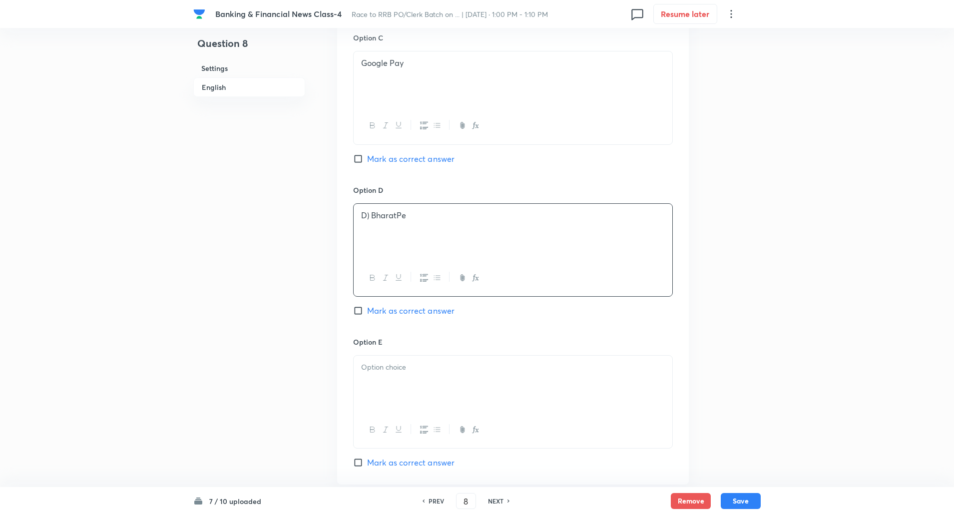
click at [368, 219] on p "D) BharatPe" at bounding box center [513, 215] width 304 height 11
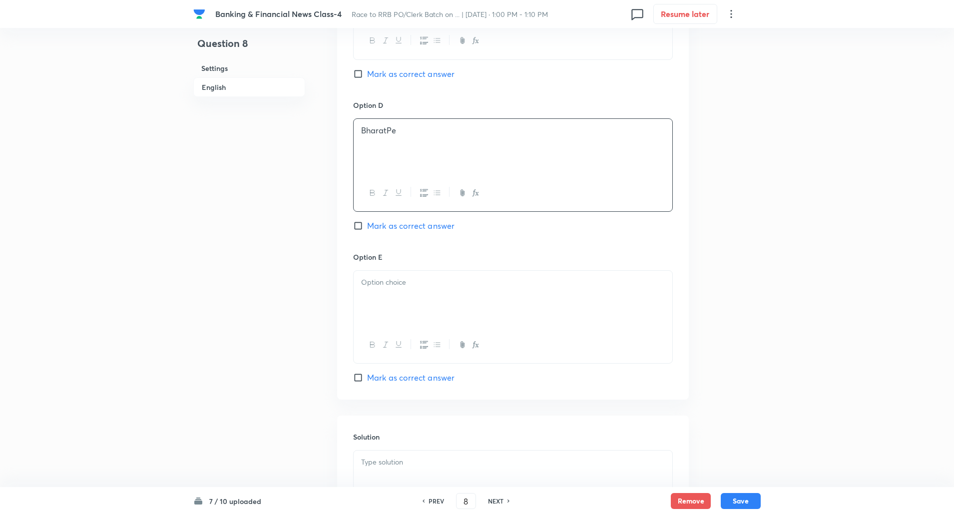
scroll to position [862, 0]
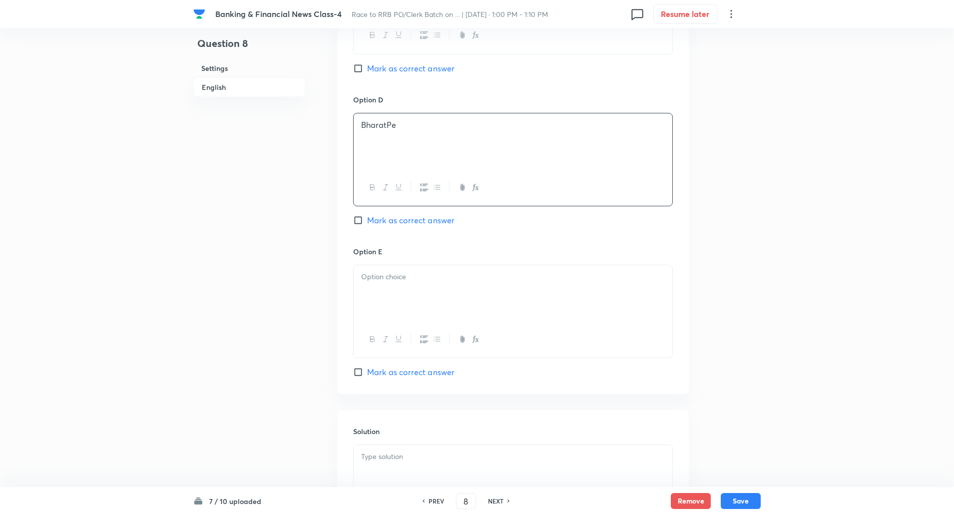
click at [371, 286] on div at bounding box center [512, 293] width 319 height 56
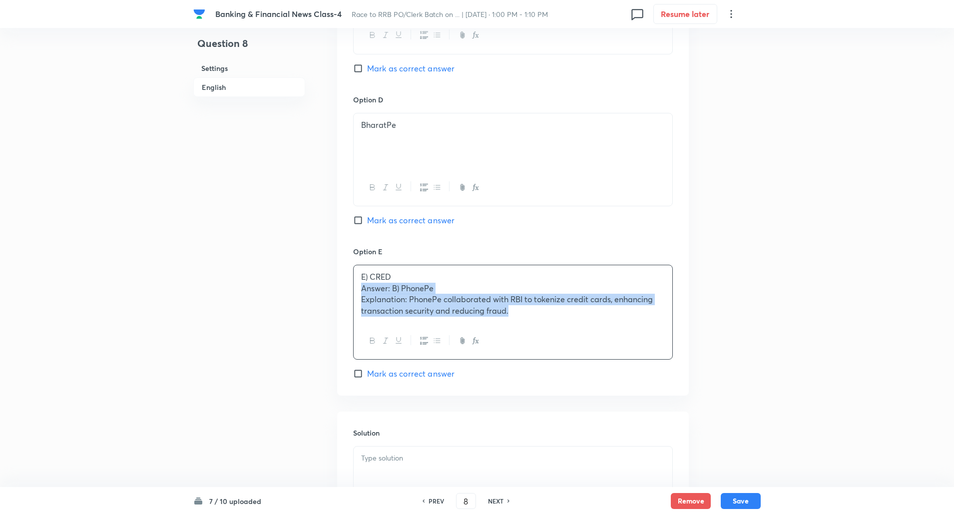
drag, startPoint x: 362, startPoint y: 289, endPoint x: 629, endPoint y: 407, distance: 291.9
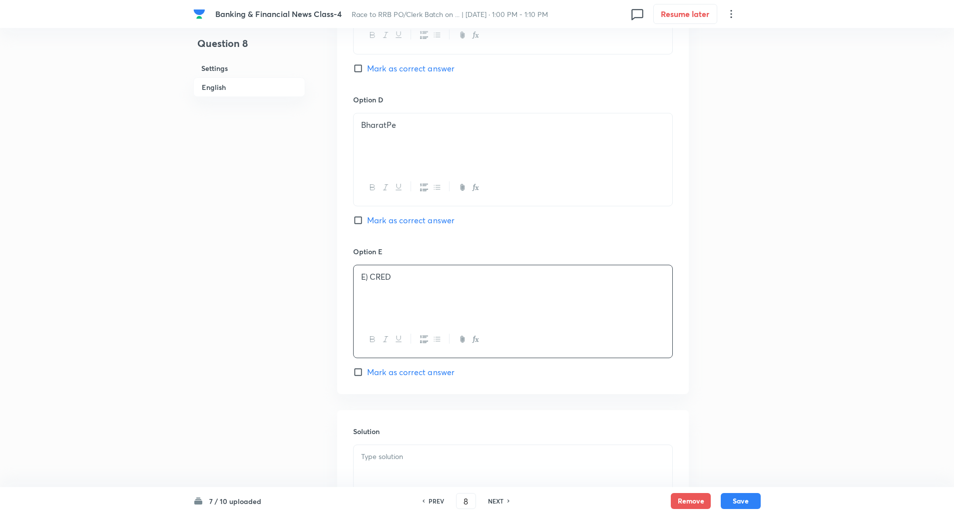
click at [368, 276] on p "E) CRED" at bounding box center [513, 276] width 304 height 11
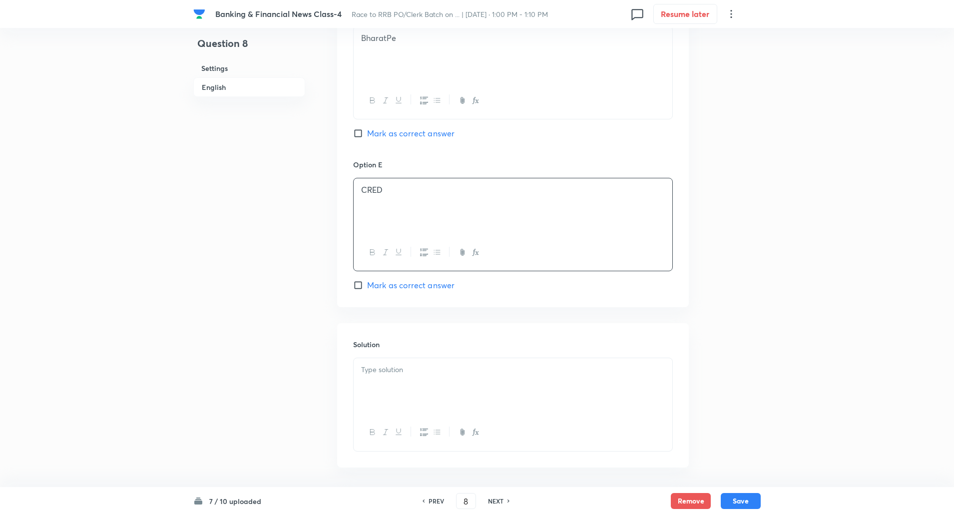
scroll to position [963, 0]
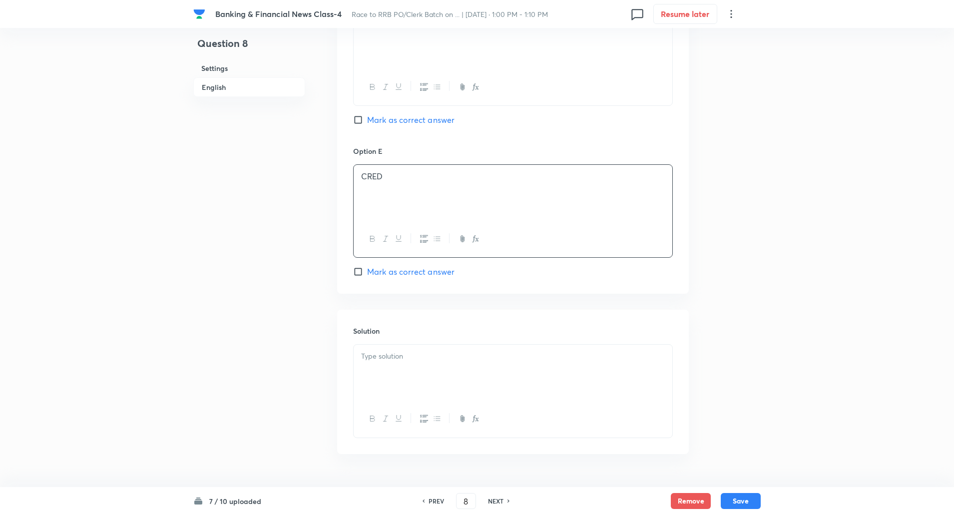
click at [373, 359] on p at bounding box center [513, 355] width 304 height 11
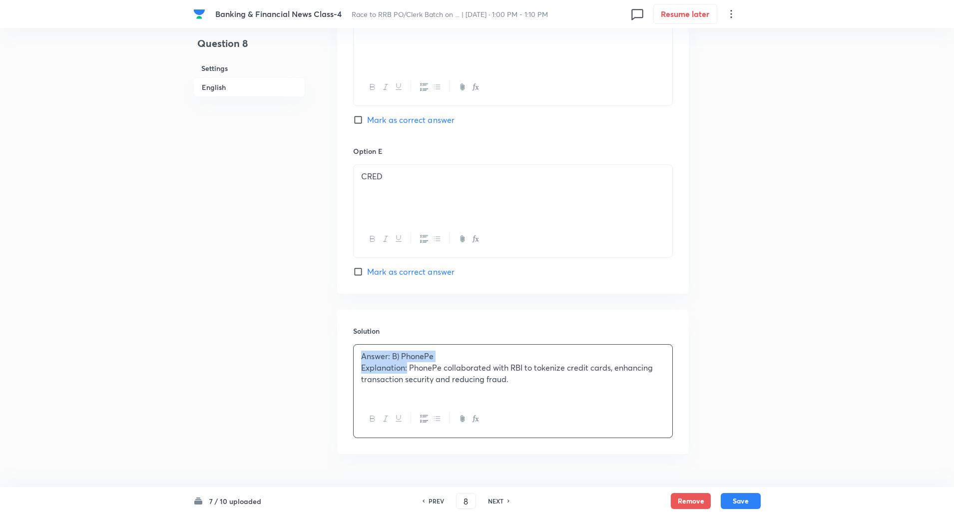
drag, startPoint x: 358, startPoint y: 356, endPoint x: 408, endPoint y: 365, distance: 50.8
click at [408, 365] on div "Answer: B) PhonePe Explanation: PhonePe collaborated with RBI to tokenize credi…" at bounding box center [512, 372] width 319 height 56
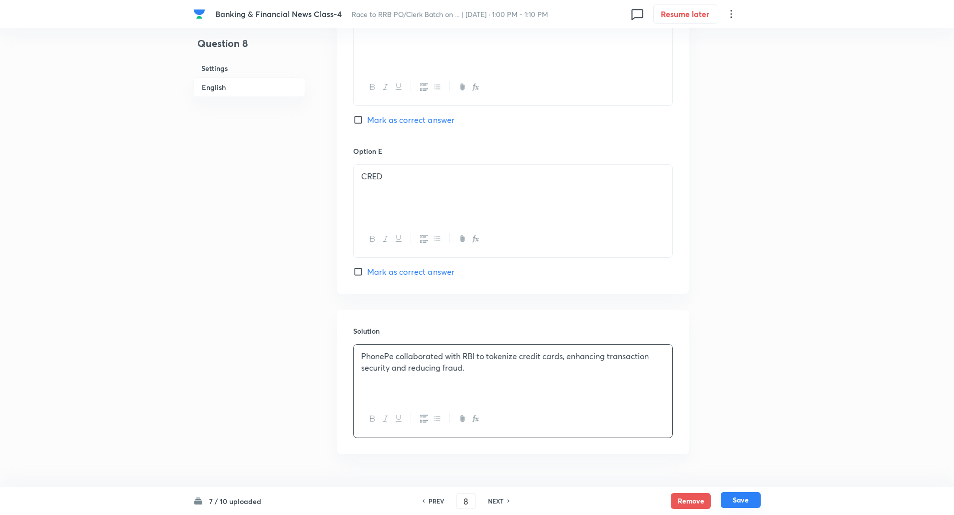
click at [749, 499] on button "Save" at bounding box center [740, 500] width 40 height 16
type input "9"
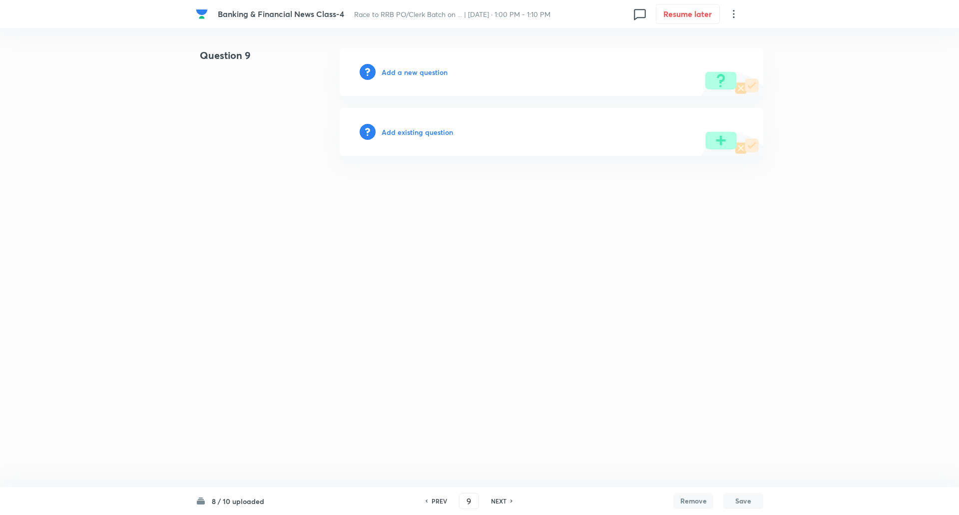
click at [405, 72] on h6 "Add a new question" at bounding box center [414, 72] width 66 height 10
click at [405, 72] on h6 "Choose a question type" at bounding box center [419, 72] width 77 height 10
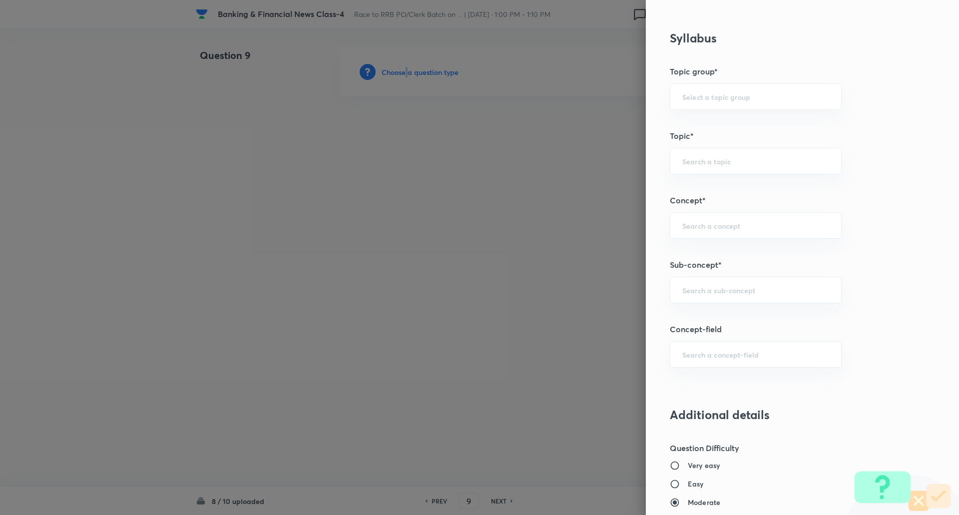
scroll to position [389, 0]
click at [739, 296] on div "​" at bounding box center [755, 287] width 172 height 26
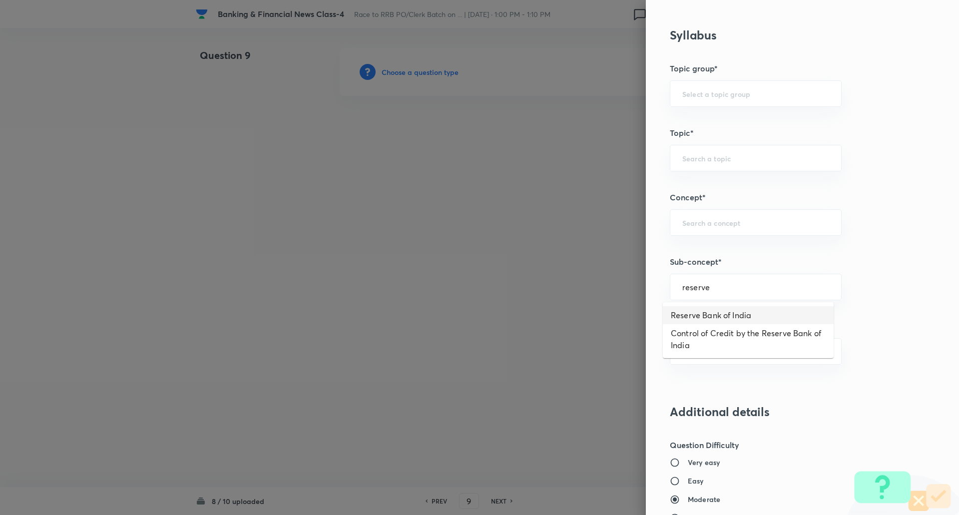
click at [733, 315] on li "Reserve Bank of India" at bounding box center [747, 315] width 171 height 18
type input "Reserve Bank of India"
type input "Awareness"
type input "Banking Awareness"
type input "Indian Banking System"
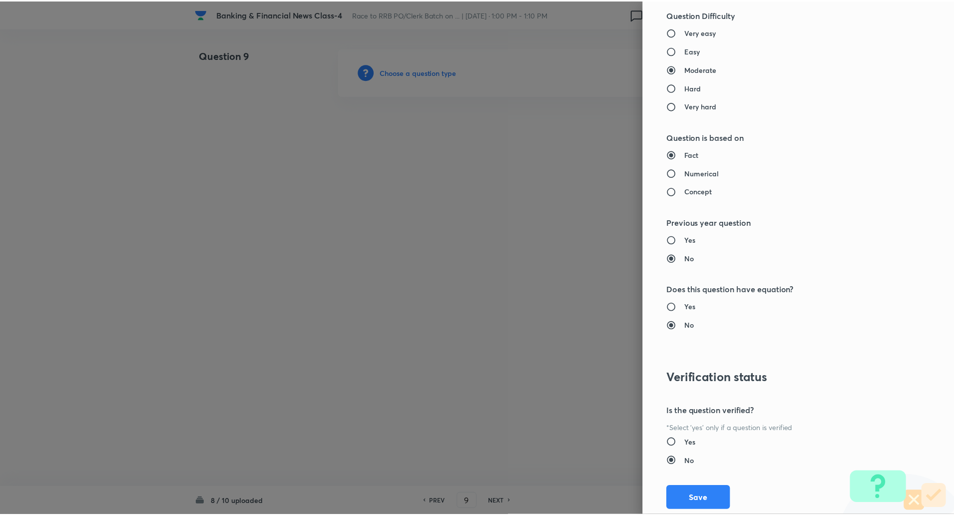
scroll to position [846, 0]
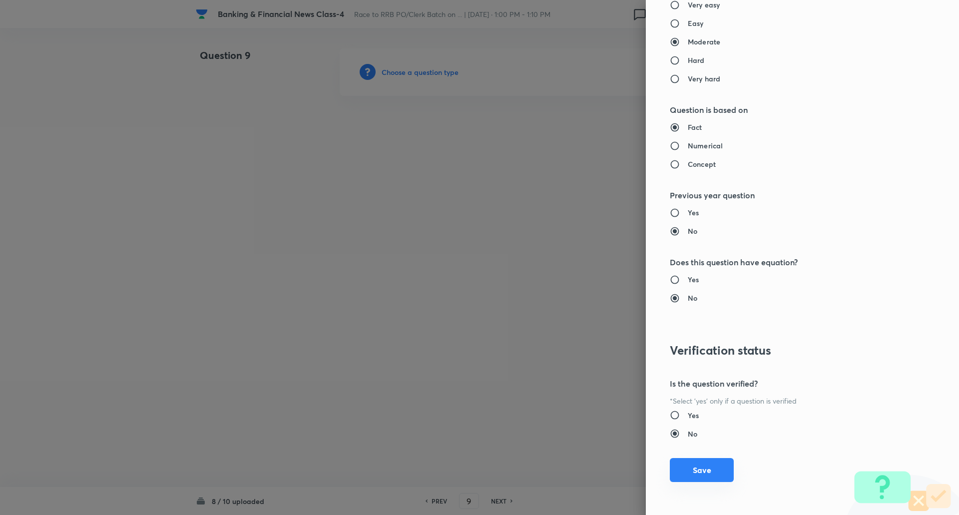
click at [689, 473] on button "Save" at bounding box center [701, 470] width 64 height 24
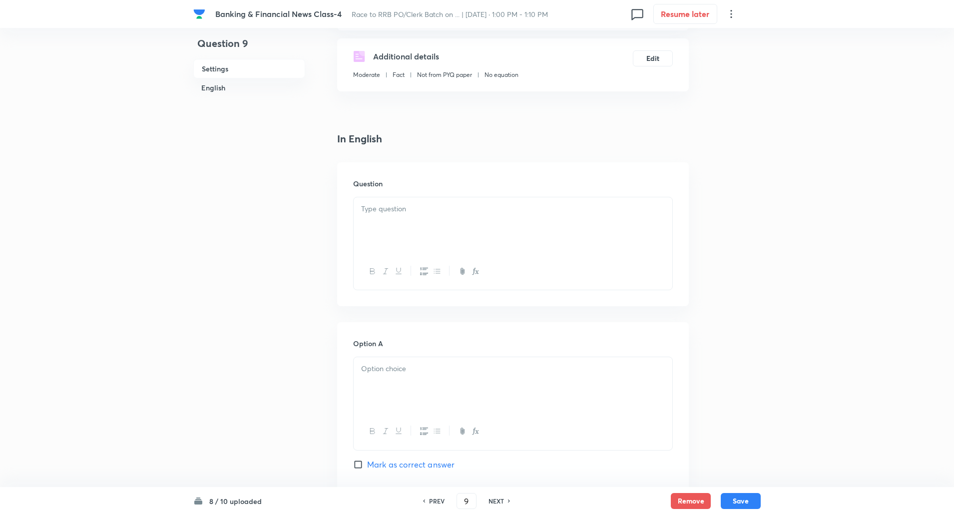
scroll to position [165, 0]
drag, startPoint x: 672, startPoint y: 213, endPoint x: 662, endPoint y: 216, distance: 10.6
click at [662, 216] on div "Question" at bounding box center [512, 232] width 351 height 144
click at [662, 216] on div at bounding box center [512, 223] width 319 height 56
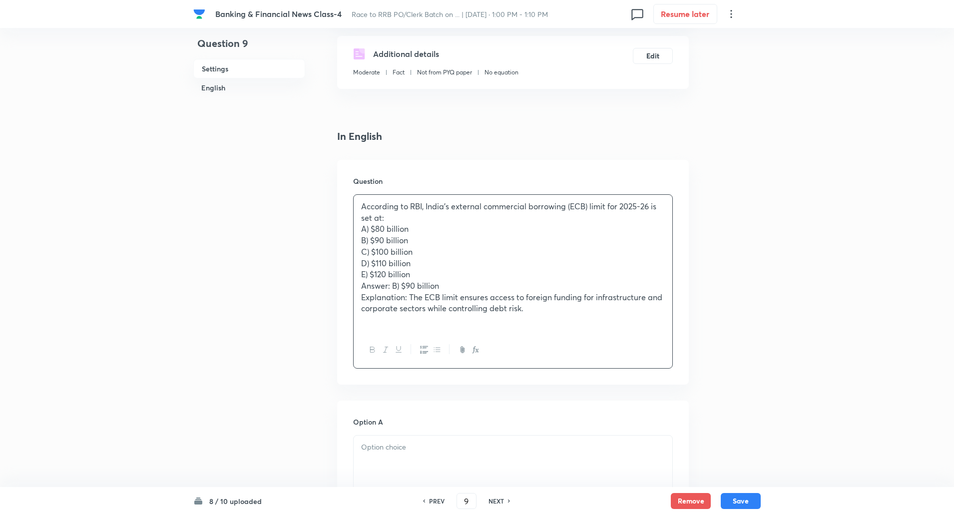
click at [388, 221] on p "According to RBI, India’s external commercial borrowing (ECB) limit for 2025-26…" at bounding box center [513, 212] width 304 height 22
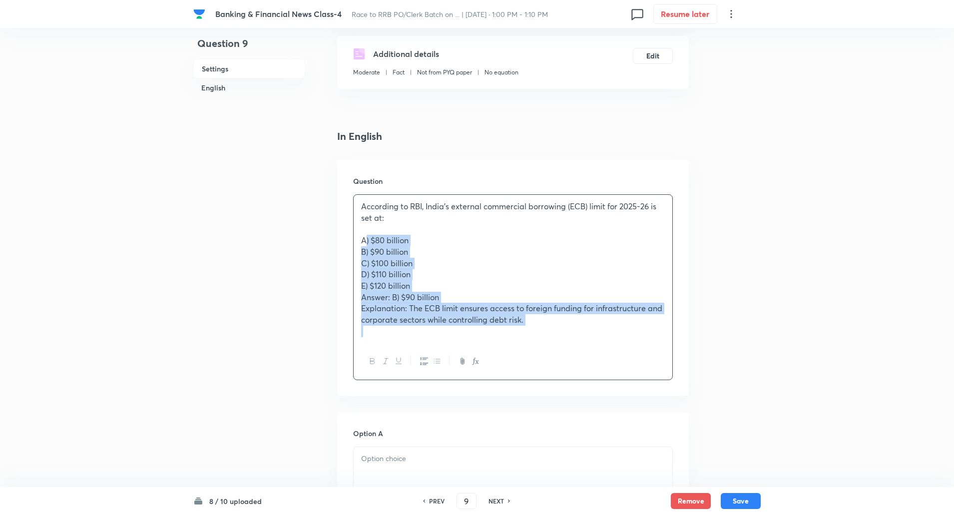
drag, startPoint x: 362, startPoint y: 240, endPoint x: 708, endPoint y: 477, distance: 419.4
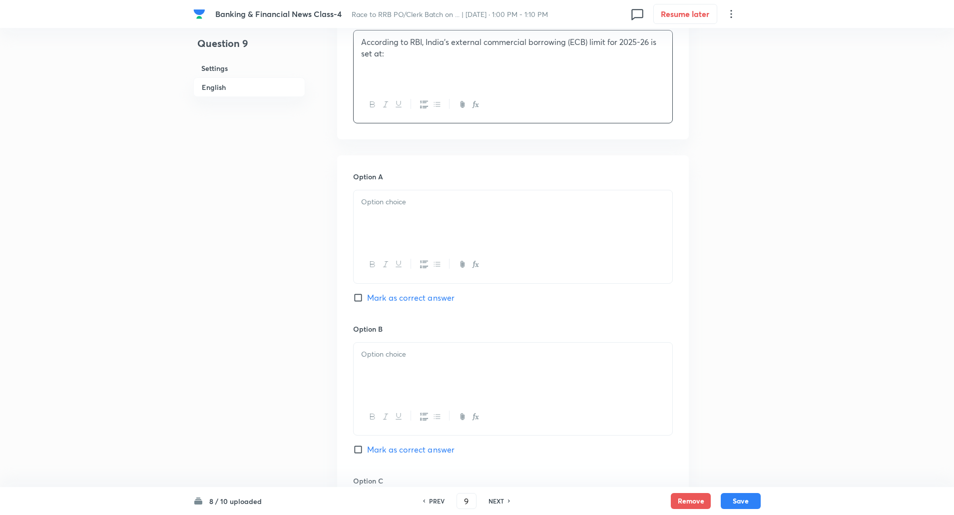
scroll to position [375, 0]
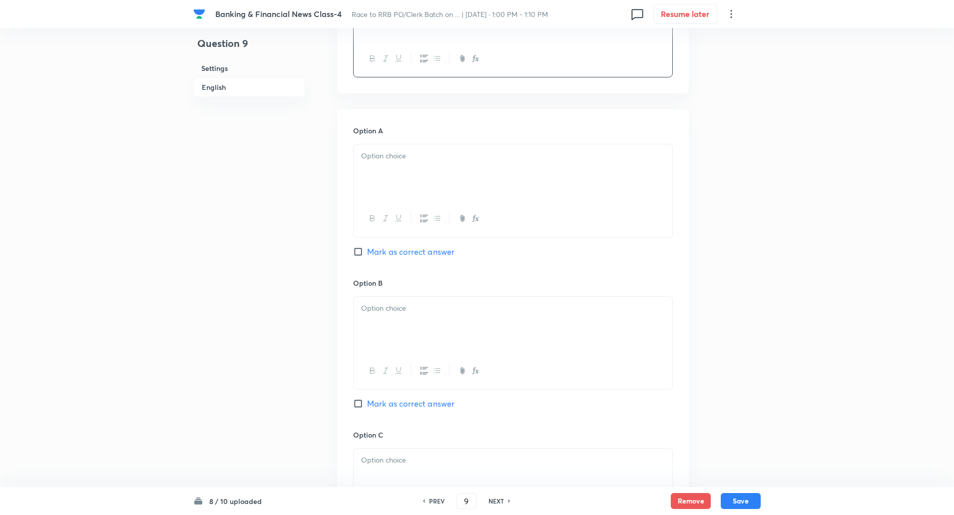
click at [613, 177] on div at bounding box center [512, 172] width 319 height 56
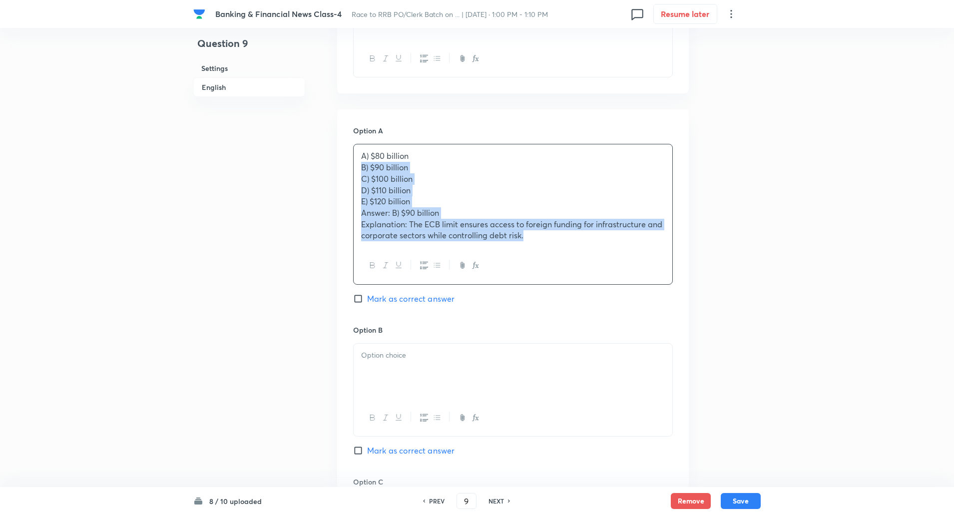
drag, startPoint x: 355, startPoint y: 168, endPoint x: 609, endPoint y: 296, distance: 283.8
click at [609, 296] on div "Option A A) $80 billion B) $90 billion C) $100 billion D) $110 billion E) $120 …" at bounding box center [513, 224] width 320 height 199
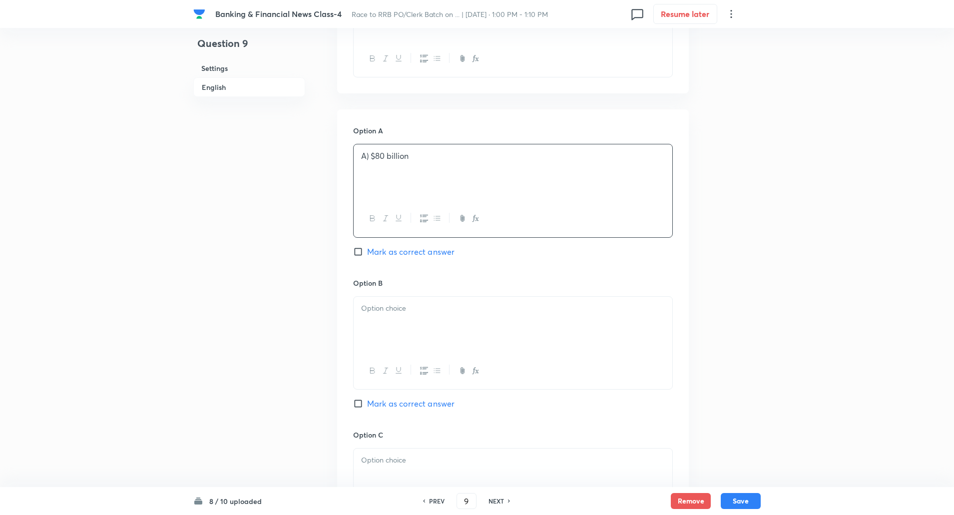
click at [370, 156] on p "A) $80 billion" at bounding box center [513, 155] width 304 height 11
click at [376, 312] on p at bounding box center [513, 308] width 304 height 11
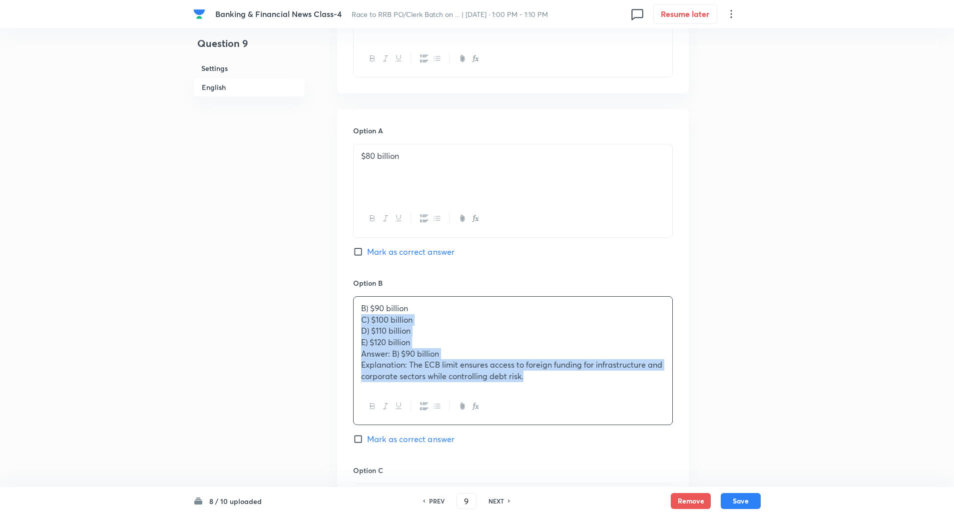
drag, startPoint x: 355, startPoint y: 320, endPoint x: 581, endPoint y: 468, distance: 270.0
click at [581, 468] on div "Option A $80 billion Mark as correct answer Option B B) $90 billion C) $100 bil…" at bounding box center [512, 512] width 351 height 807
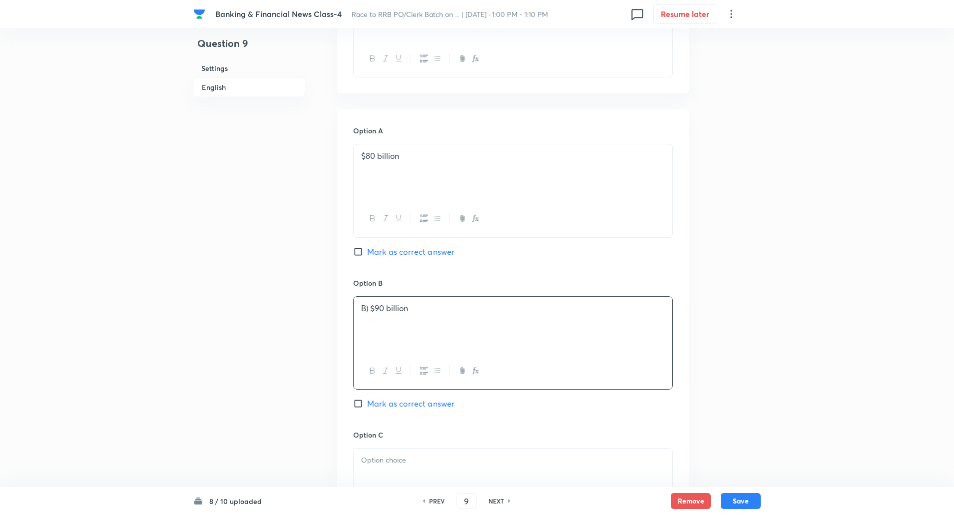
click at [368, 309] on p "B) $90 billion" at bounding box center [513, 308] width 304 height 11
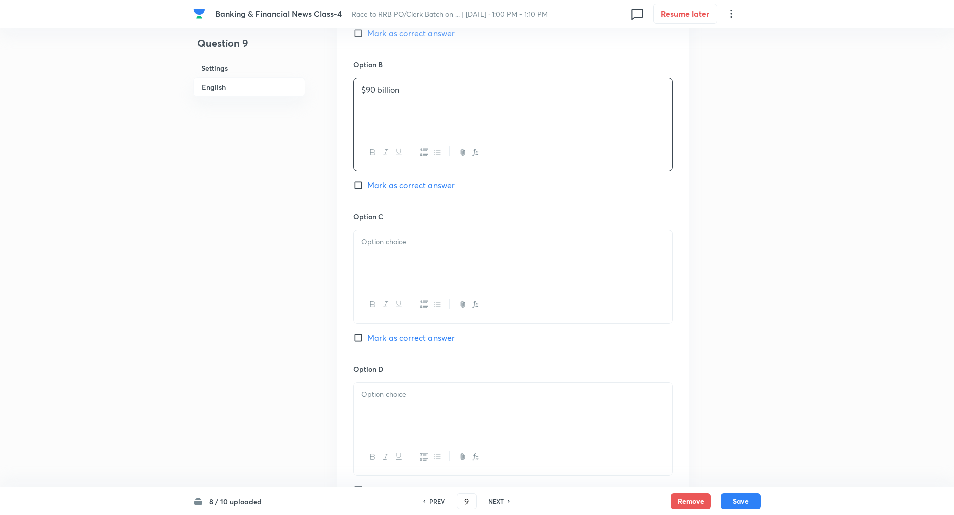
scroll to position [595, 0]
click at [400, 263] on div at bounding box center [512, 257] width 319 height 56
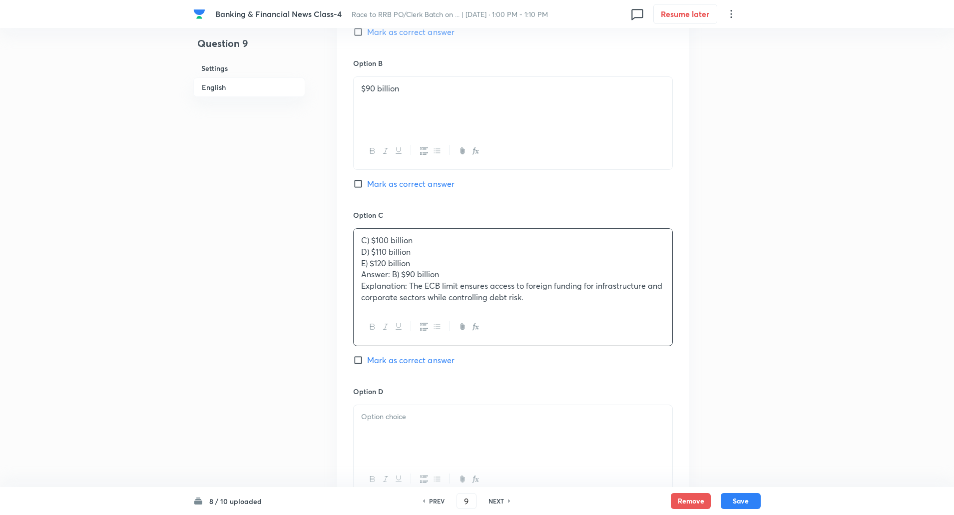
click at [359, 184] on input "Mark as correct answer" at bounding box center [360, 184] width 14 height 10
checkbox input "true"
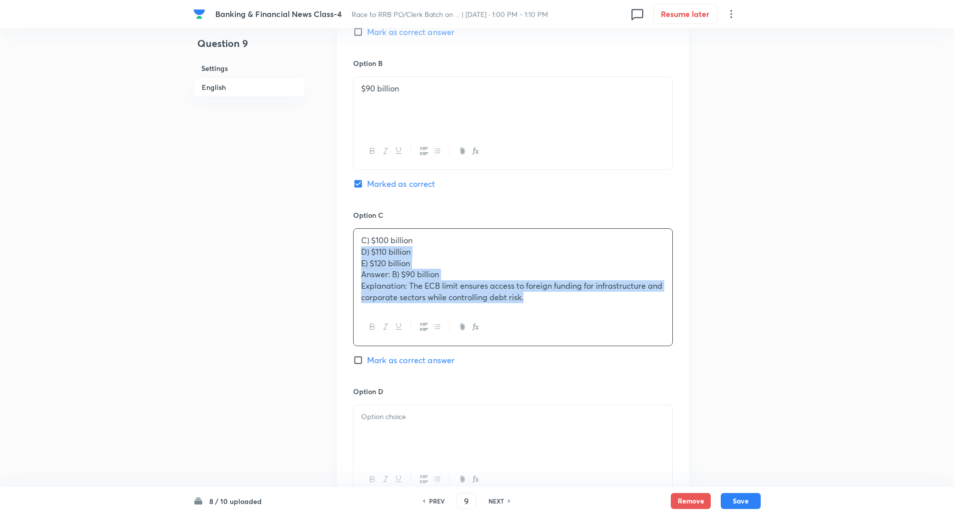
drag, startPoint x: 357, startPoint y: 250, endPoint x: 612, endPoint y: 419, distance: 305.3
click at [612, 419] on div "Option A $80 billion Mark as correct answer Option B $90 billion Marked as corr…" at bounding box center [512, 288] width 351 height 796
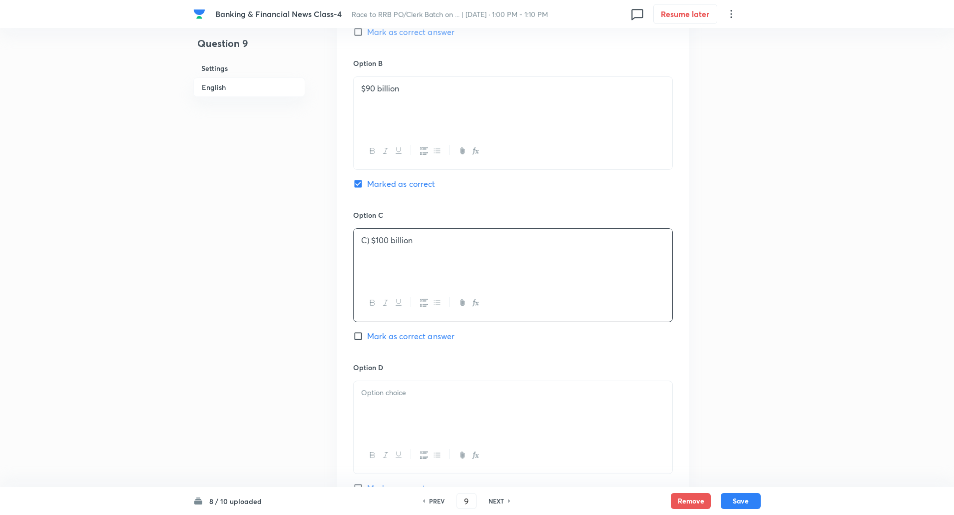
click at [368, 242] on p "C) $100 billion" at bounding box center [513, 240] width 304 height 11
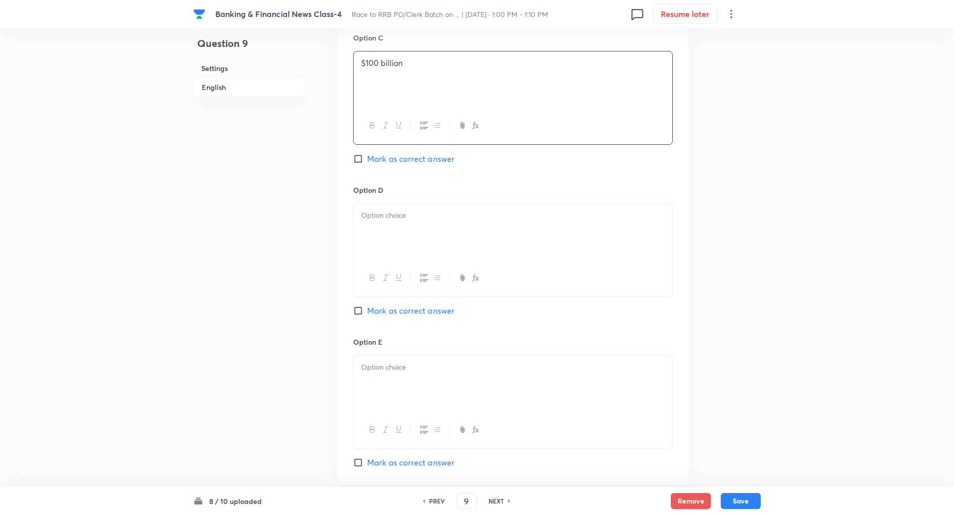
scroll to position [773, 0]
click at [381, 220] on div at bounding box center [512, 230] width 319 height 56
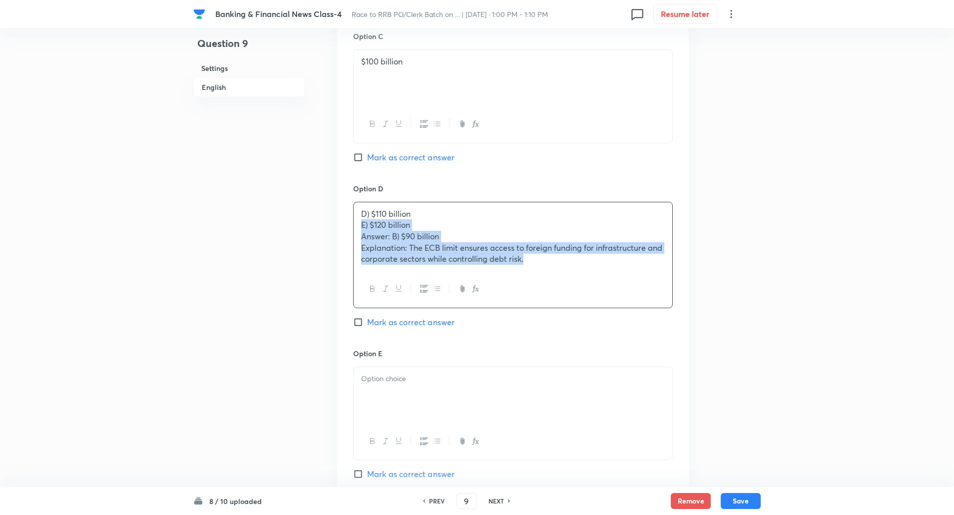
drag, startPoint x: 359, startPoint y: 223, endPoint x: 653, endPoint y: 366, distance: 327.1
click at [653, 366] on div "Option A $80 billion Mark as correct answer Option B $90 billion Marked as corr…" at bounding box center [512, 103] width 351 height 785
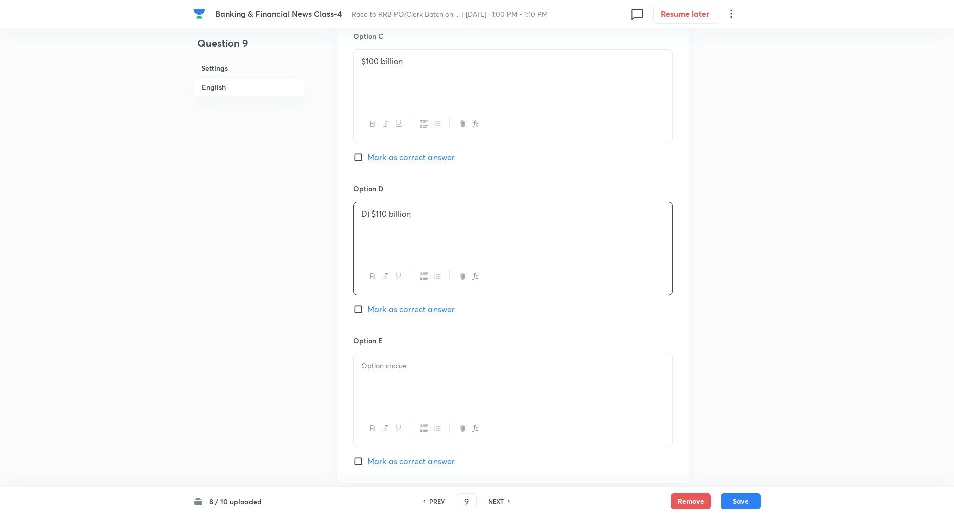
click at [370, 217] on p "D) $110 billion" at bounding box center [513, 213] width 304 height 11
click at [385, 388] on div at bounding box center [512, 382] width 319 height 56
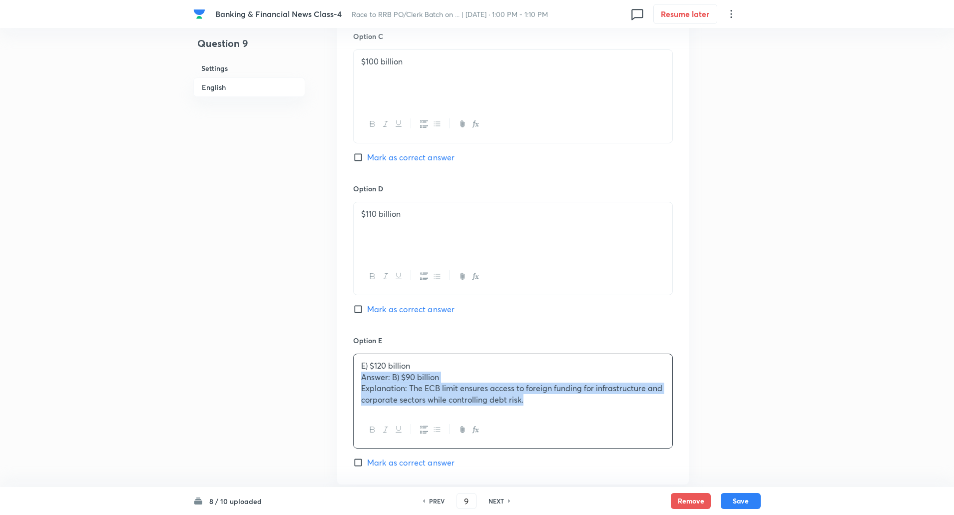
drag, startPoint x: 353, startPoint y: 378, endPoint x: 616, endPoint y: 479, distance: 281.5
click at [616, 479] on div "Option A $80 billion Mark as correct answer Option B $90 billion Marked as corr…" at bounding box center [512, 97] width 351 height 773
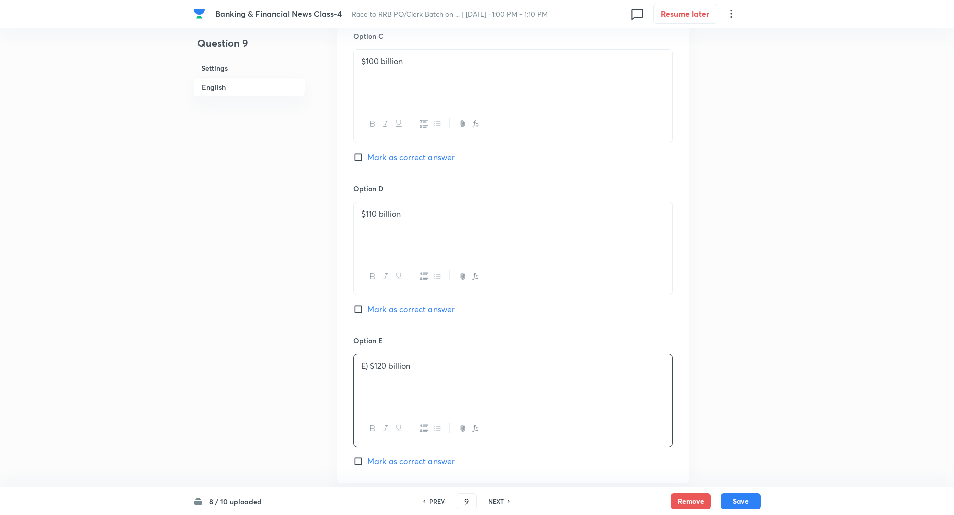
click at [369, 369] on p "E) $120 billion" at bounding box center [513, 365] width 304 height 11
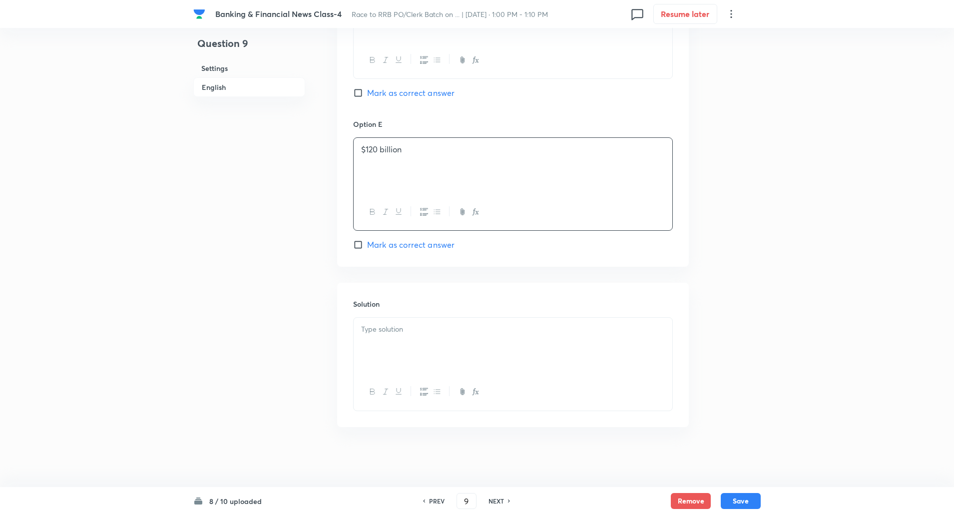
click at [378, 331] on p at bounding box center [513, 329] width 304 height 11
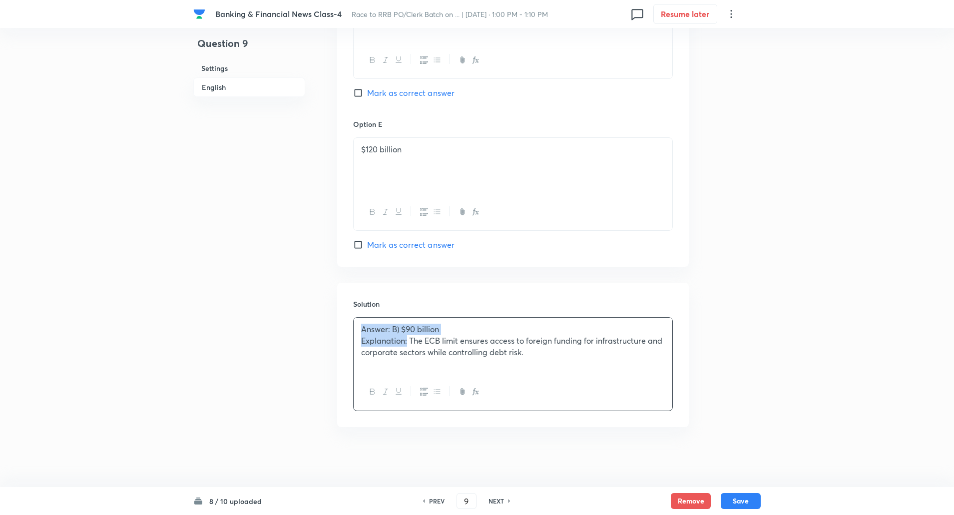
drag, startPoint x: 362, startPoint y: 331, endPoint x: 408, endPoint y: 341, distance: 47.6
click at [408, 341] on div "Answer: B) $90 billion Explanation: The ECB limit ensures access to foreign fun…" at bounding box center [512, 346] width 319 height 56
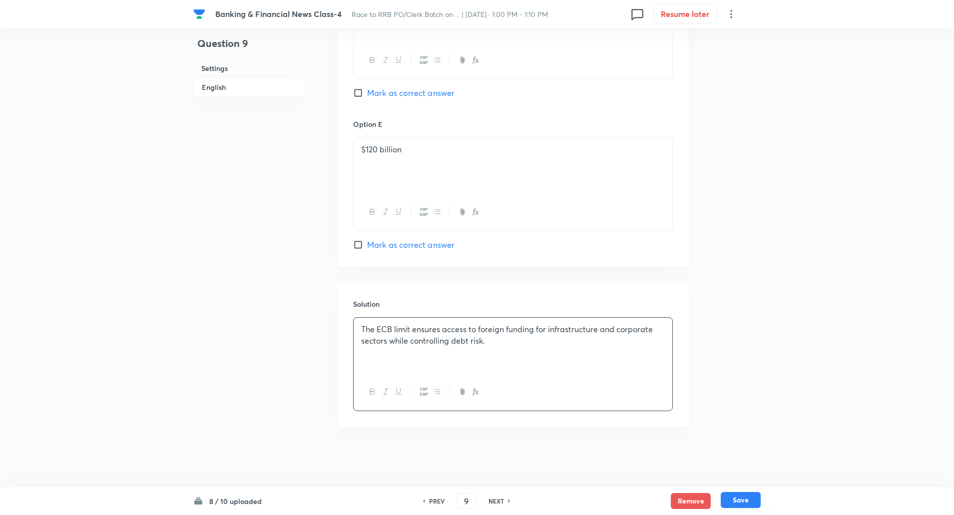
click at [740, 507] on button "Save" at bounding box center [740, 500] width 40 height 16
click at [736, 499] on button "Save" at bounding box center [740, 500] width 40 height 16
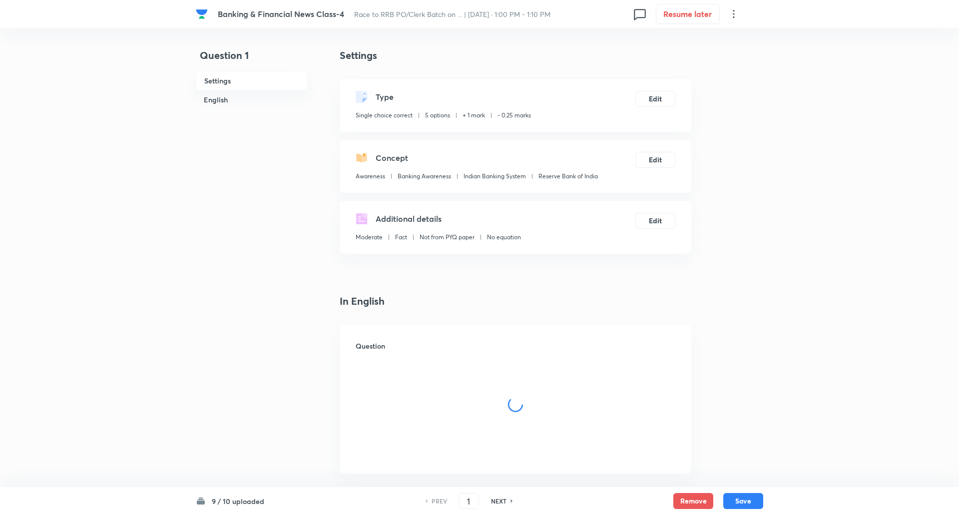
checkbox input "true"
click at [501, 500] on h6 "NEXT" at bounding box center [495, 500] width 15 height 9
type input "2"
checkbox input "false"
checkbox input "true"
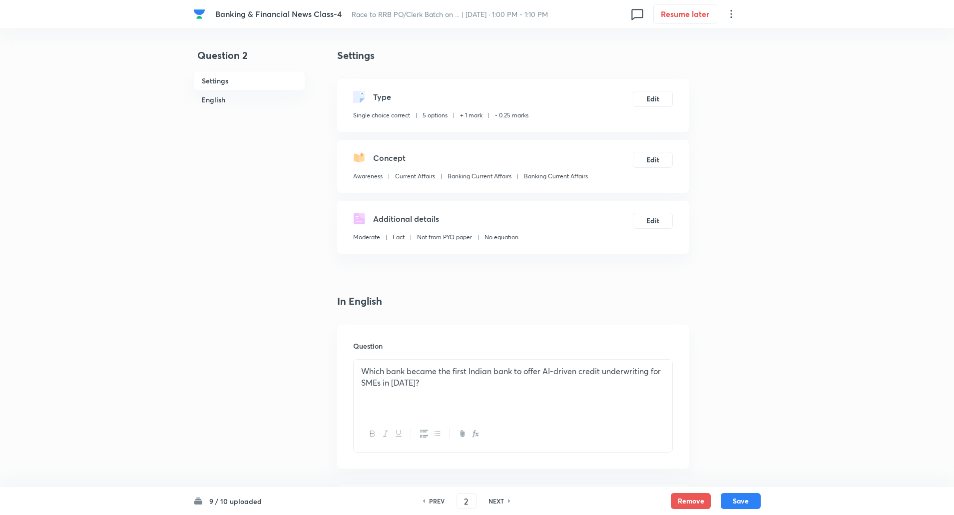
click at [501, 500] on h6 "NEXT" at bounding box center [495, 500] width 15 height 9
type input "3"
checkbox input "true"
click at [501, 500] on h6 "NEXT" at bounding box center [495, 500] width 15 height 9
type input "4"
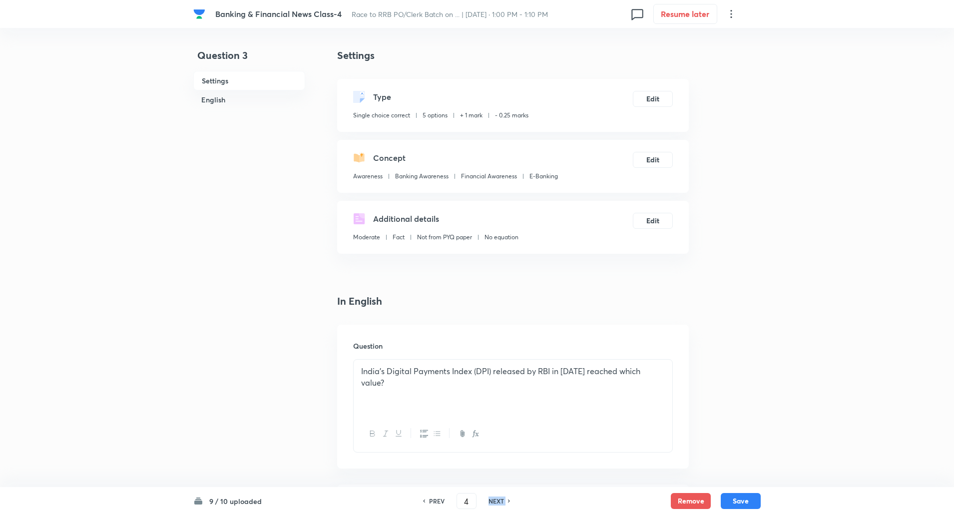
checkbox input "true"
click at [501, 500] on h6 "NEXT" at bounding box center [495, 500] width 15 height 9
type input "5"
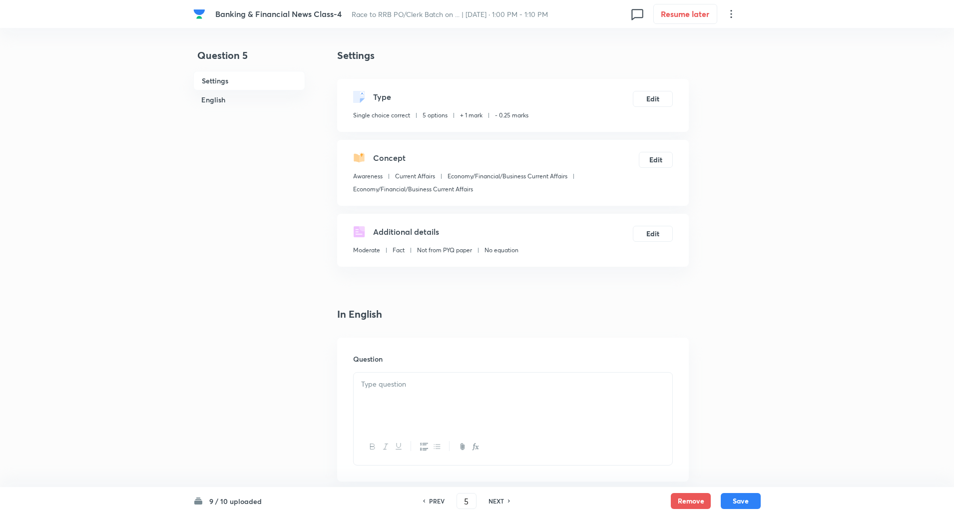
checkbox input "false"
checkbox input "true"
click at [501, 500] on h6 "NEXT" at bounding box center [495, 500] width 15 height 9
type input "6"
checkbox input "false"
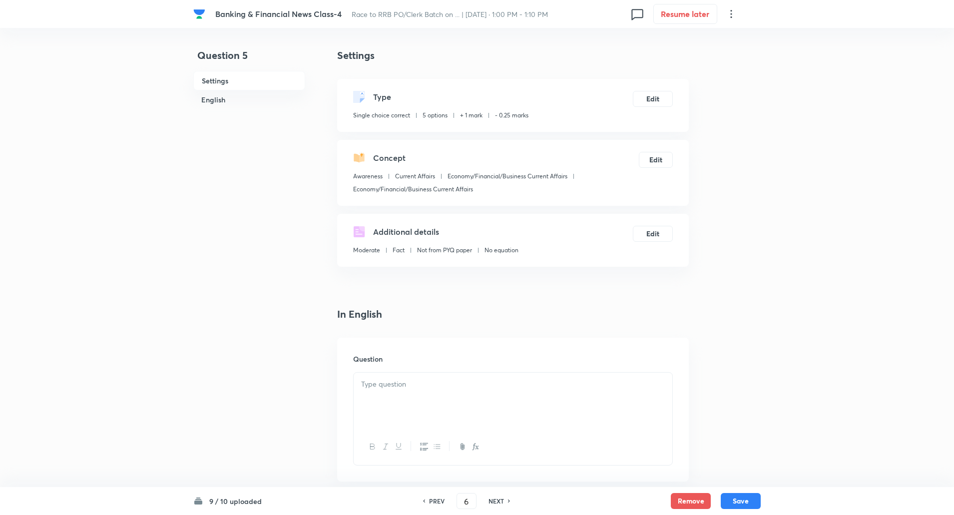
checkbox input "true"
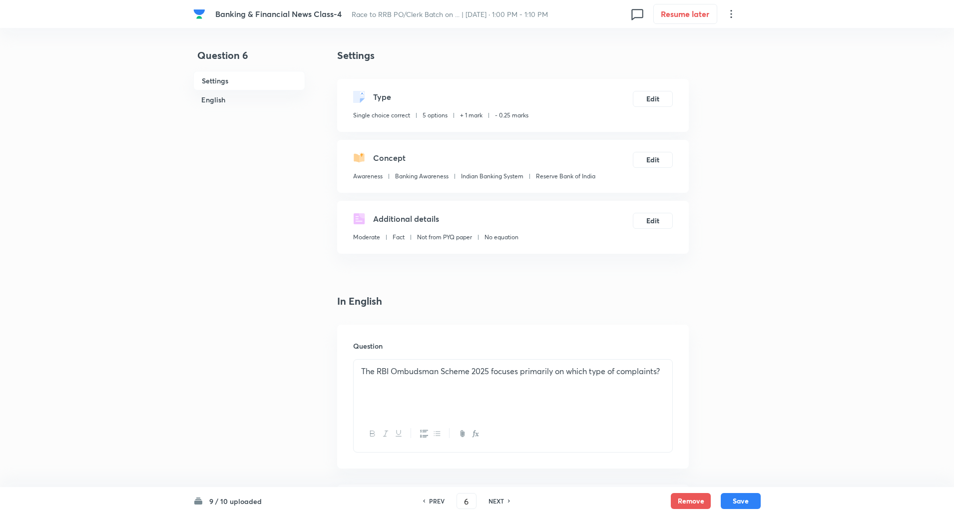
click at [501, 500] on h6 "NEXT" at bounding box center [495, 500] width 15 height 9
type input "7"
checkbox input "false"
checkbox input "true"
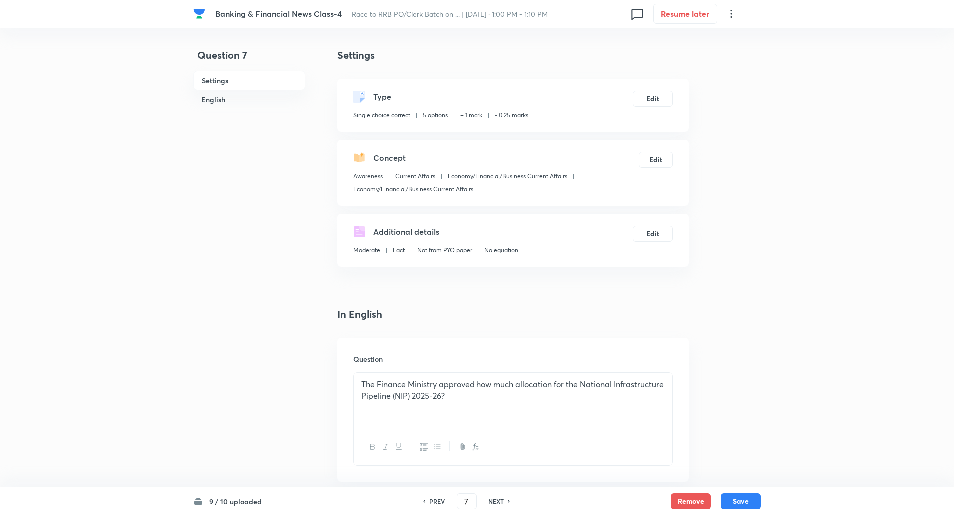
click at [501, 500] on h6 "NEXT" at bounding box center [495, 500] width 15 height 9
type input "8"
checkbox input "false"
checkbox input "true"
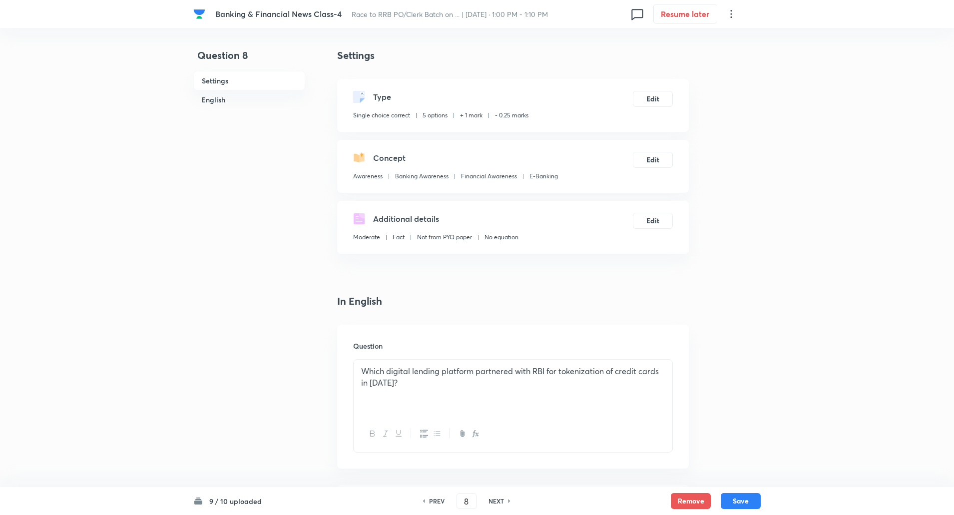
click at [501, 500] on h6 "NEXT" at bounding box center [495, 500] width 15 height 9
type input "9"
checkbox input "true"
click at [501, 500] on h6 "NEXT" at bounding box center [495, 500] width 15 height 9
type input "10"
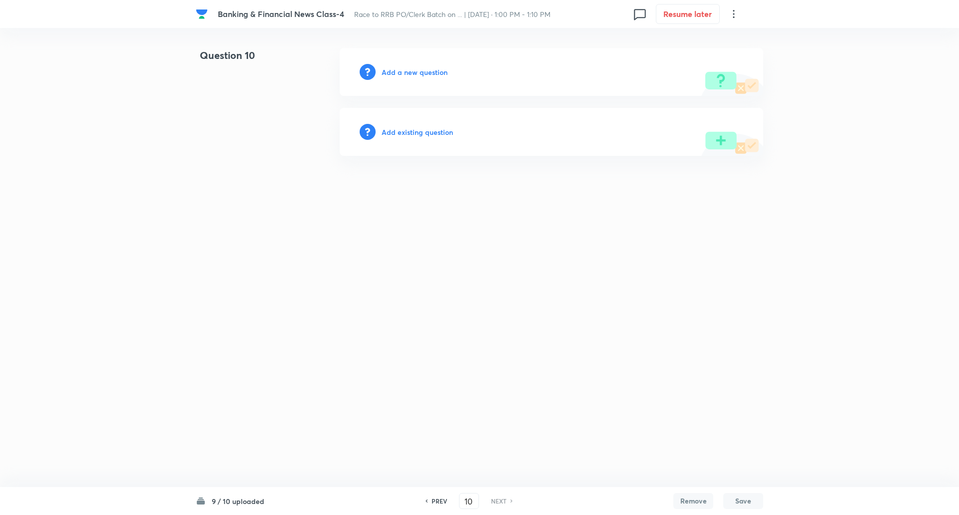
click at [392, 74] on h6 "Add a new question" at bounding box center [414, 72] width 66 height 10
click at [425, 69] on h6 "Choose a question type" at bounding box center [419, 72] width 77 height 10
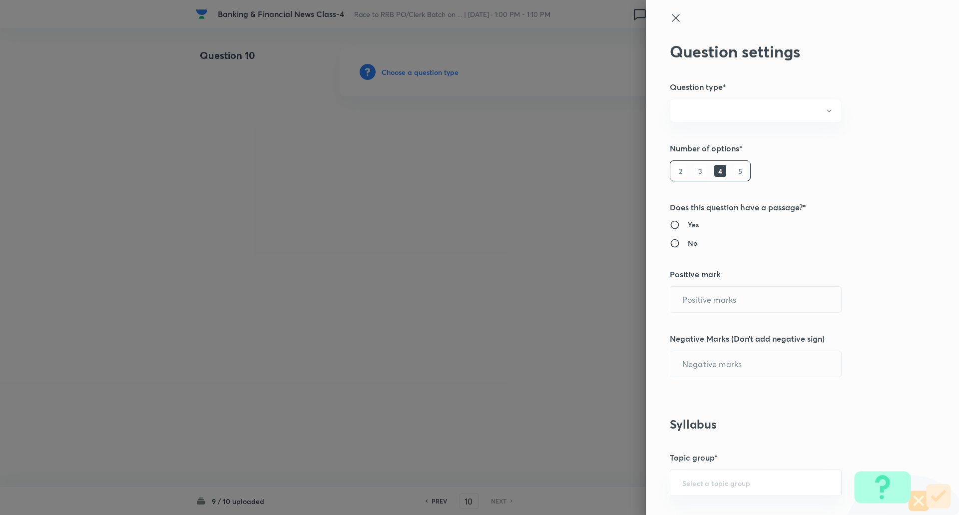
radio input "true"
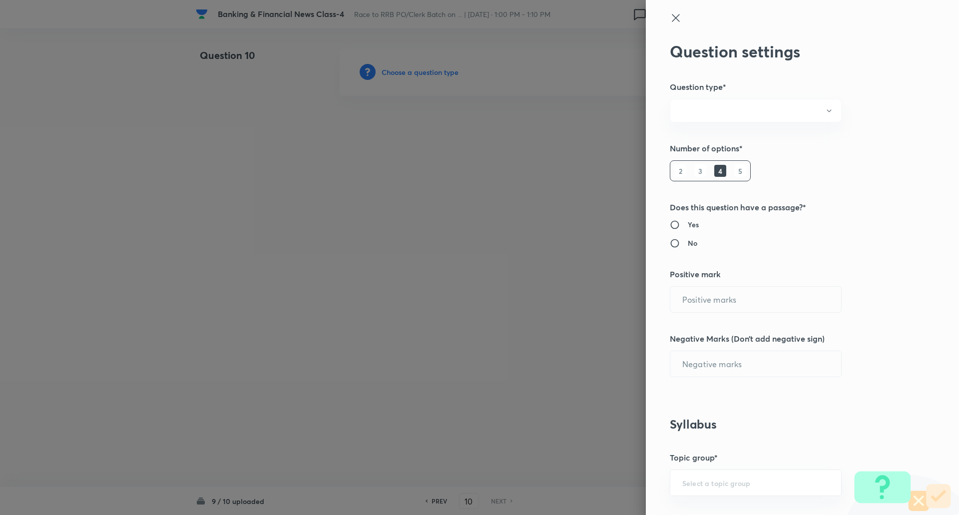
radio input "true"
type input "1"
type input "0.25"
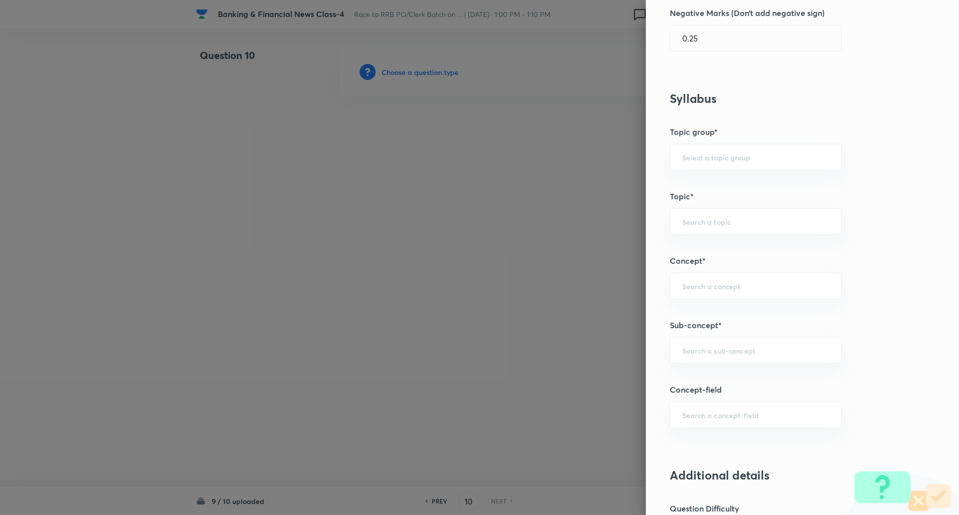
scroll to position [327, 0]
click at [748, 347] on input "text" at bounding box center [755, 348] width 147 height 9
type input "e"
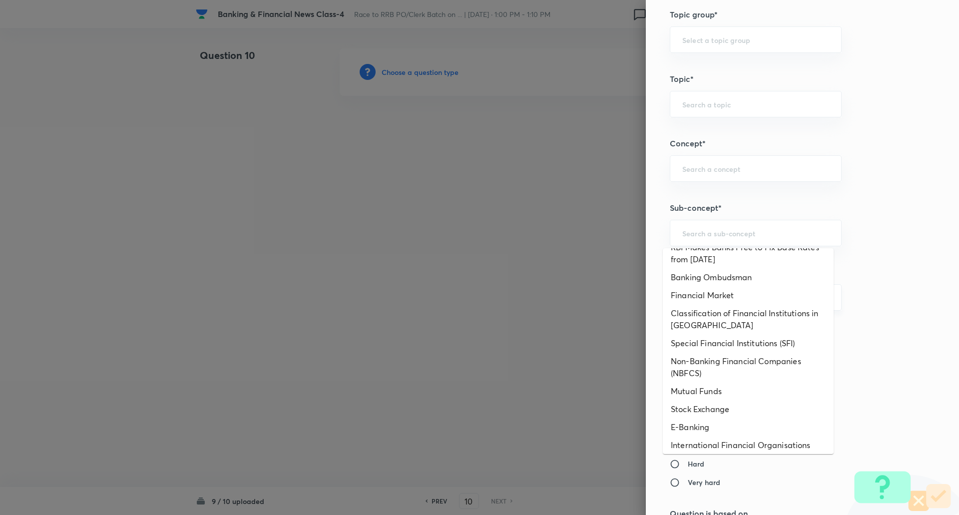
scroll to position [272, 0]
click at [691, 431] on li "E-Banking" at bounding box center [747, 426] width 171 height 18
type input "E-Banking"
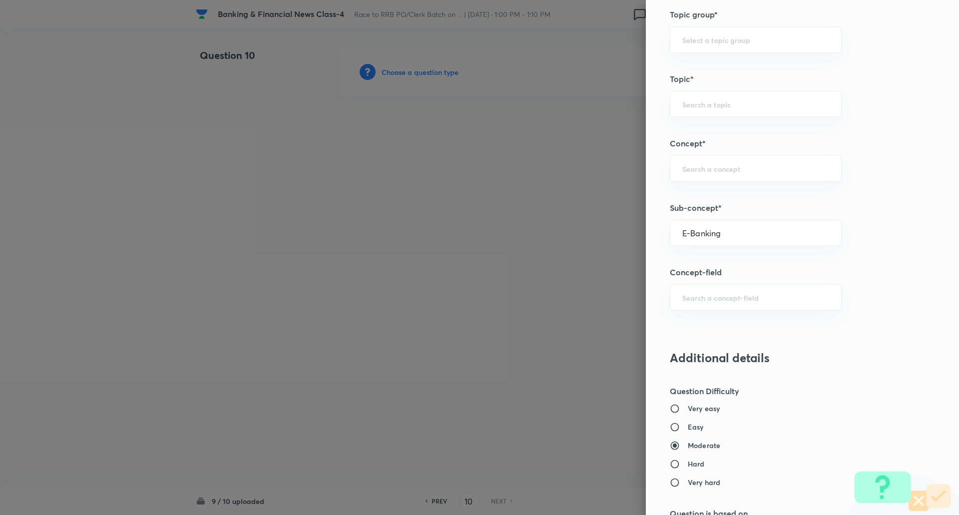
type input "Awareness"
type input "Banking Awareness"
type input "Financial Awareness"
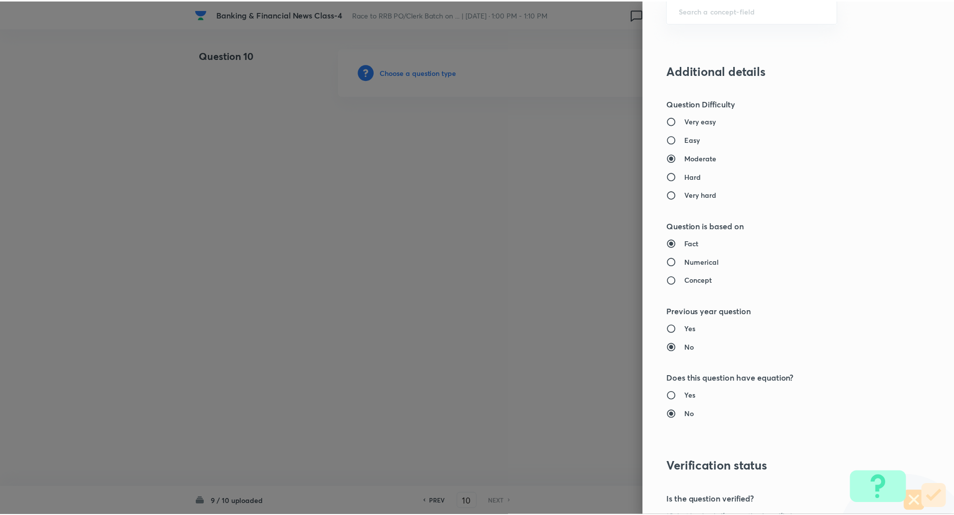
scroll to position [846, 0]
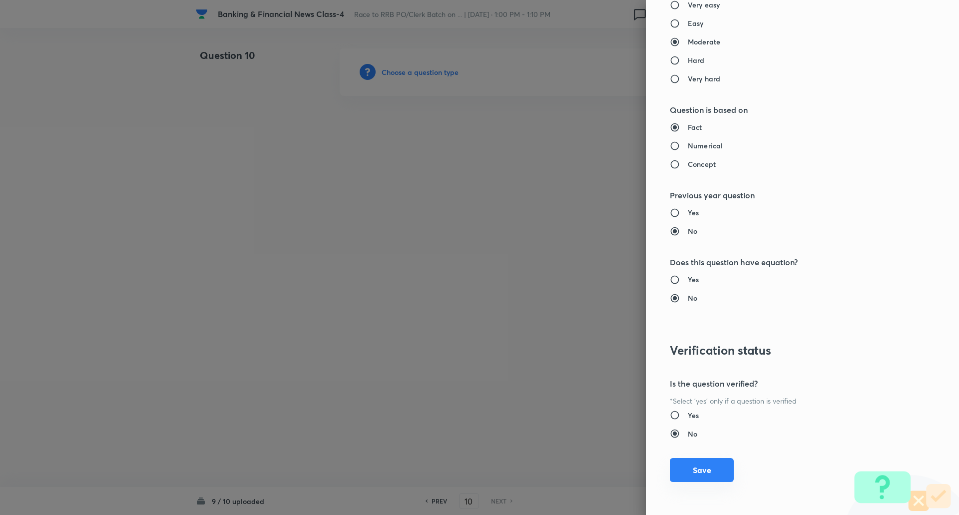
click at [681, 469] on button "Save" at bounding box center [701, 470] width 64 height 24
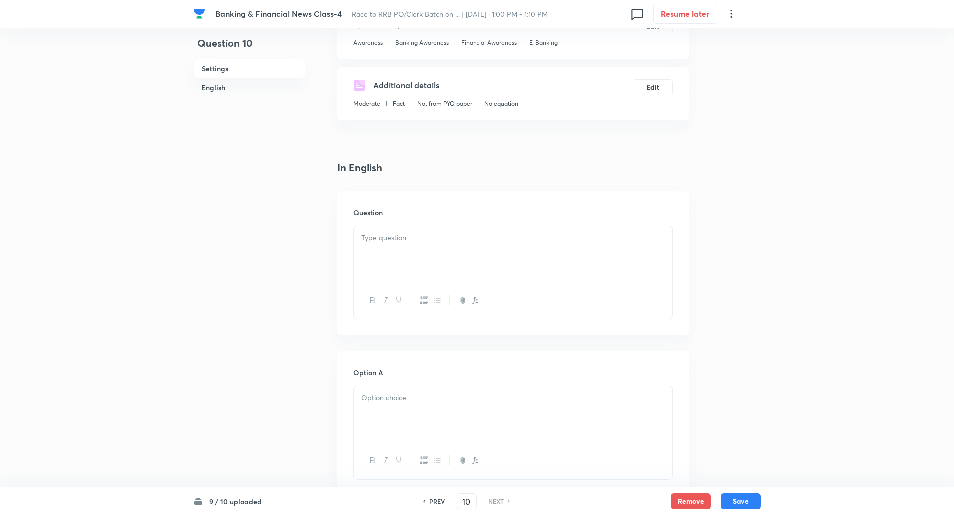
scroll to position [143, 0]
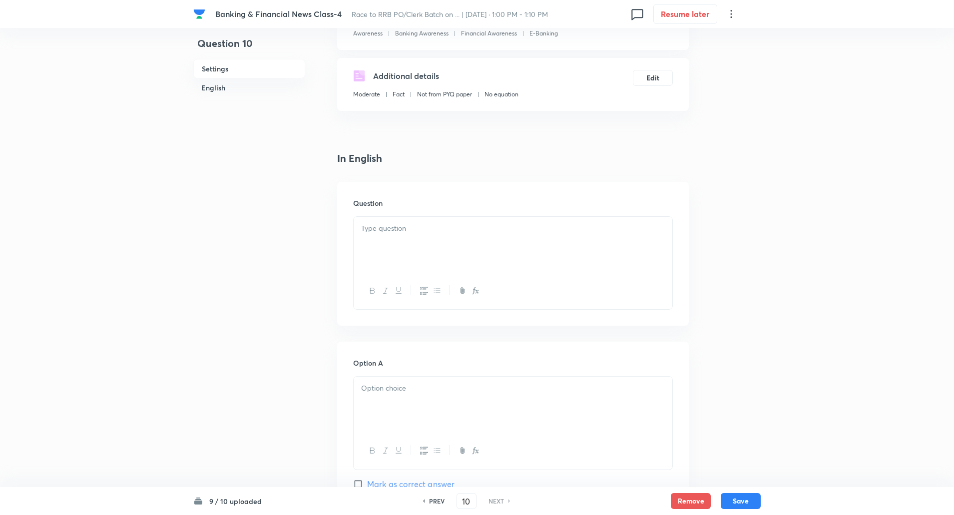
click at [637, 269] on div at bounding box center [512, 245] width 319 height 56
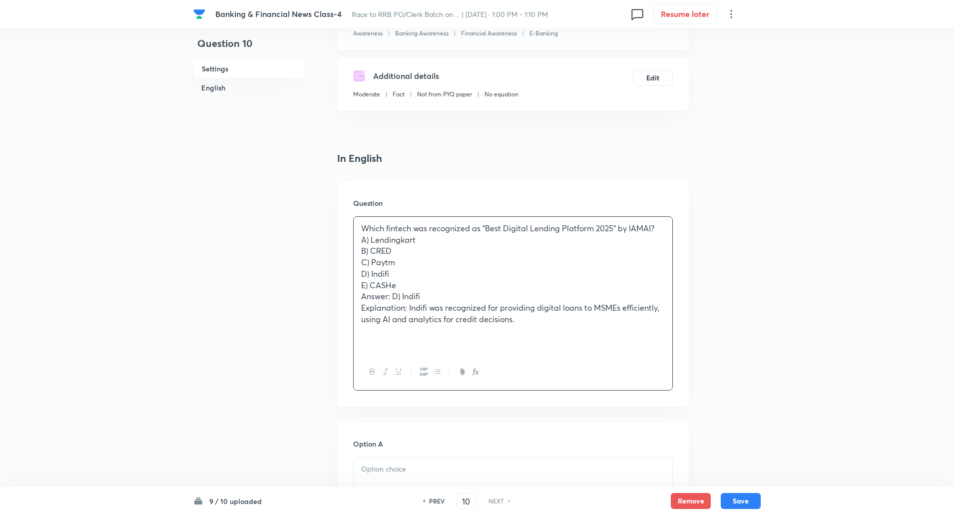
click at [664, 226] on div "Which fintech was recognized as “Best Digital Lending Platform 2025” by IAMAI? …" at bounding box center [512, 285] width 319 height 137
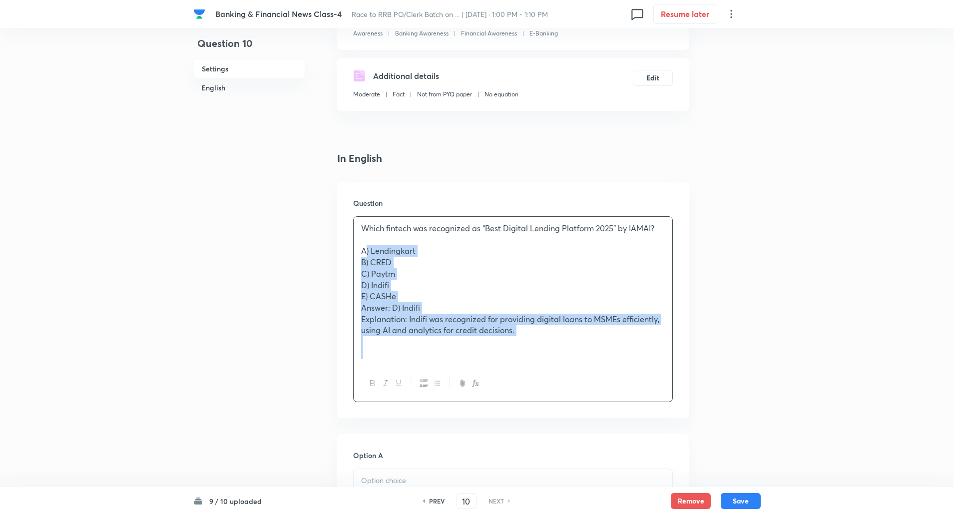
drag, startPoint x: 357, startPoint y: 251, endPoint x: 667, endPoint y: 489, distance: 391.0
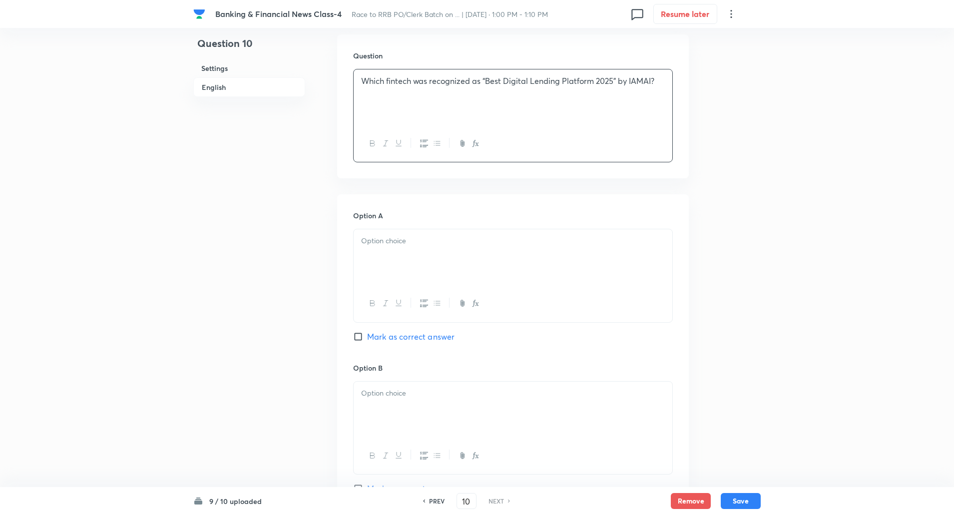
scroll to position [291, 0]
click at [656, 274] on div at bounding box center [512, 257] width 319 height 56
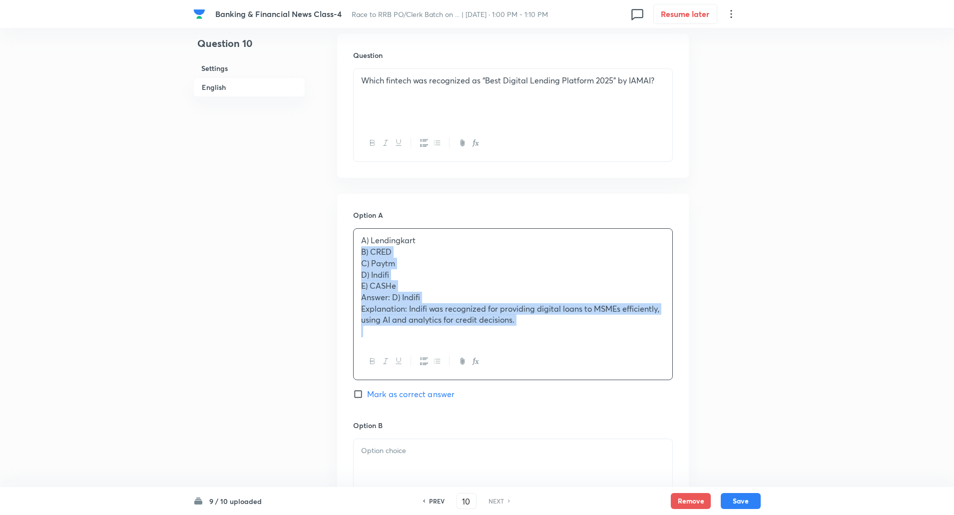
drag, startPoint x: 356, startPoint y: 252, endPoint x: 594, endPoint y: 407, distance: 283.7
click at [594, 407] on div "Option A A) Lendingkart B) CRED C) Paytm D) Indifi E) CASHe Answer: D) Indifi E…" at bounding box center [513, 315] width 320 height 210
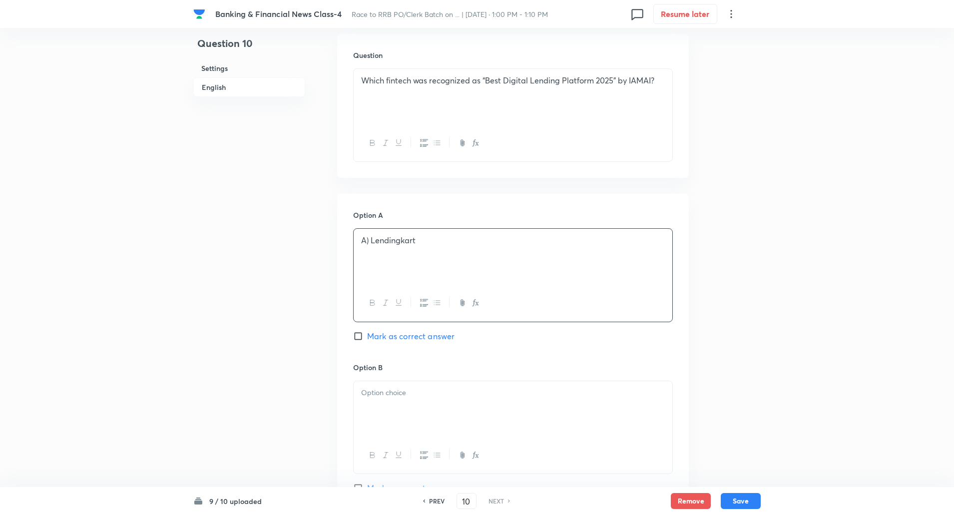
click at [369, 244] on p "A) Lendingkart" at bounding box center [513, 240] width 304 height 11
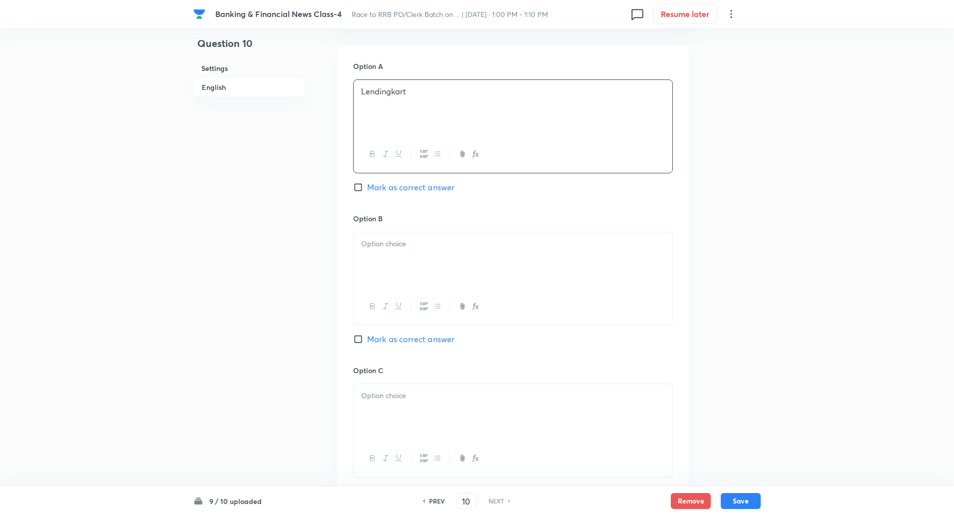
scroll to position [457, 0]
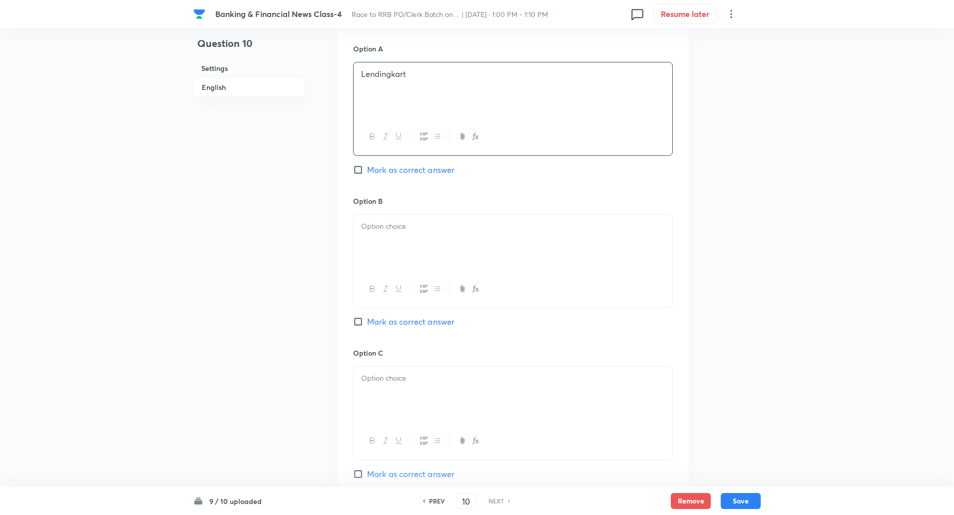
click at [471, 231] on p at bounding box center [513, 226] width 304 height 11
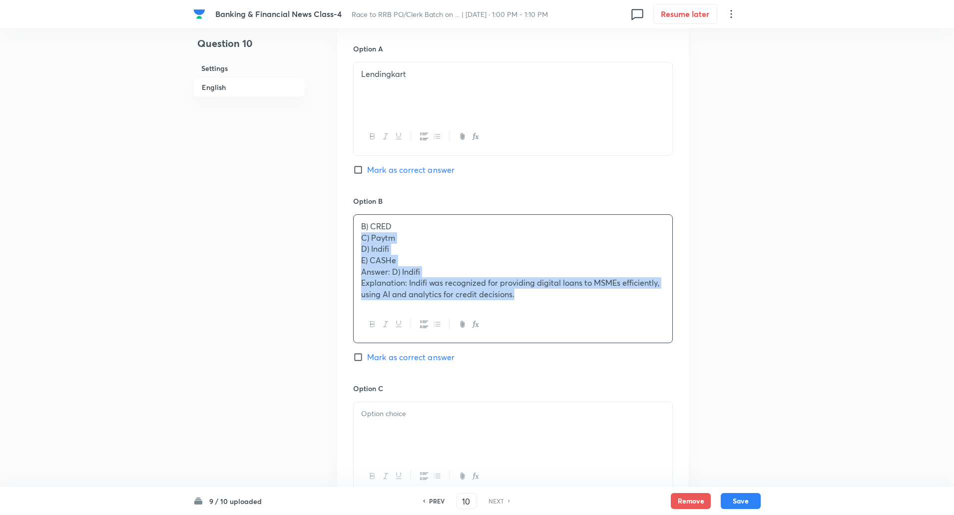
drag, startPoint x: 359, startPoint y: 235, endPoint x: 726, endPoint y: 404, distance: 403.4
click at [726, 404] on div "Question 10 Settings English Settings Type Single choice correct 5 options + 1 …" at bounding box center [476, 313] width 567 height 1444
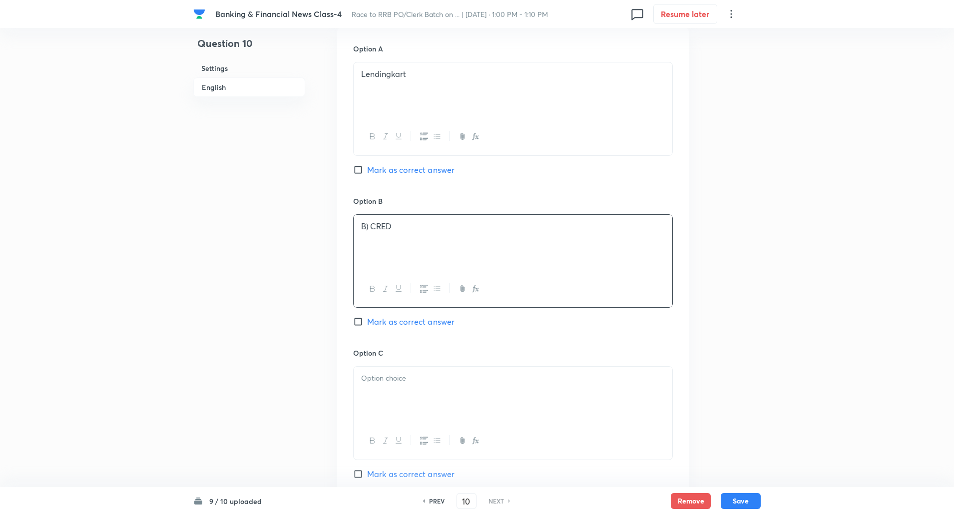
click at [370, 227] on p "B) CRED" at bounding box center [513, 226] width 304 height 11
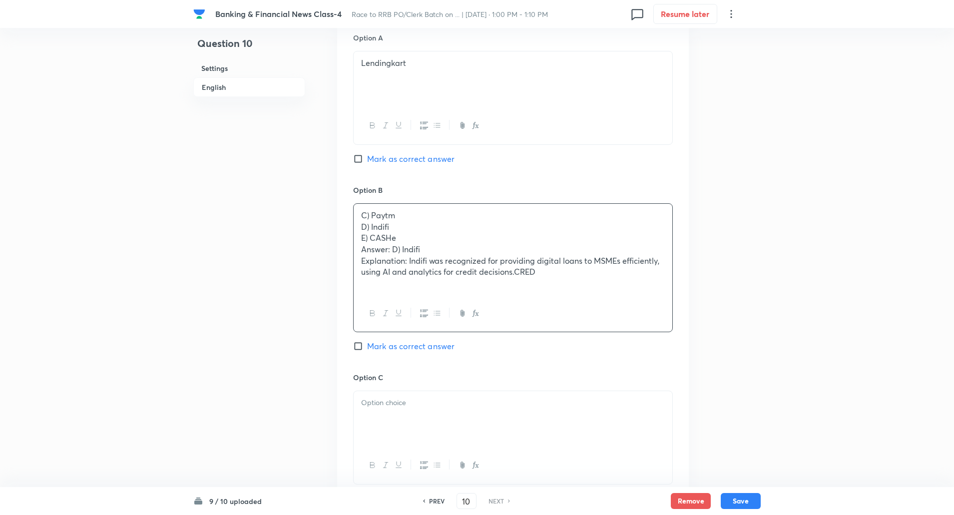
click at [361, 218] on p "C) Paytm" at bounding box center [513, 215] width 304 height 11
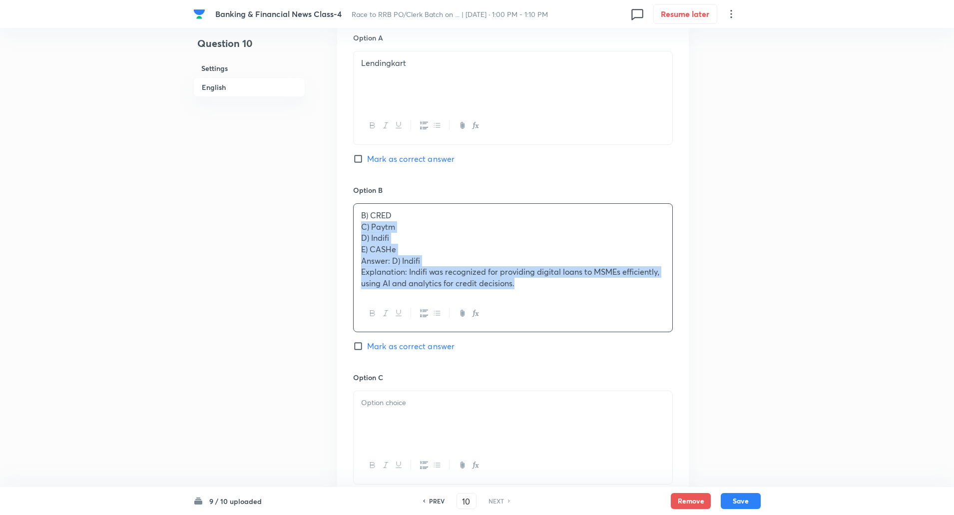
drag, startPoint x: 360, startPoint y: 224, endPoint x: 608, endPoint y: 377, distance: 291.4
click at [608, 377] on div "Option A Lendingkart Mark as correct answer Option B B) CRED C) Paytm D) Indifi…" at bounding box center [512, 419] width 351 height 807
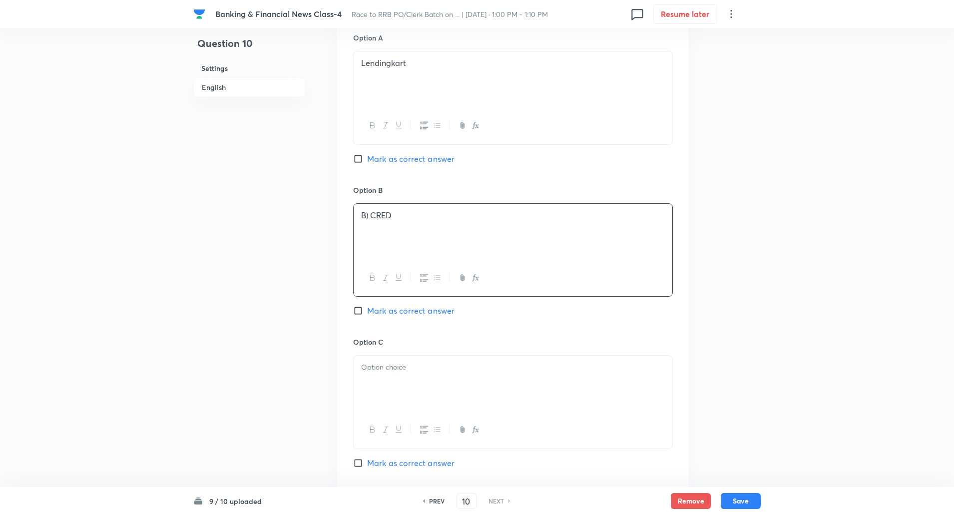
click at [369, 216] on p "B) CRED" at bounding box center [513, 215] width 304 height 11
drag, startPoint x: 401, startPoint y: 404, endPoint x: 410, endPoint y: 368, distance: 37.1
click at [410, 368] on div at bounding box center [512, 383] width 319 height 56
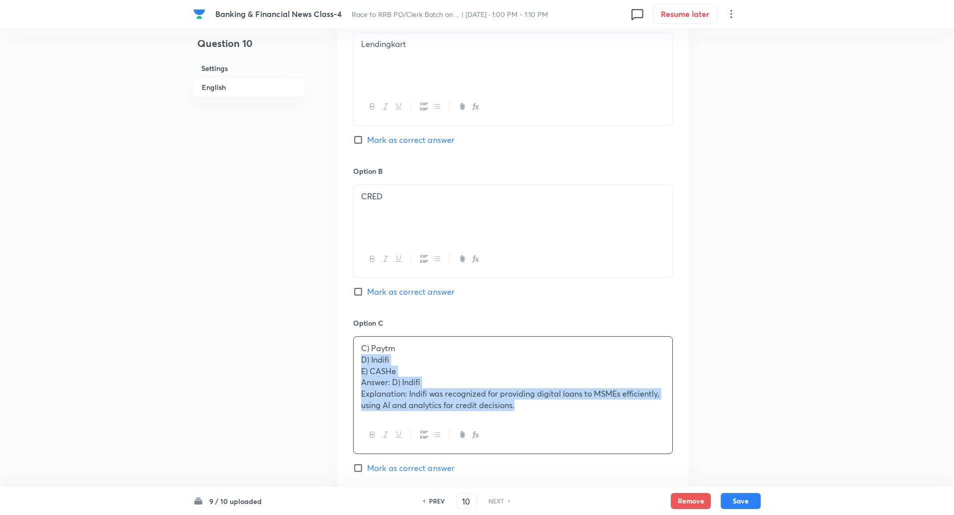
drag, startPoint x: 361, startPoint y: 380, endPoint x: 673, endPoint y: 509, distance: 338.2
click at [673, 509] on div "Banking & Financial News Class-4 Race to RRB PO/Clerk Batch on ... | Oct 9, 202…" at bounding box center [477, 277] width 954 height 1432
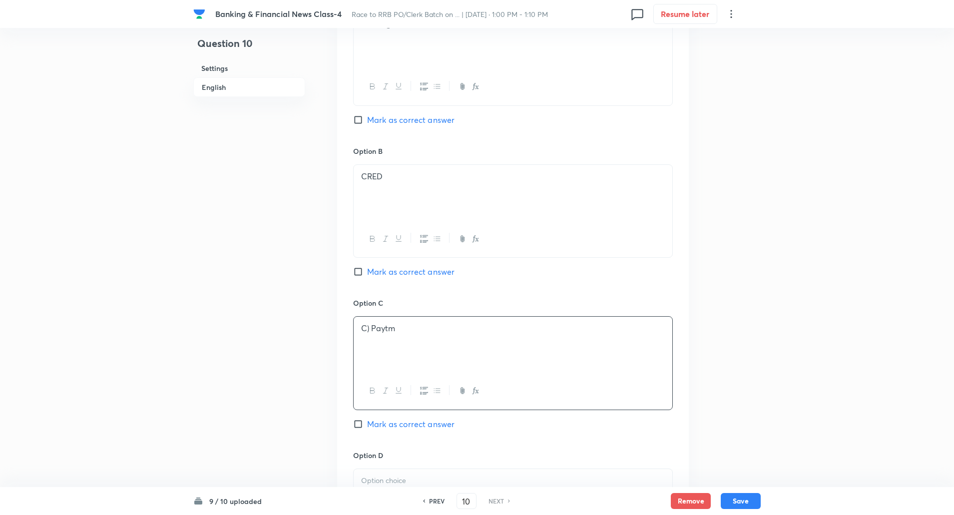
click at [371, 332] on p "C) Paytm" at bounding box center [513, 328] width 304 height 11
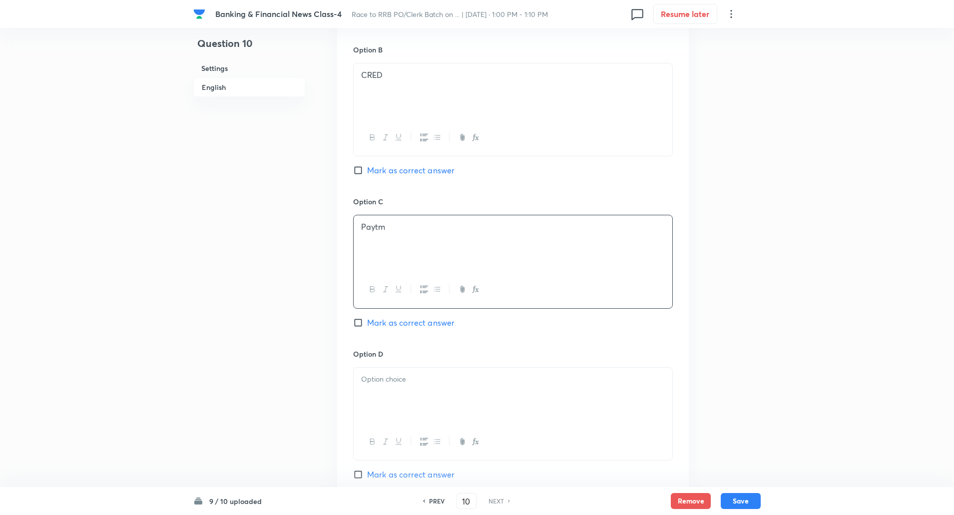
scroll to position [609, 0]
click at [424, 399] on div at bounding box center [512, 395] width 319 height 56
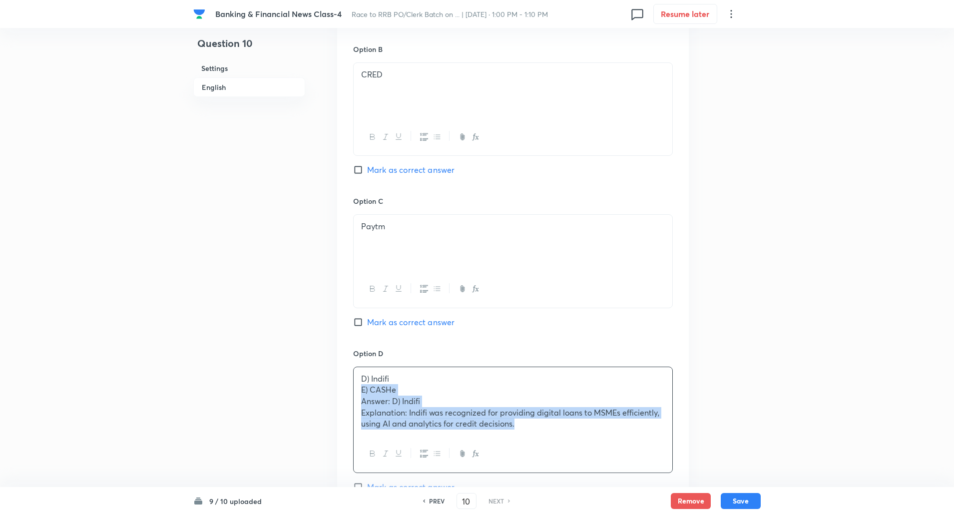
drag, startPoint x: 359, startPoint y: 391, endPoint x: 614, endPoint y: 517, distance: 283.6
click at [614, 514] on html "Banking & Financial News Class-4 Race to RRB PO/Clerk Batch on ... | Oct 9, 202…" at bounding box center [477, 149] width 954 height 1517
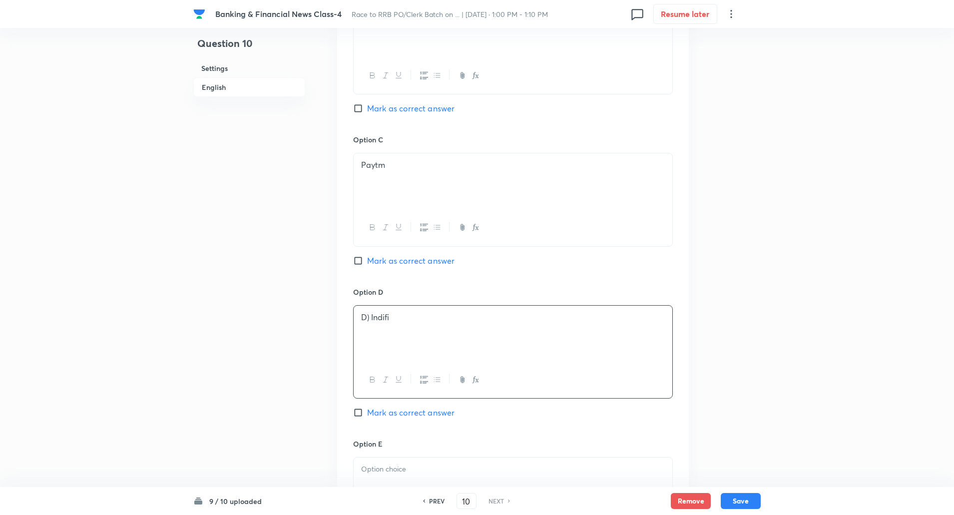
click at [368, 315] on p "D) Indifi" at bounding box center [513, 317] width 304 height 11
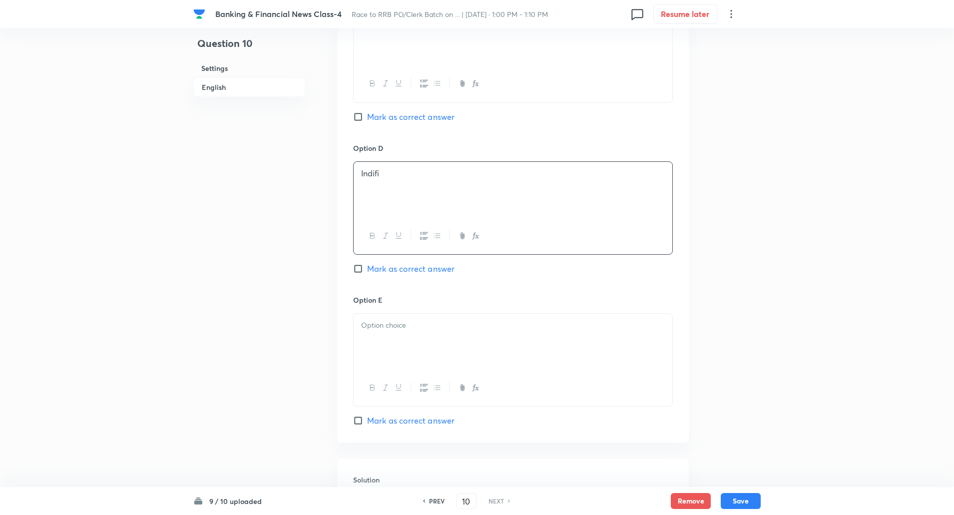
scroll to position [815, 0]
click at [357, 270] on input "Mark as correct answer" at bounding box center [360, 267] width 14 height 10
checkbox input "true"
click at [402, 336] on div at bounding box center [512, 340] width 319 height 56
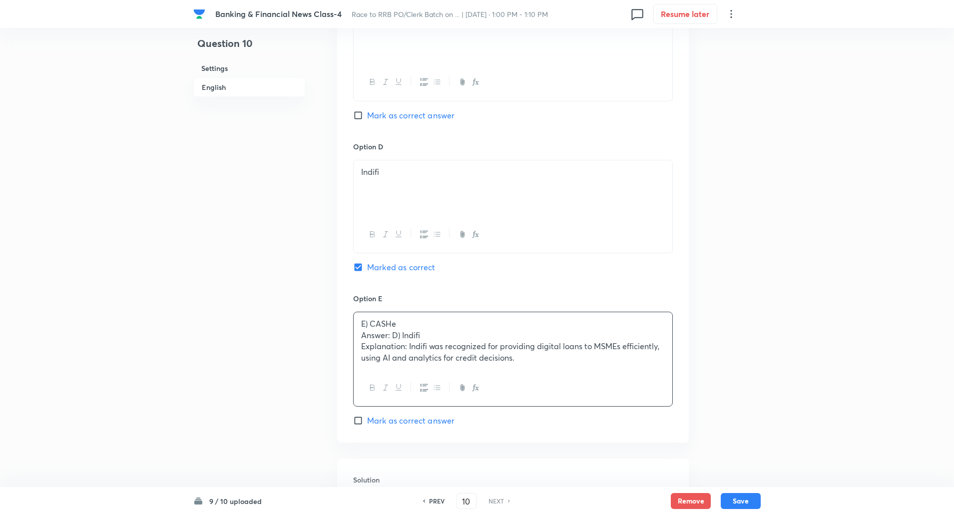
click at [367, 326] on p "E) CASHe" at bounding box center [513, 323] width 304 height 11
click at [359, 334] on div "CASHe Answer: D) Indifi Explanation: Indifi was recognized for providing digita…" at bounding box center [512, 340] width 319 height 57
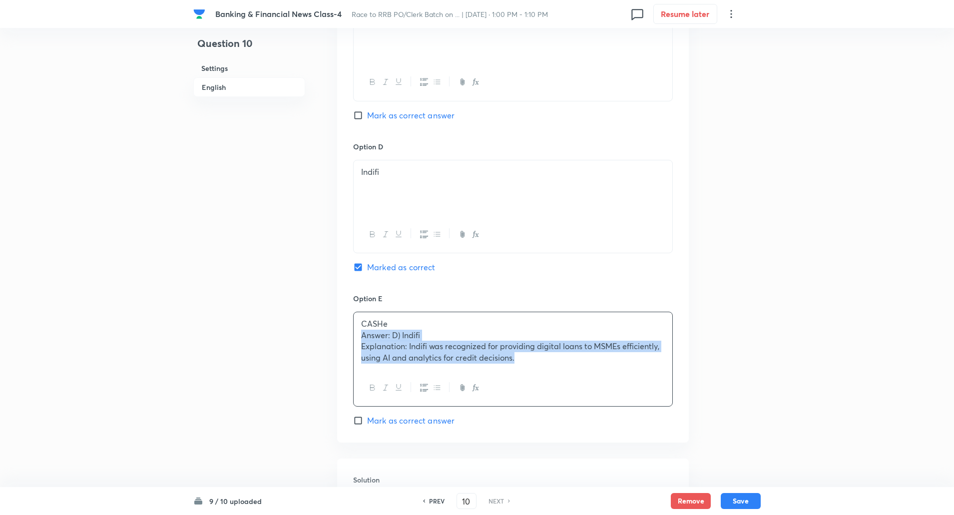
drag, startPoint x: 359, startPoint y: 334, endPoint x: 564, endPoint y: 447, distance: 234.2
click at [564, 447] on div "In English Question Which fintech was recognized as “Best Digital Lending Platf…" at bounding box center [512, 40] width 351 height 1124
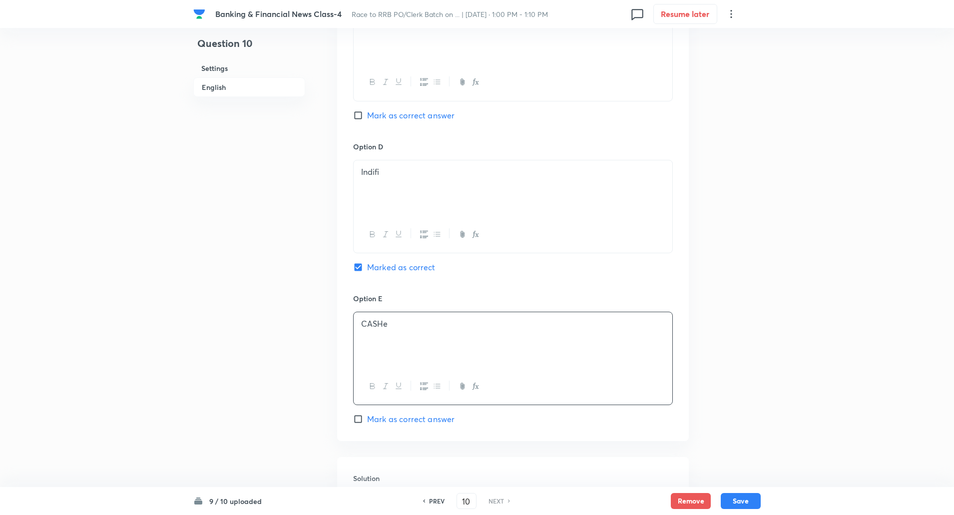
scroll to position [990, 0]
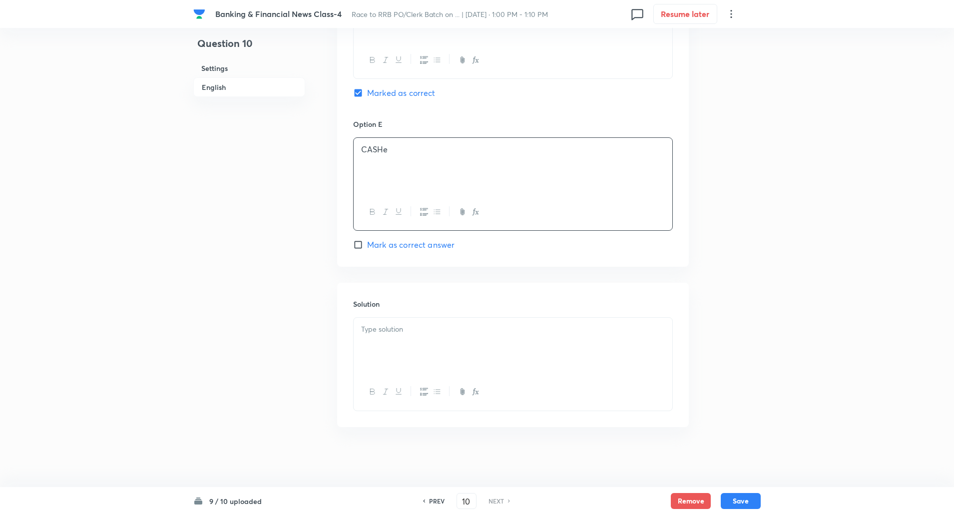
click at [474, 337] on div at bounding box center [512, 346] width 319 height 56
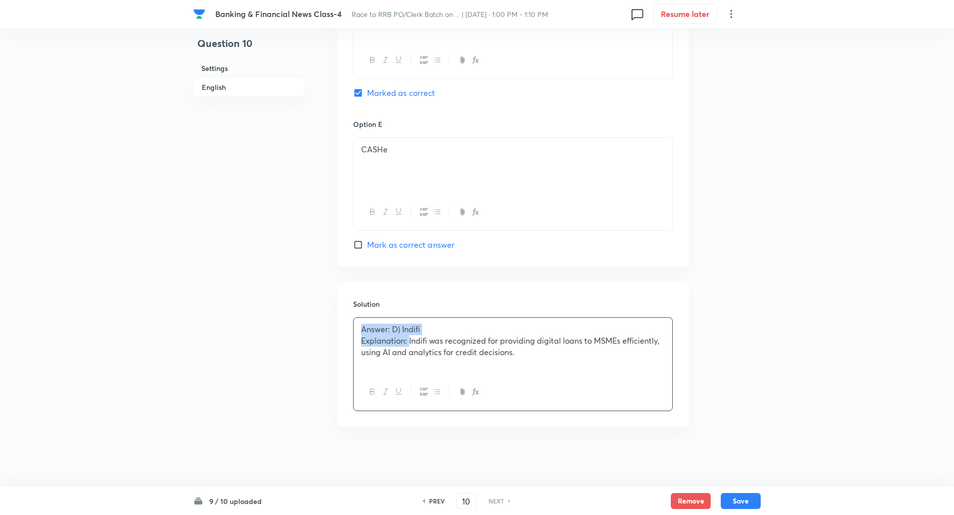
drag, startPoint x: 361, startPoint y: 325, endPoint x: 409, endPoint y: 343, distance: 51.2
click at [409, 343] on div "Answer: D) Indifi Explanation: Indifi was recognized for providing digital loan…" at bounding box center [512, 346] width 319 height 56
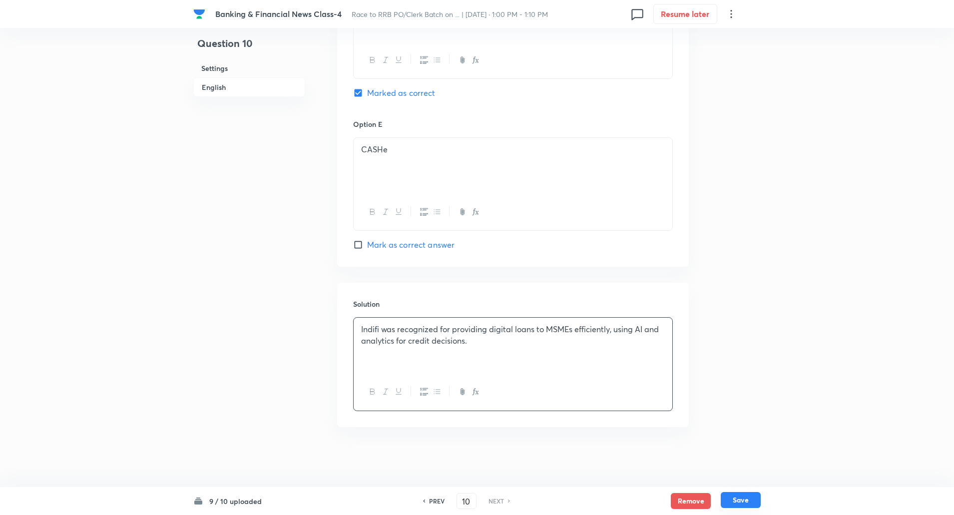
click at [722, 494] on button "Save" at bounding box center [740, 500] width 40 height 16
checkbox input "true"
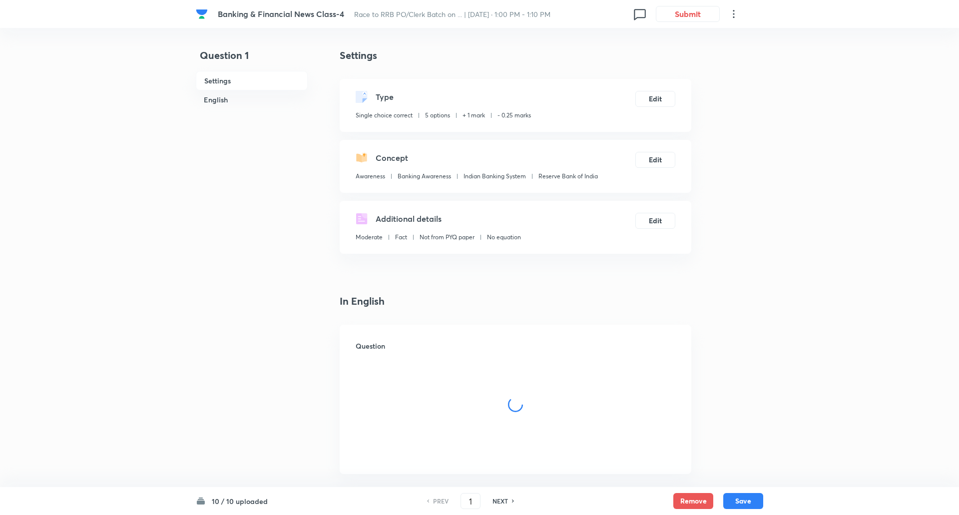
checkbox input "true"
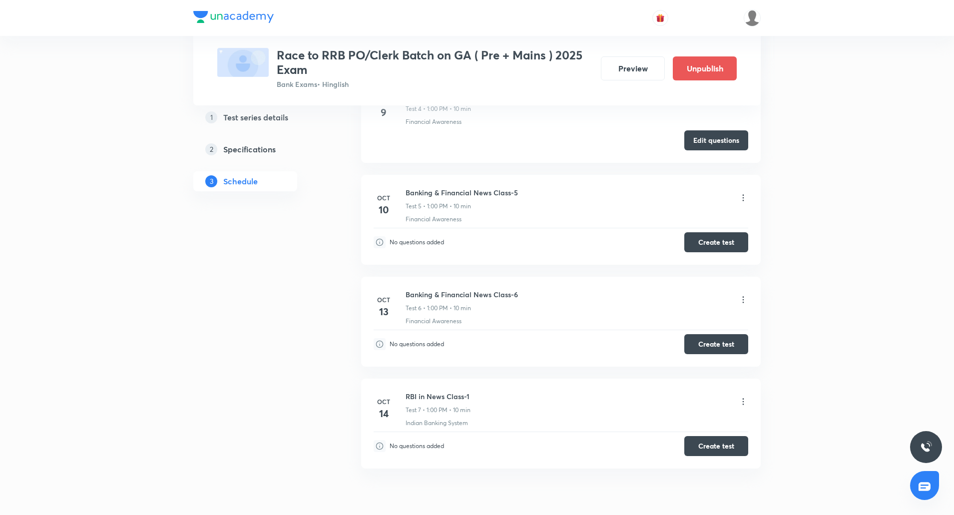
scroll to position [864, 0]
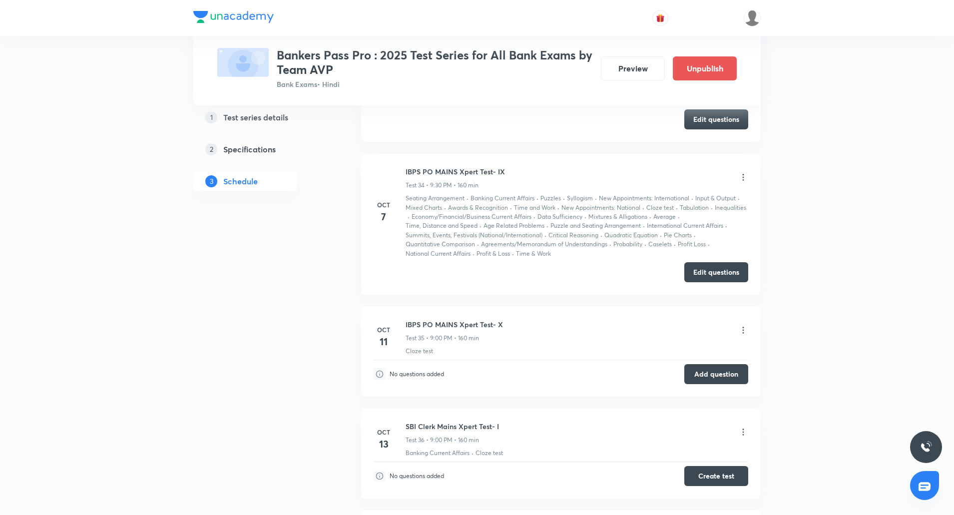
scroll to position [5258, 0]
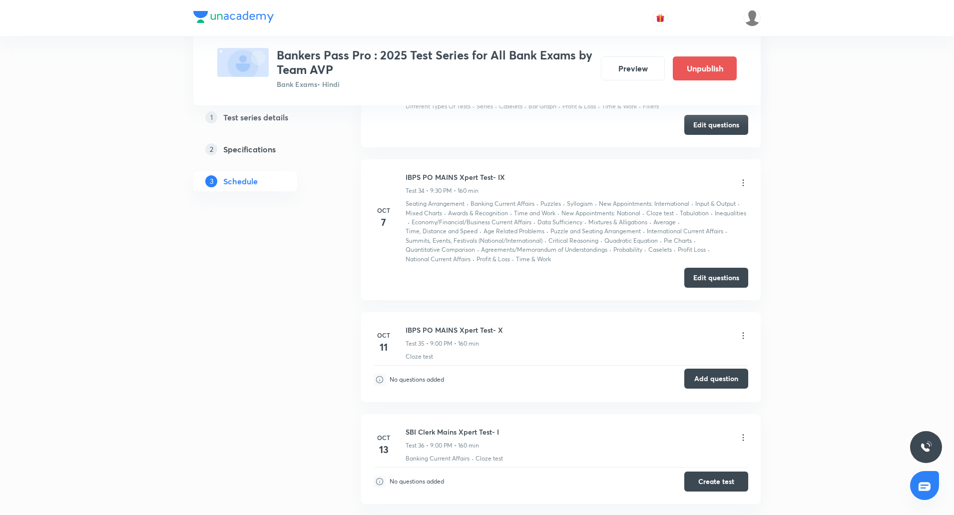
click at [711, 368] on button "Add question" at bounding box center [716, 378] width 64 height 20
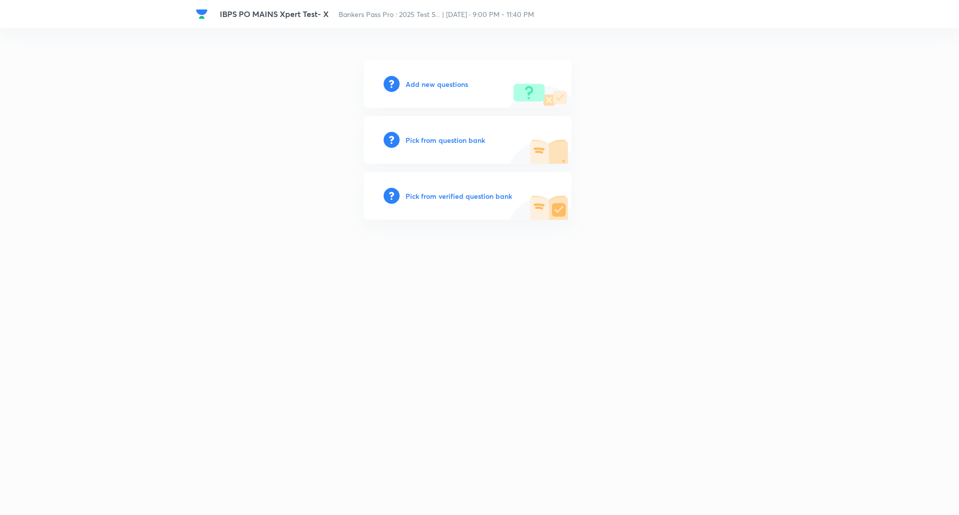
click at [447, 87] on h6 "Add new questions" at bounding box center [436, 84] width 62 height 10
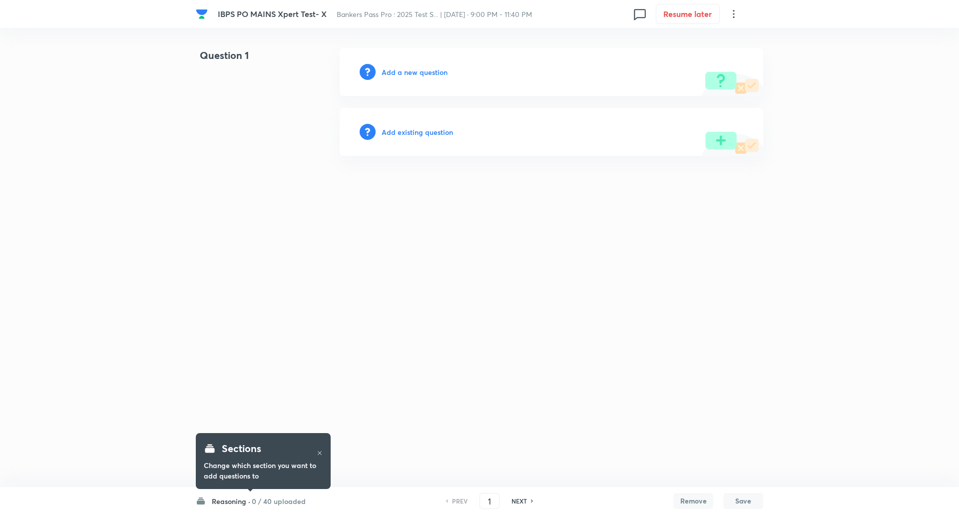
click at [241, 497] on h6 "Reasoning ·" at bounding box center [231, 501] width 38 height 10
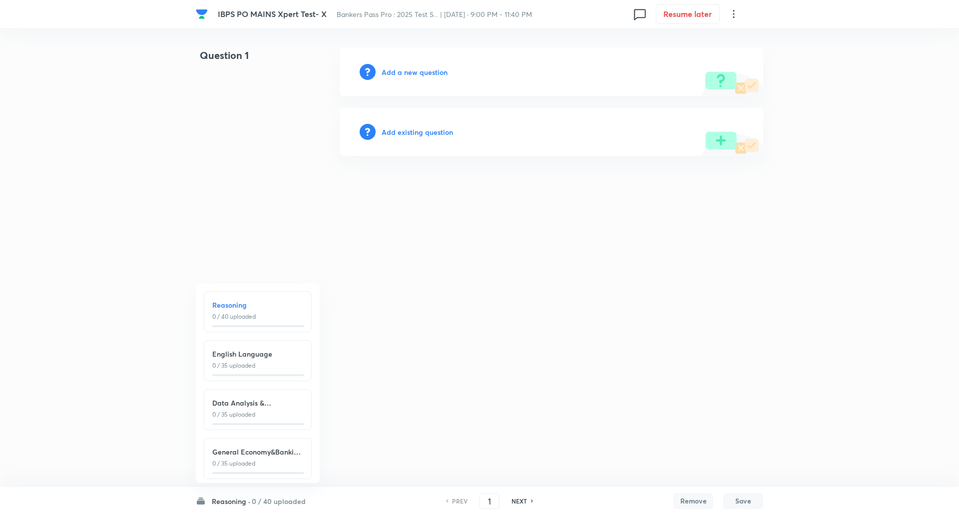
scroll to position [11, 0]
click at [377, 204] on html "IBPS PO MAINS Xpert Test- X Bankers Pass Pro : 2025 Test S... | [DATE] · 9:00 P…" at bounding box center [479, 102] width 959 height 204
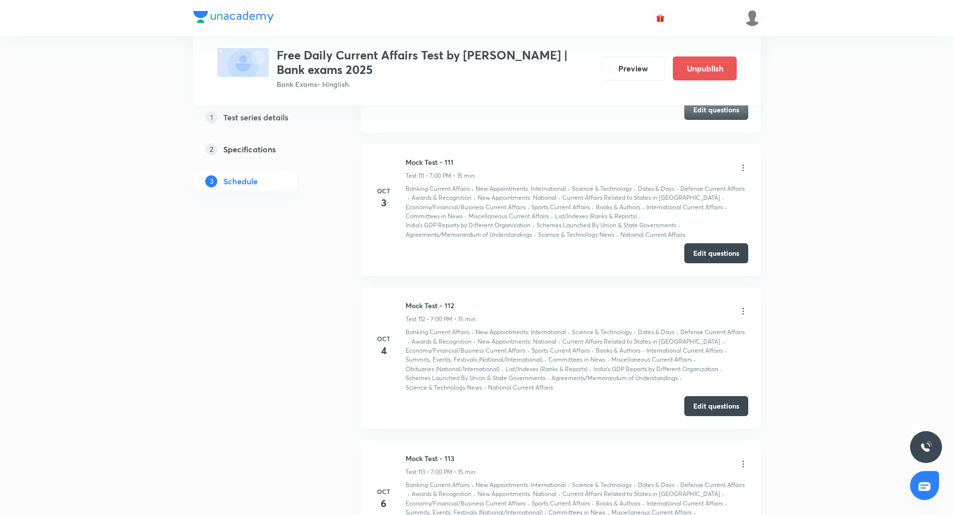
drag, startPoint x: 407, startPoint y: 298, endPoint x: 507, endPoint y: 285, distance: 100.7
copy h6 "Mock Test - 114"
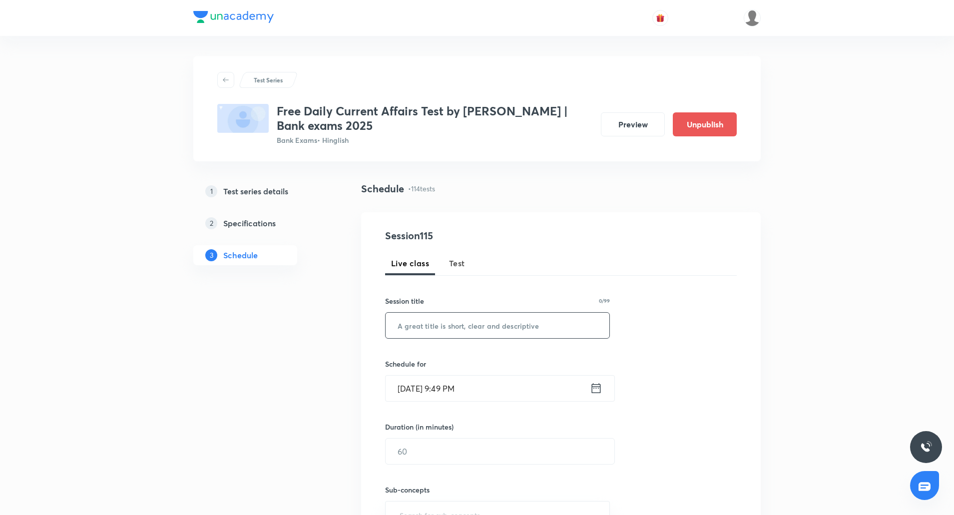
click at [453, 260] on span "Test" at bounding box center [457, 263] width 16 height 12
click at [455, 323] on input "text" at bounding box center [497, 325] width 224 height 25
paste input "Mock Test - 114"
type input "Mock Test - 115"
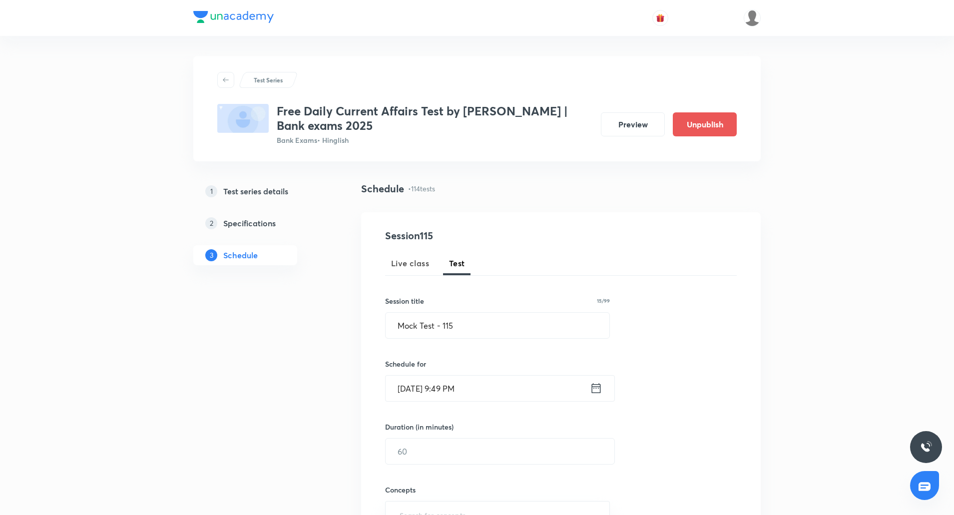
click at [410, 389] on input "Oct 7, 2025, 9:49 PM" at bounding box center [487, 387] width 204 height 25
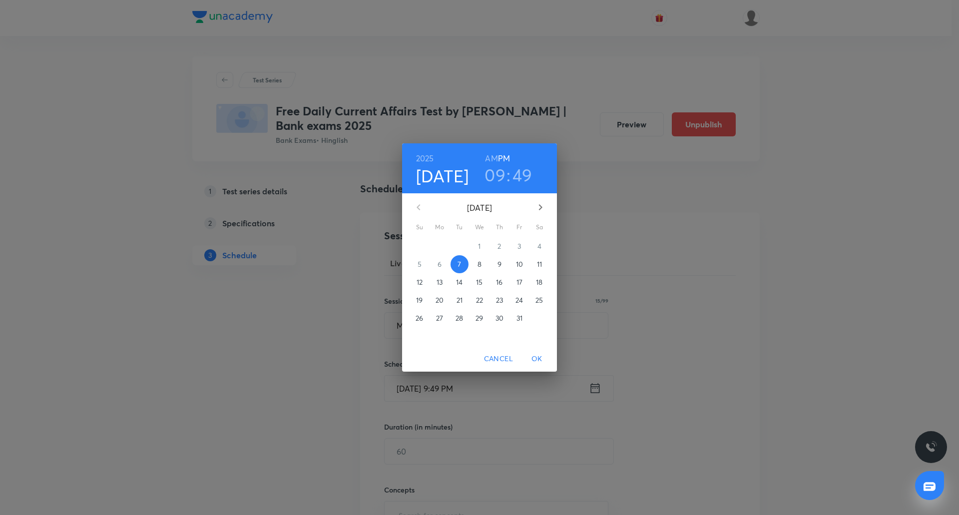
click at [478, 263] on p "8" at bounding box center [479, 264] width 4 height 10
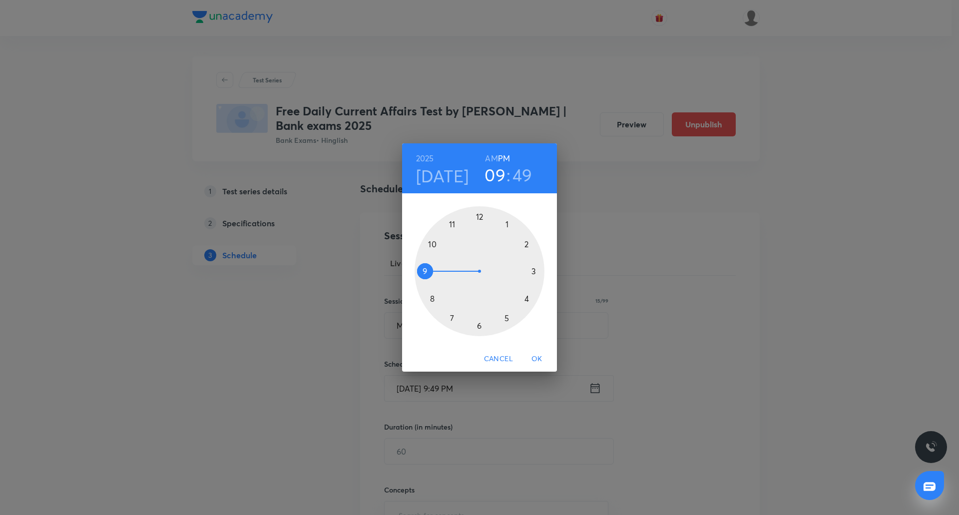
click at [452, 313] on div at bounding box center [479, 271] width 130 height 130
click at [479, 215] on div at bounding box center [479, 271] width 130 height 130
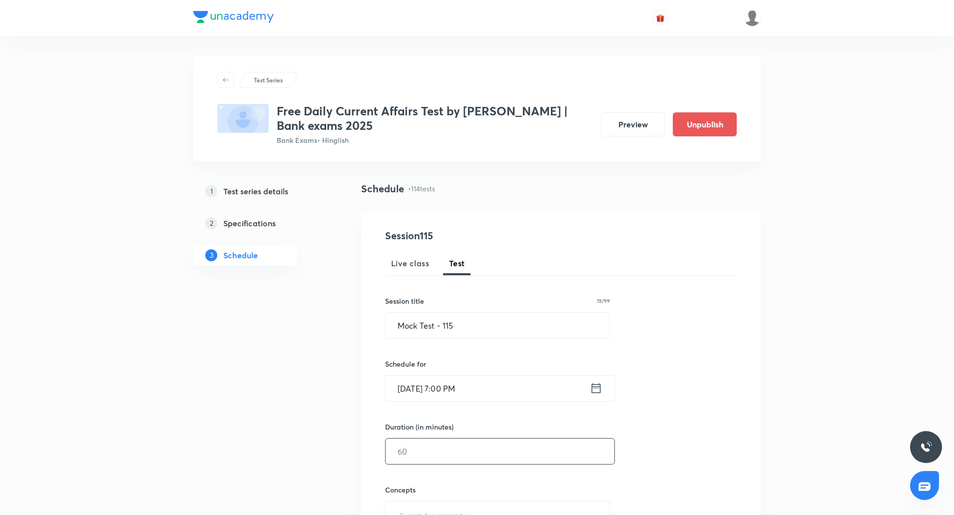
click at [442, 443] on input "text" at bounding box center [499, 450] width 229 height 25
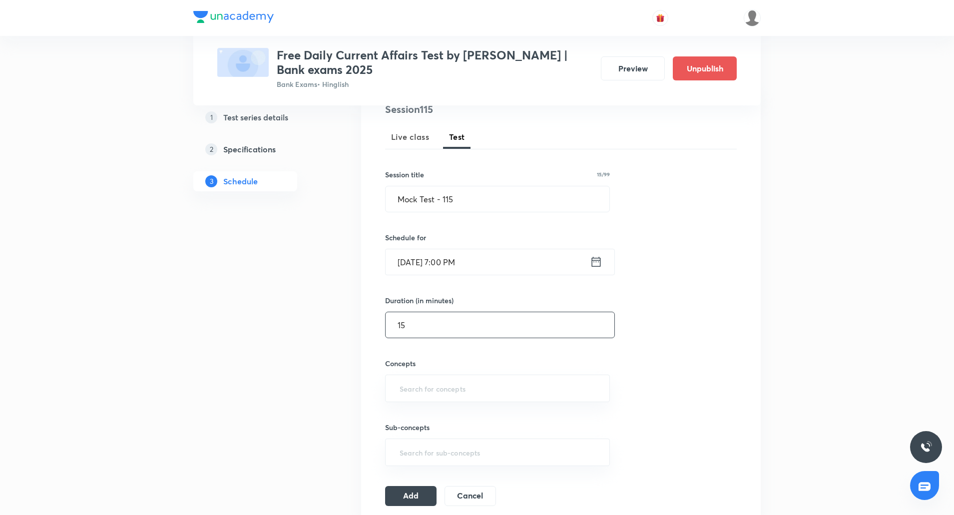
scroll to position [127, 0]
click at [486, 398] on div "​" at bounding box center [497, 387] width 225 height 27
type input "15"
type input "cu"
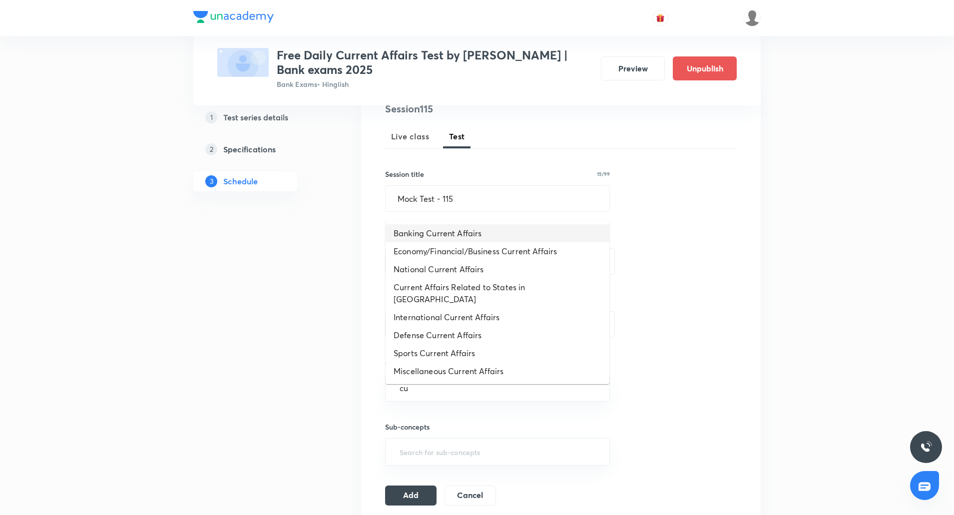
click at [473, 235] on li "Banking Current Affairs" at bounding box center [497, 233] width 224 height 18
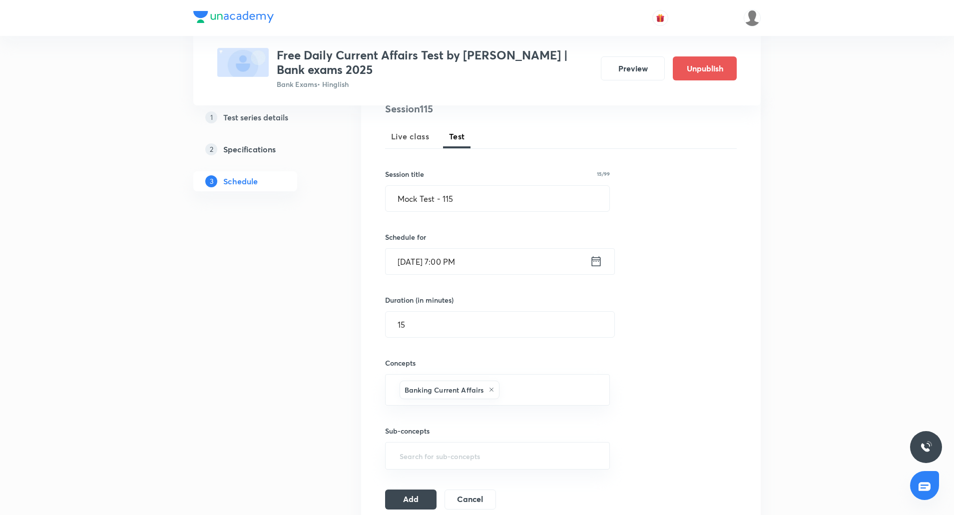
scroll to position [236, 0]
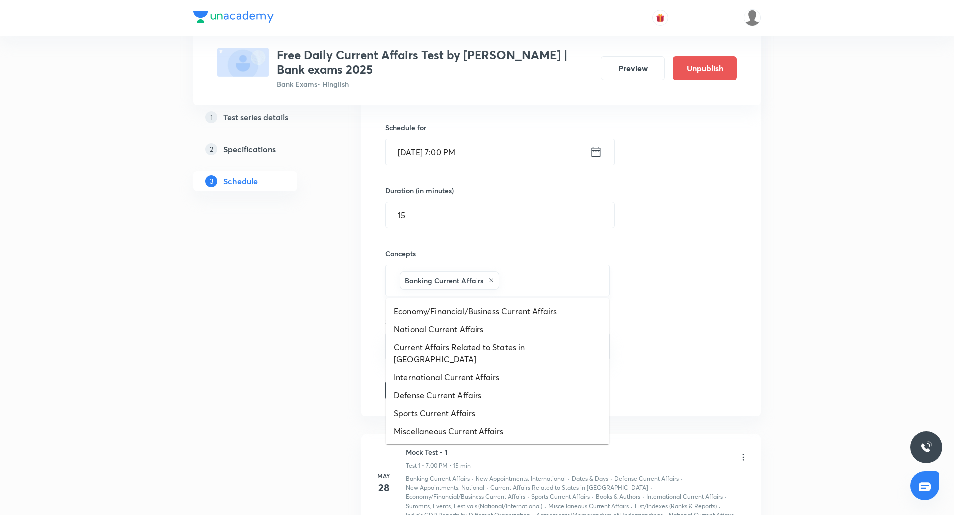
click at [527, 286] on input "text" at bounding box center [548, 280] width 95 height 18
click at [474, 313] on li "Economy/Financial/Business Current Affairs" at bounding box center [497, 311] width 224 height 18
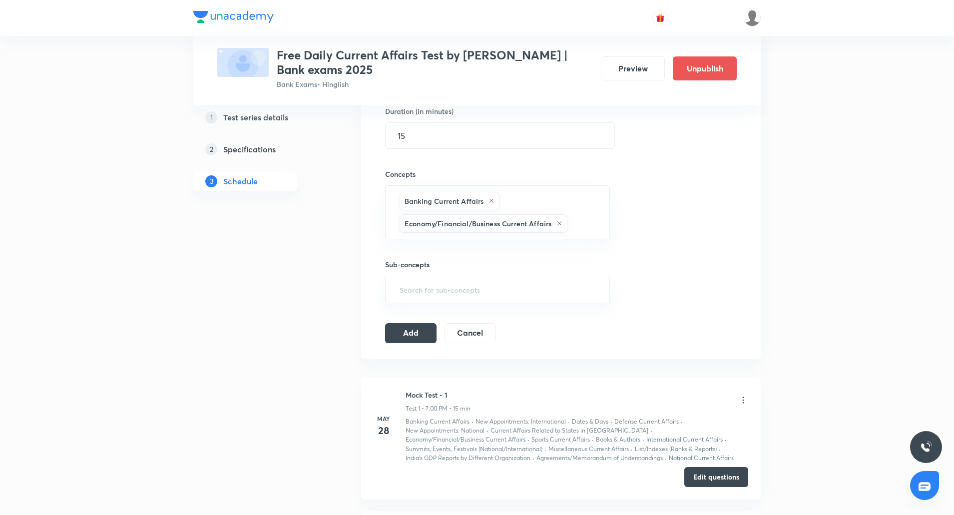
scroll to position [317, 0]
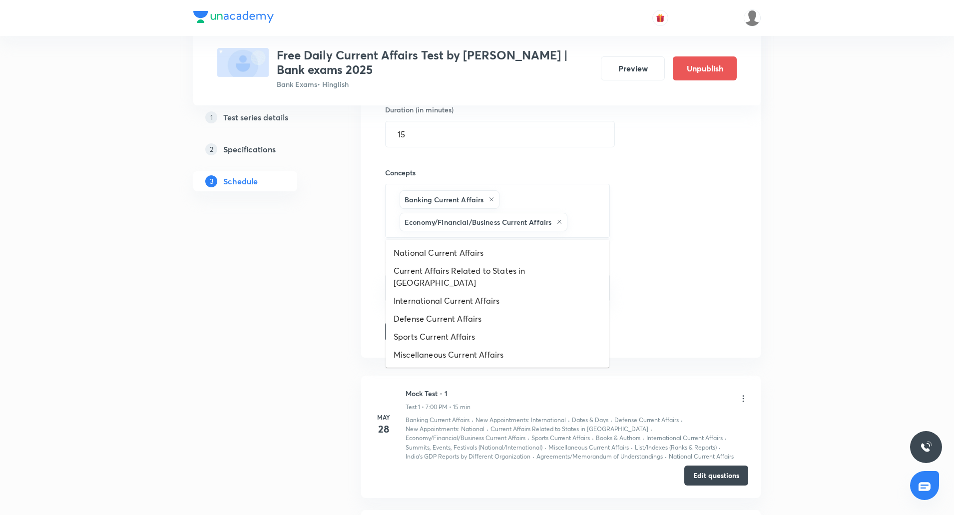
click at [582, 225] on input "text" at bounding box center [583, 222] width 28 height 18
click at [483, 256] on li "National Current Affairs" at bounding box center [497, 253] width 224 height 18
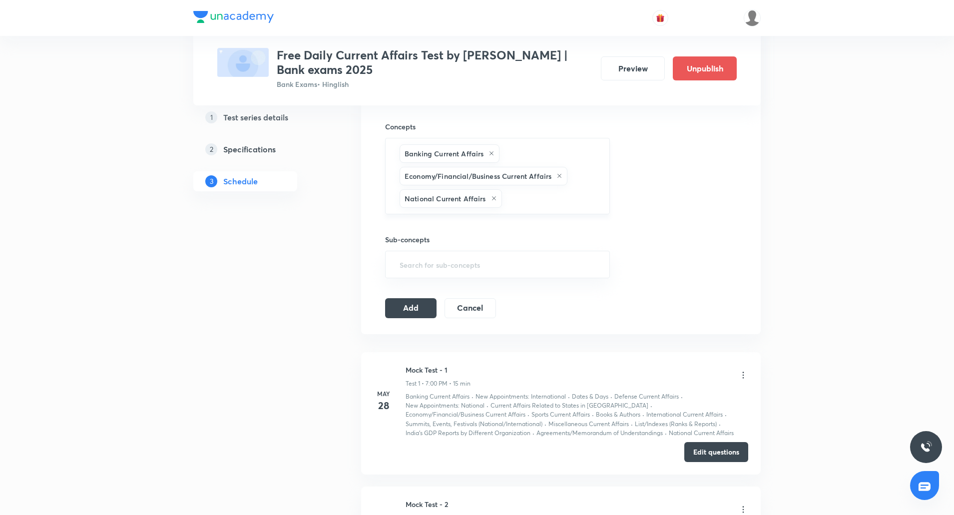
scroll to position [363, 0]
click at [526, 200] on input "text" at bounding box center [550, 198] width 93 height 18
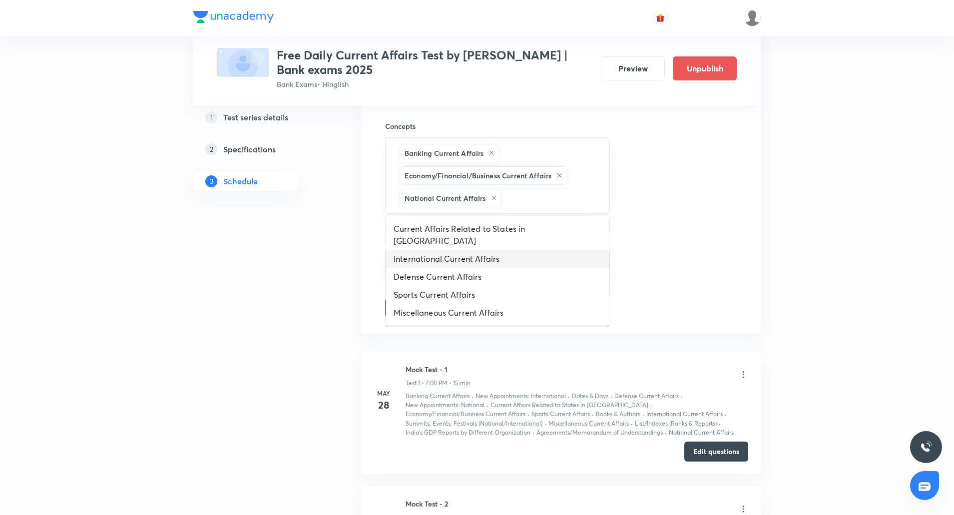
click at [454, 250] on li "International Current Affairs" at bounding box center [497, 259] width 224 height 18
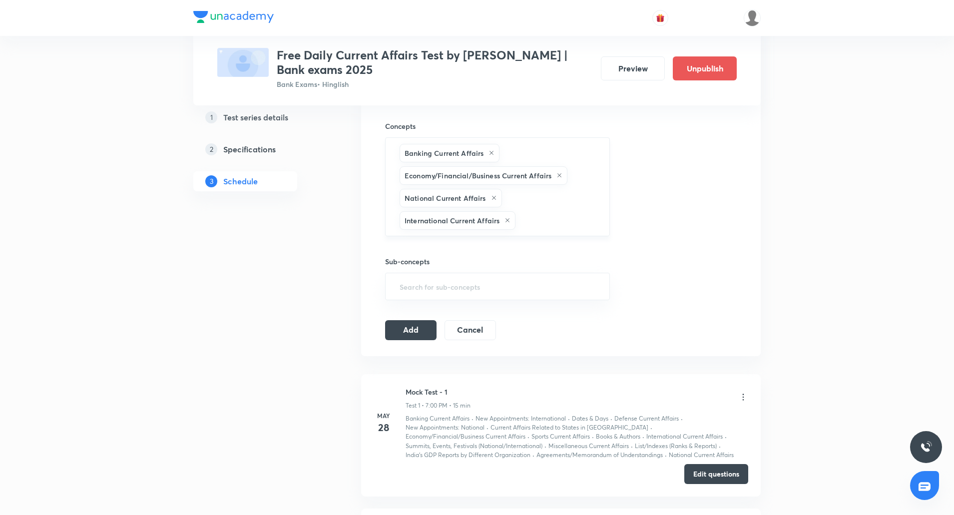
scroll to position [411, 0]
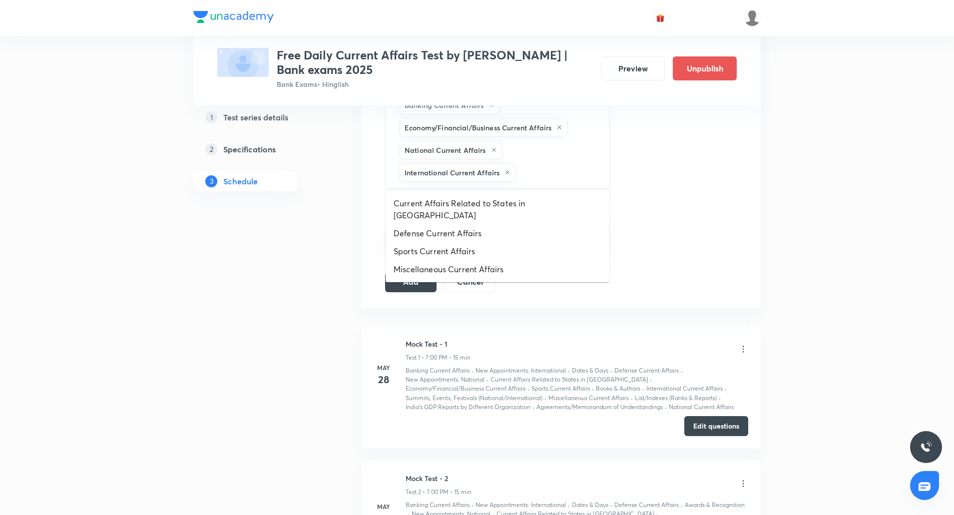
click at [538, 171] on input "text" at bounding box center [557, 172] width 80 height 18
click at [489, 195] on li "Current Affairs Related to States in India" at bounding box center [497, 209] width 224 height 30
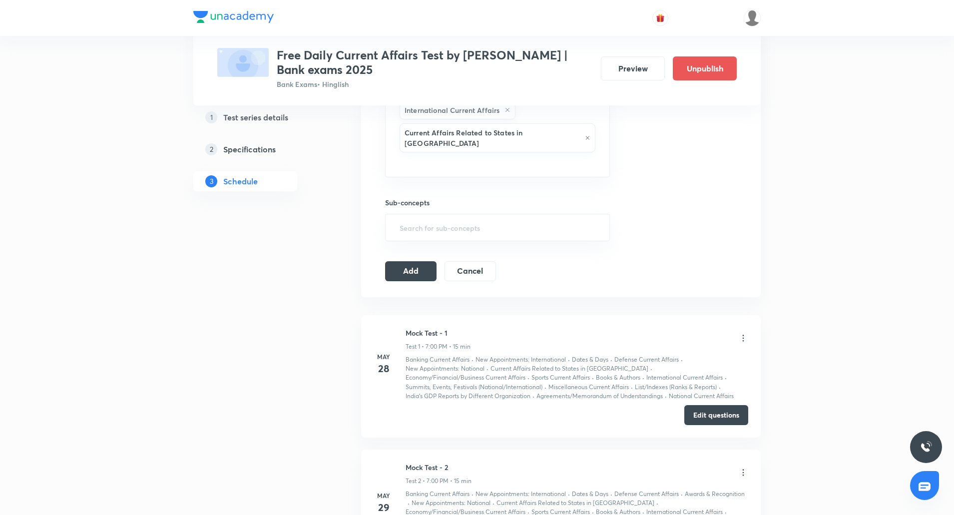
scroll to position [475, 0]
click at [571, 153] on input "text" at bounding box center [497, 162] width 200 height 18
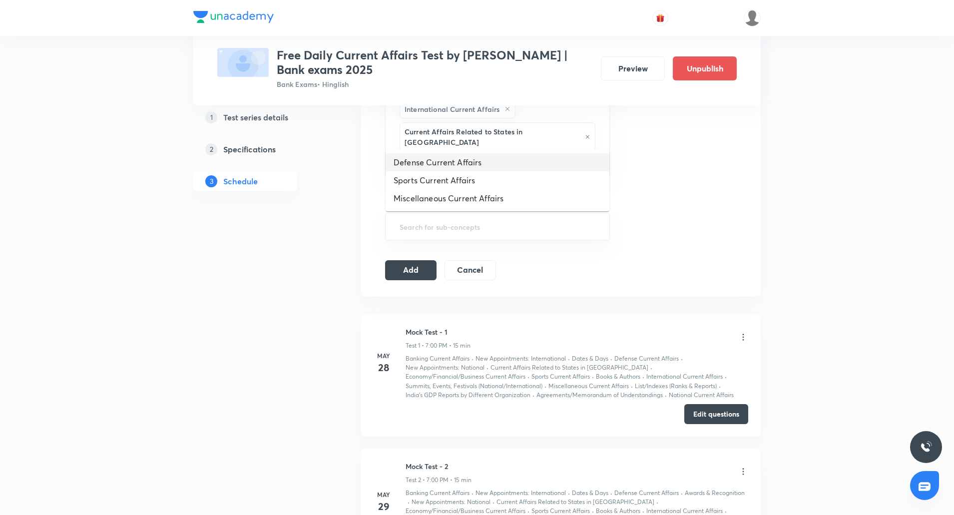
click at [460, 161] on li "Defense Current Affairs" at bounding box center [497, 162] width 224 height 18
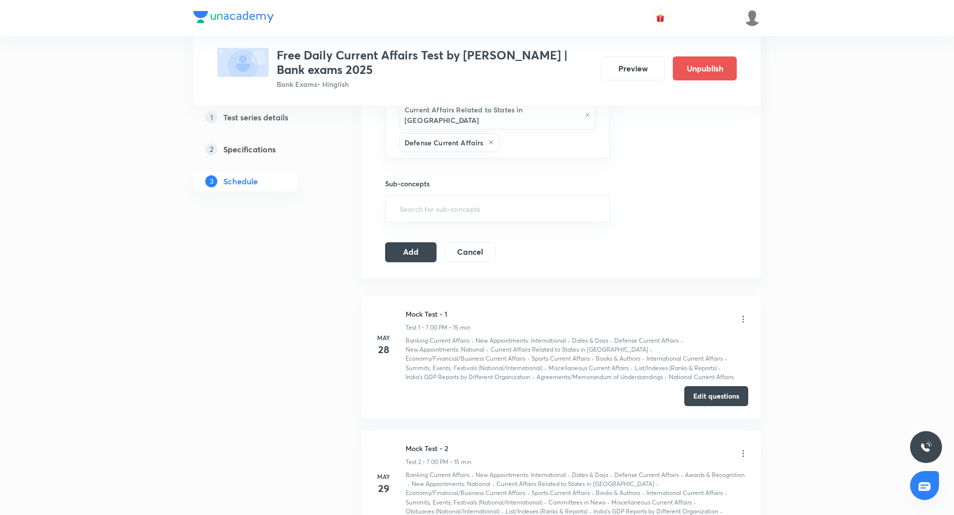
scroll to position [497, 0]
click at [526, 133] on input "text" at bounding box center [549, 142] width 96 height 18
click at [480, 157] on li "Sports Current Affairs" at bounding box center [497, 162] width 224 height 18
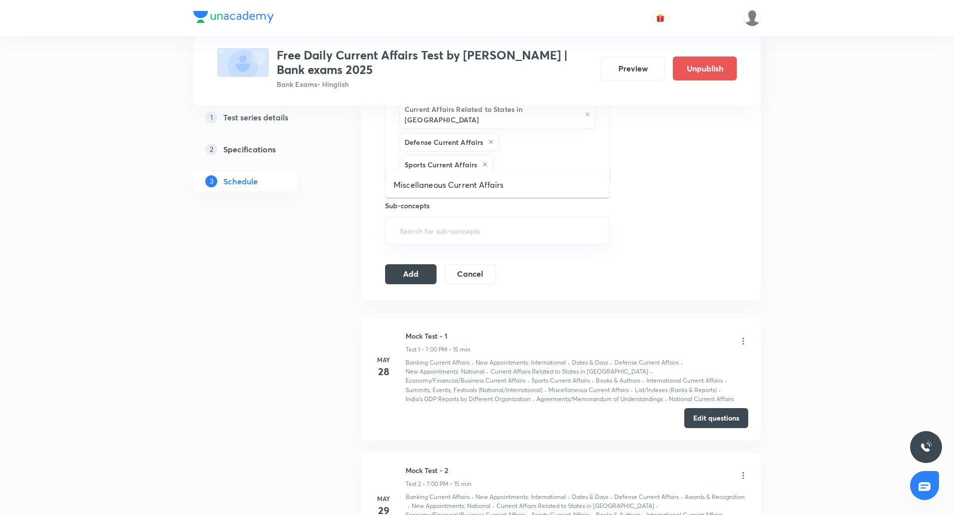
click at [543, 155] on input "text" at bounding box center [546, 164] width 102 height 18
click at [492, 183] on li "Miscellaneous Current Affairs" at bounding box center [497, 185] width 224 height 18
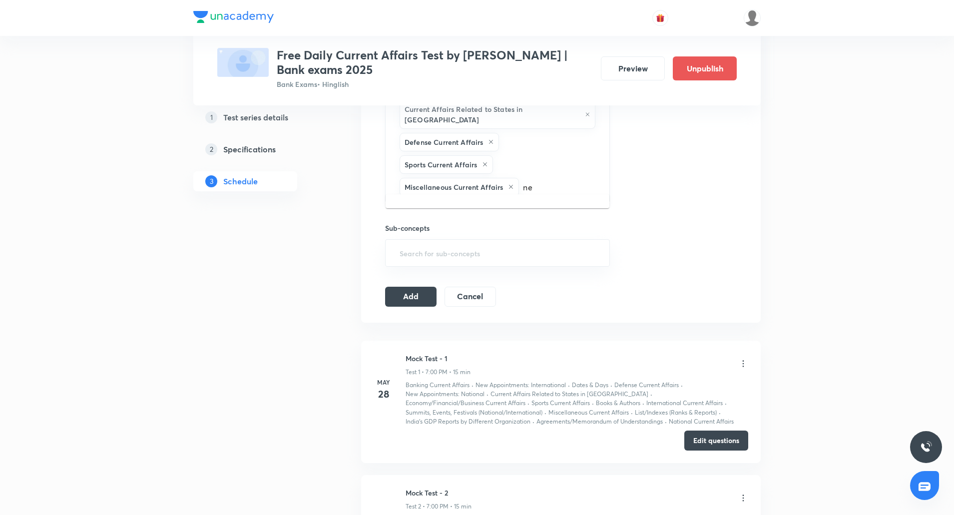
type input "new"
click at [522, 201] on li "New Appointments: National" at bounding box center [497, 207] width 224 height 18
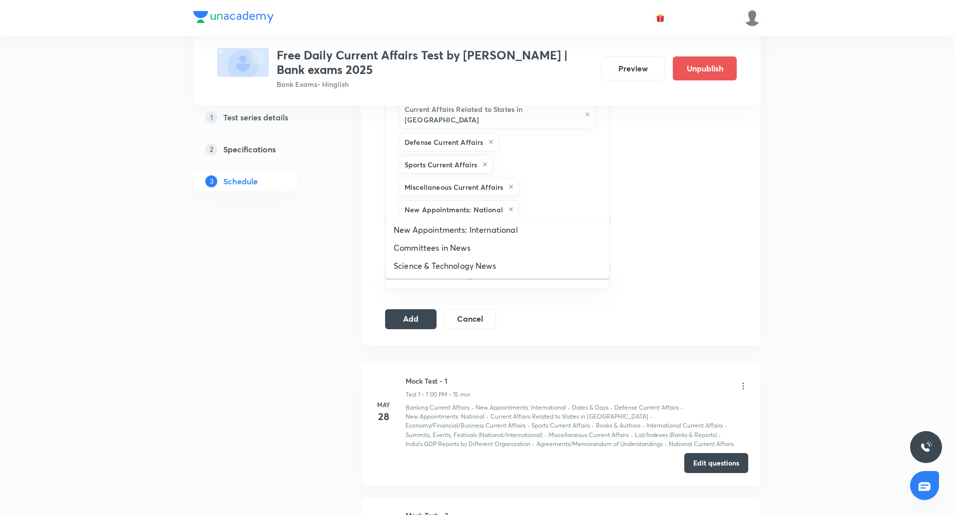
click at [565, 200] on input "text" at bounding box center [559, 209] width 76 height 18
click at [486, 236] on li "New Appointments: International" at bounding box center [497, 230] width 224 height 18
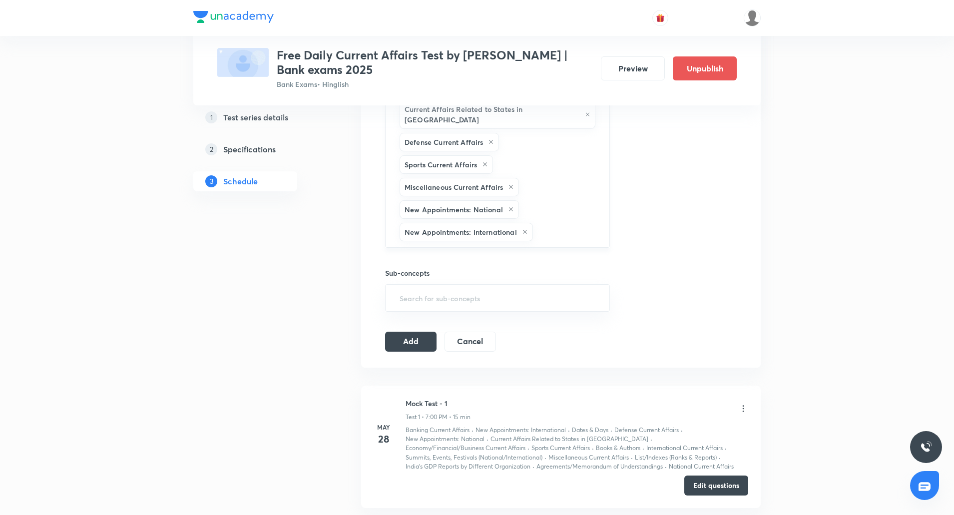
click at [554, 223] on input "text" at bounding box center [566, 232] width 62 height 18
click at [463, 255] on li "Committees in News" at bounding box center [497, 252] width 224 height 18
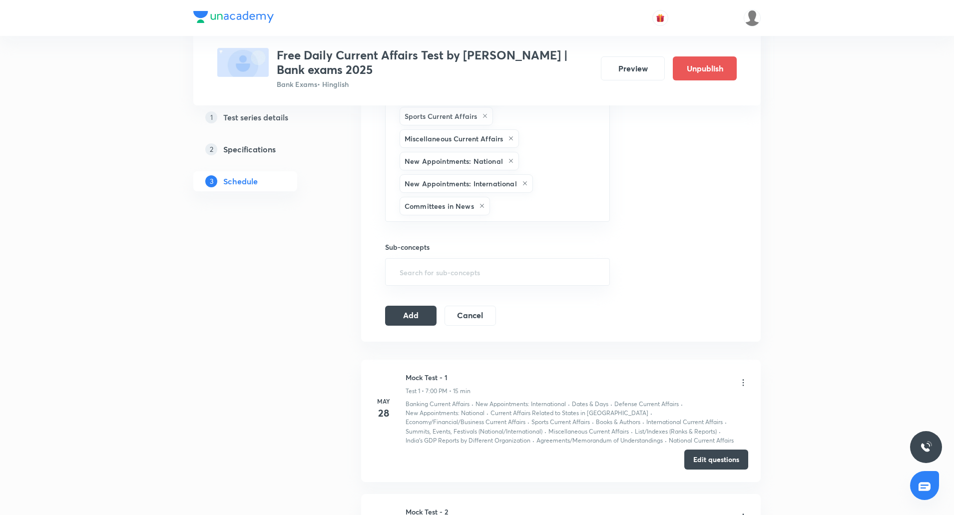
scroll to position [550, 0]
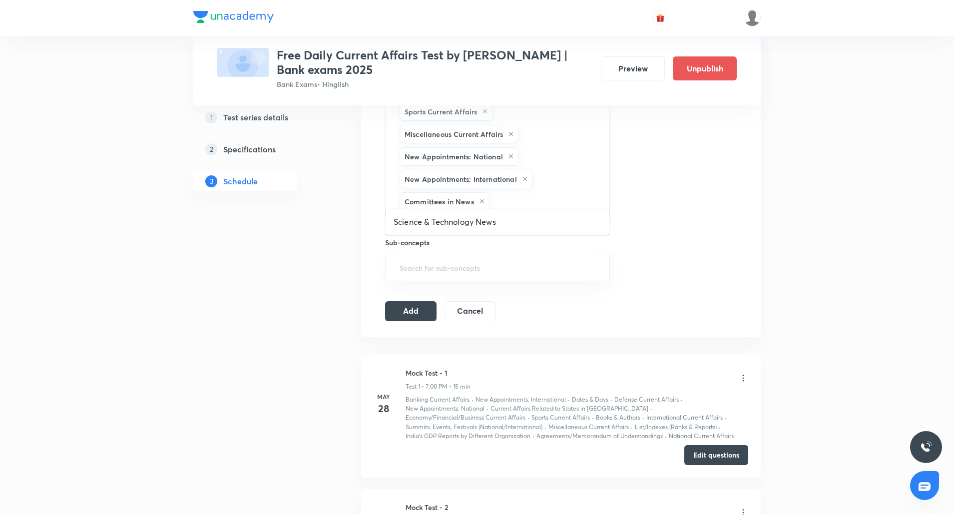
click at [530, 199] on input "text" at bounding box center [544, 201] width 105 height 18
click at [472, 222] on li "Science & Technology News" at bounding box center [497, 222] width 224 height 18
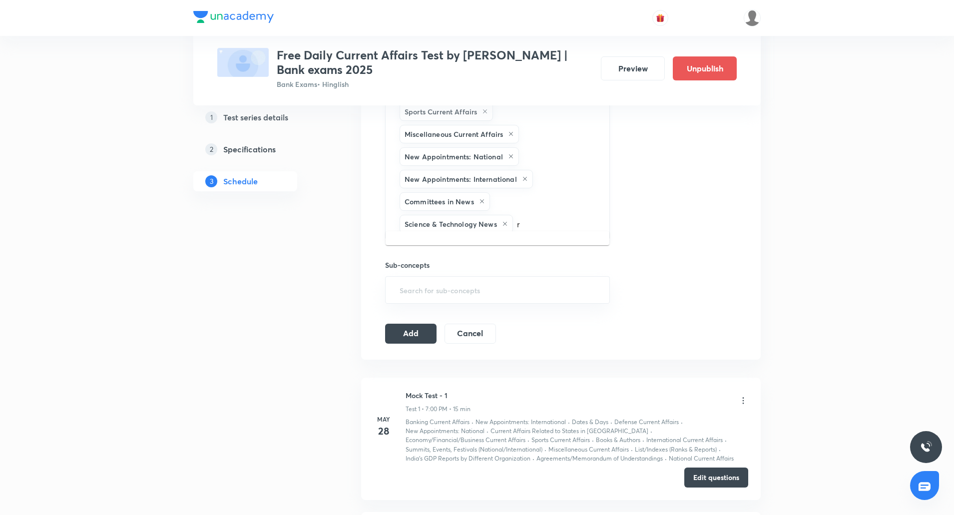
type input "re"
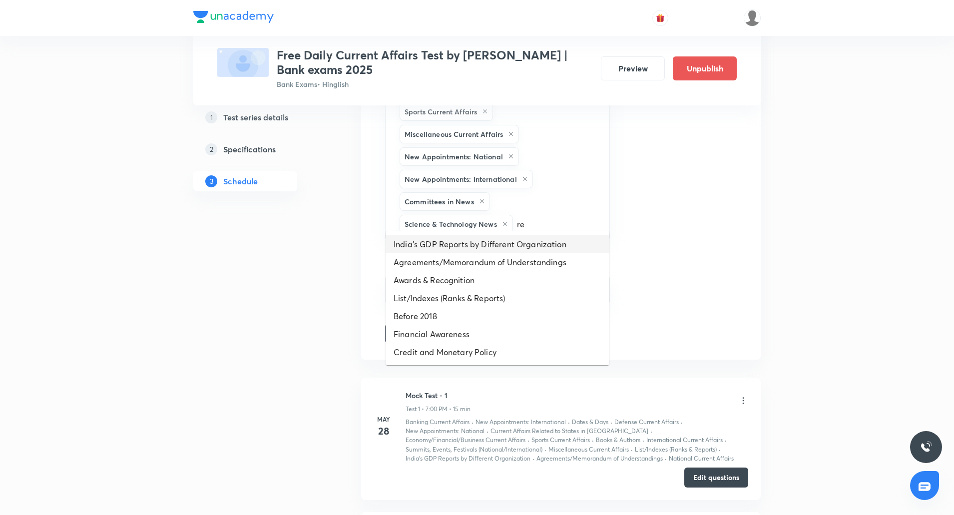
click at [520, 239] on li "India’s GDP Reports by Different Organization" at bounding box center [497, 244] width 224 height 18
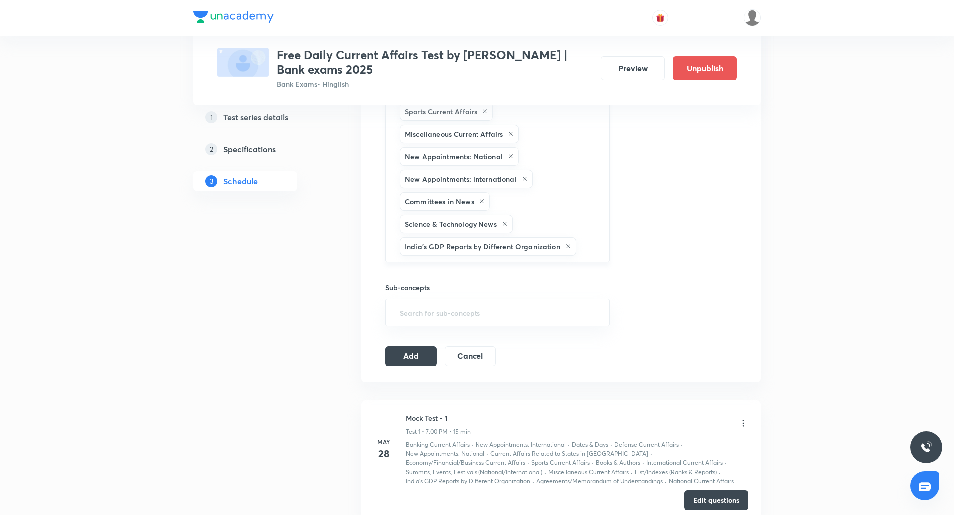
click at [590, 237] on input "text" at bounding box center [587, 246] width 19 height 18
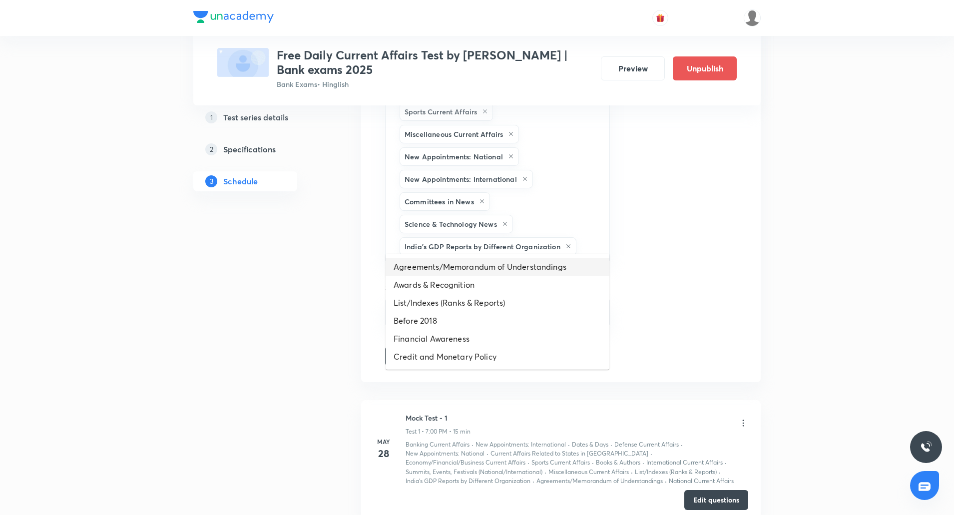
click at [509, 263] on li "Agreements/Memorandum of Understandings" at bounding box center [497, 267] width 224 height 18
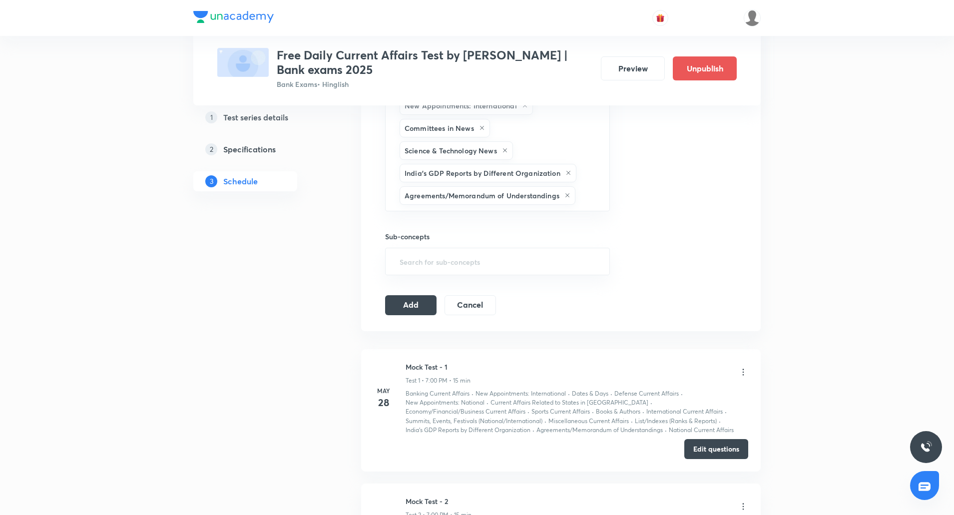
scroll to position [641, 0]
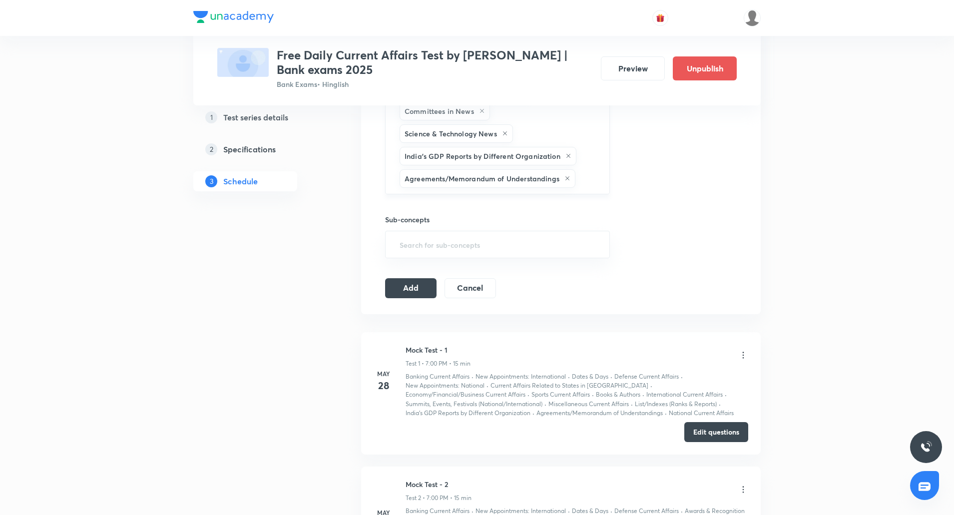
click at [592, 158] on div "Banking Current Affairs Economy/Financial/Business Current Affairs National Cur…" at bounding box center [497, 27] width 225 height 334
click at [586, 171] on input "text" at bounding box center [587, 178] width 20 height 18
click at [460, 199] on li "Awards & Recognition" at bounding box center [497, 199] width 224 height 18
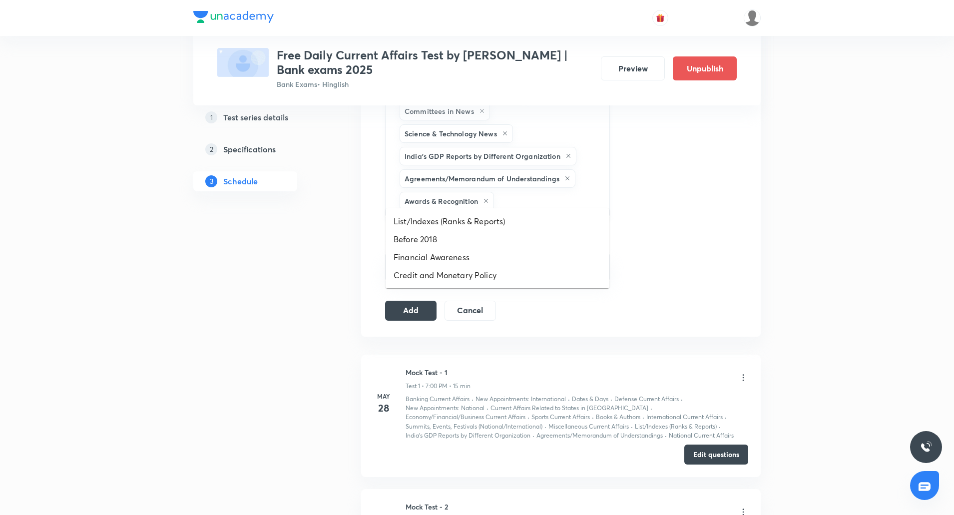
click at [551, 192] on input "text" at bounding box center [546, 201] width 101 height 18
click at [492, 218] on li "List/Indexes (Ranks & Reports)" at bounding box center [497, 221] width 224 height 18
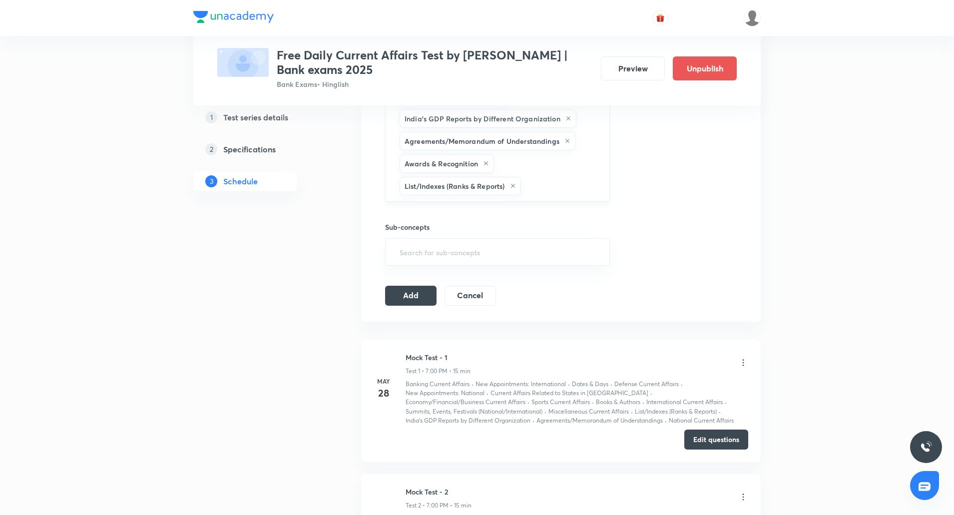
scroll to position [682, 0]
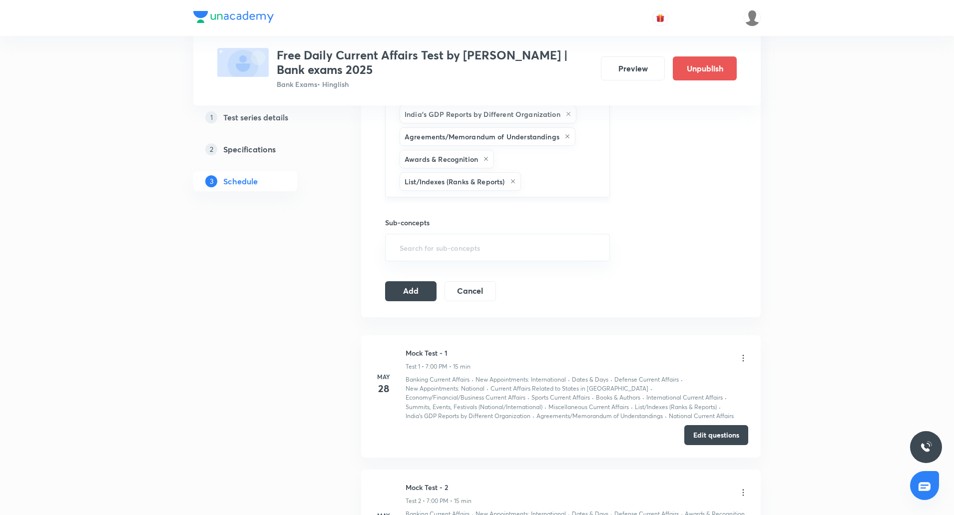
click at [554, 172] on input "text" at bounding box center [560, 181] width 74 height 18
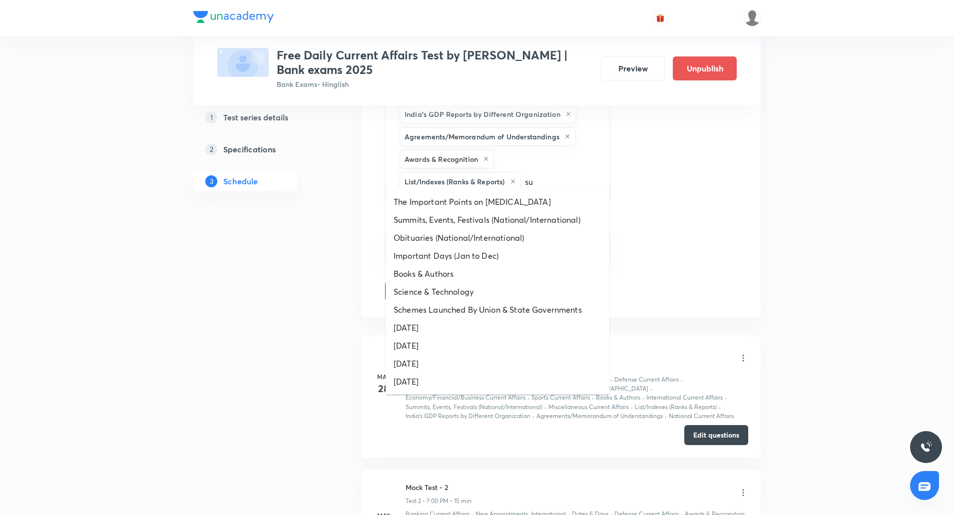
type input "sum"
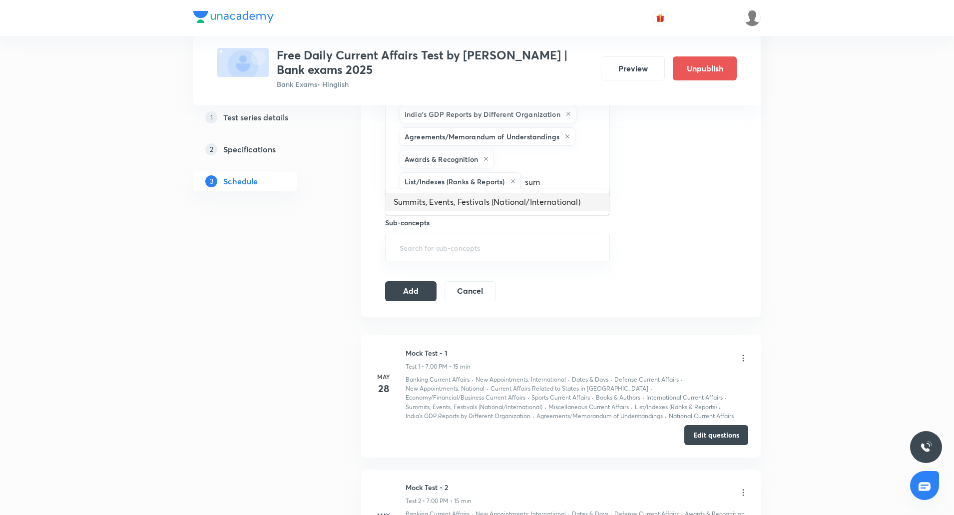
click at [517, 195] on li "Summits, Events, Festivals (National/International)" at bounding box center [497, 202] width 224 height 18
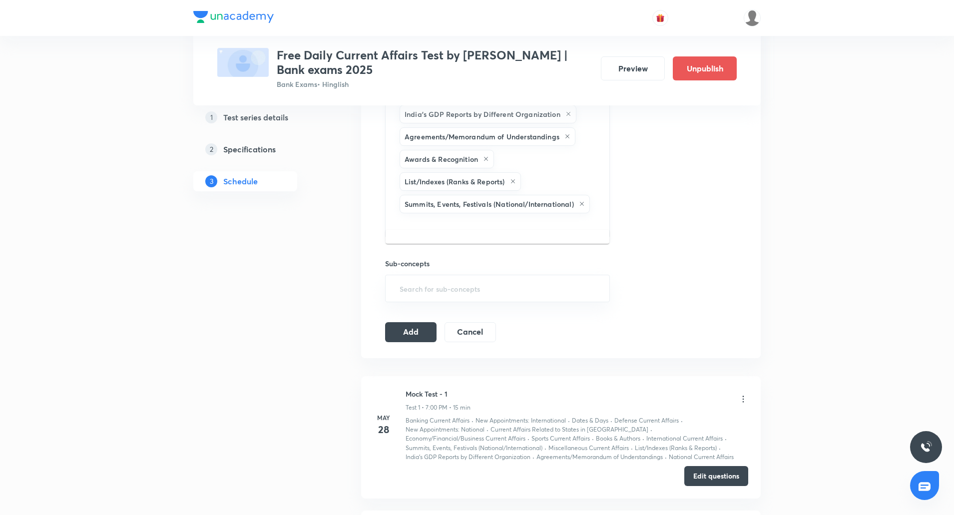
click at [529, 220] on input "text" at bounding box center [497, 224] width 200 height 18
type input "a"
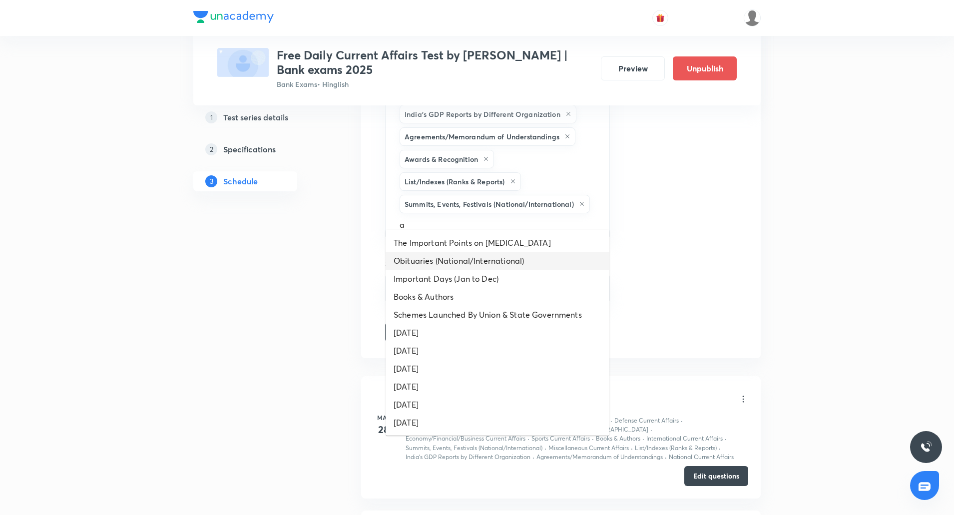
click at [484, 261] on li "Obituaries (National/International)" at bounding box center [497, 261] width 224 height 18
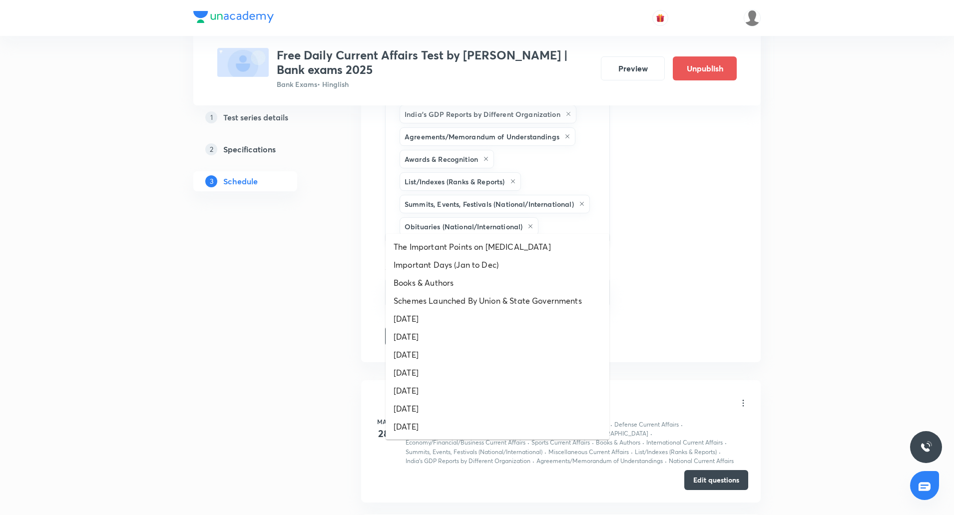
click at [559, 217] on input "text" at bounding box center [568, 226] width 57 height 18
click at [469, 297] on li "Schemes Launched By Union & State Governments" at bounding box center [497, 301] width 224 height 18
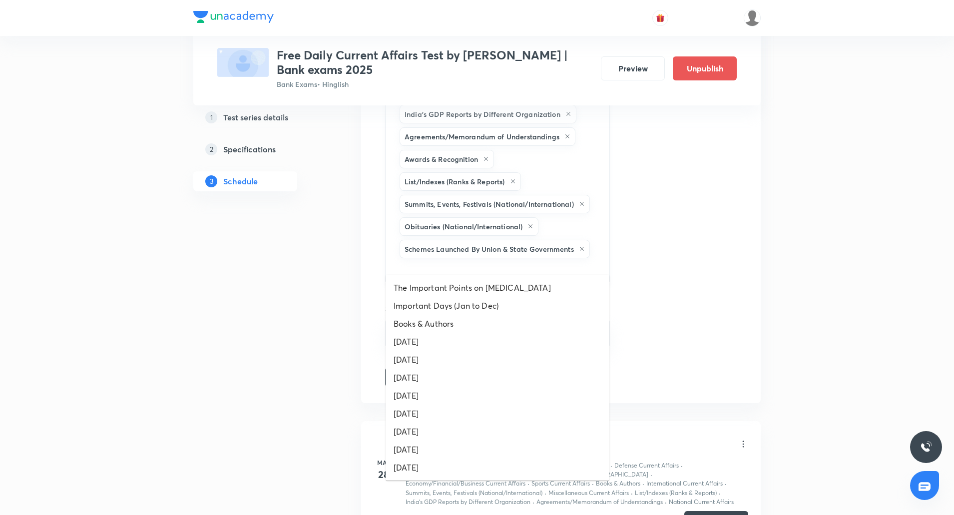
click at [542, 260] on input "text" at bounding box center [497, 269] width 200 height 18
click at [452, 321] on li "Books & Authors" at bounding box center [497, 324] width 224 height 18
type input "da"
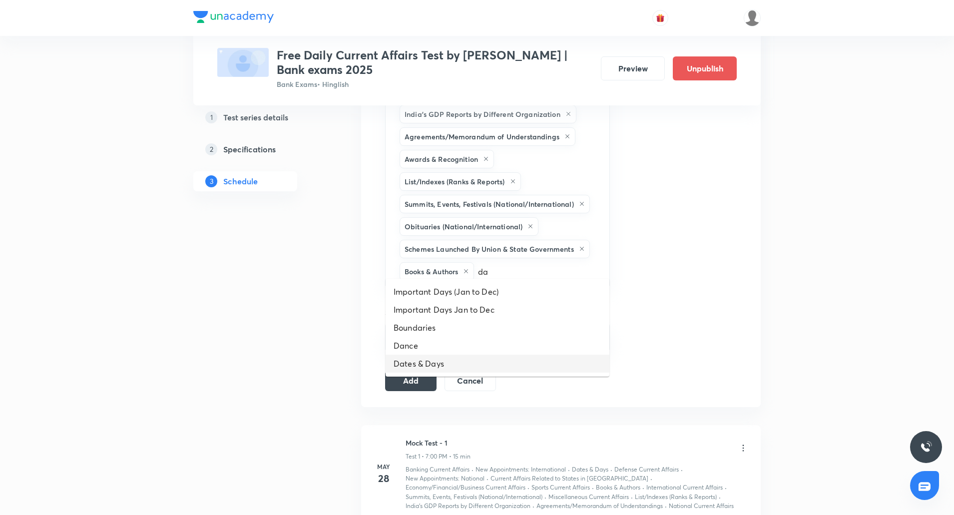
click at [442, 361] on li "Dates & Days" at bounding box center [497, 363] width 224 height 18
click at [415, 373] on button "Add" at bounding box center [410, 380] width 51 height 20
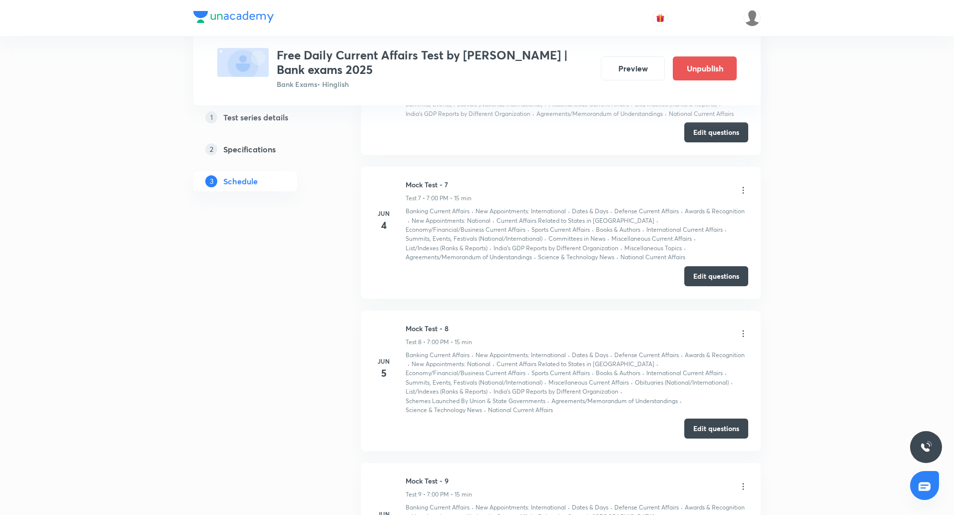
scroll to position [958, 0]
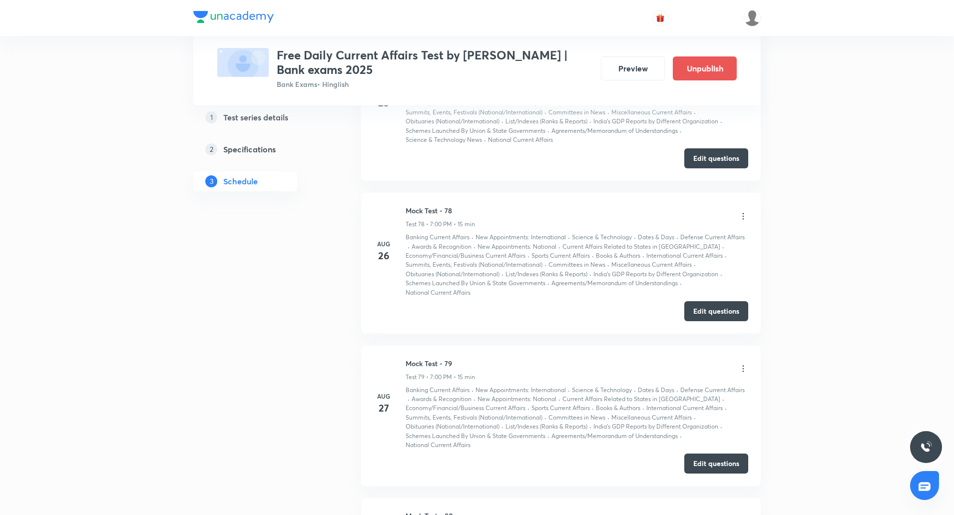
scroll to position [11970, 0]
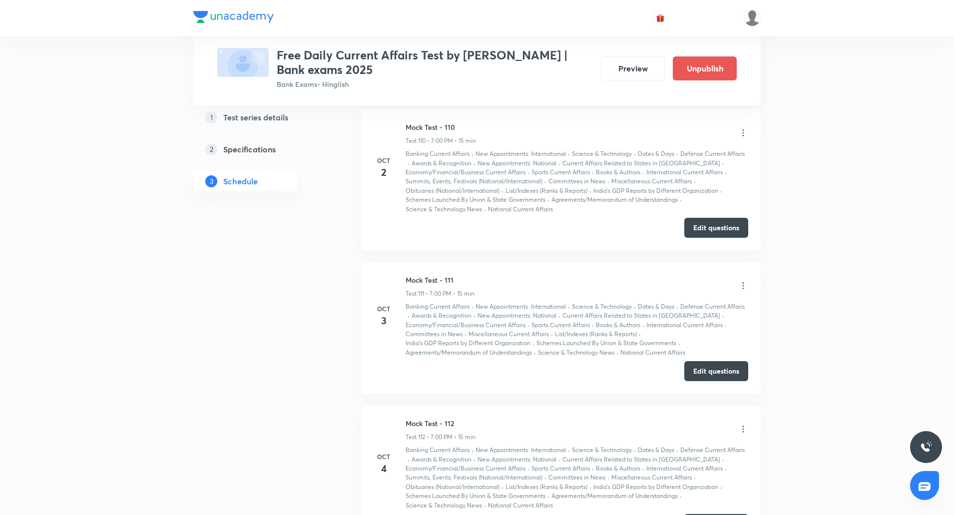
scroll to position [17071, 0]
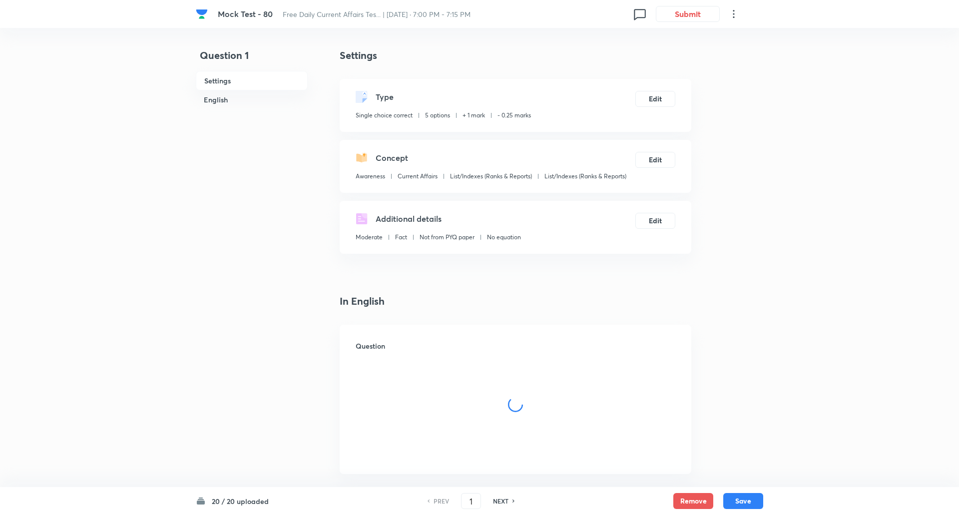
checkbox input "true"
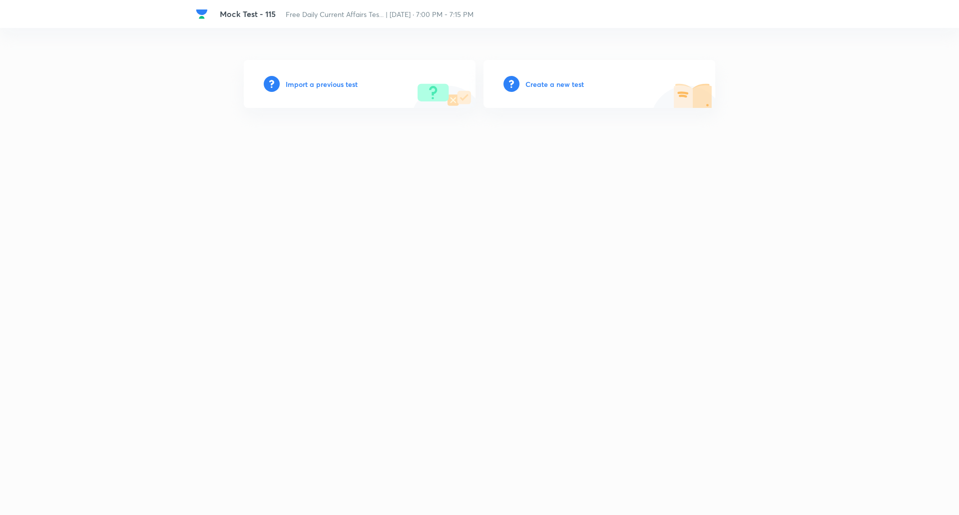
click at [337, 90] on div "Import a previous test" at bounding box center [360, 84] width 232 height 48
click at [337, 86] on h6 "Import a previous test" at bounding box center [322, 84] width 72 height 10
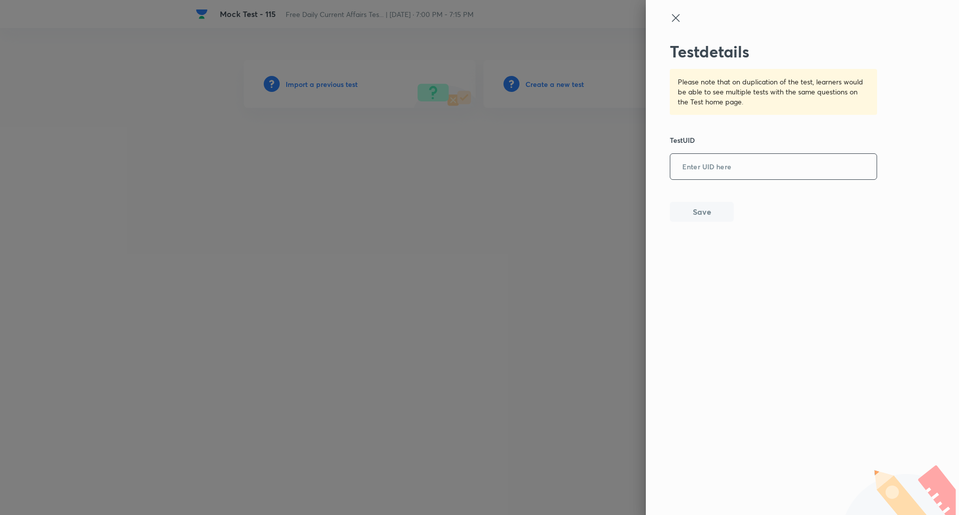
click at [689, 171] on input "text" at bounding box center [773, 167] width 206 height 24
paste input "EG5G9ZNXZP"
type input "EG5G9ZNXZP"
click at [717, 205] on button "Save" at bounding box center [701, 211] width 64 height 20
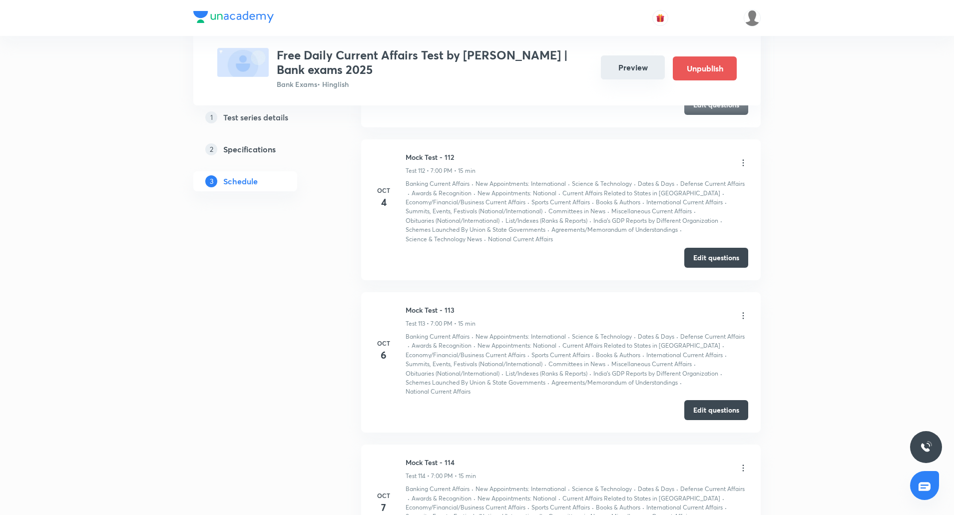
click at [614, 72] on button "Preview" at bounding box center [633, 67] width 64 height 24
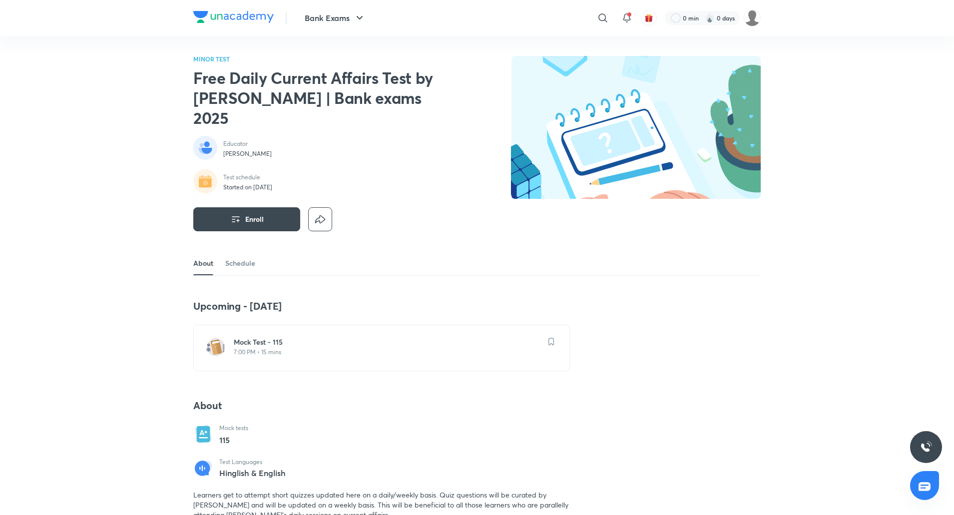
click at [289, 337] on h6 "Mock Test - 115" at bounding box center [388, 342] width 308 height 10
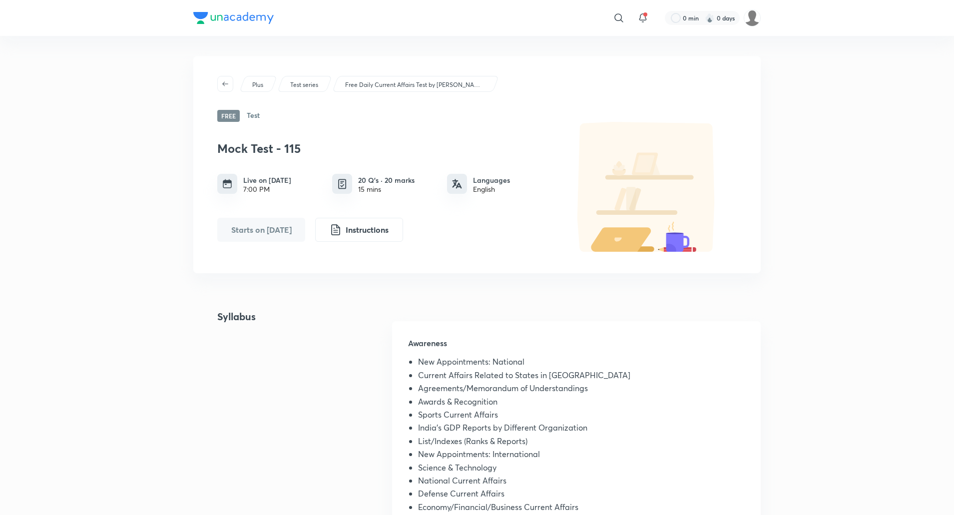
click at [158, 143] on div "​ 0 min 0 days Plus Test series Free Daily Current Affairs Test by [PERSON_NAME…" at bounding box center [477, 505] width 954 height 1010
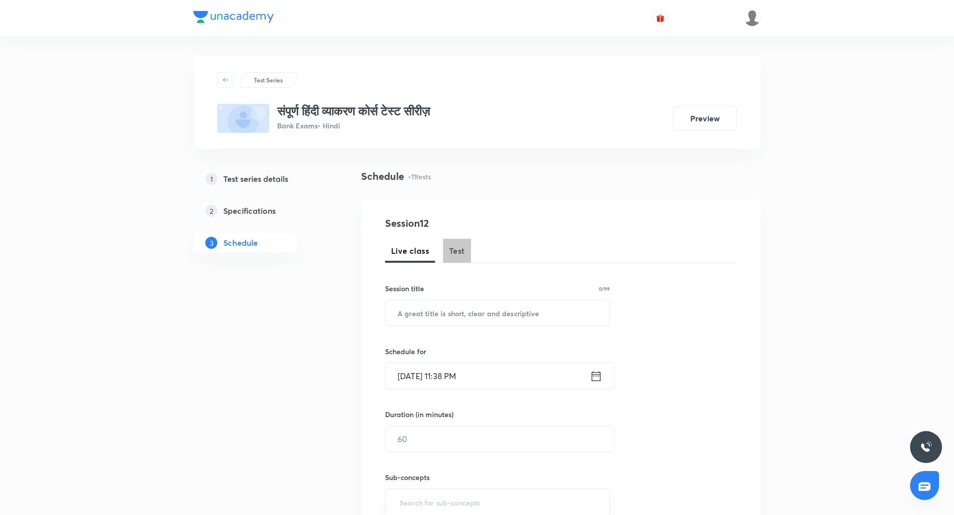
click at [463, 252] on span "Test" at bounding box center [457, 251] width 16 height 12
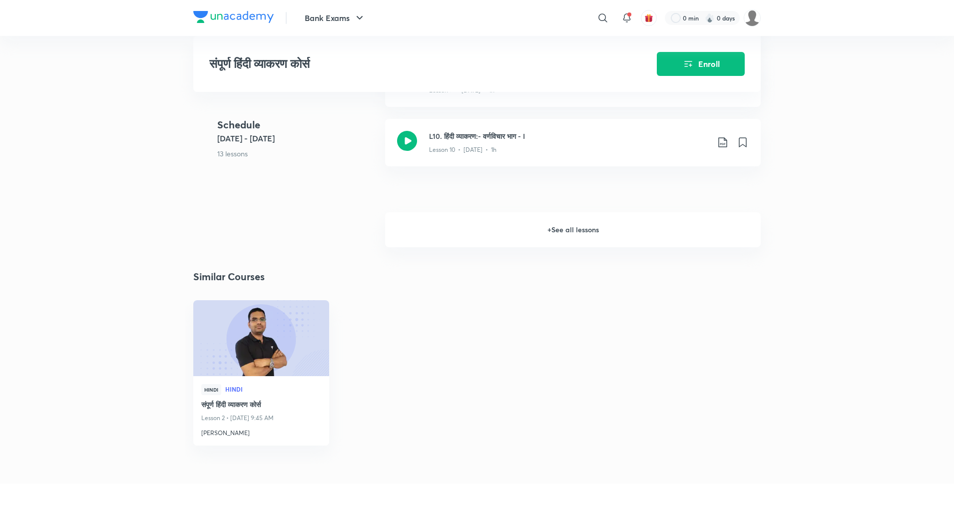
scroll to position [903, 0]
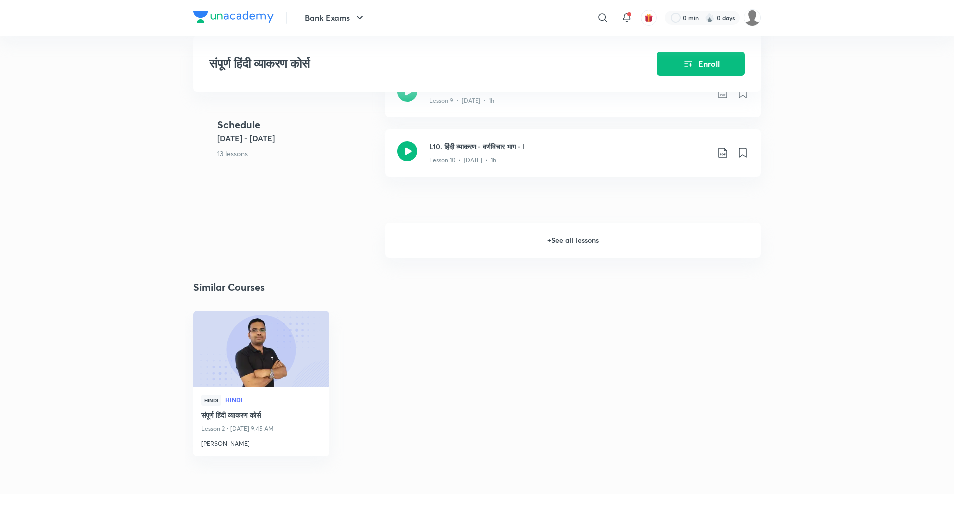
click at [566, 250] on h6 "+ See all lessons" at bounding box center [572, 240] width 375 height 35
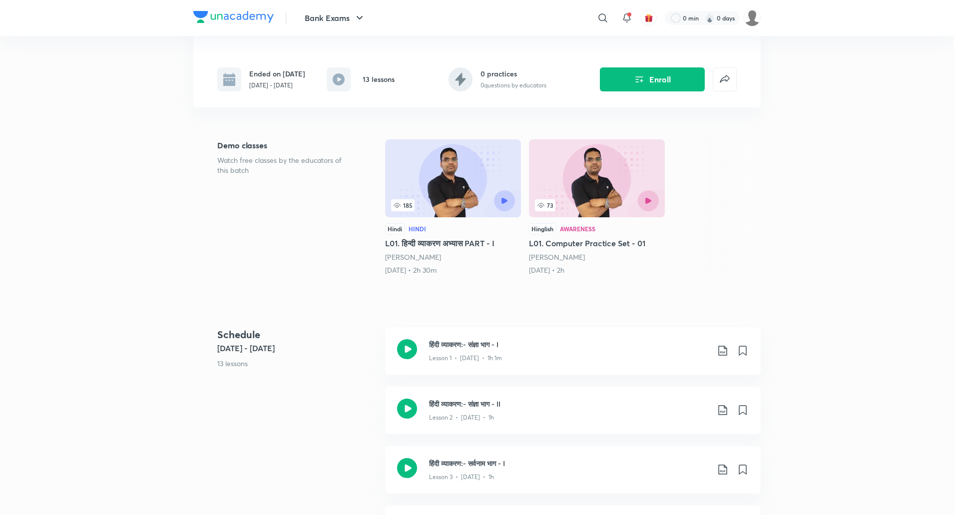
scroll to position [0, 0]
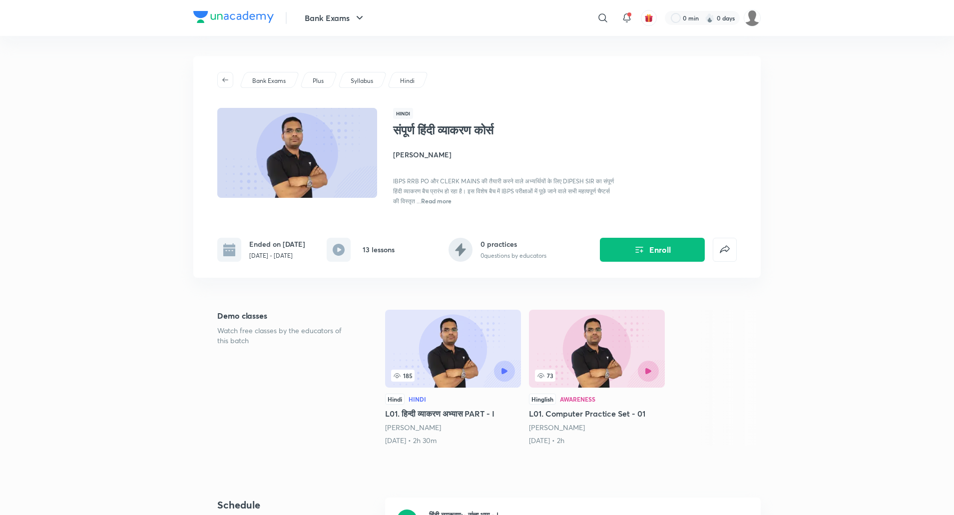
click at [268, 82] on p "Bank Exams" at bounding box center [268, 80] width 33 height 9
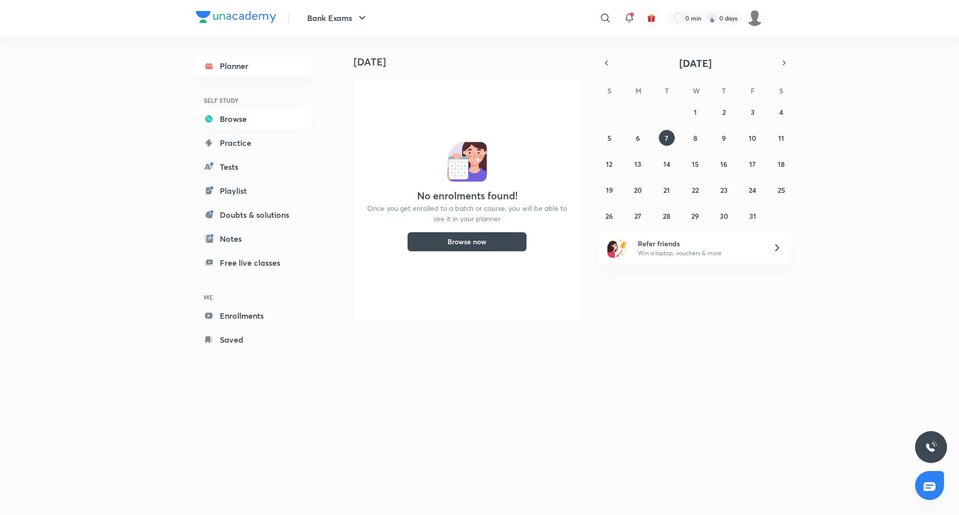
click at [235, 114] on link "Browse" at bounding box center [254, 119] width 116 height 20
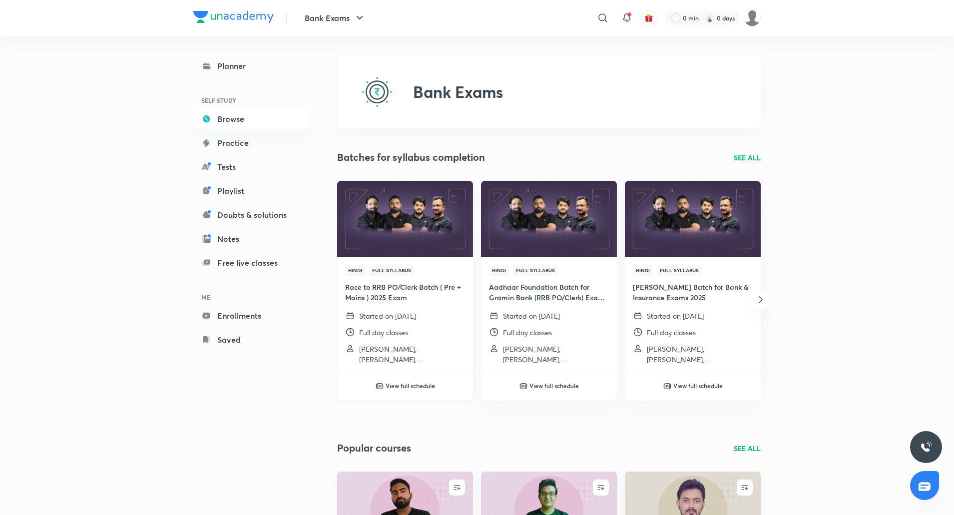
click at [388, 282] on h4 "Race to RRB PO/Clerk Batch ( Pre + Mains ) 2025 Exam" at bounding box center [405, 292] width 120 height 21
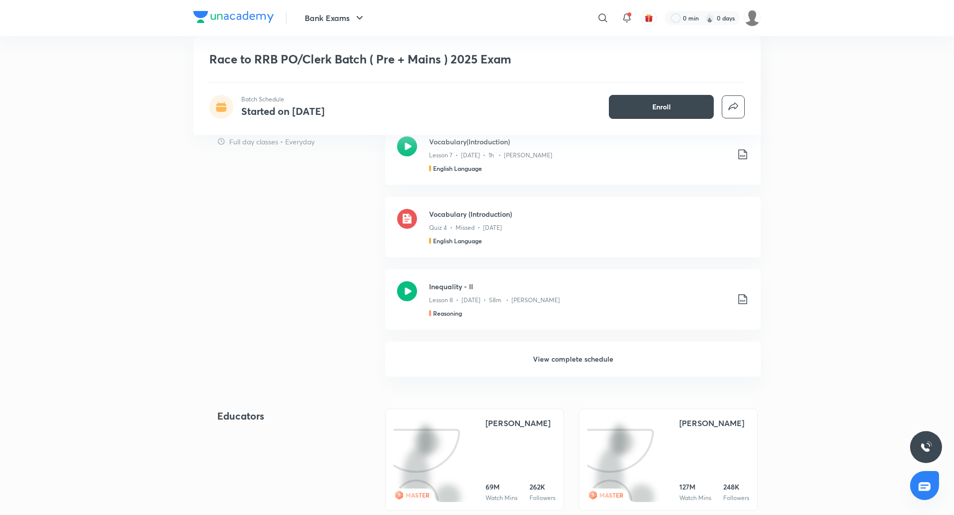
scroll to position [871, 0]
click at [536, 357] on h6 "View complete schedule" at bounding box center [572, 358] width 375 height 35
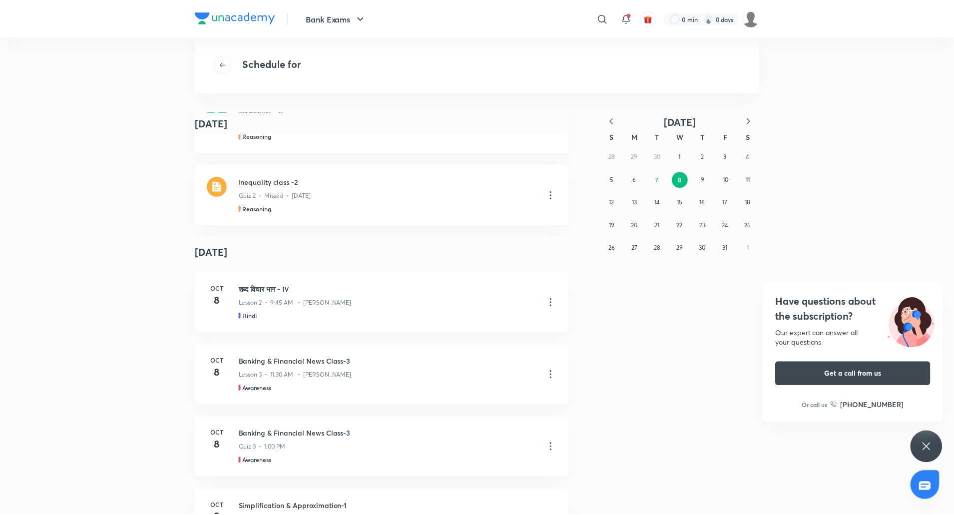
scroll to position [1749, 0]
click at [550, 304] on icon at bounding box center [553, 304] width 12 height 12
click at [480, 324] on p "Go to course page" at bounding box center [478, 328] width 59 height 10
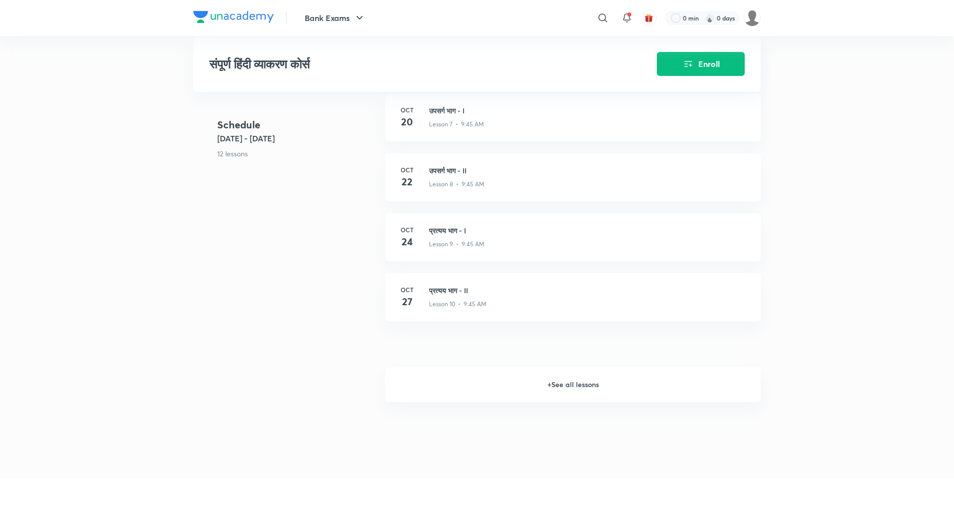
scroll to position [836, 0]
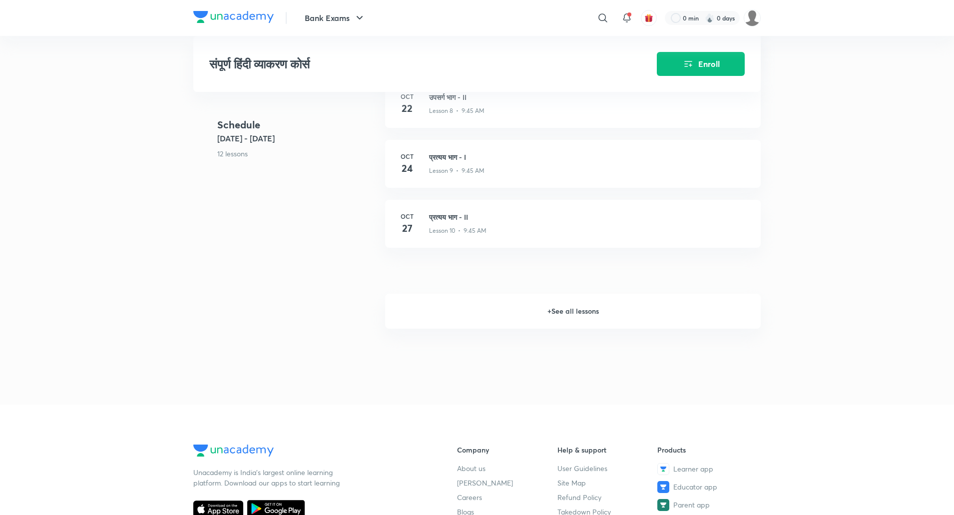
click at [555, 316] on h6 "+ See all lessons" at bounding box center [572, 311] width 375 height 35
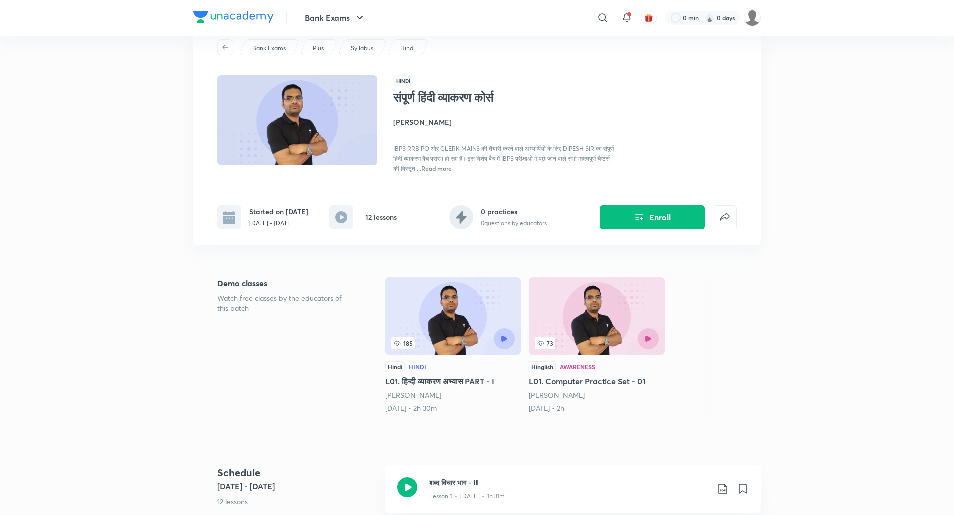
scroll to position [0, 0]
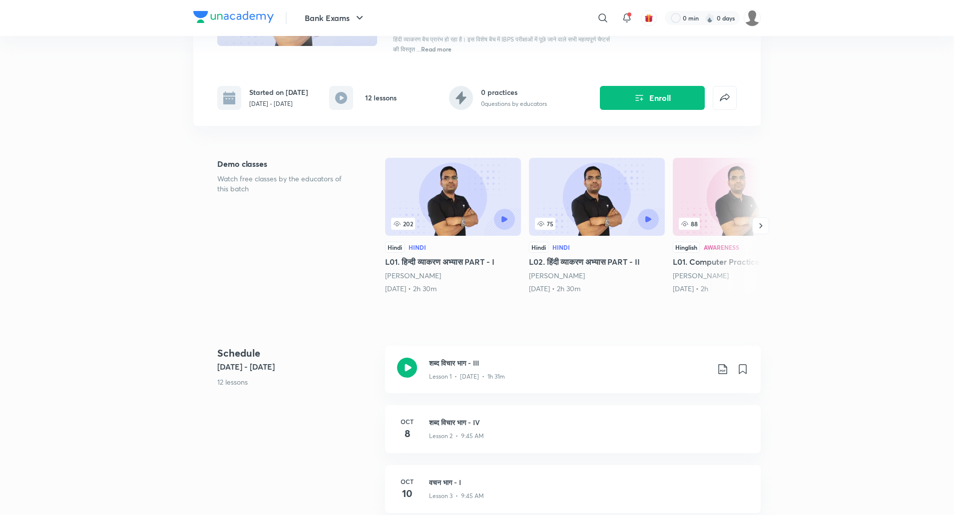
scroll to position [151, 0]
